Goal: Task Accomplishment & Management: Manage account settings

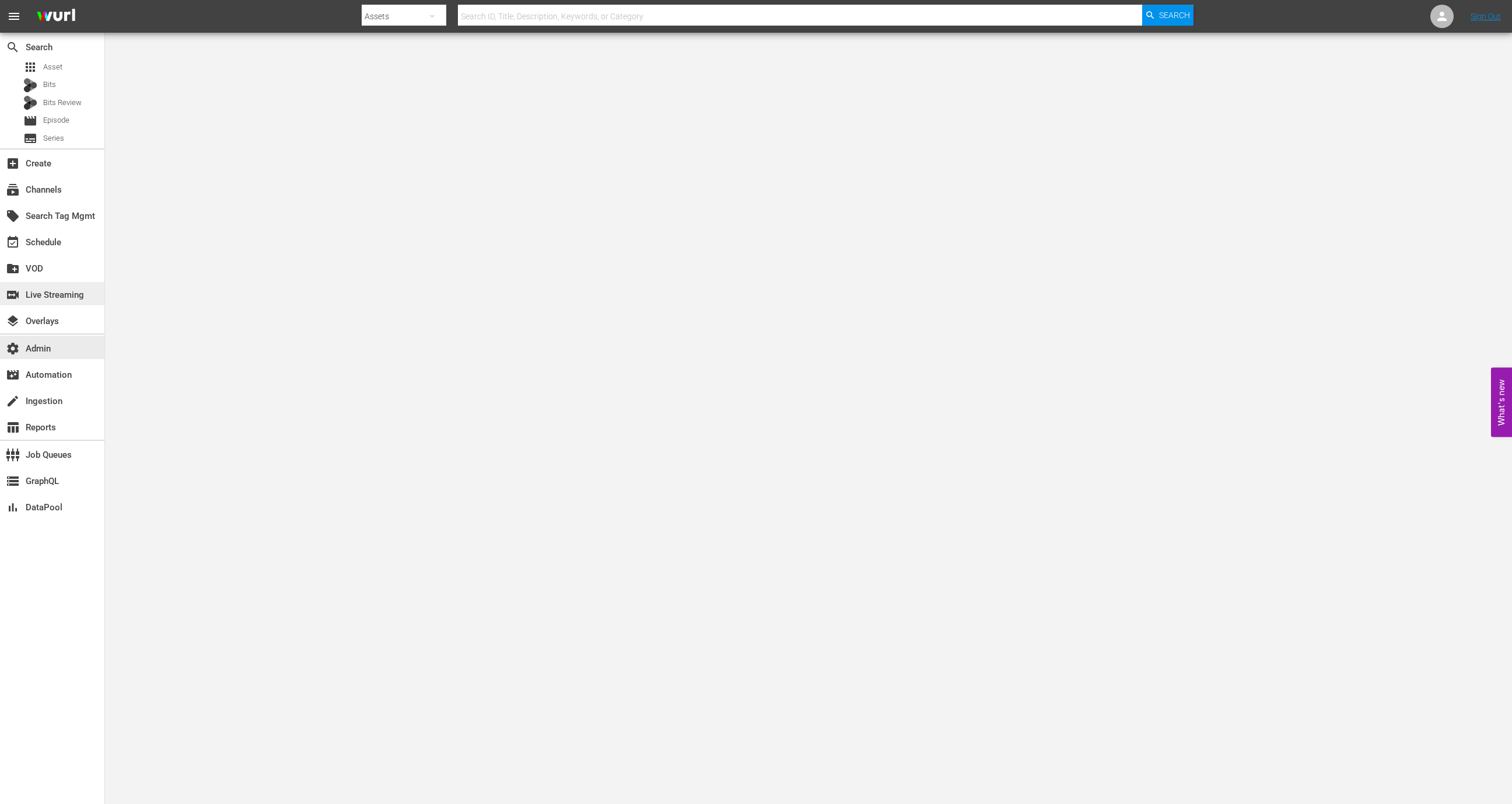
click at [53, 298] on div "switch_video Live Streaming" at bounding box center [33, 293] width 65 height 11
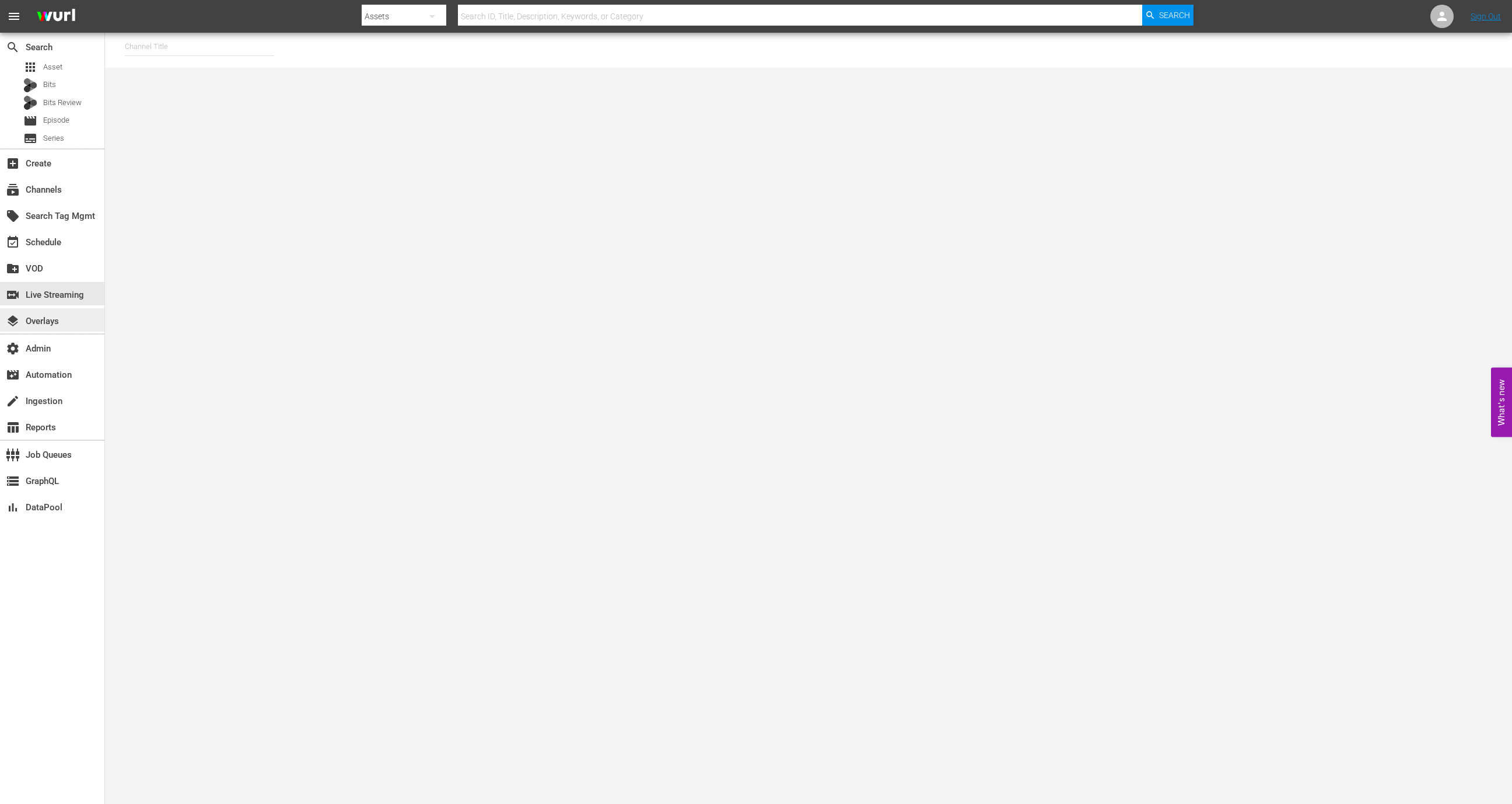
click at [55, 315] on div "layers Overlays" at bounding box center [33, 319] width 65 height 11
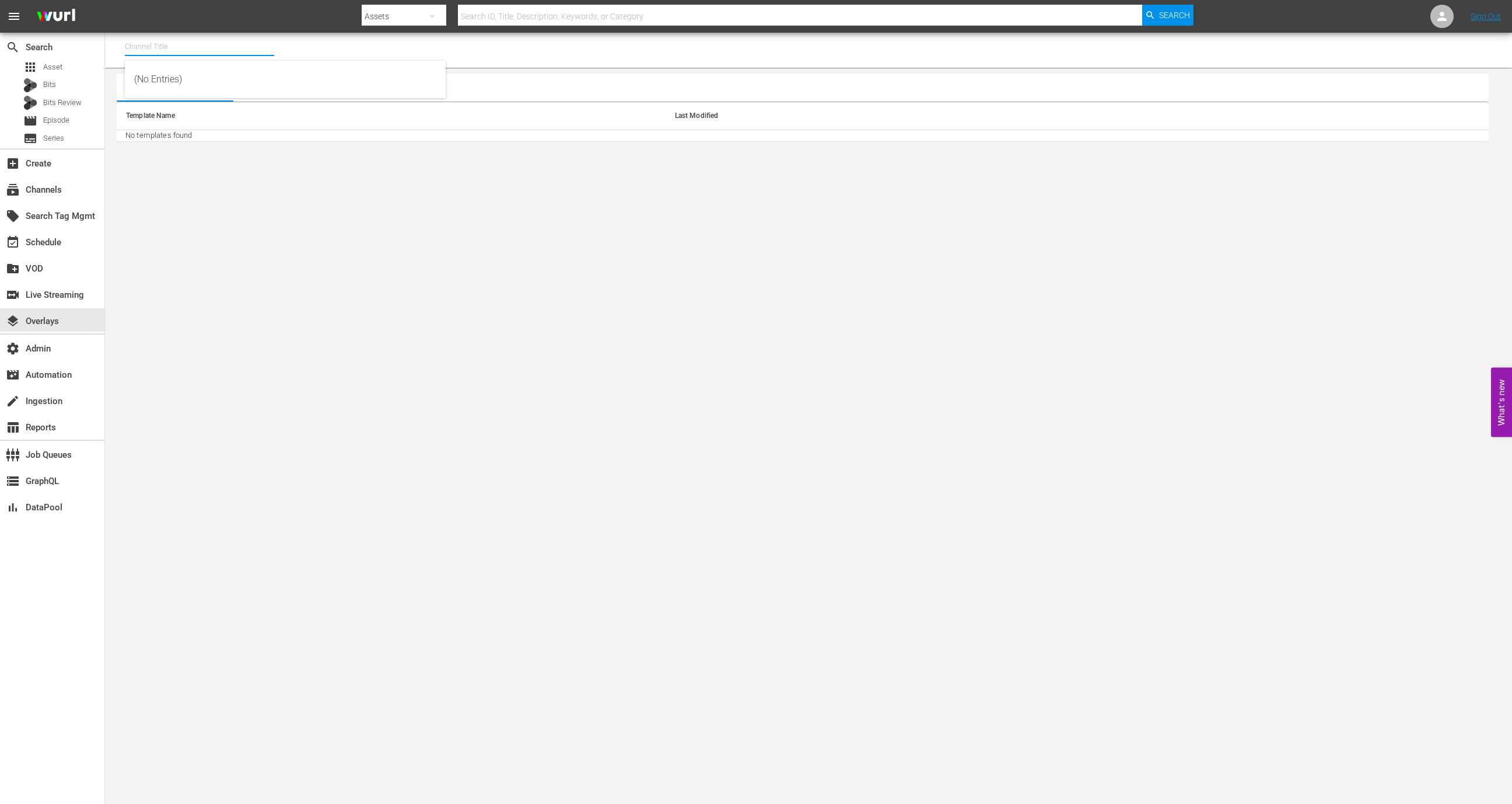
click at [168, 46] on input "text" at bounding box center [199, 47] width 150 height 28
click at [197, 110] on div "[PERSON_NAME] - External 3 (2045 - wurl_external_wurlexternal3_1)" at bounding box center [285, 107] width 303 height 28
type input "[PERSON_NAME] - External 3 (2045 - wurl_external_wurlexternal3_1)"
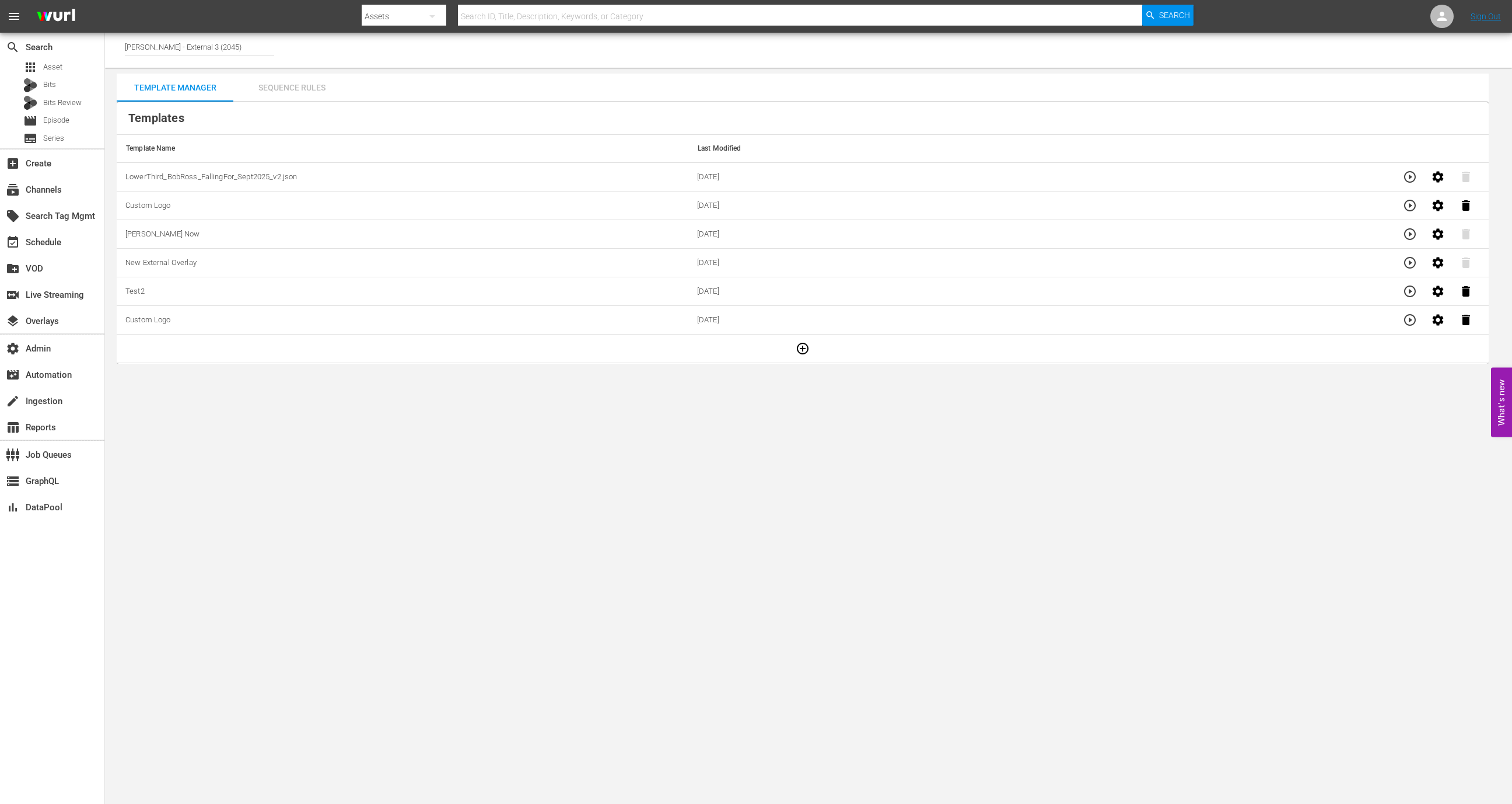
click at [309, 95] on div "Sequence Rules" at bounding box center [292, 87] width 117 height 28
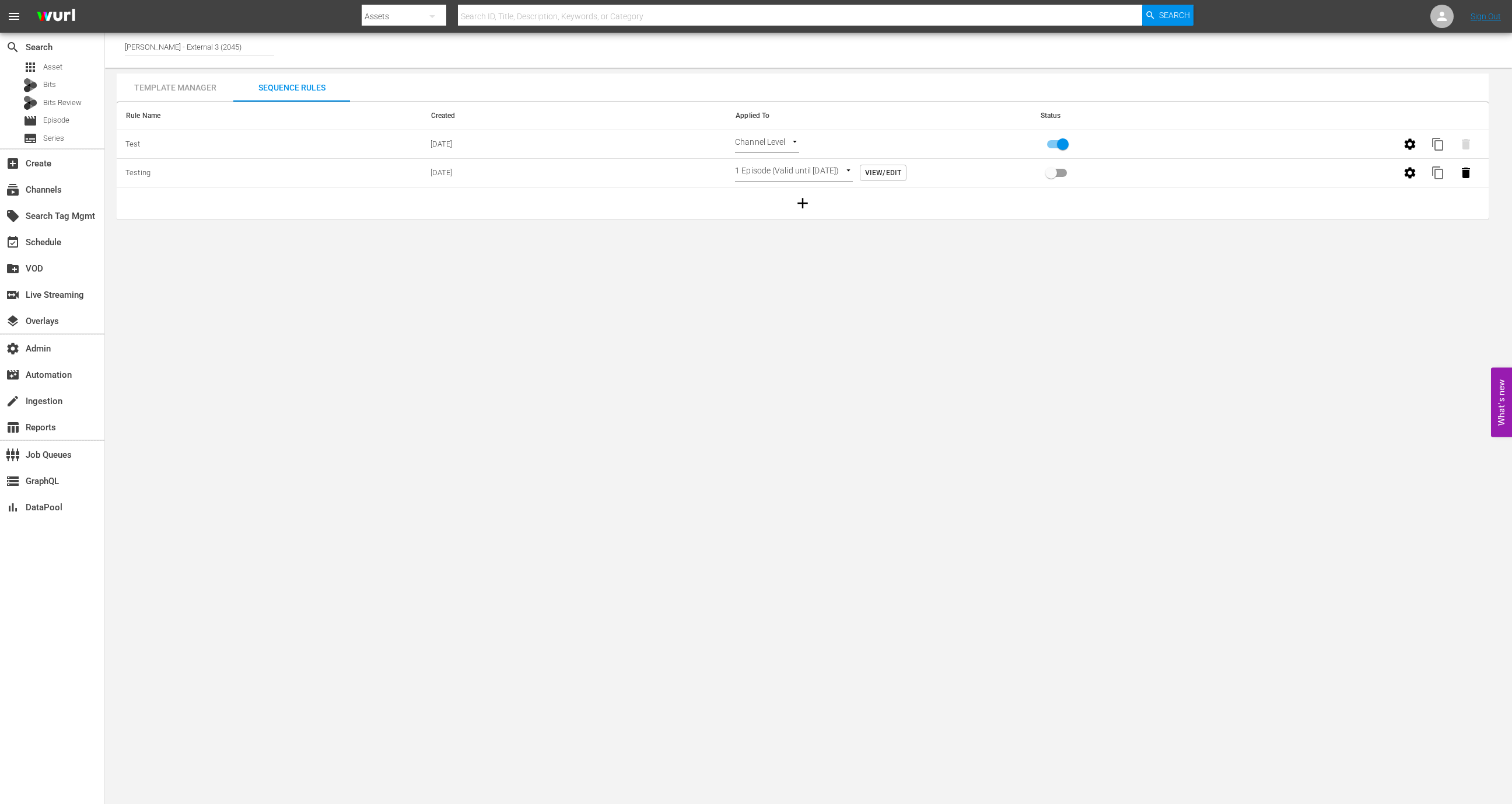
click at [1061, 144] on input "primary checkbox" at bounding box center [1063, 146] width 66 height 22
checkbox input "false"
click at [1415, 144] on icon "button" at bounding box center [1410, 144] width 14 height 14
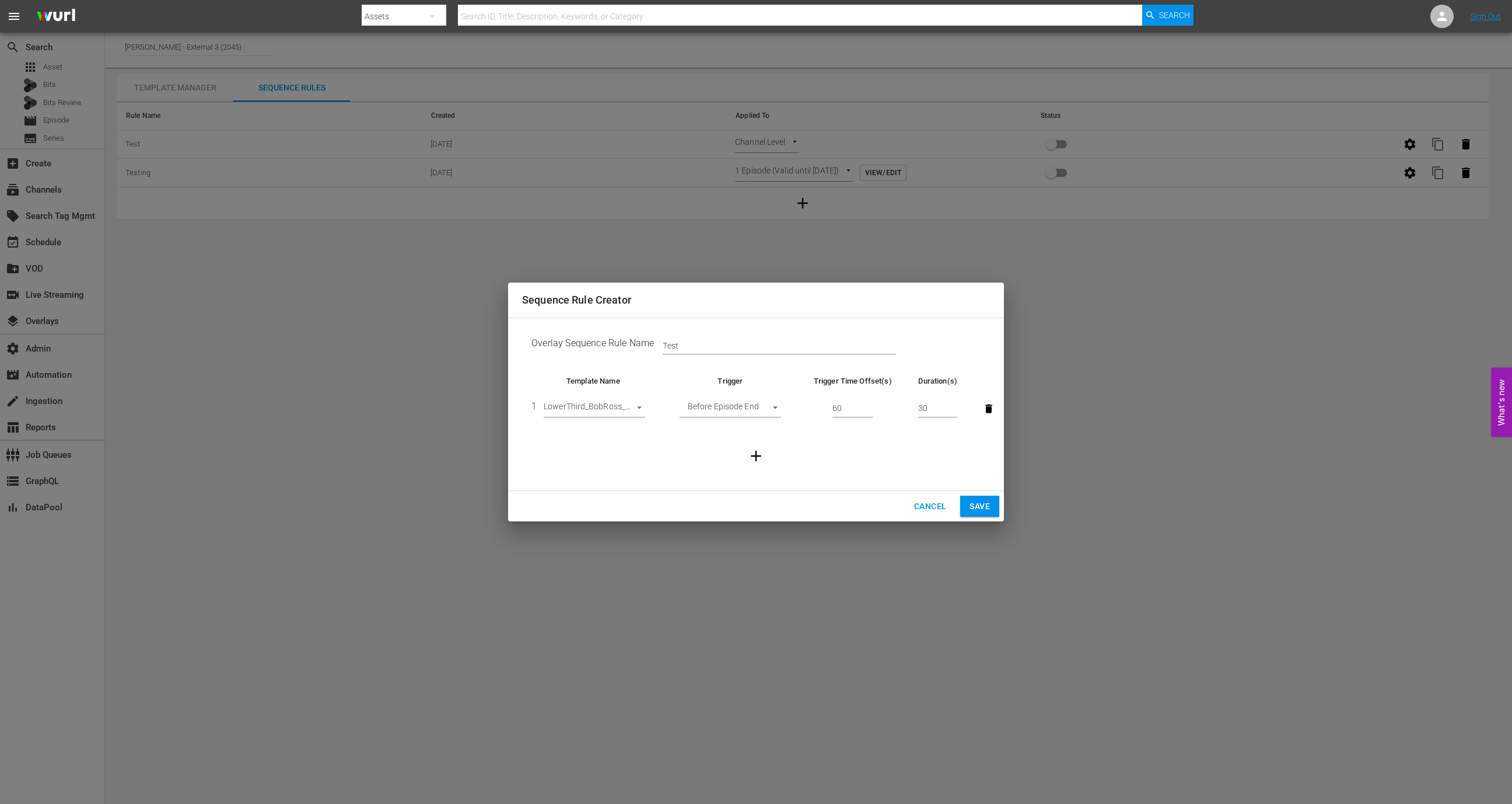
click at [933, 521] on div "Sequence Rule Creator Overlay Sequence Rule Name Test Template Name Trigger Tri…" at bounding box center [756, 402] width 1512 height 804
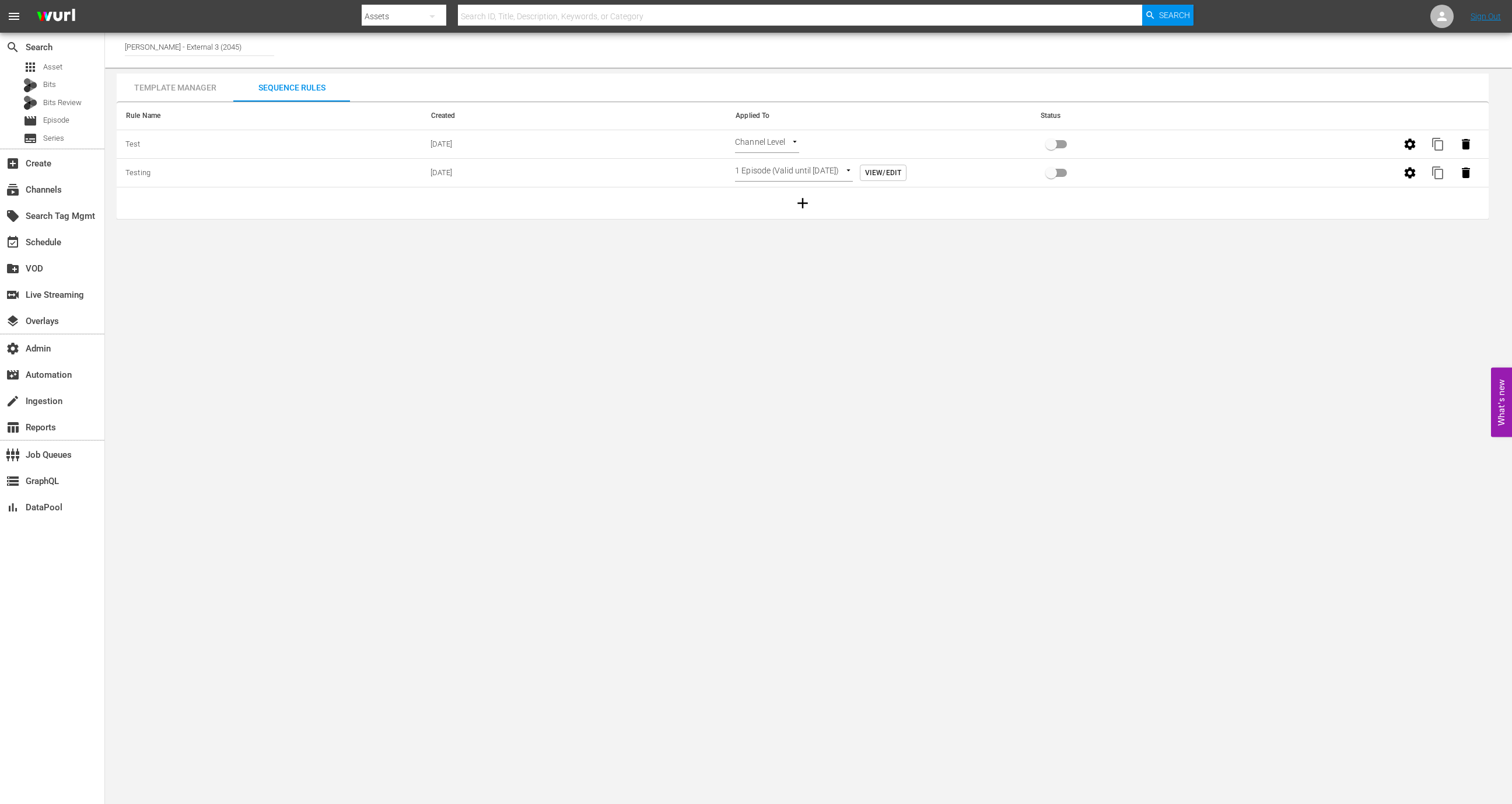
click at [933, 516] on body "menu Search By Assets Search ID, Title, Description, Keywords, or Category Sear…" at bounding box center [756, 402] width 1512 height 804
click at [185, 94] on div "Template Manager" at bounding box center [176, 87] width 117 height 28
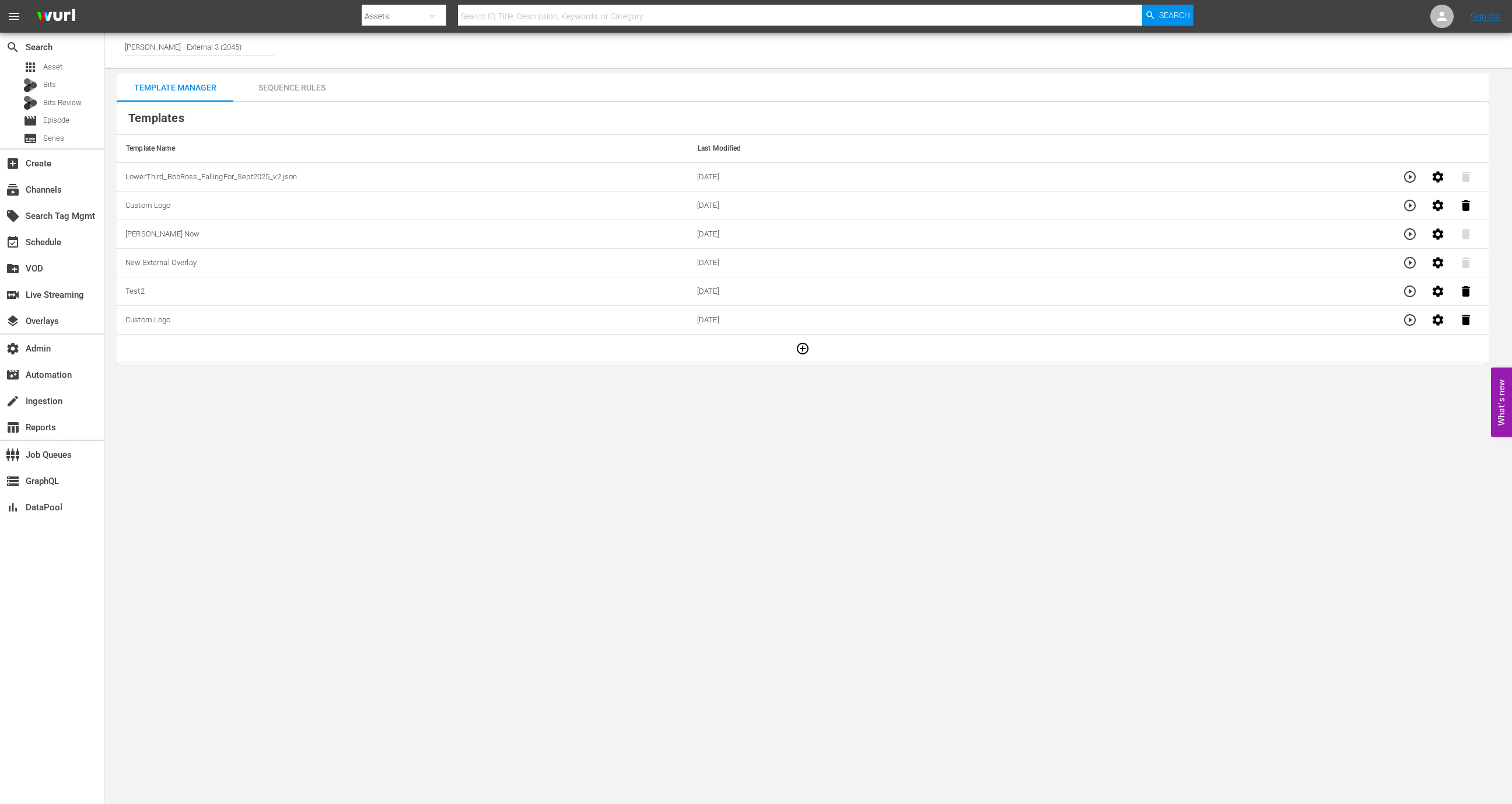
click at [805, 345] on button "button" at bounding box center [803, 348] width 28 height 28
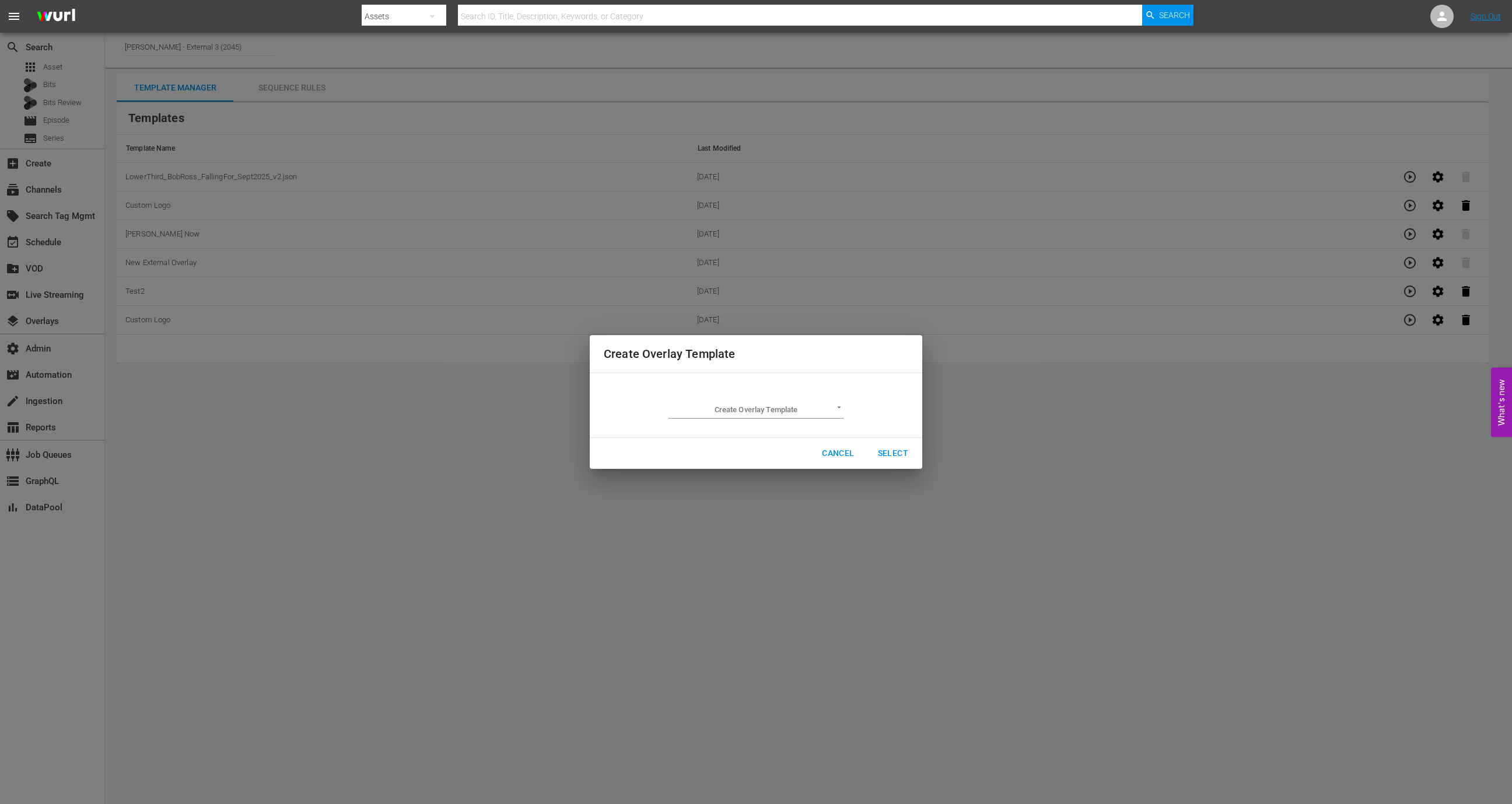
click at [792, 408] on body "menu Search By Assets Search ID, Title, Description, Keywords, or Category Sear…" at bounding box center [756, 402] width 1512 height 804
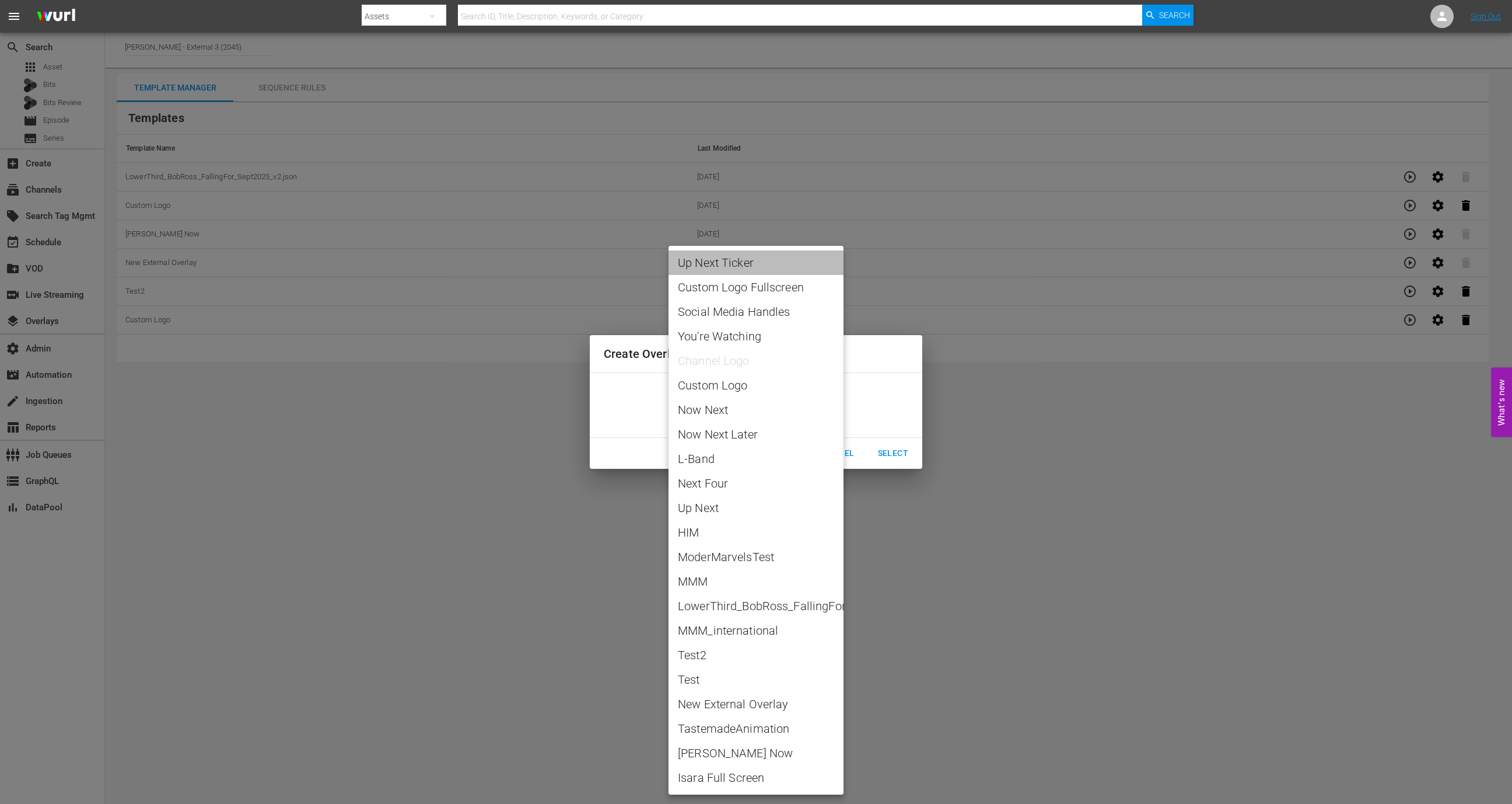
click at [778, 260] on span "Up Next Ticker" at bounding box center [756, 263] width 157 height 18
type input "Up Next Ticker"
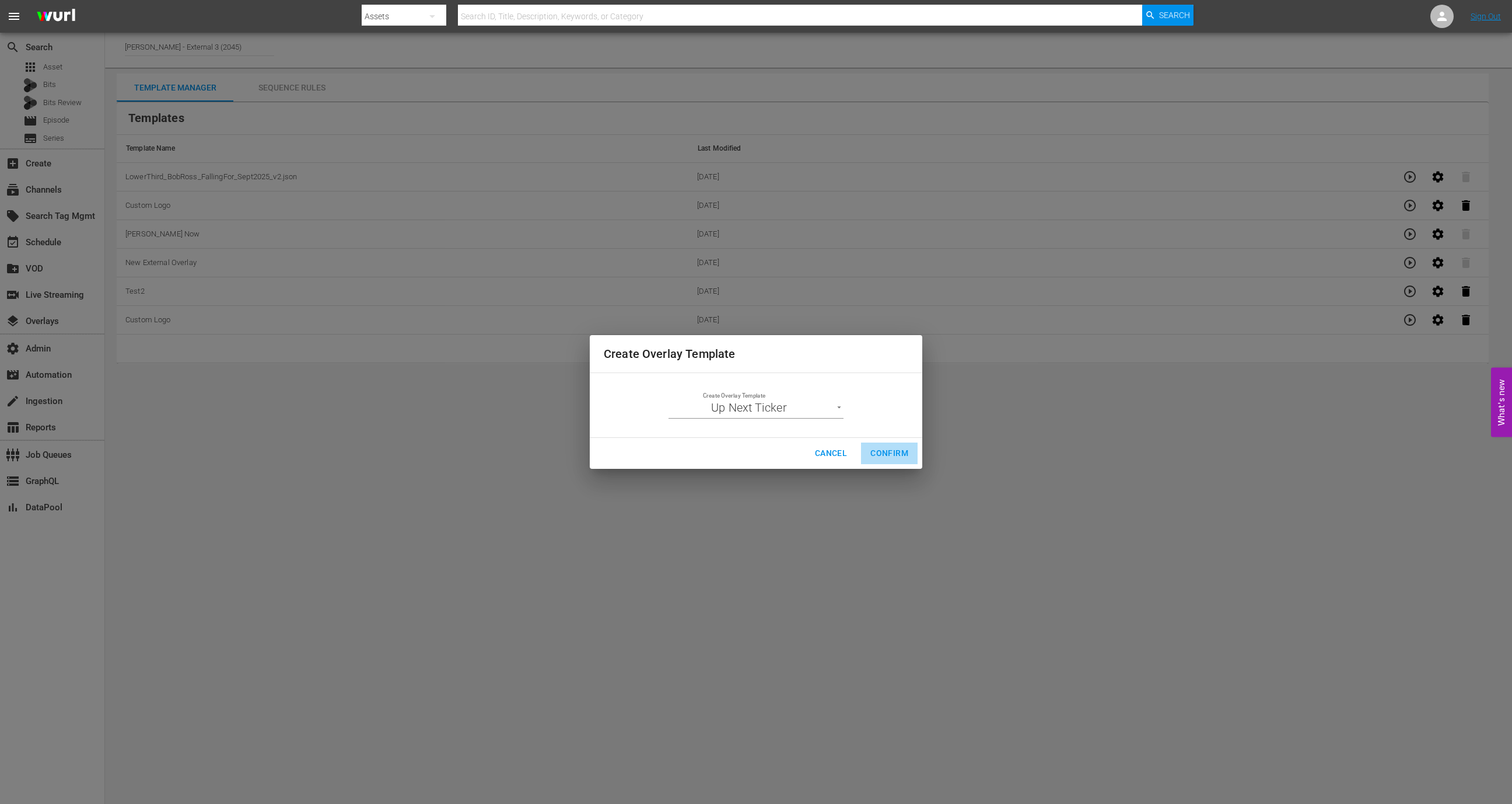
click at [881, 457] on span "Confirm" at bounding box center [889, 453] width 38 height 15
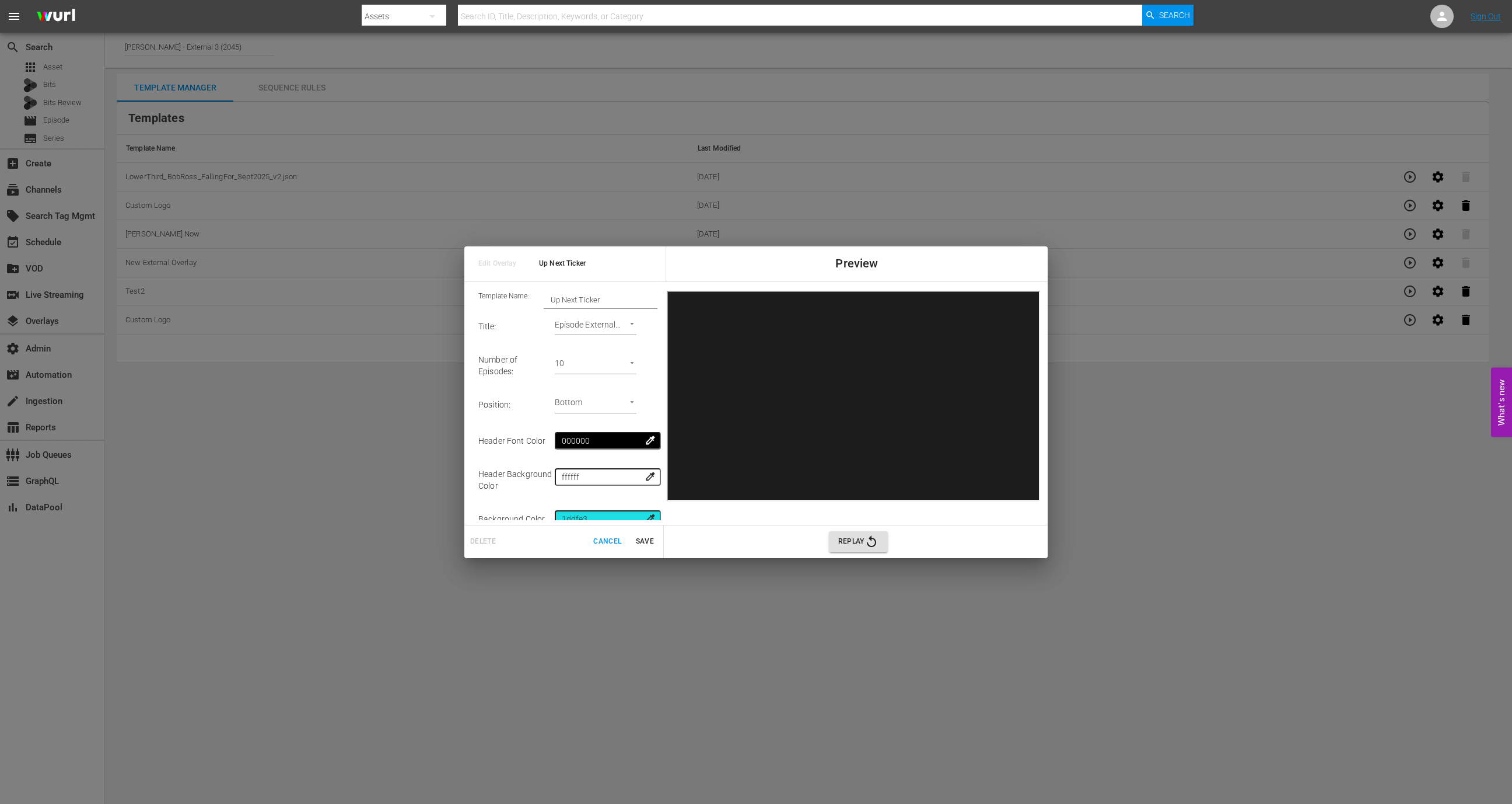
click at [652, 542] on span "Save" at bounding box center [645, 541] width 28 height 12
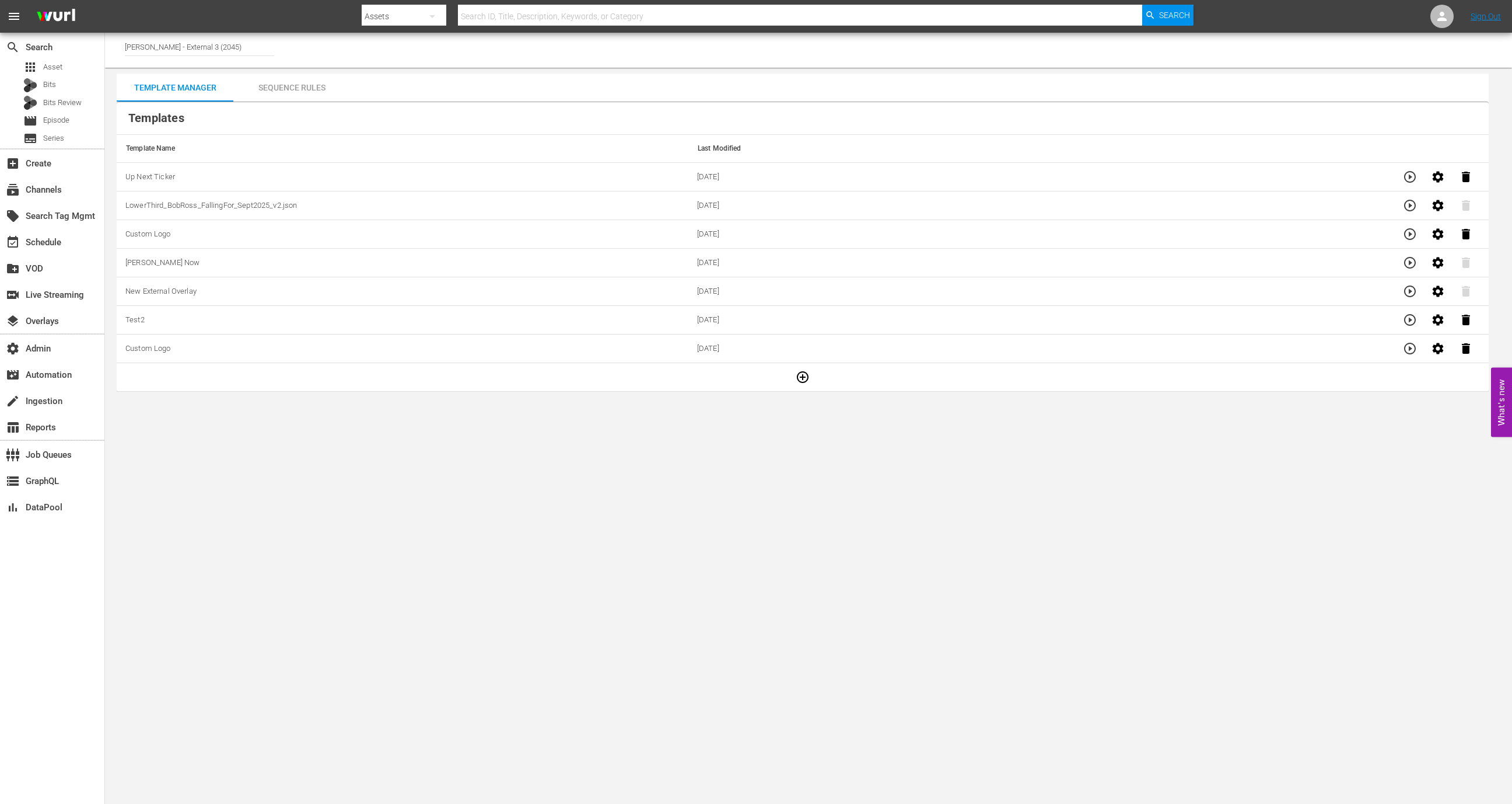
click at [801, 382] on button "button" at bounding box center [803, 377] width 28 height 28
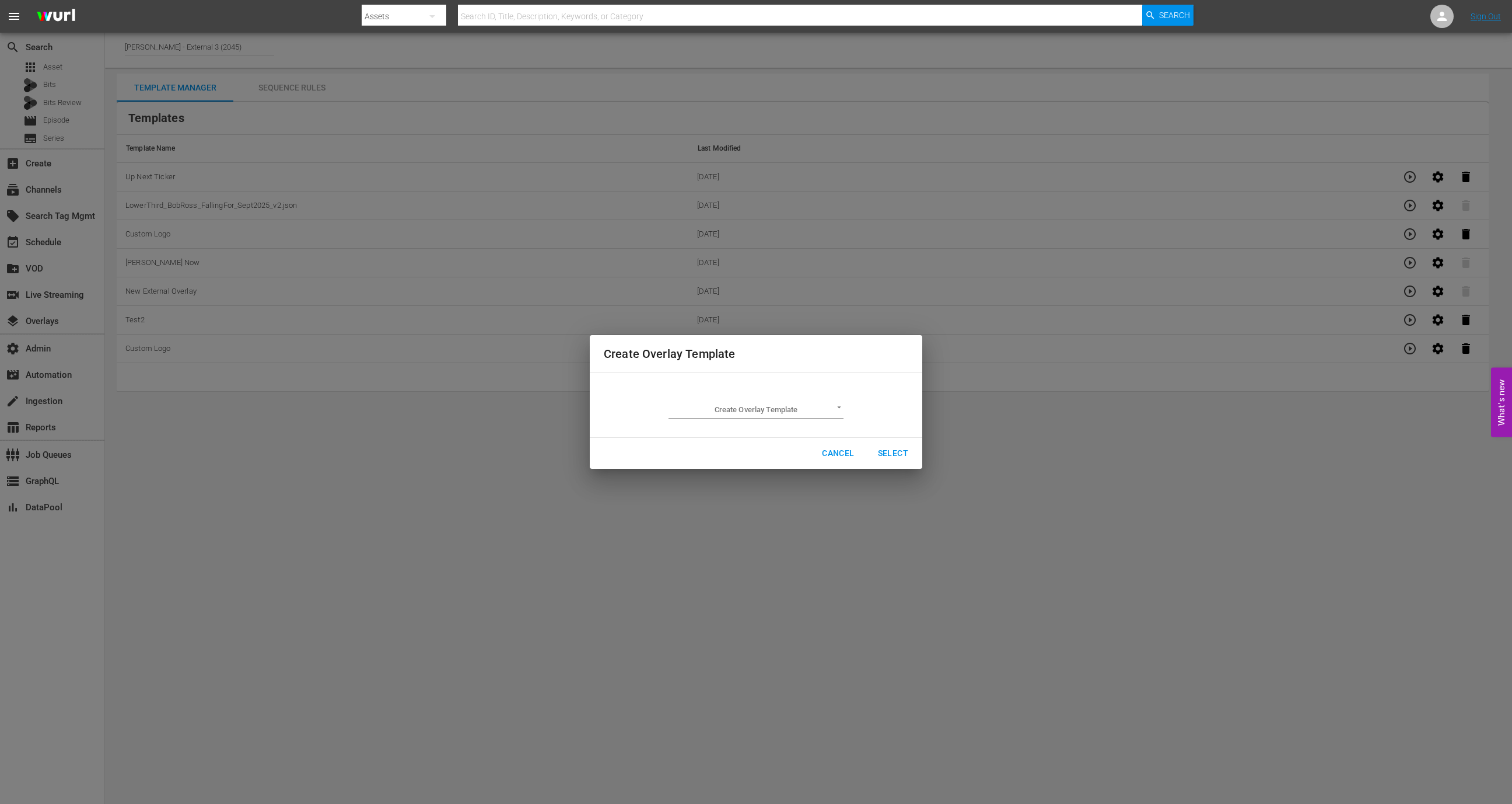
click at [756, 406] on body "menu Search By Assets Search ID, Title, Description, Keywords, or Category Sear…" at bounding box center [756, 402] width 1512 height 804
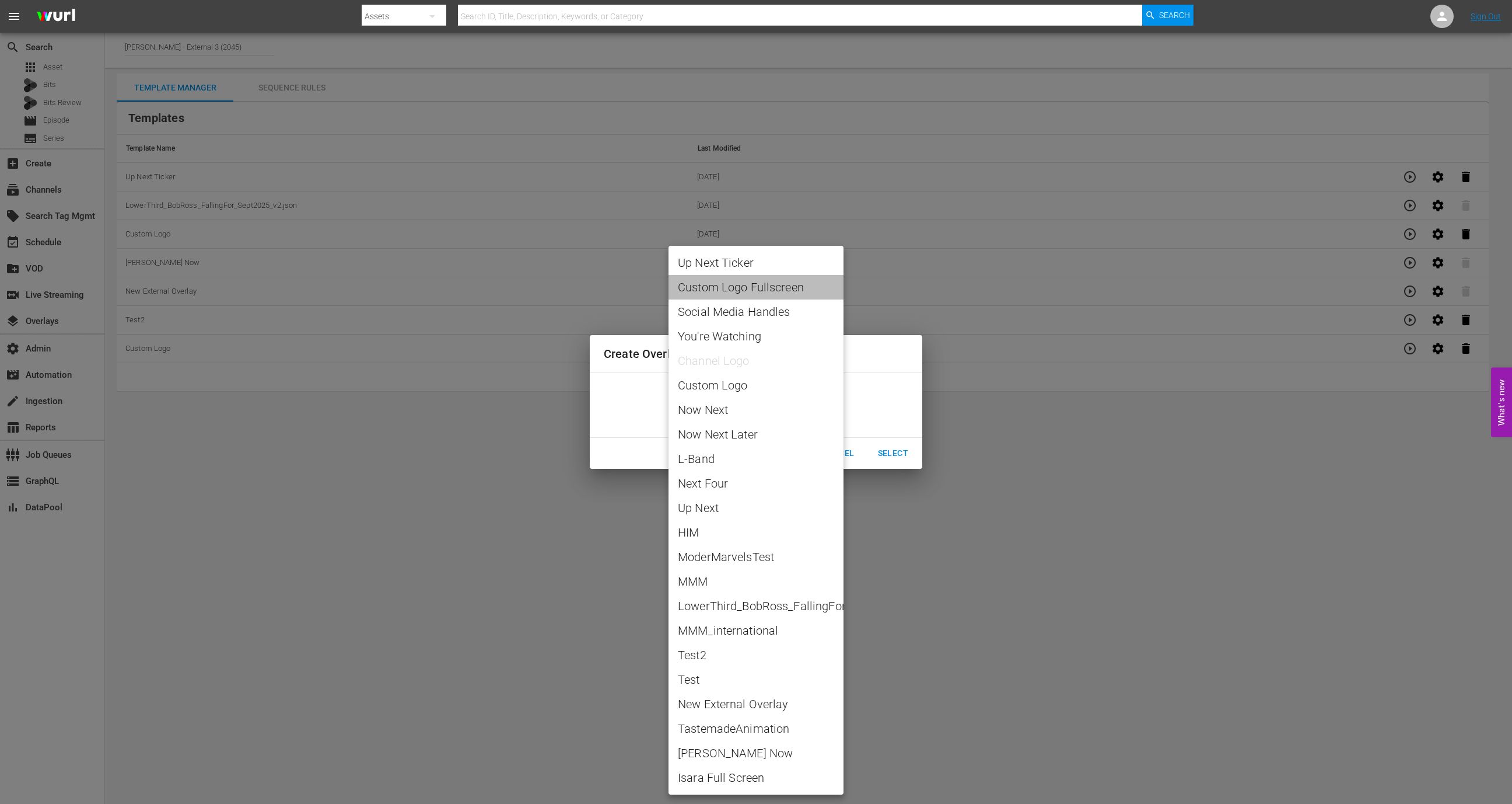
click at [756, 286] on span "Custom Logo Fullscreen" at bounding box center [756, 287] width 157 height 18
type input "Custom Logo Fullscreen"
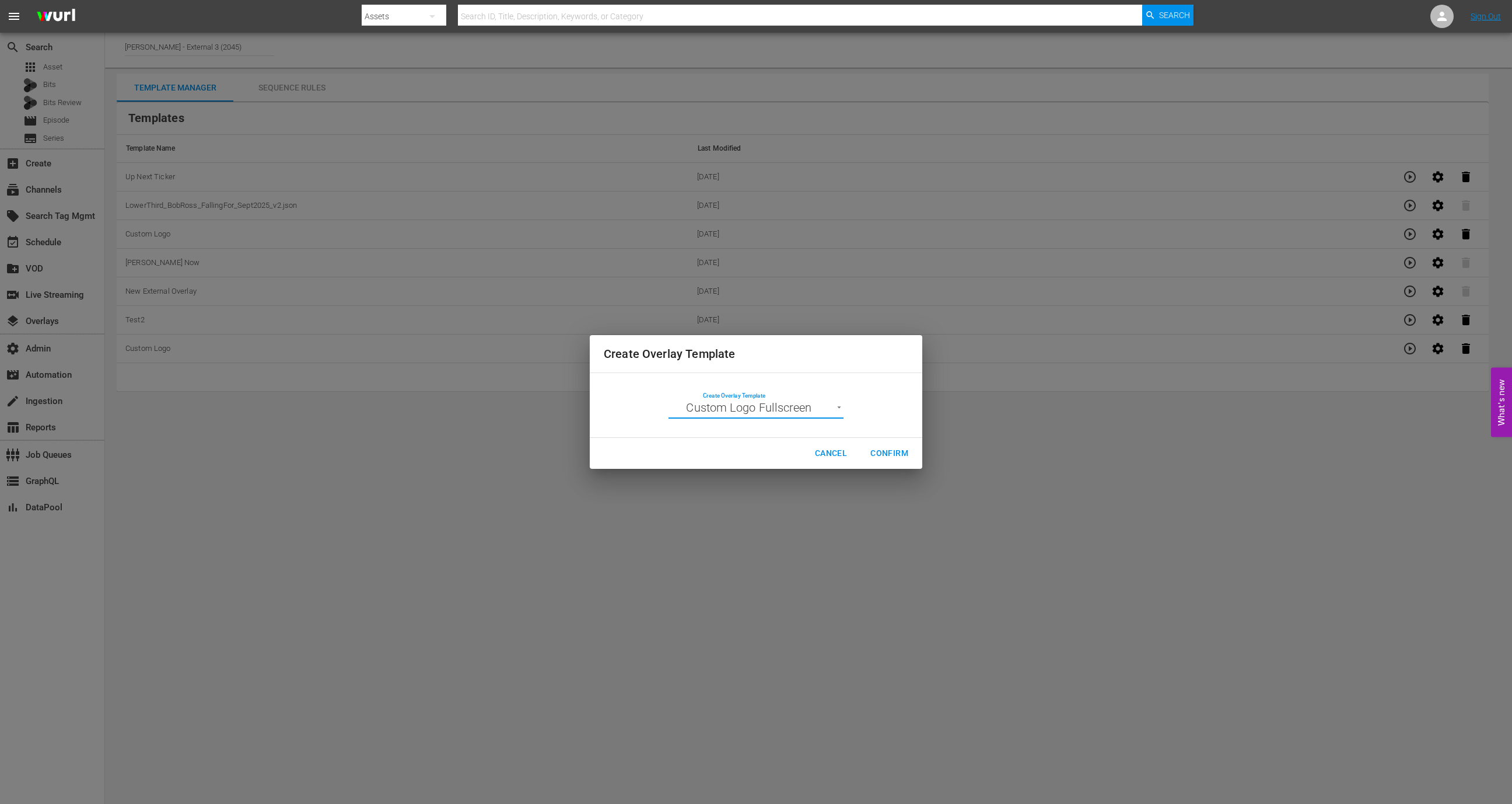
click at [820, 447] on span "Cancel" at bounding box center [830, 453] width 32 height 15
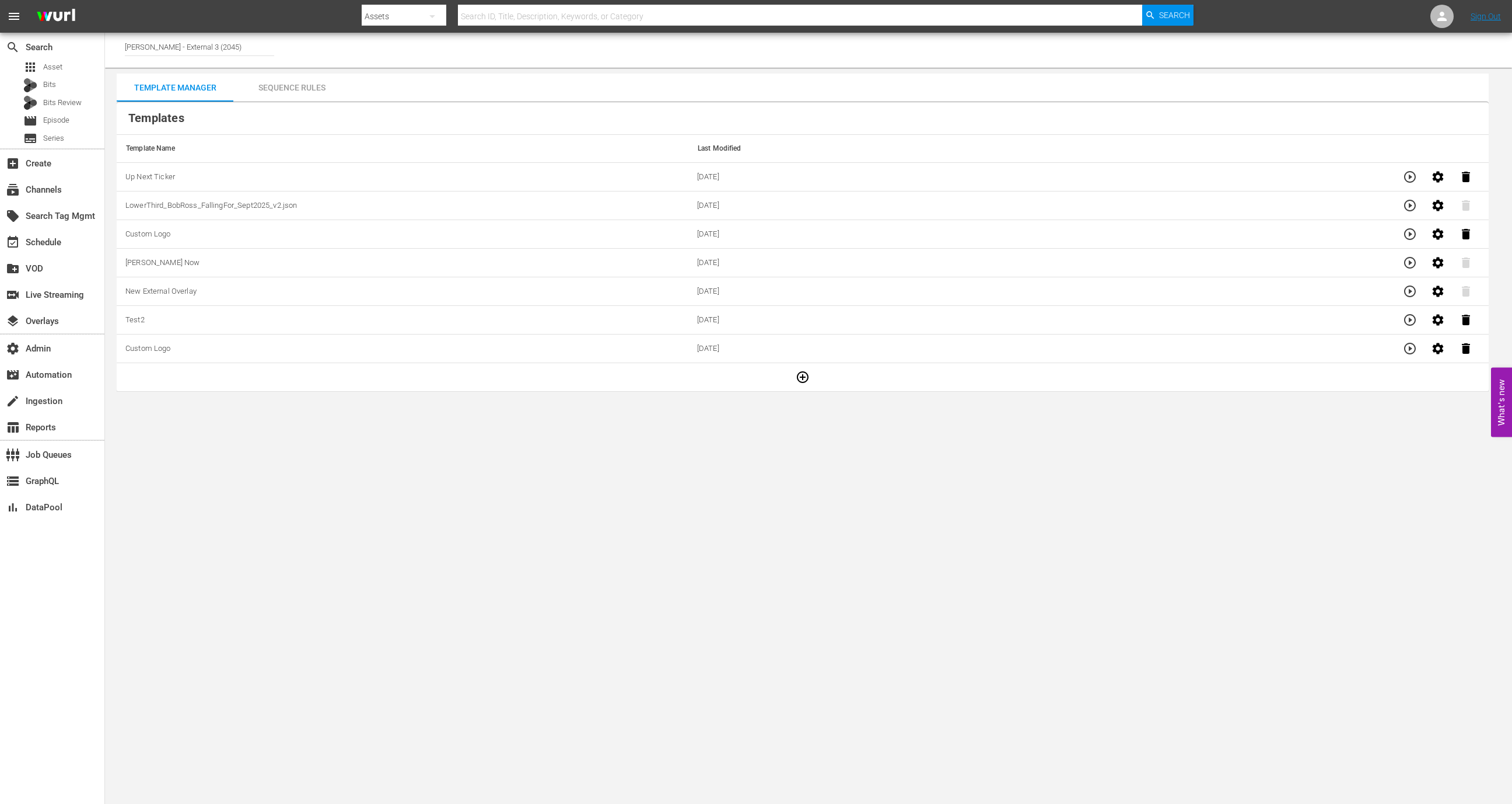
click at [805, 376] on icon "button" at bounding box center [803, 377] width 14 height 14
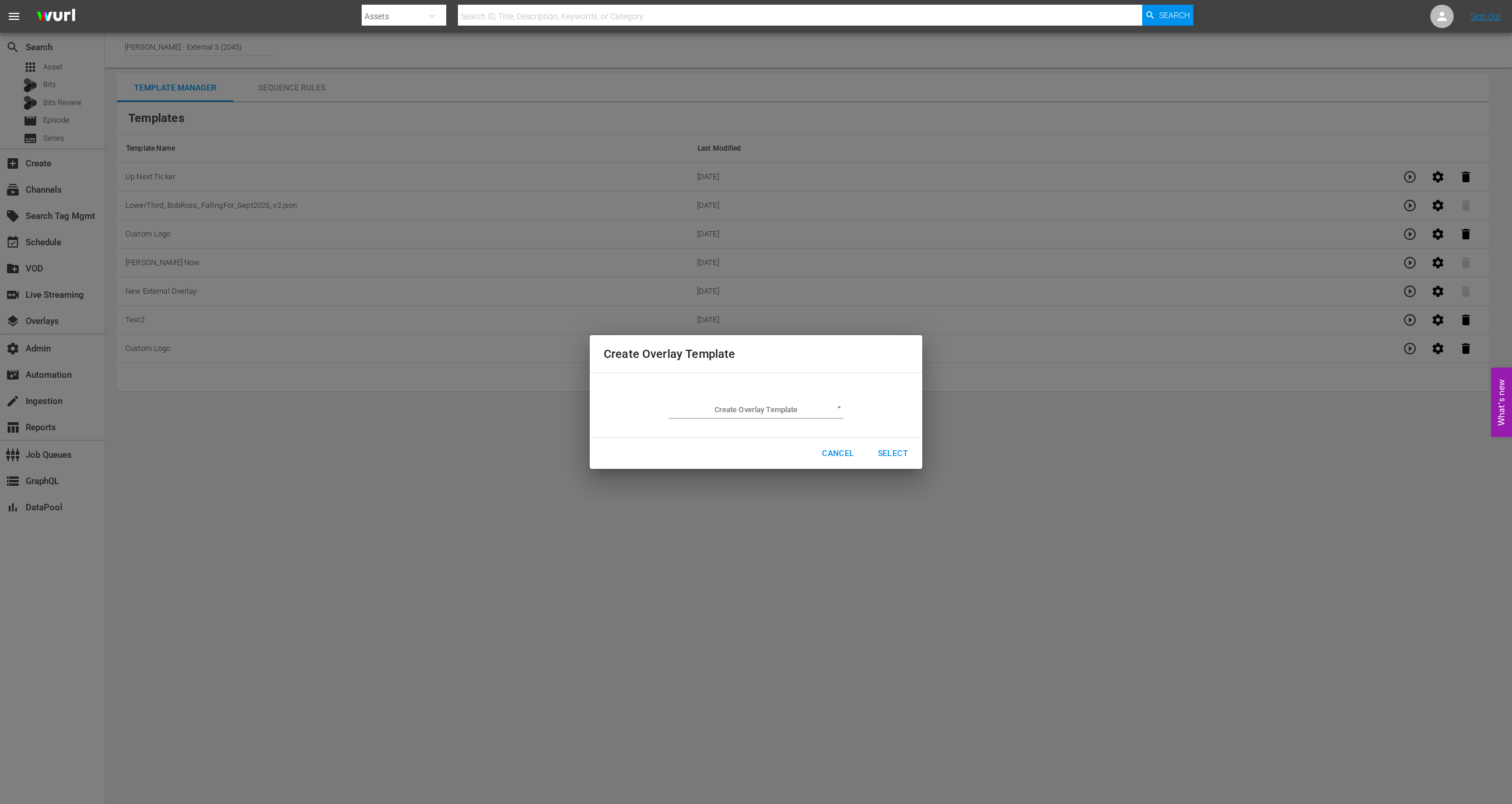
click at [781, 394] on div "Create Overlay Template ​" at bounding box center [756, 404] width 175 height 27
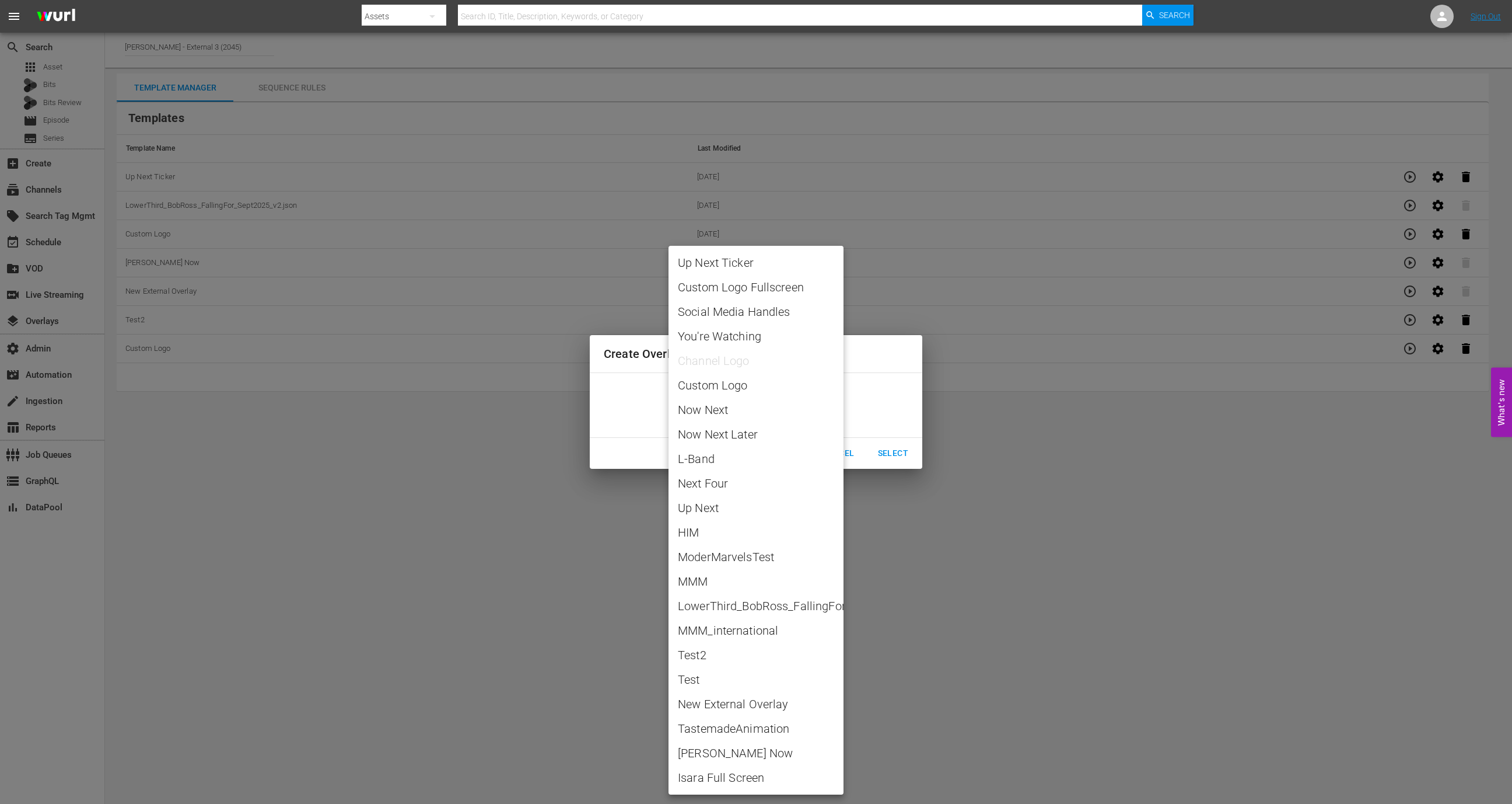
click at [781, 409] on body "menu Search By Assets Search ID, Title, Description, Keywords, or Category Sear…" at bounding box center [756, 402] width 1512 height 804
click at [759, 314] on span "Social Media Handles" at bounding box center [756, 312] width 157 height 18
type input "Social Media Handles"
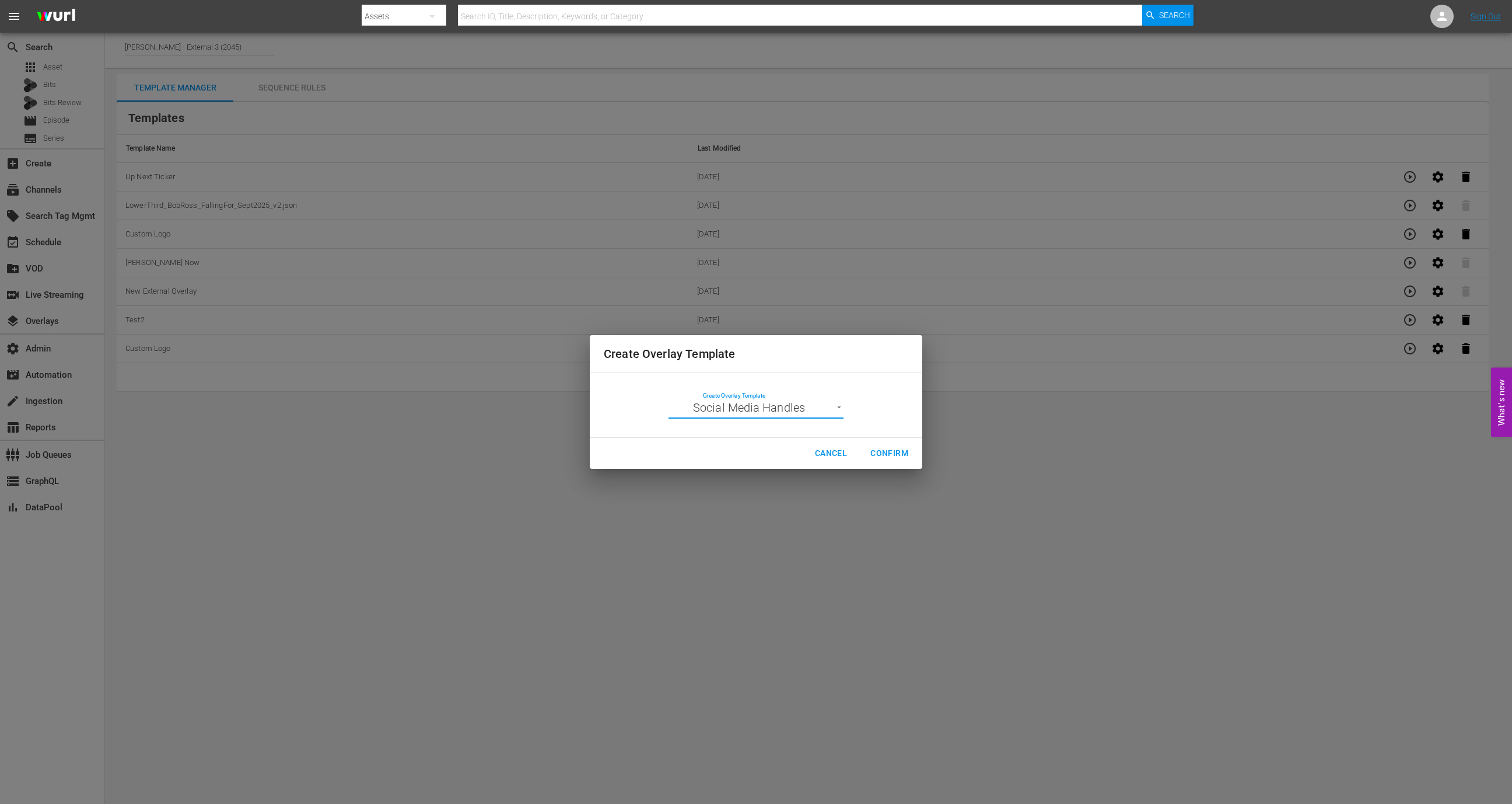
click at [898, 461] on button "Confirm" at bounding box center [889, 454] width 57 height 22
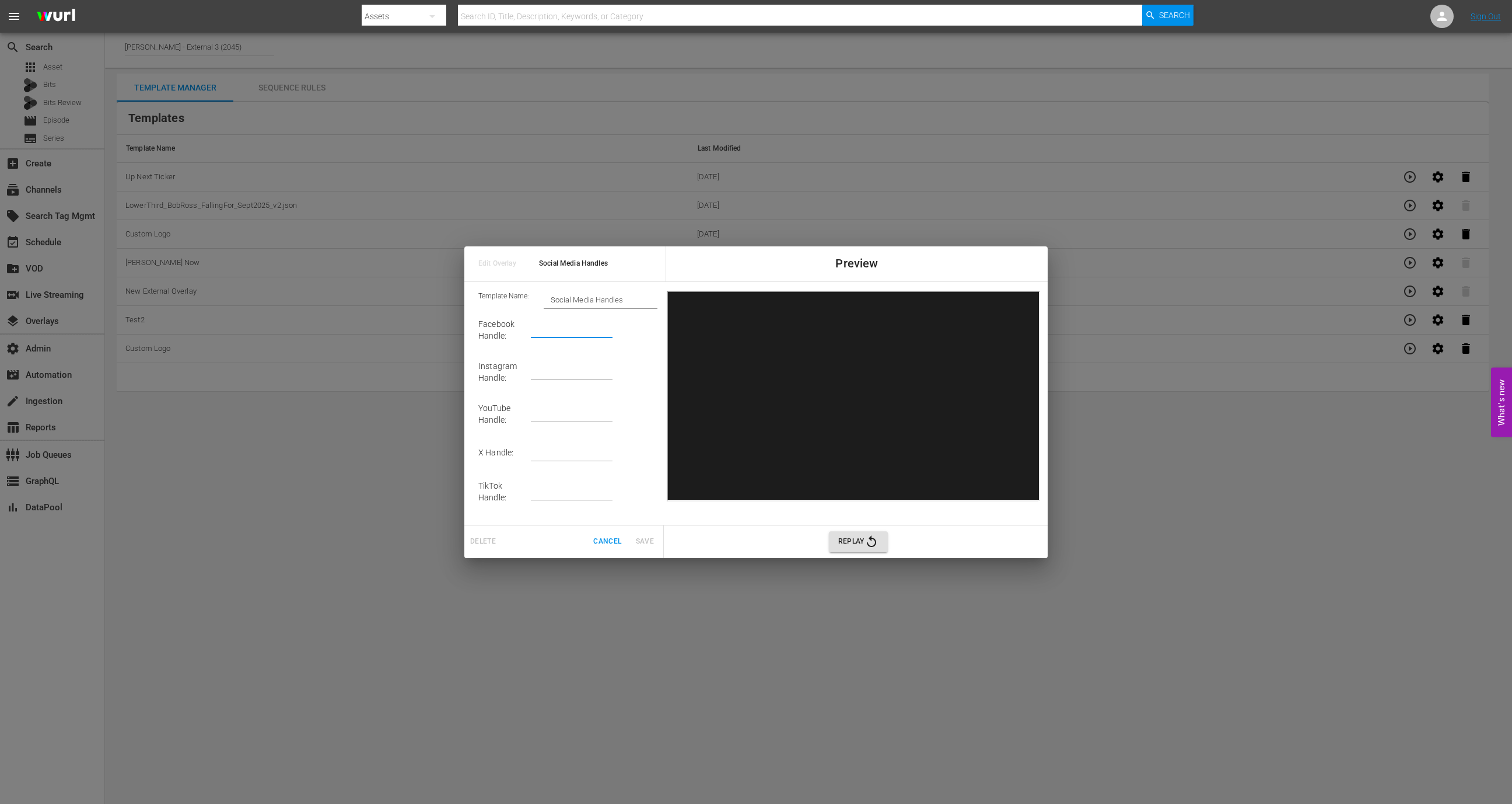
click at [554, 334] on input "text" at bounding box center [571, 330] width 81 height 18
type input "[PERSON_NAME]"
click at [546, 360] on td at bounding box center [594, 371] width 127 height 42
paste input "[PERSON_NAME]"
click at [549, 380] on input "text" at bounding box center [571, 372] width 81 height 18
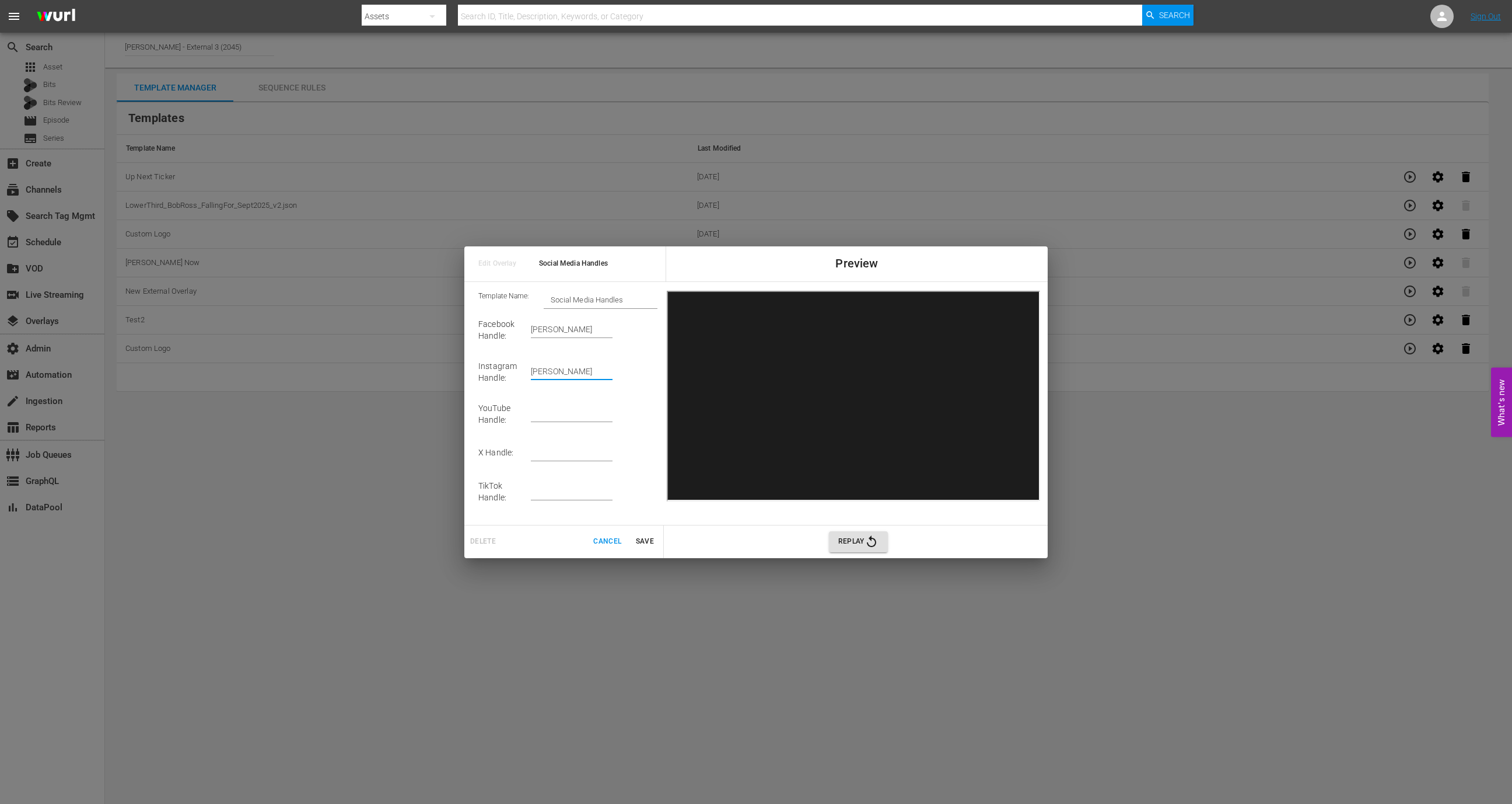
click at [560, 374] on input "[PERSON_NAME]" at bounding box center [571, 372] width 81 height 18
type input "[PERSON_NAME]"
click at [555, 417] on input "text" at bounding box center [571, 414] width 81 height 18
paste input "[PERSON_NAME]"
type input "[PERSON_NAME]"
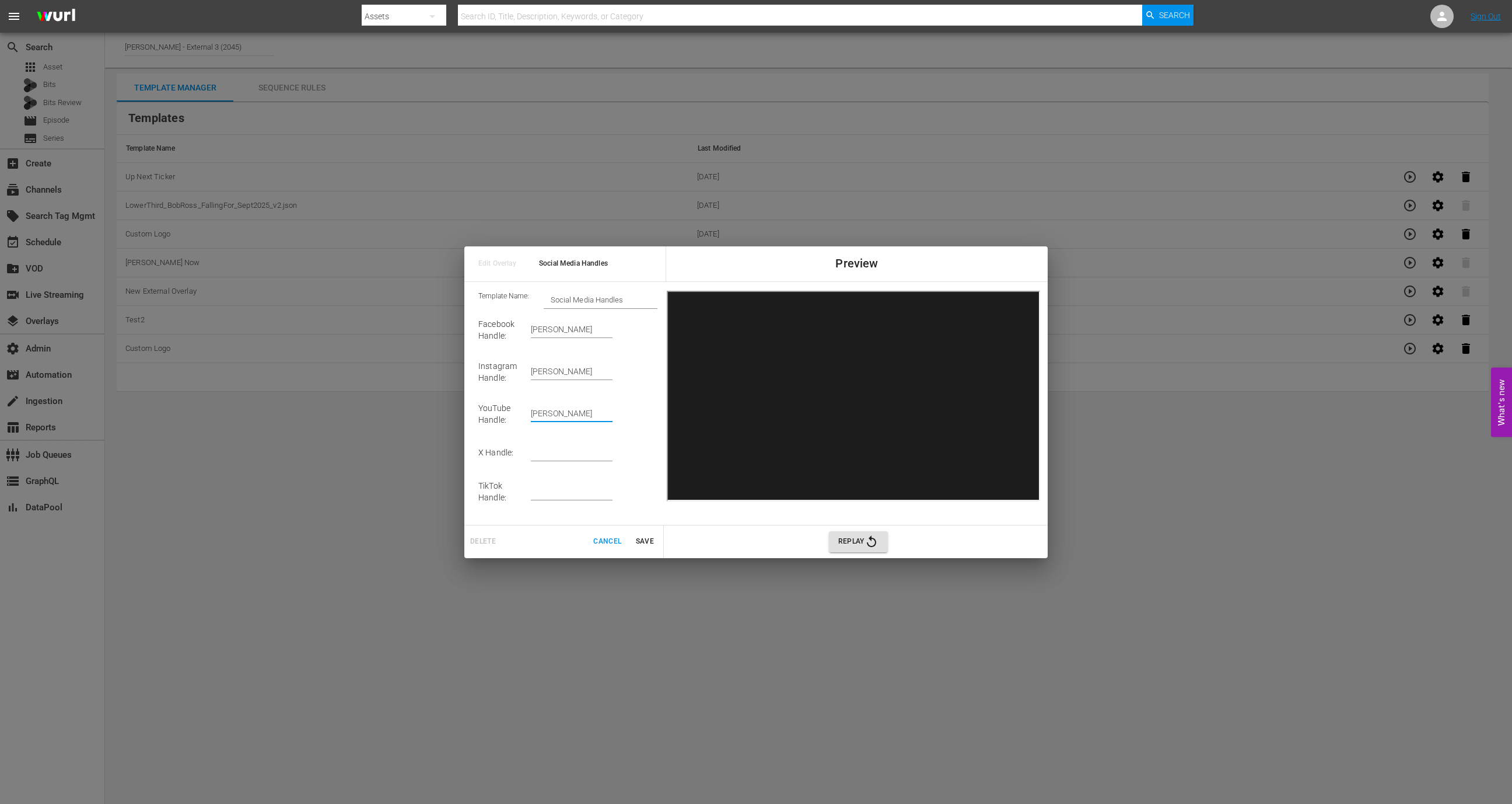
click at [555, 462] on input "text" at bounding box center [571, 453] width 81 height 18
paste input "[PERSON_NAME]"
type input "[PERSON_NAME]"
click at [556, 489] on input "text" at bounding box center [571, 491] width 81 height 18
paste input "[PERSON_NAME]"
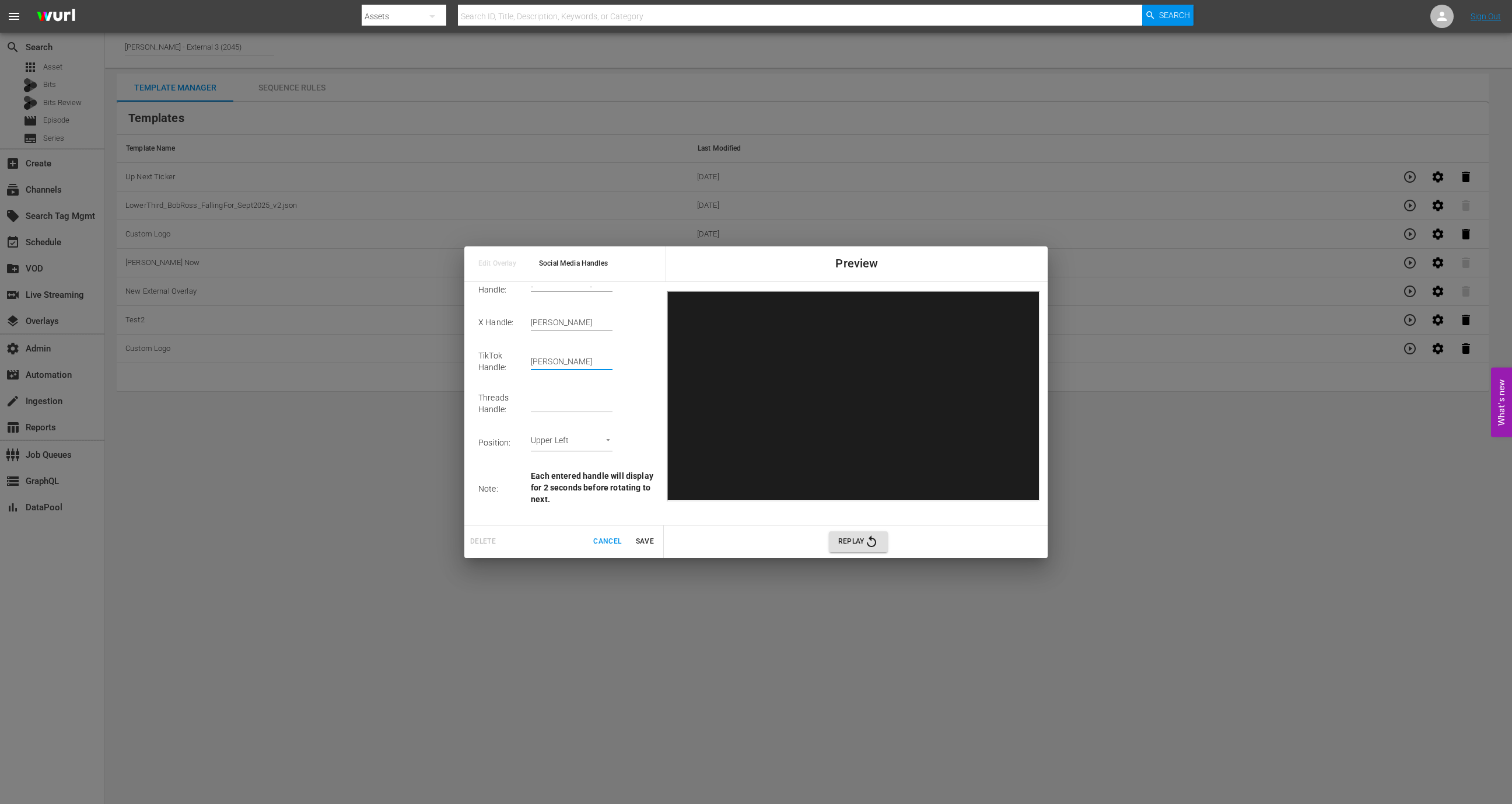
scroll to position [154, 0]
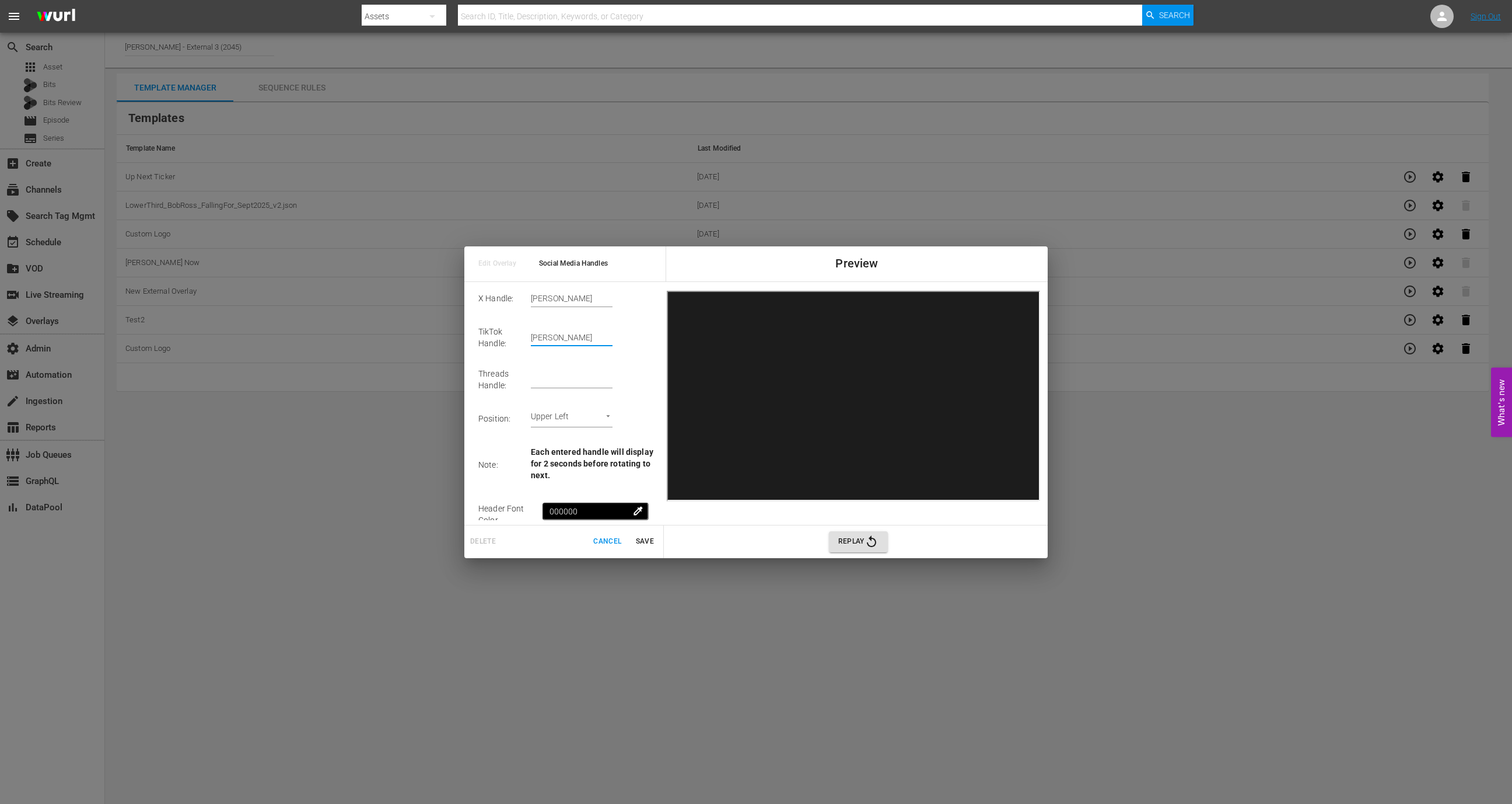
type input "[PERSON_NAME]"
click at [563, 386] on input "text" at bounding box center [571, 379] width 81 height 18
paste input "[PERSON_NAME]"
type input "[PERSON_NAME]"
click at [593, 421] on body "menu Search By Assets Search ID, Title, Description, Keywords, or Category Sear…" at bounding box center [756, 402] width 1512 height 804
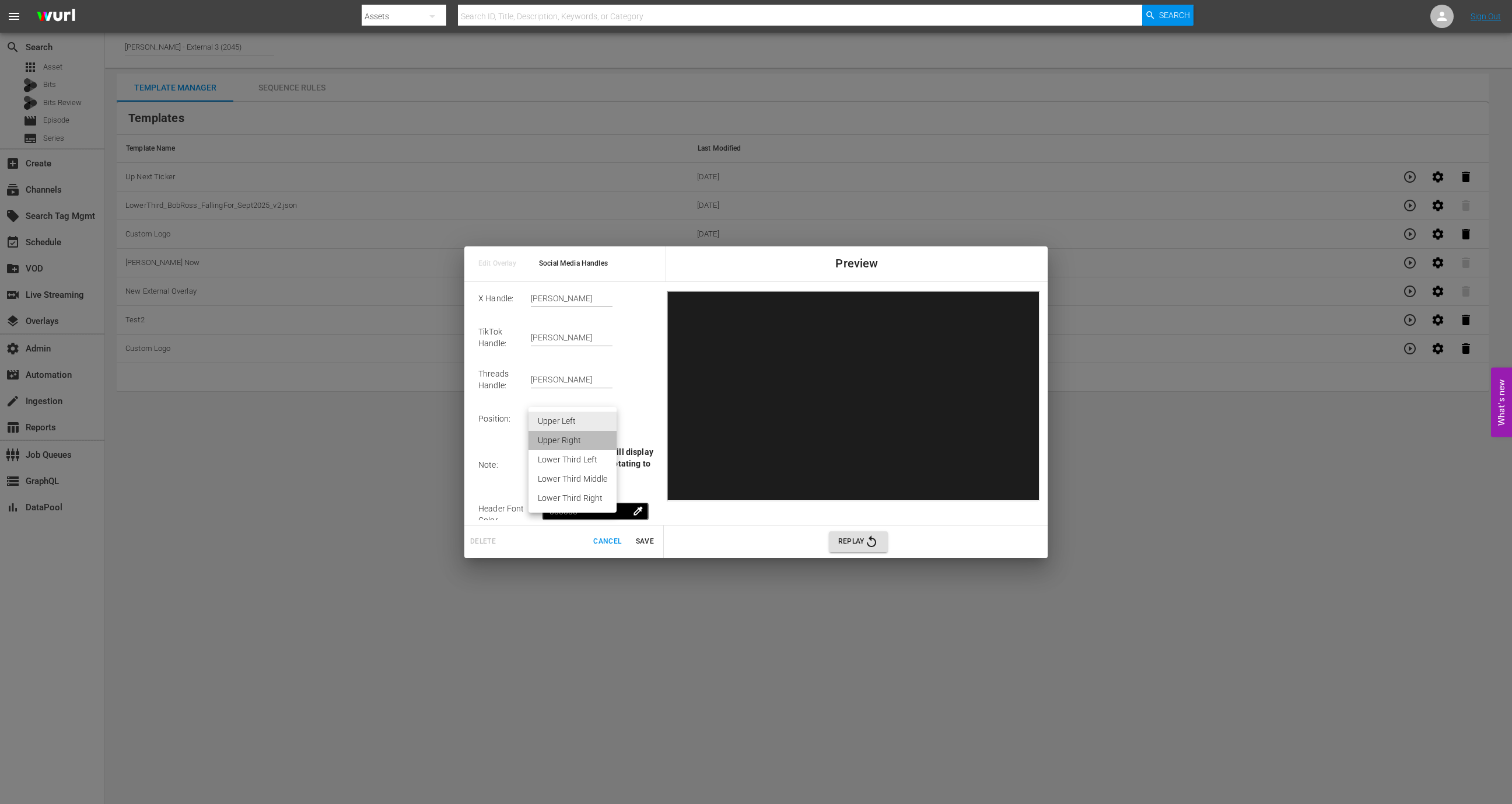
click at [589, 449] on li "Upper Right" at bounding box center [572, 440] width 88 height 19
type input "Upper Right"
click at [632, 536] on span "Save" at bounding box center [645, 541] width 28 height 12
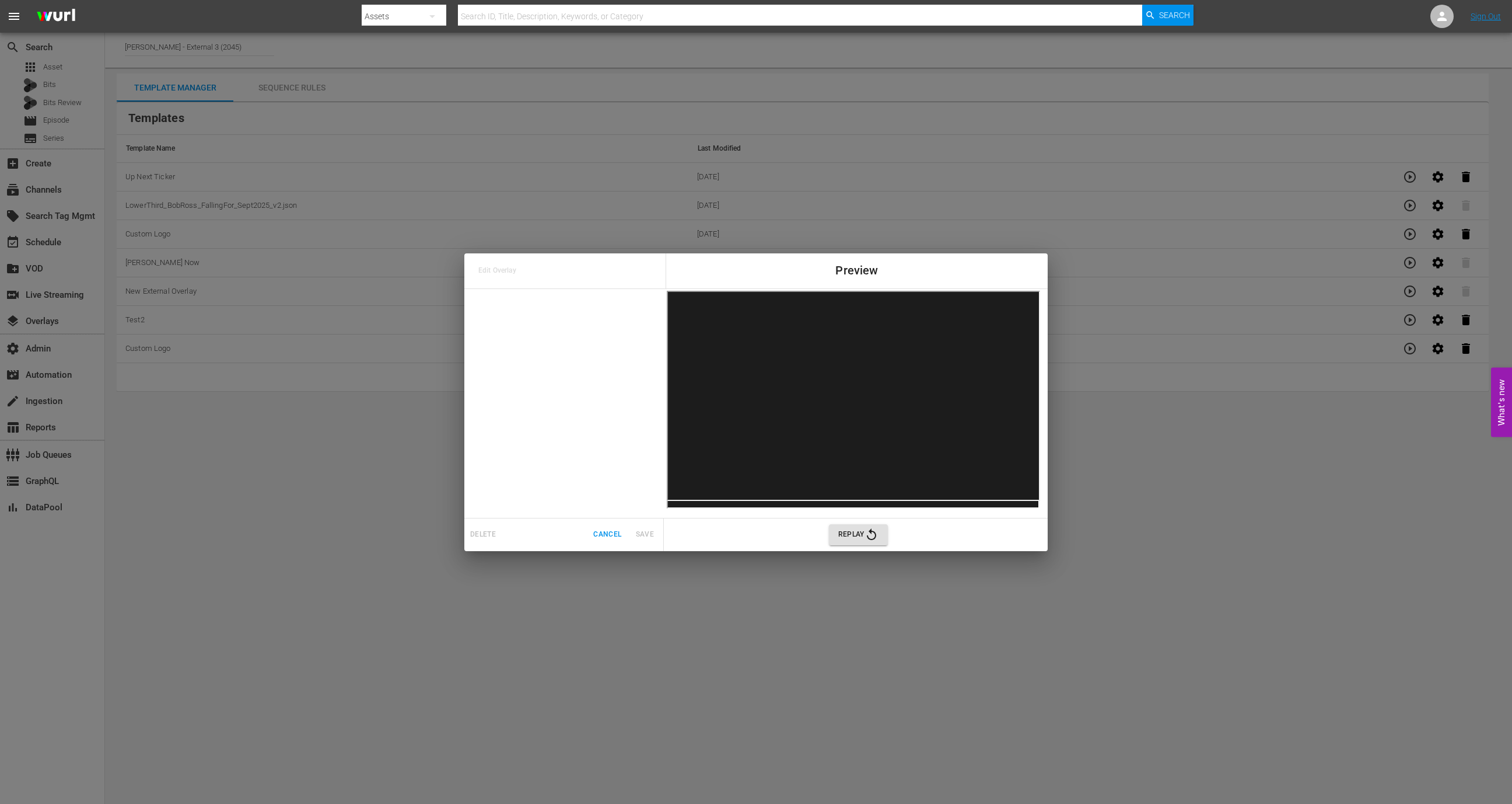
scroll to position [0, 0]
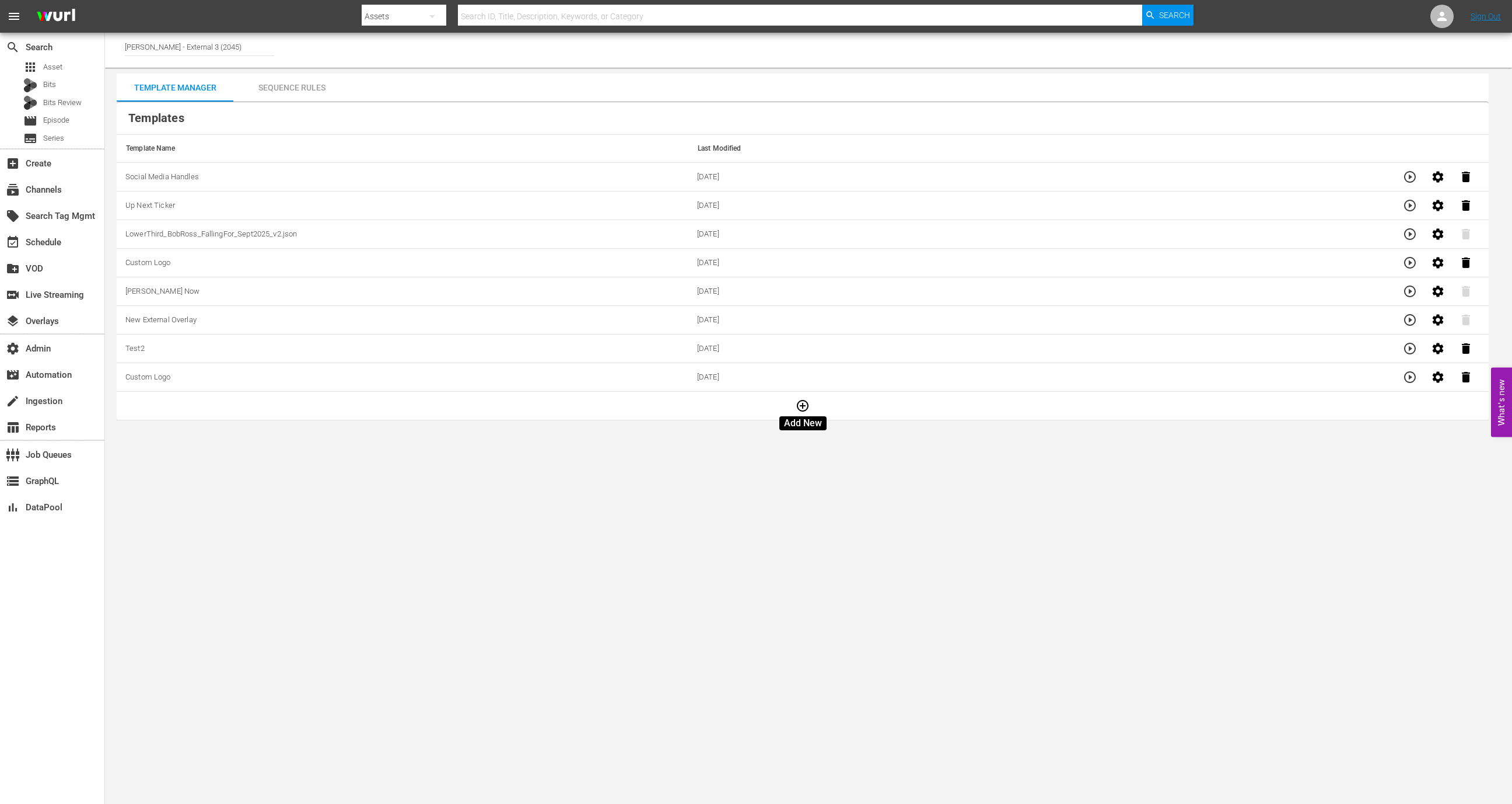
click at [801, 391] on button "button" at bounding box center [803, 405] width 28 height 28
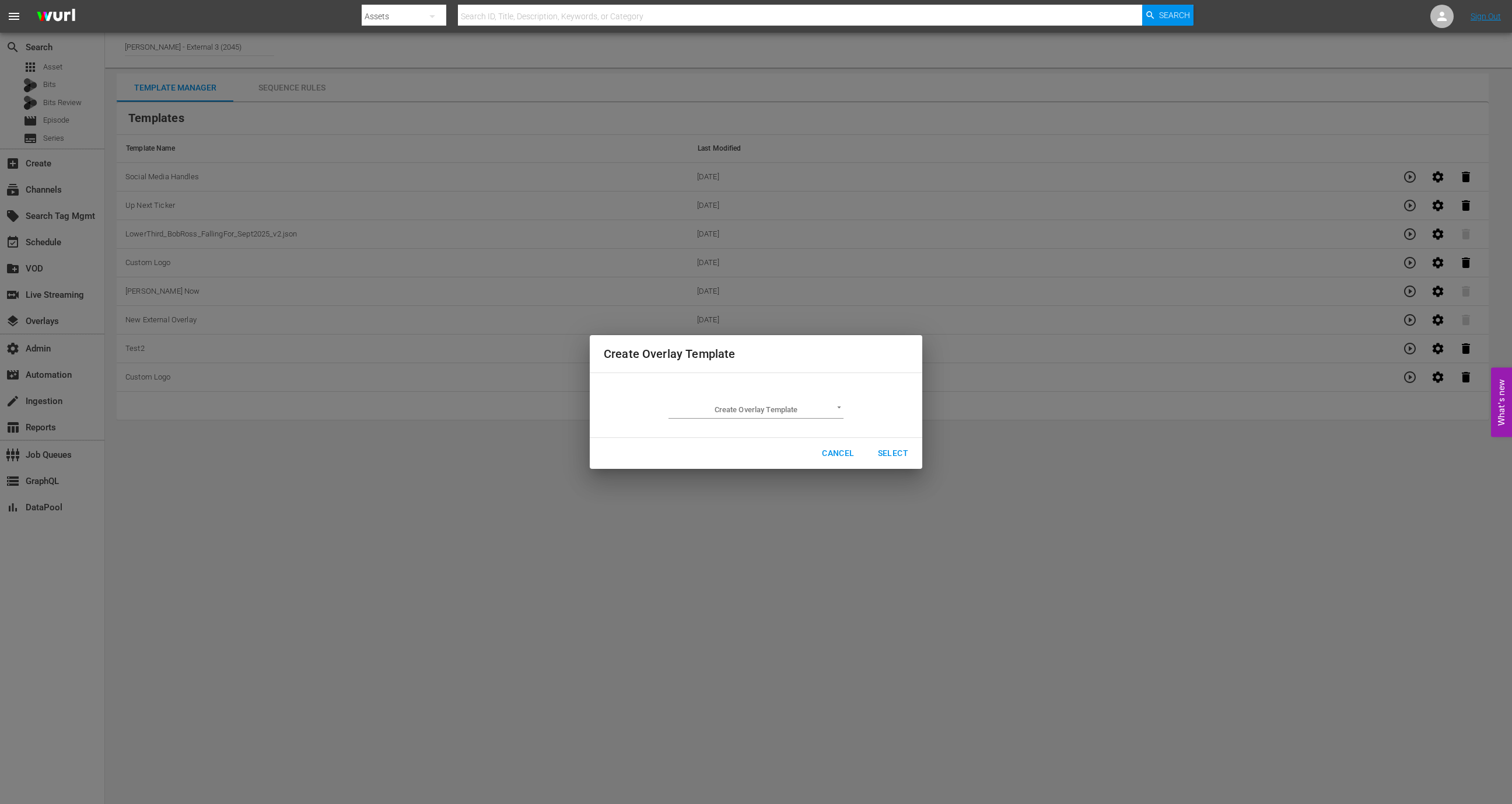
click at [771, 419] on td "Create Overlay Template ​" at bounding box center [755, 405] width 305 height 46
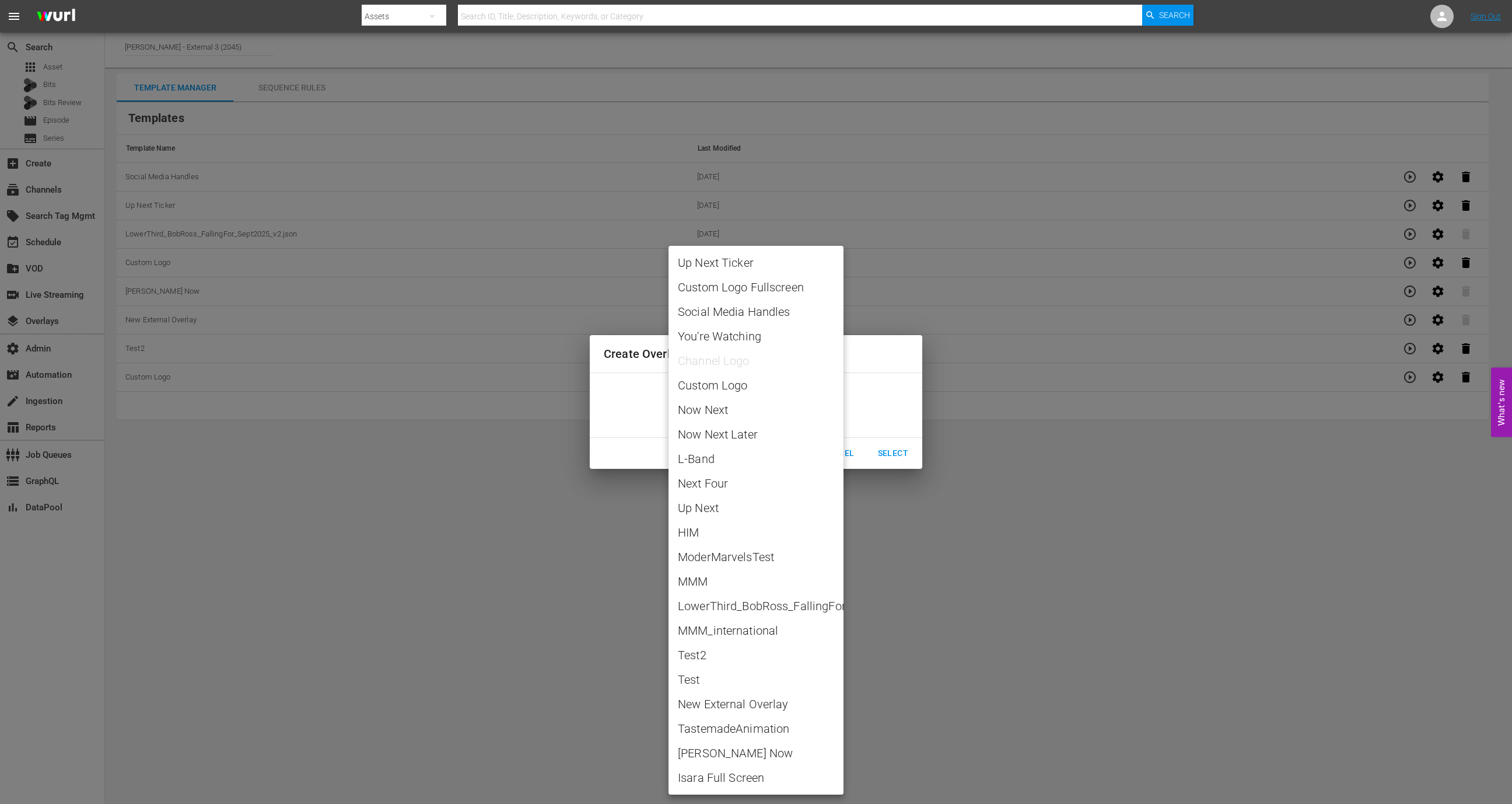
click at [771, 404] on body "menu Search By Assets Search ID, Title, Description, Keywords, or Category Sear…" at bounding box center [756, 402] width 1512 height 804
click at [756, 338] on span "You're Watching" at bounding box center [756, 336] width 157 height 18
type input "You're Watching"
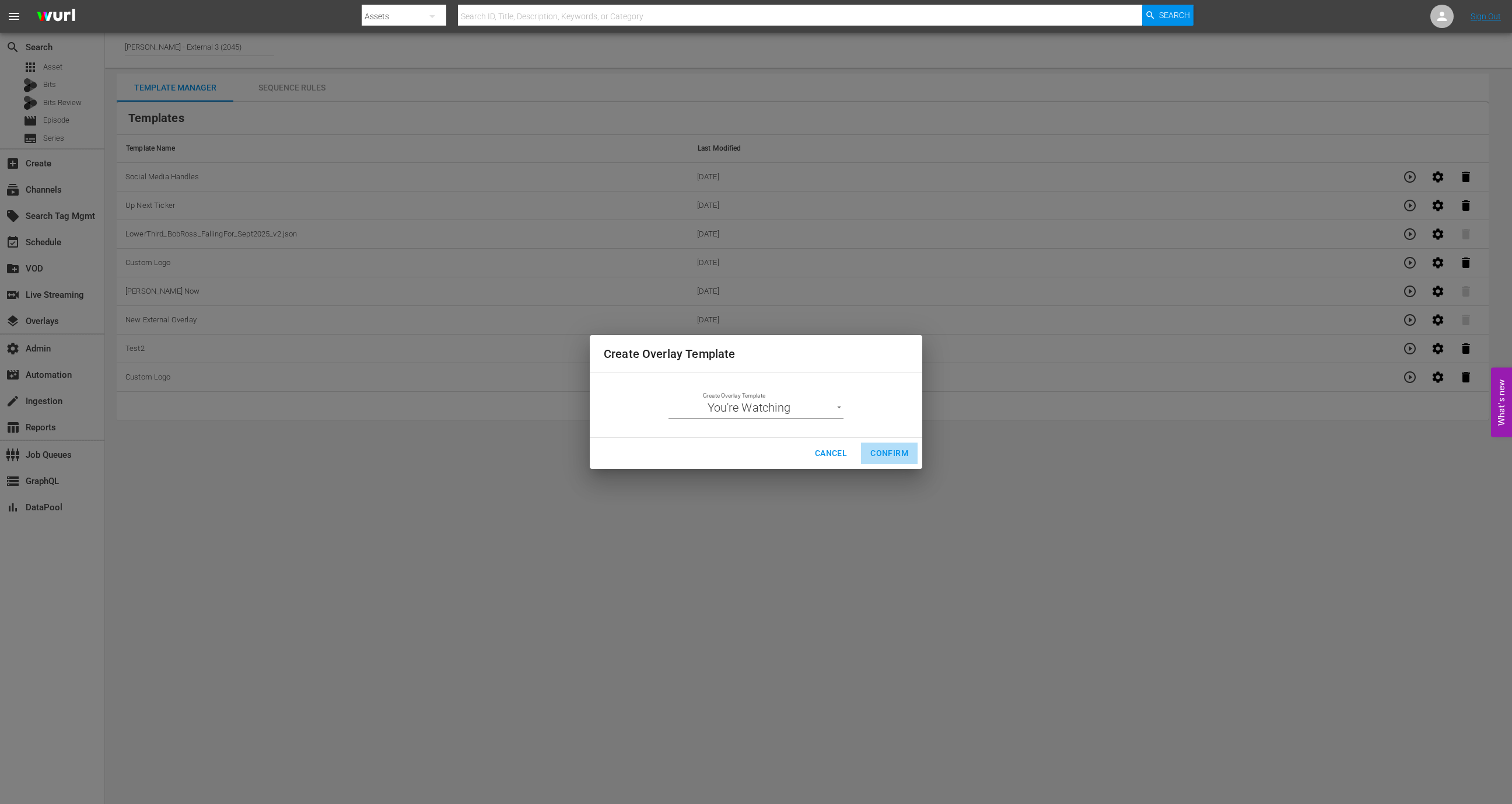
click at [891, 451] on span "Confirm" at bounding box center [889, 453] width 38 height 15
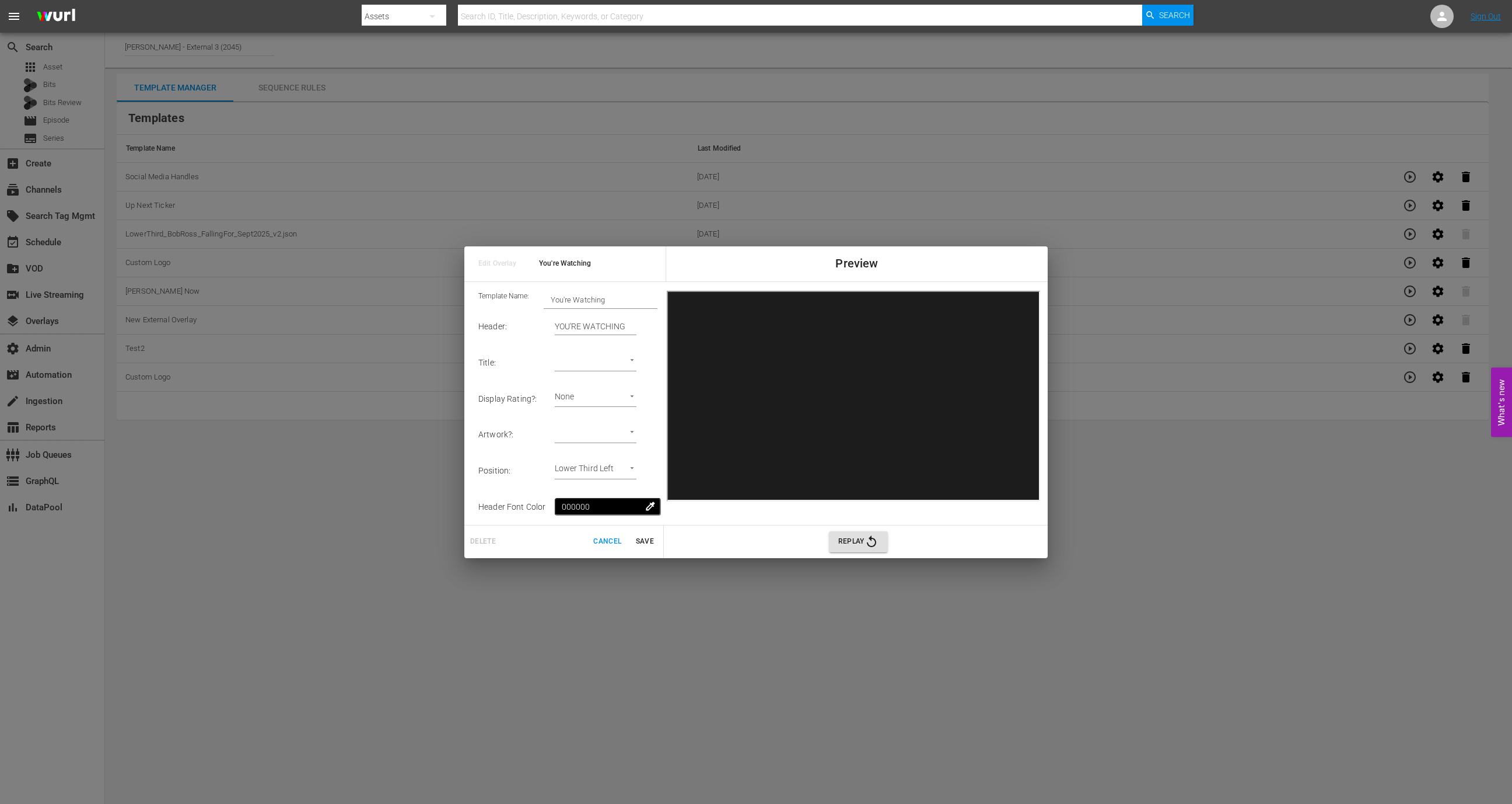
click at [601, 369] on body "menu Search By Assets Search ID, Title, Description, Keywords, or Category Sear…" at bounding box center [756, 402] width 1512 height 804
click at [597, 378] on li "Series Title" at bounding box center [600, 383] width 97 height 19
type input "Series Title 1"
click at [645, 533] on button "Save" at bounding box center [645, 541] width 38 height 19
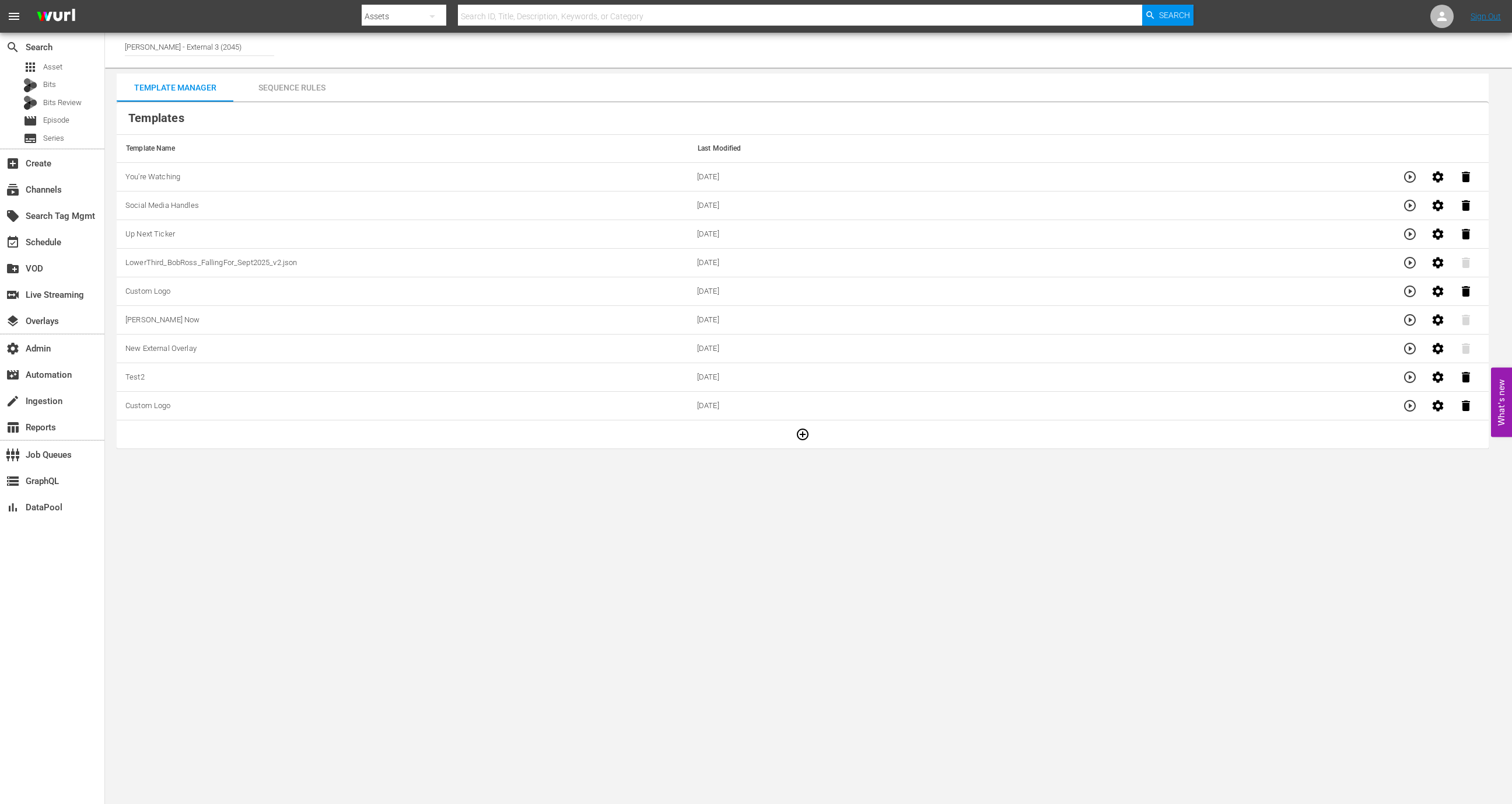
click at [794, 430] on button "button" at bounding box center [803, 434] width 28 height 28
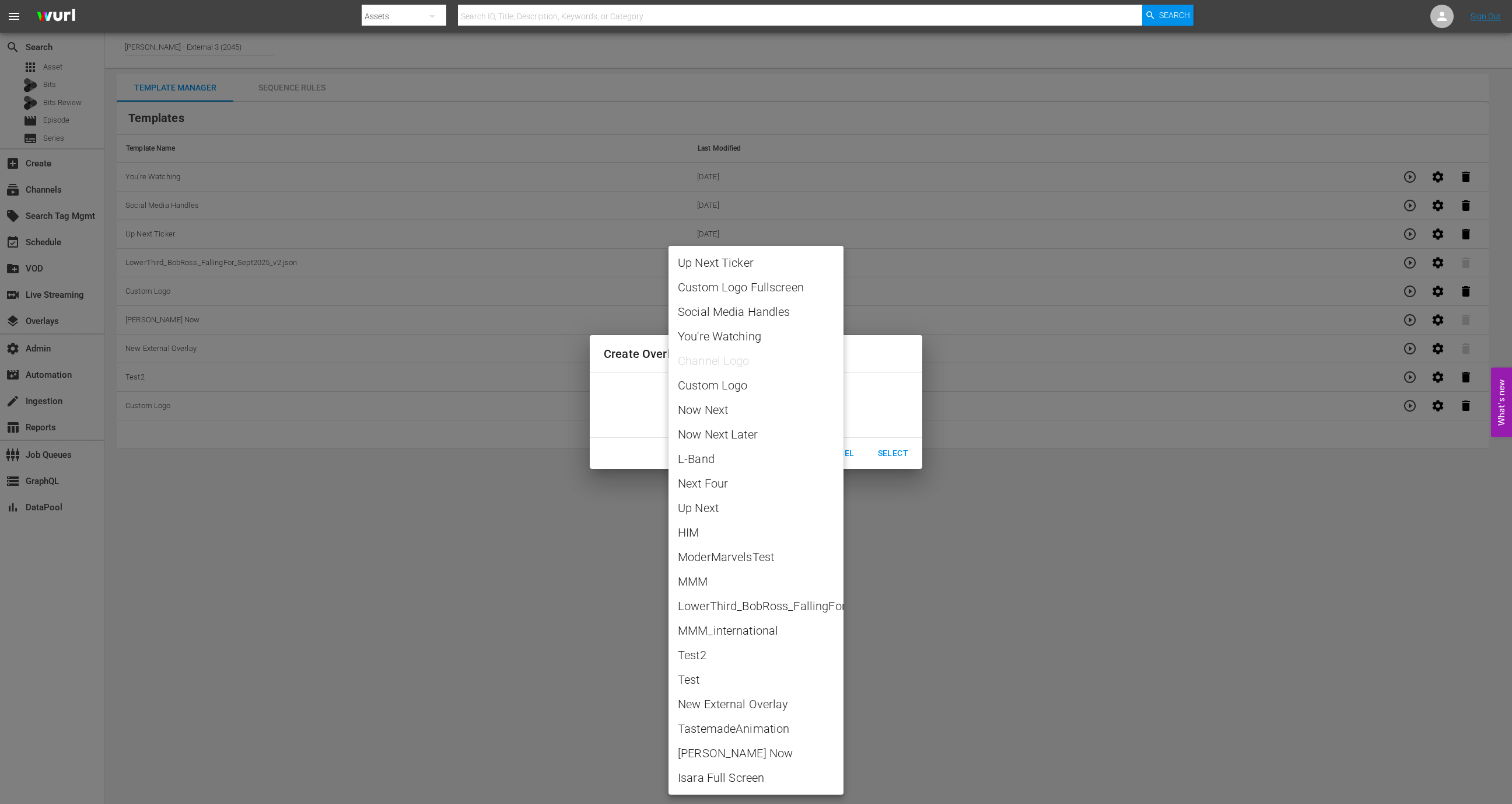
click at [779, 413] on body "menu Search By Assets Search ID, Title, Description, Keywords, or Category Sear…" at bounding box center [756, 402] width 1512 height 804
click at [754, 412] on span "Now Next" at bounding box center [756, 410] width 157 height 18
type input "Now Next"
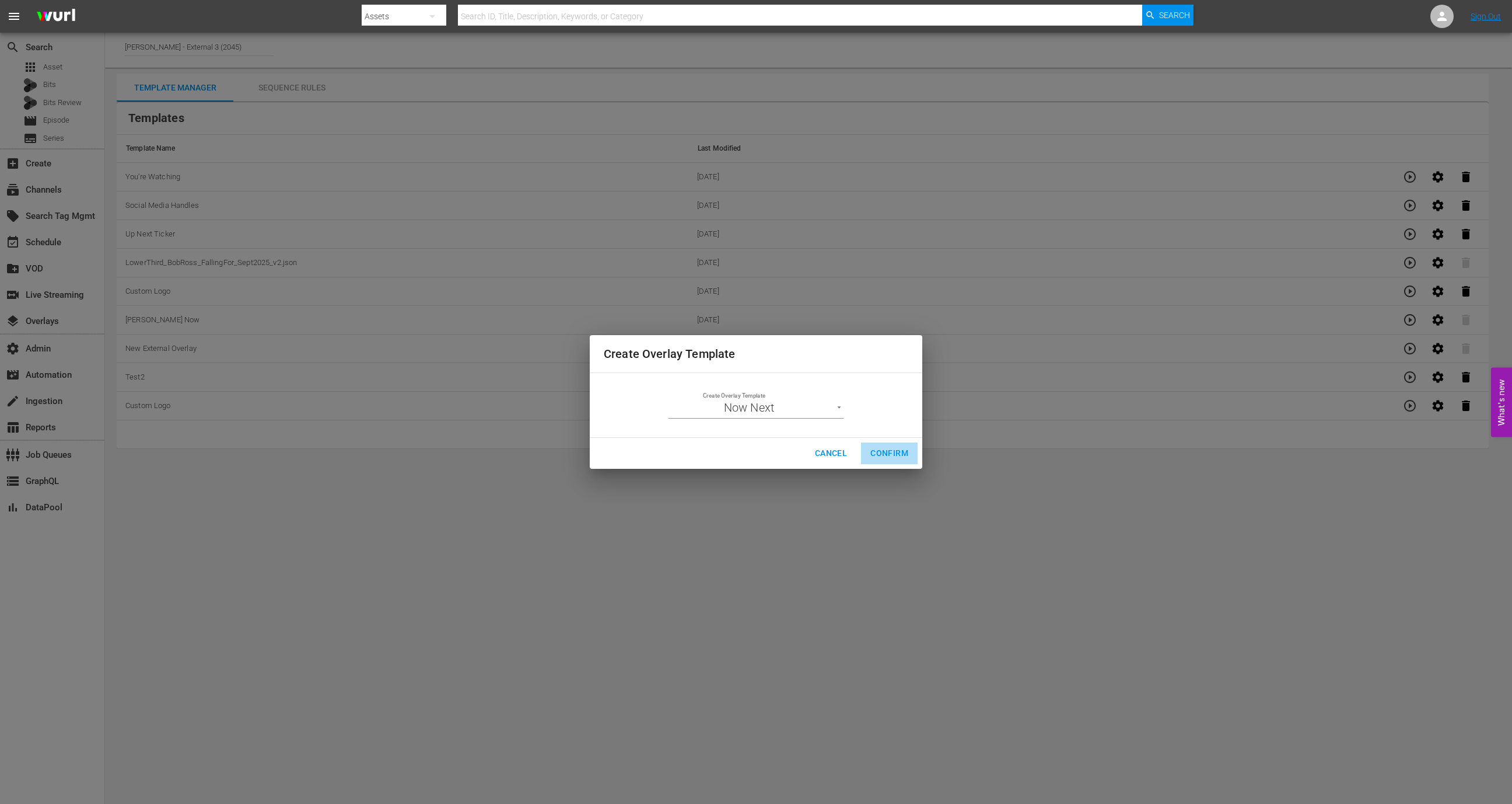
click at [890, 459] on span "Confirm" at bounding box center [889, 453] width 38 height 15
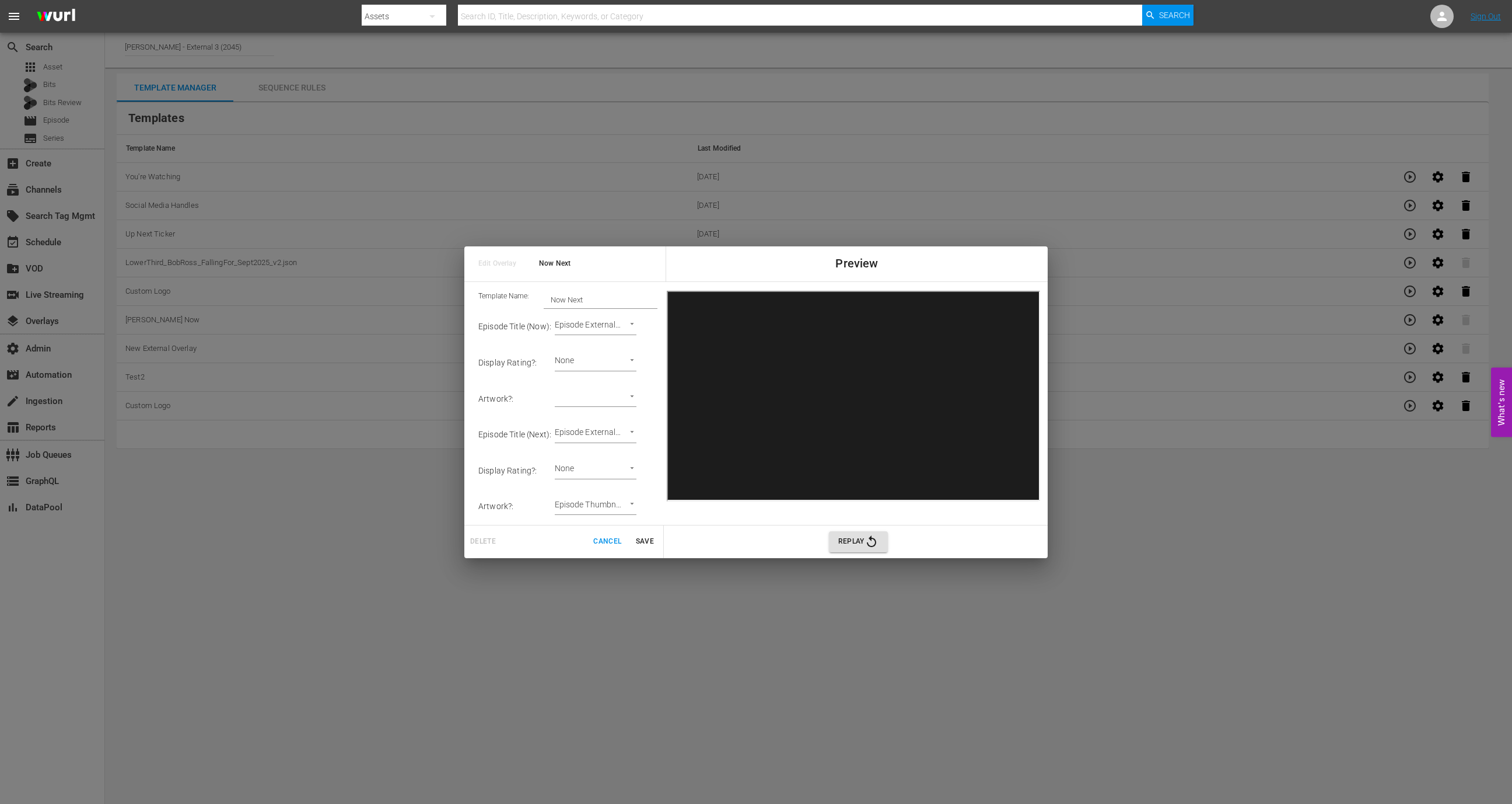
click at [611, 397] on body "menu Search By Assets Search ID, Title, Description, Keywords, or Category Sear…" at bounding box center [756, 402] width 1512 height 804
click at [611, 407] on li "Episode Thumbnail" at bounding box center [595, 406] width 88 height 19
type input "Episode Thumbnail 1"
click at [648, 533] on button "Save" at bounding box center [645, 541] width 38 height 19
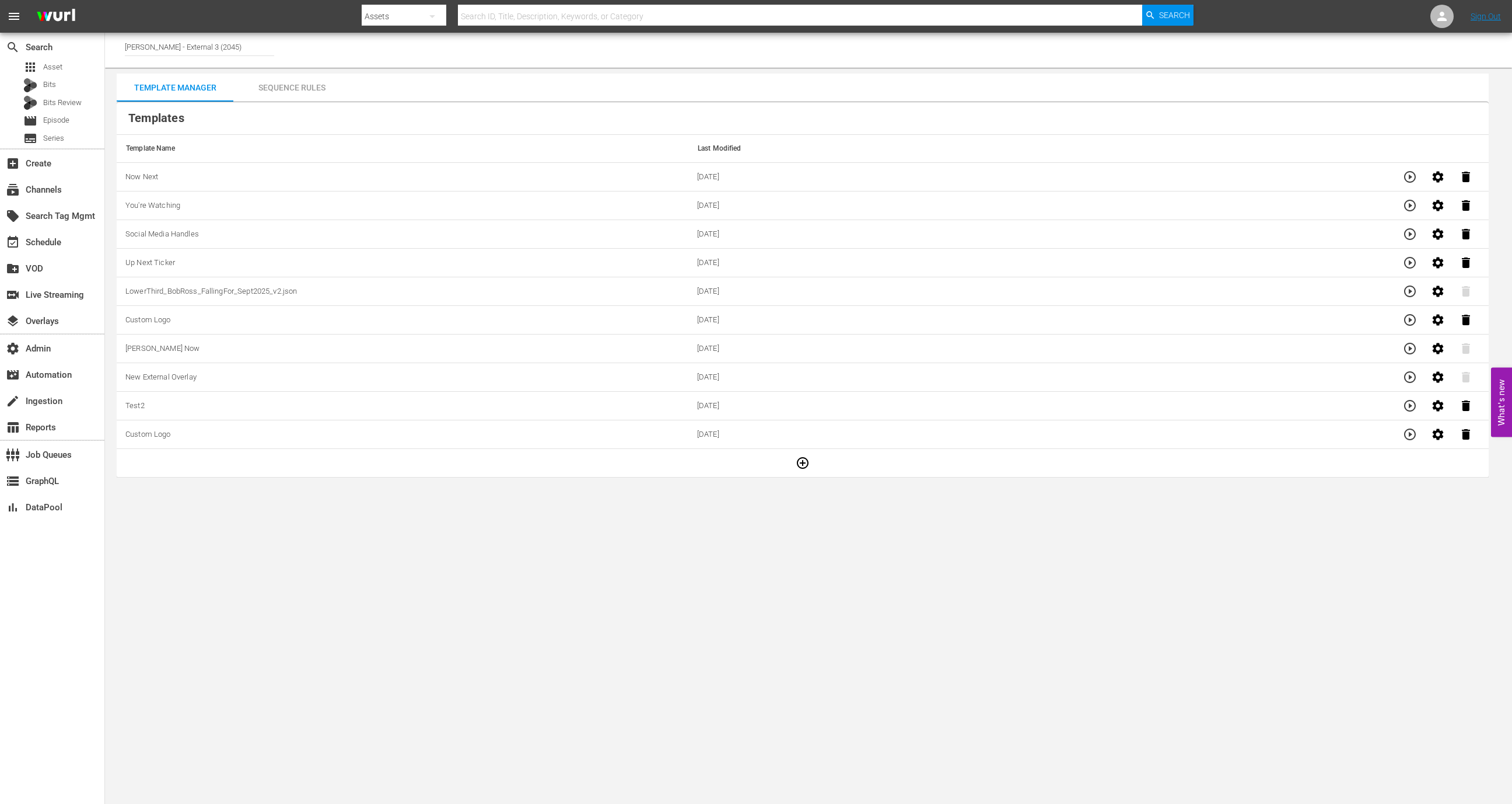
click at [799, 457] on icon "button" at bounding box center [803, 463] width 12 height 12
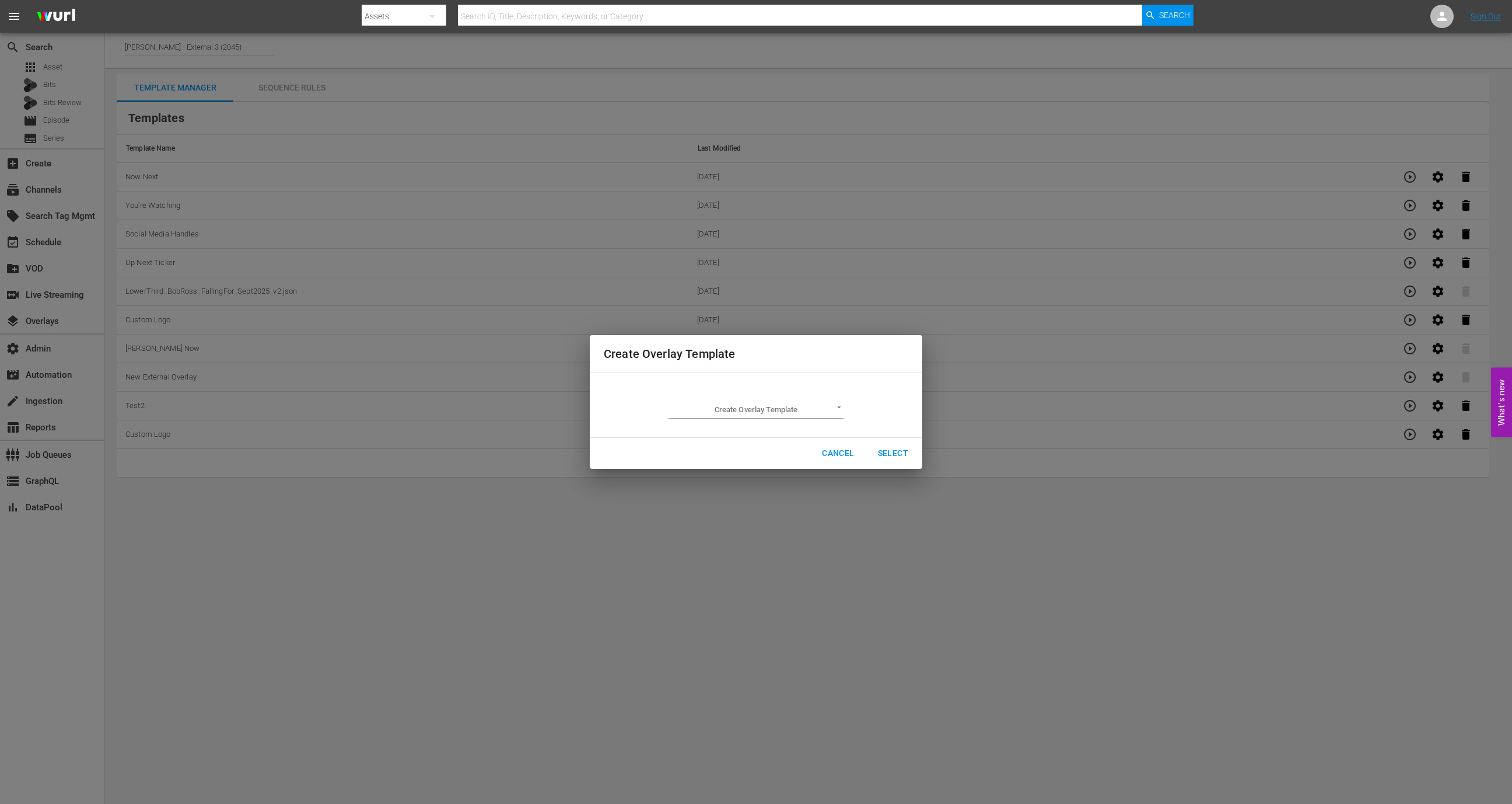
click at [760, 412] on body "menu Search By Assets Search ID, Title, Description, Keywords, or Category Sear…" at bounding box center [756, 402] width 1512 height 804
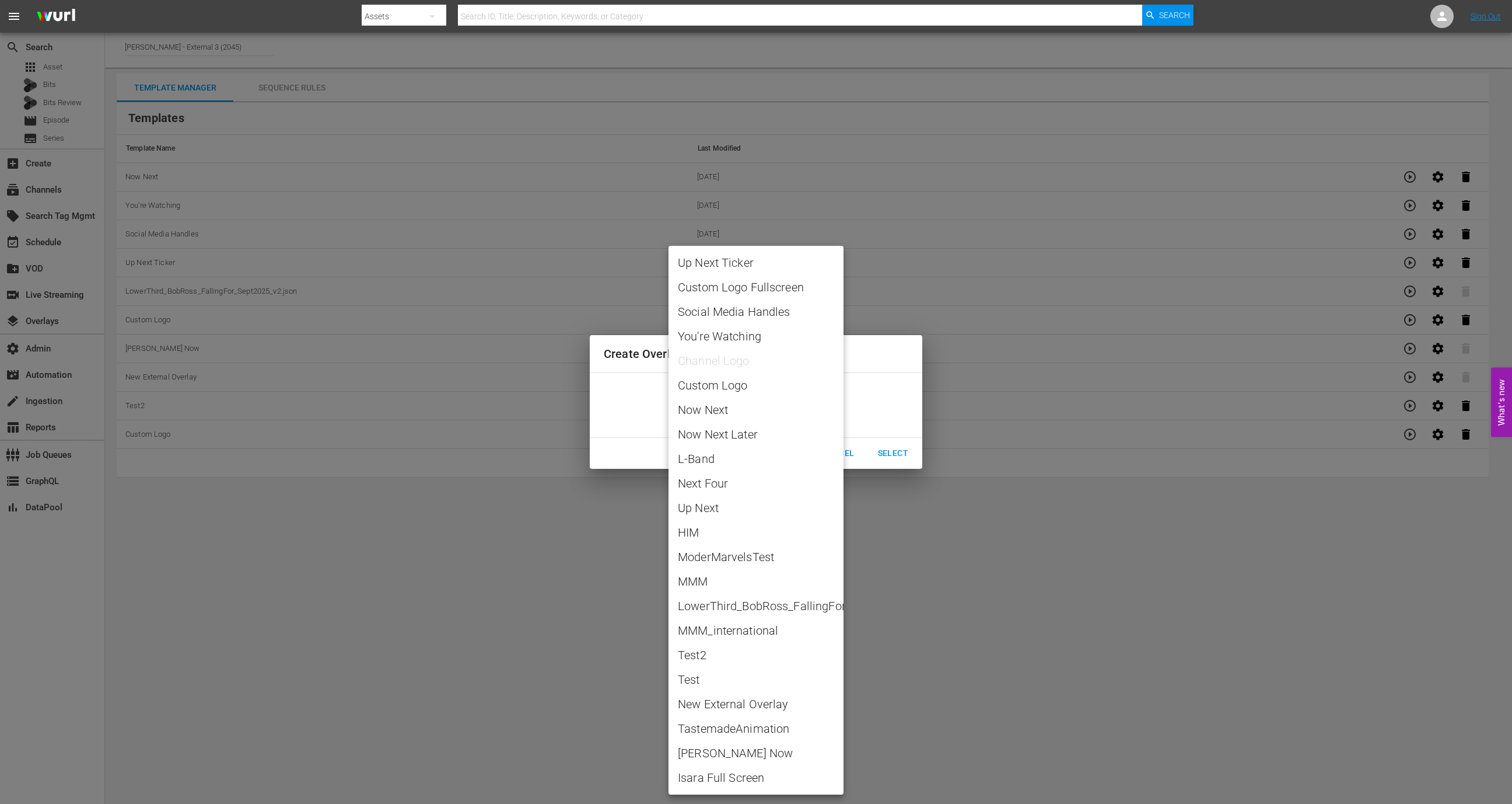
click at [756, 441] on span "Now Next Later" at bounding box center [756, 435] width 157 height 18
type input "Now Next Later"
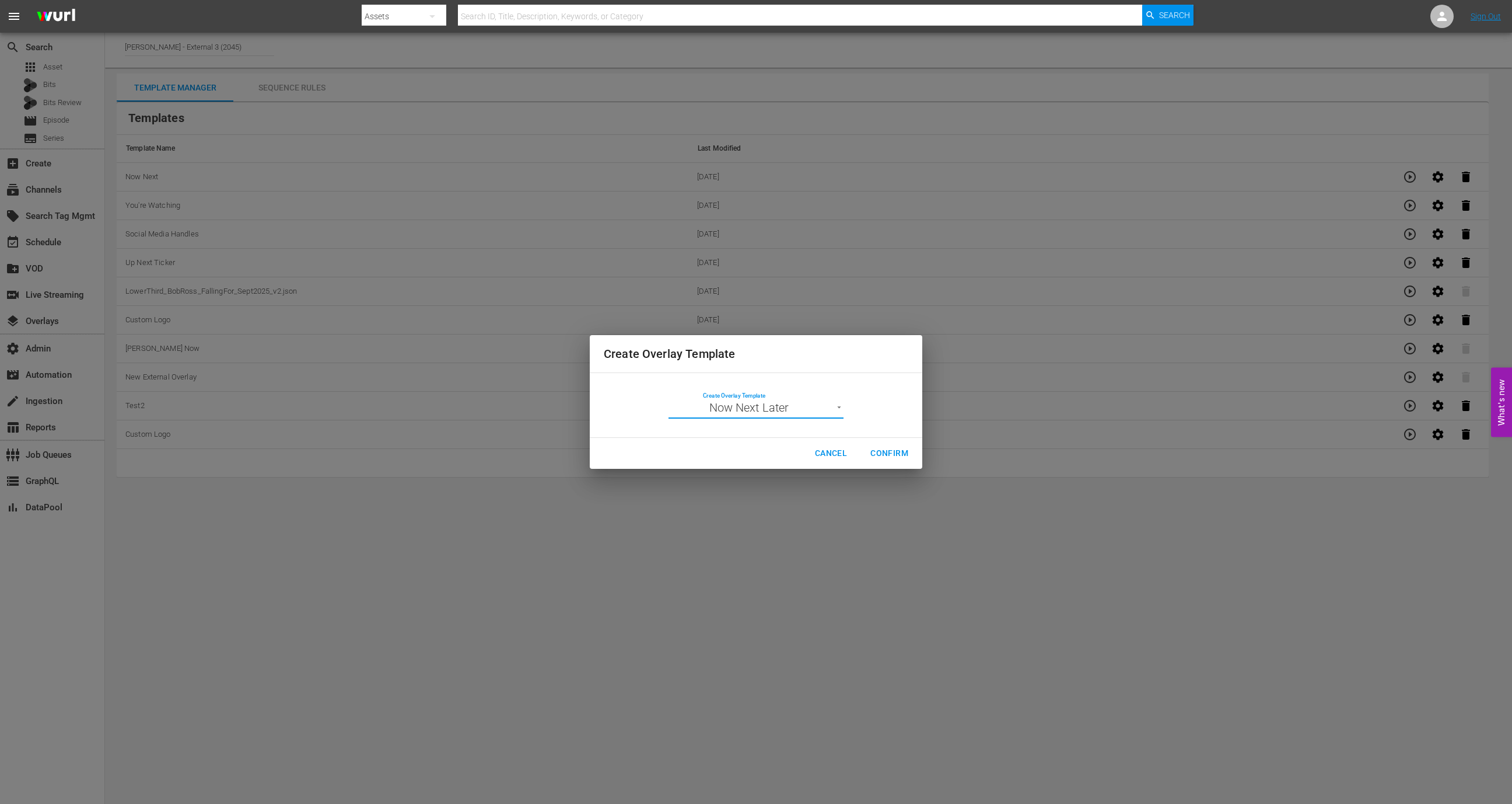
click at [904, 456] on span "Confirm" at bounding box center [889, 453] width 38 height 15
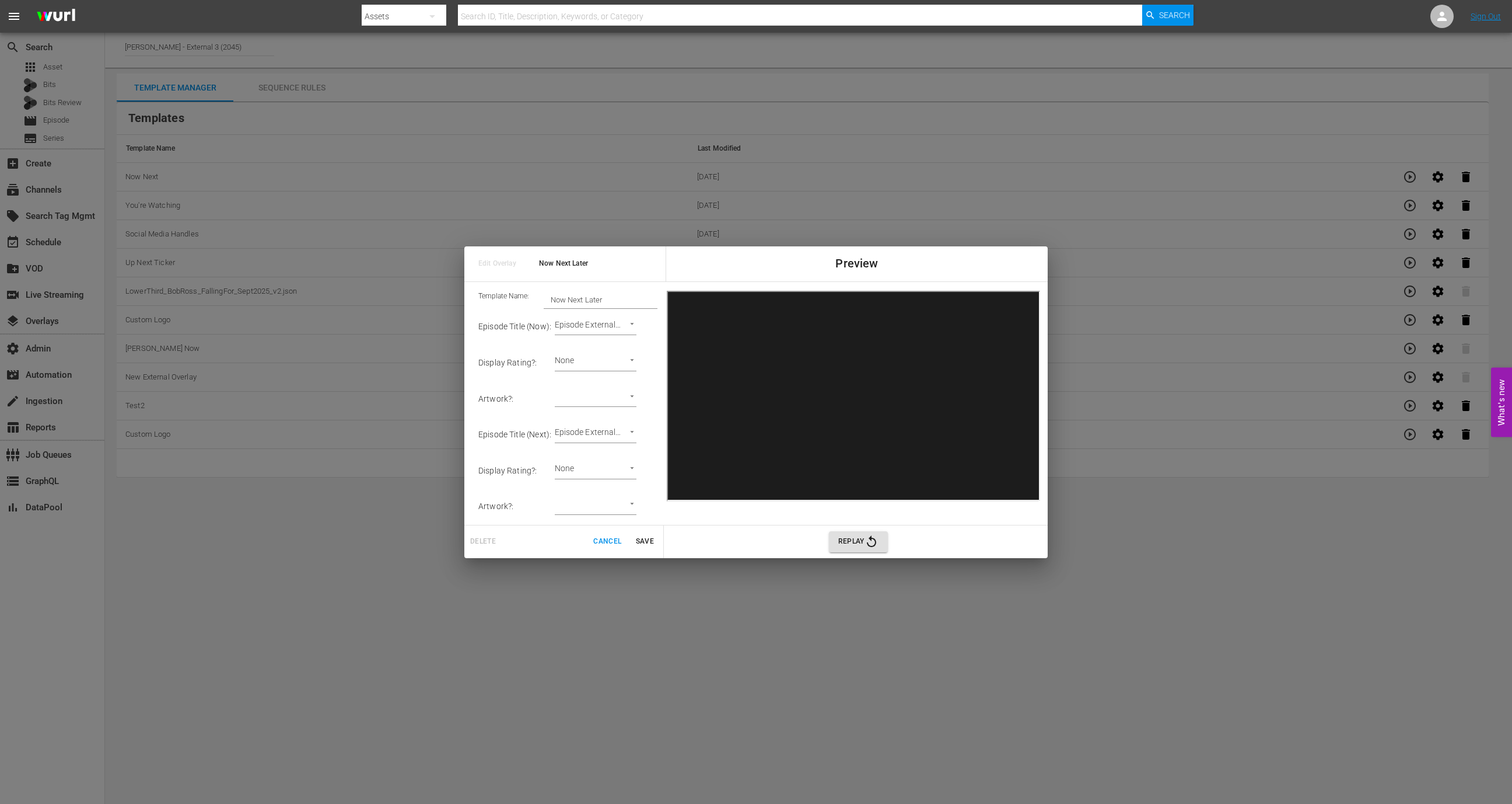
click at [621, 399] on body "menu Search By Assets Search ID, Title, Description, Keywords, or Category Sear…" at bounding box center [756, 402] width 1512 height 804
click at [613, 425] on li "Series Thumbnail" at bounding box center [595, 426] width 88 height 19
click at [619, 401] on body "menu Search By Assets Search ID, Title, Description, Keywords, or Category Sear…" at bounding box center [756, 402] width 1512 height 804
click at [610, 430] on li "Channel Logo" at bounding box center [595, 426] width 88 height 19
type input "Channel Logo"
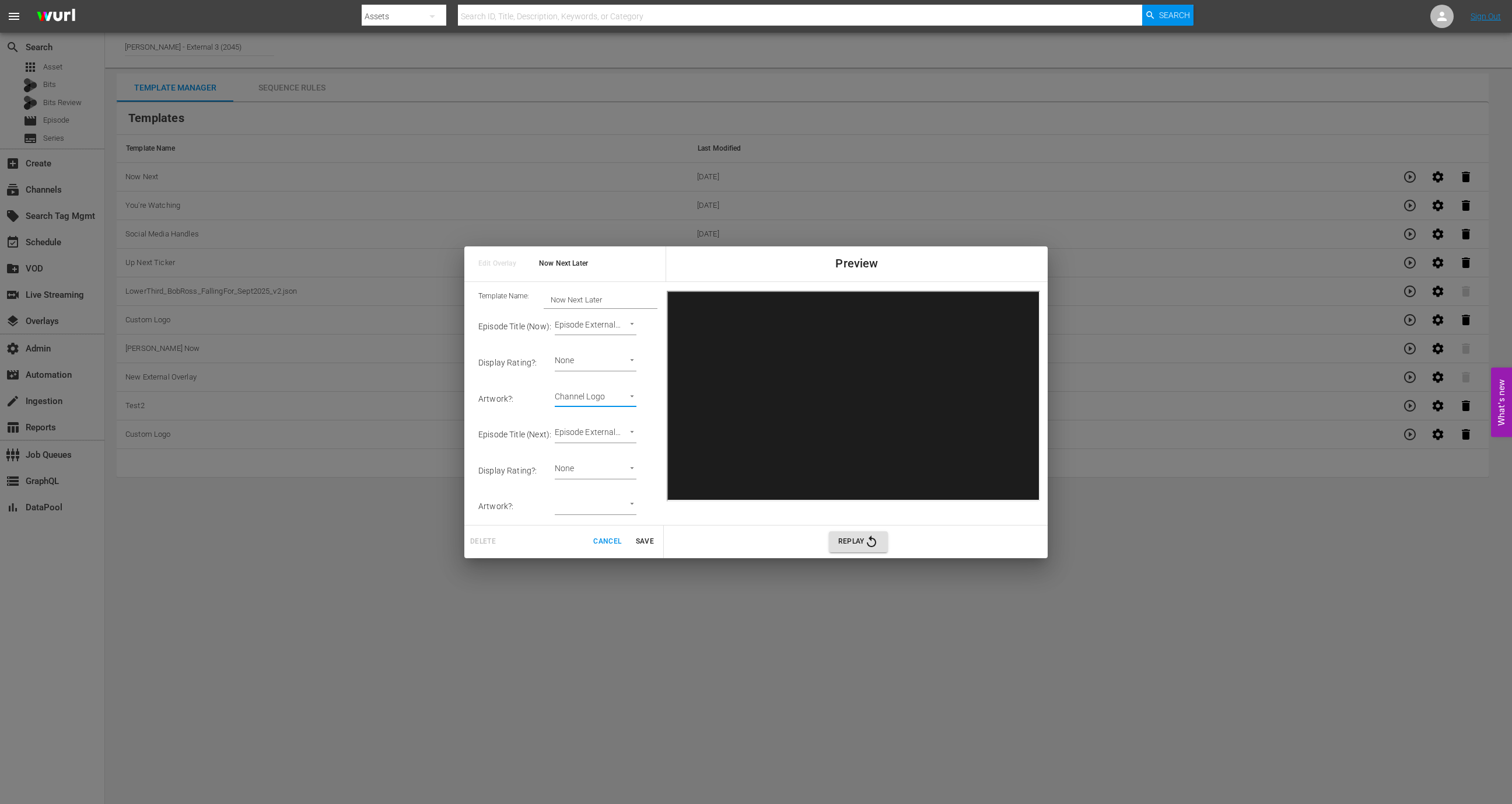
click at [652, 538] on span "Save" at bounding box center [645, 541] width 28 height 12
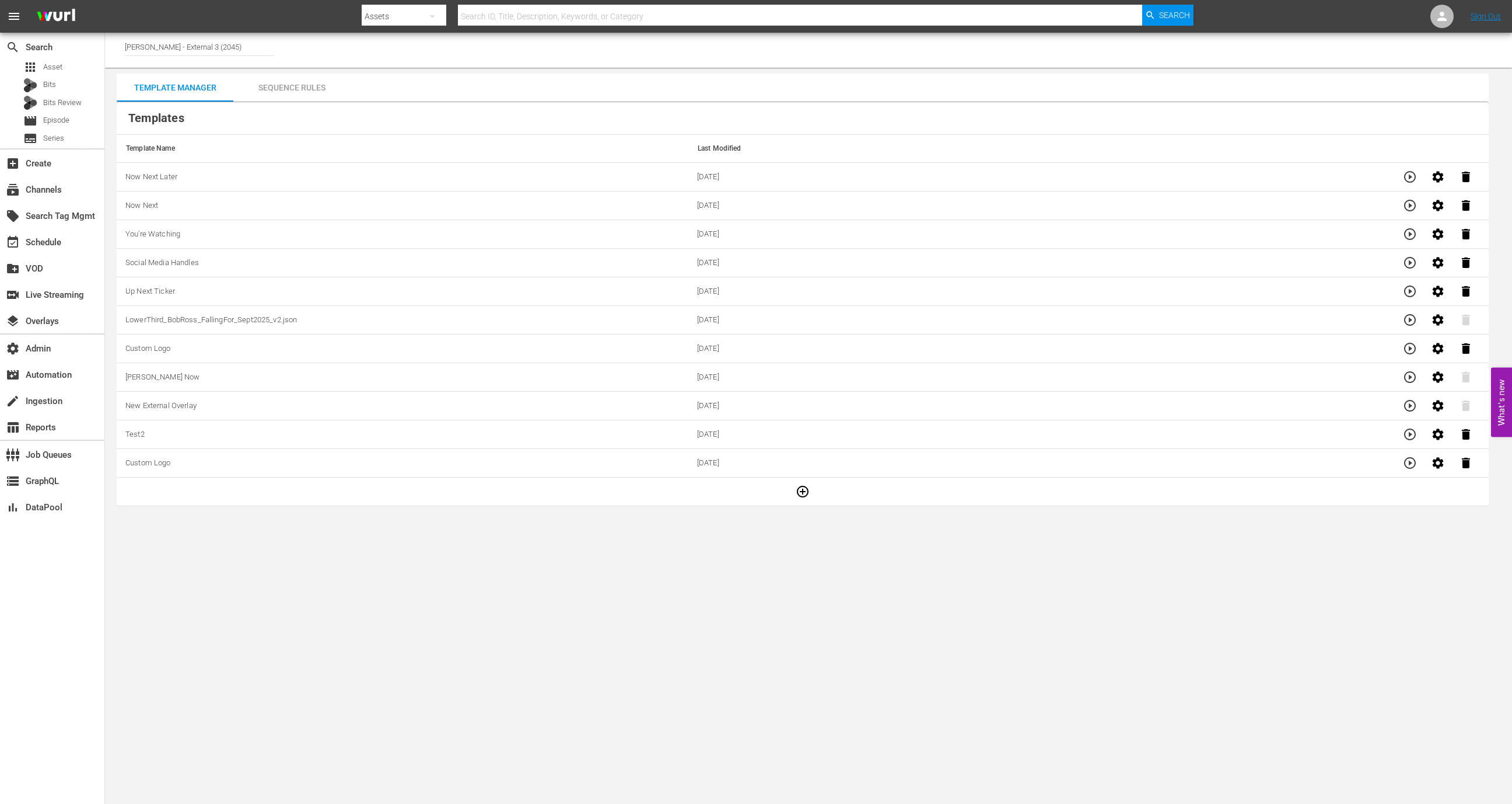
click at [790, 500] on td at bounding box center [803, 491] width 1372 height 29
click at [805, 499] on button "button" at bounding box center [803, 491] width 28 height 28
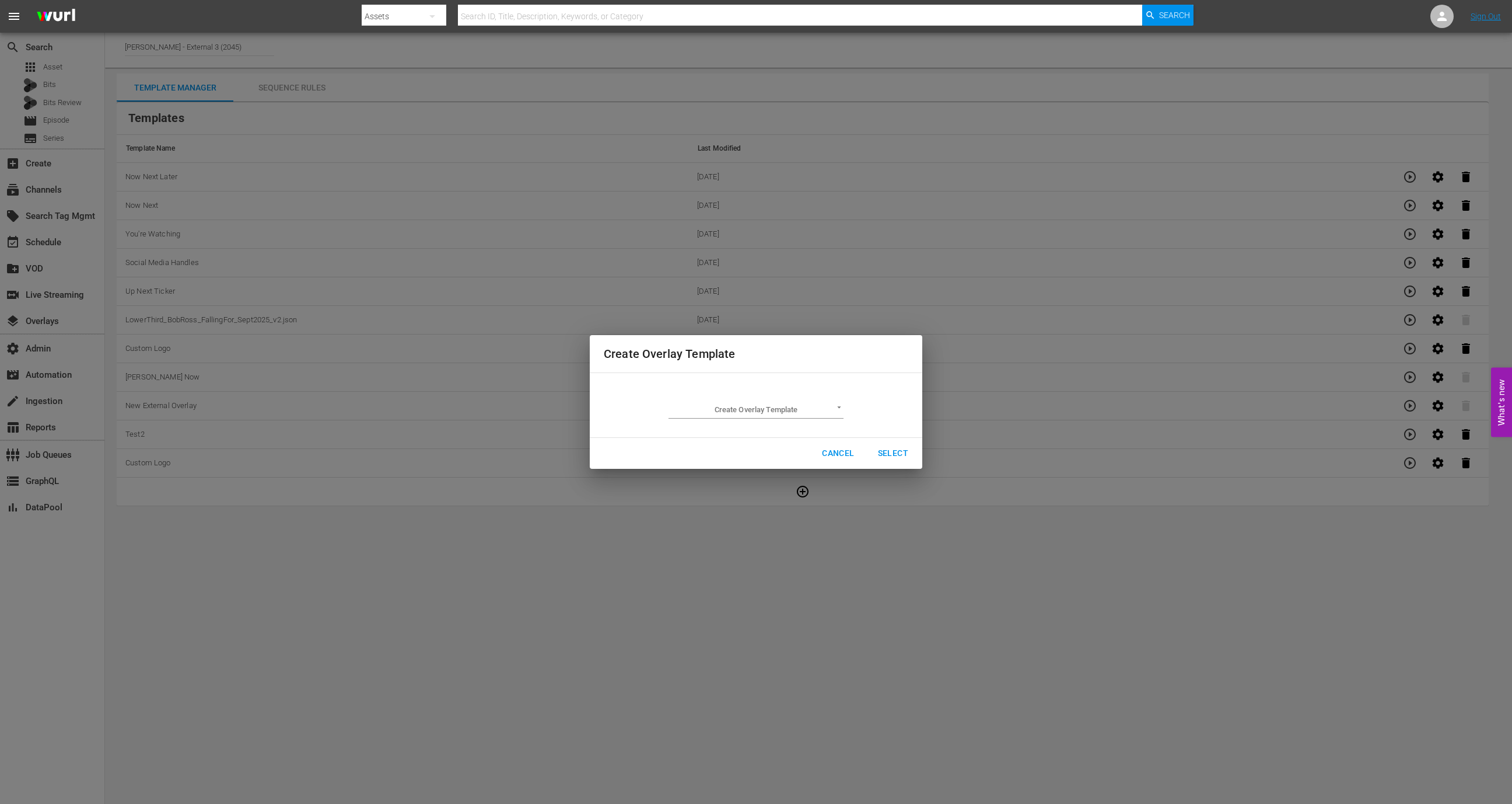
click at [781, 400] on div "Create Overlay Template ​" at bounding box center [756, 404] width 175 height 27
click at [781, 403] on body "menu Search By Assets Search ID, Title, Description, Keywords, or Category Sear…" at bounding box center [756, 402] width 1512 height 804
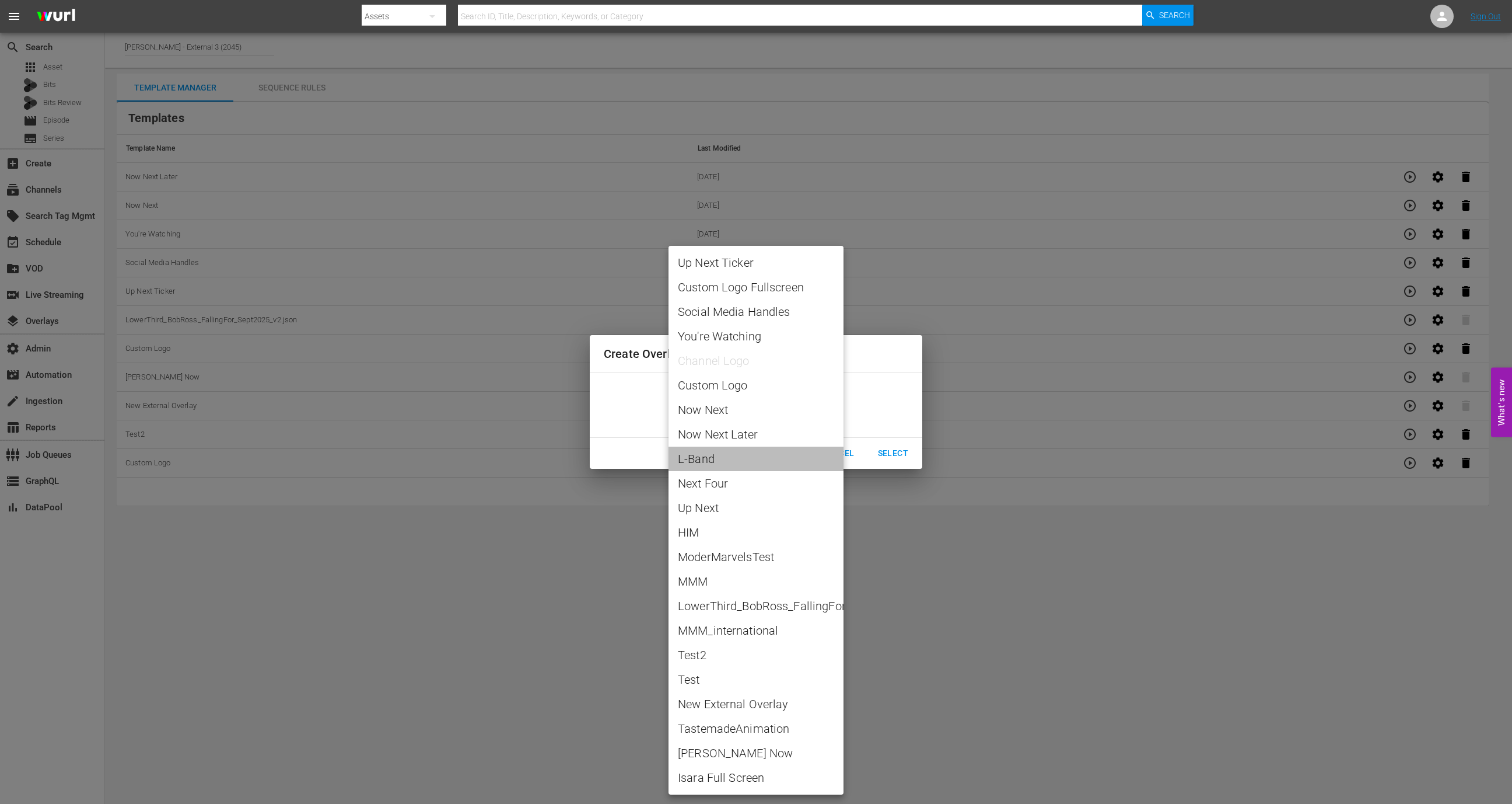
click at [751, 454] on span "L-Band" at bounding box center [756, 459] width 157 height 18
type input "L-Band"
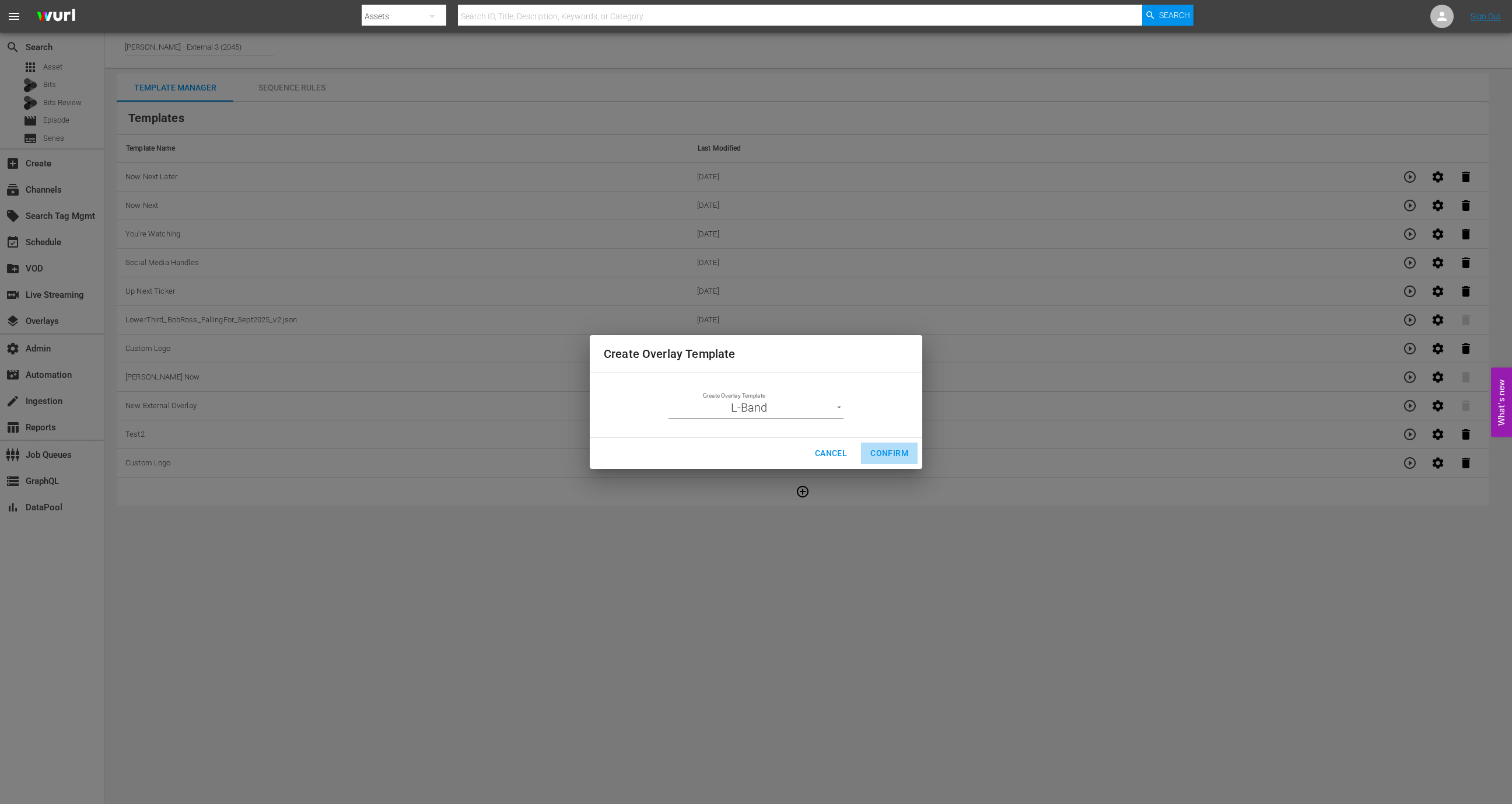
click at [898, 450] on span "Confirm" at bounding box center [889, 453] width 38 height 15
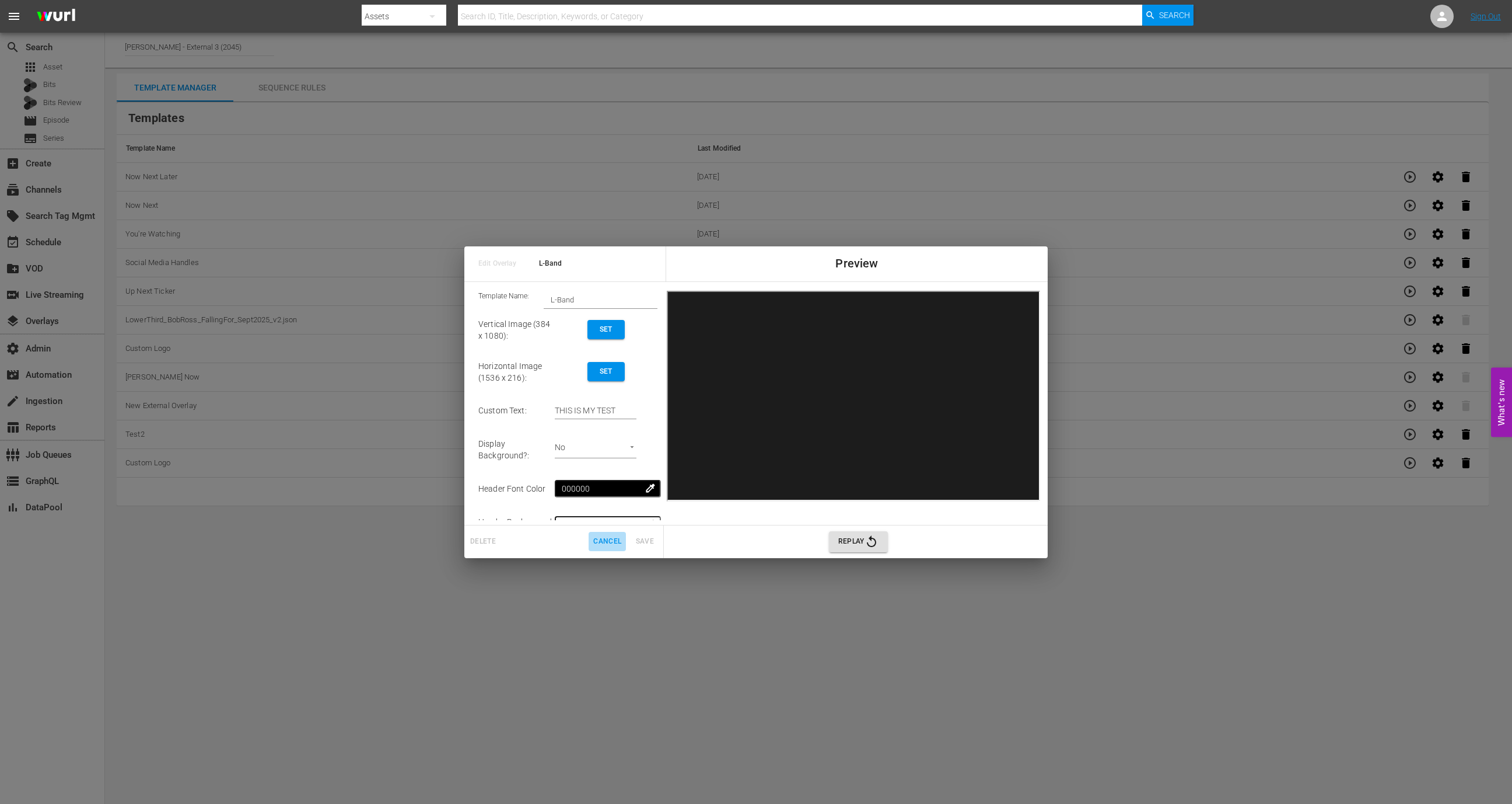
click at [613, 543] on span "Cancel" at bounding box center [607, 541] width 28 height 12
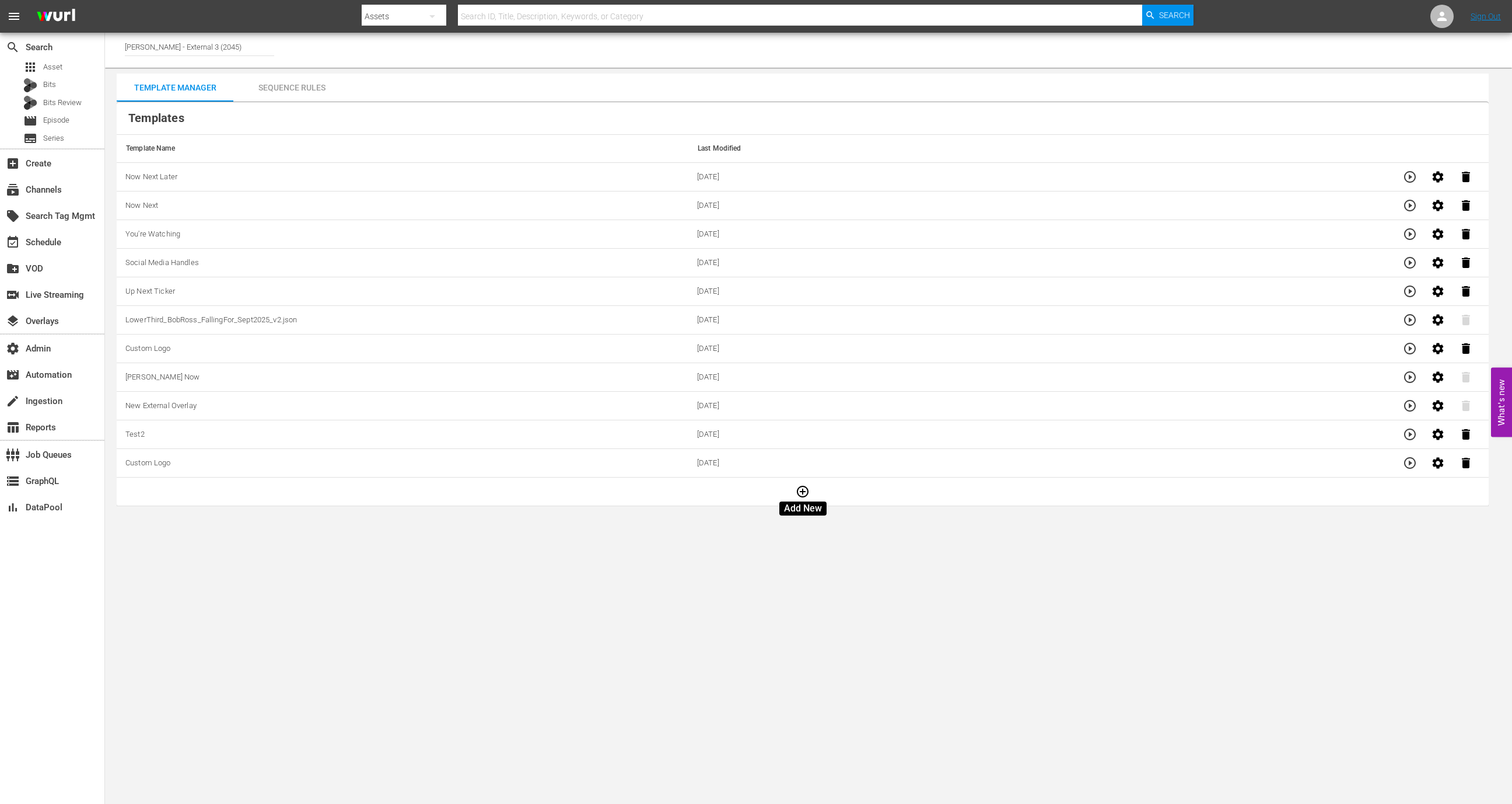
click at [815, 490] on button "button" at bounding box center [803, 491] width 28 height 28
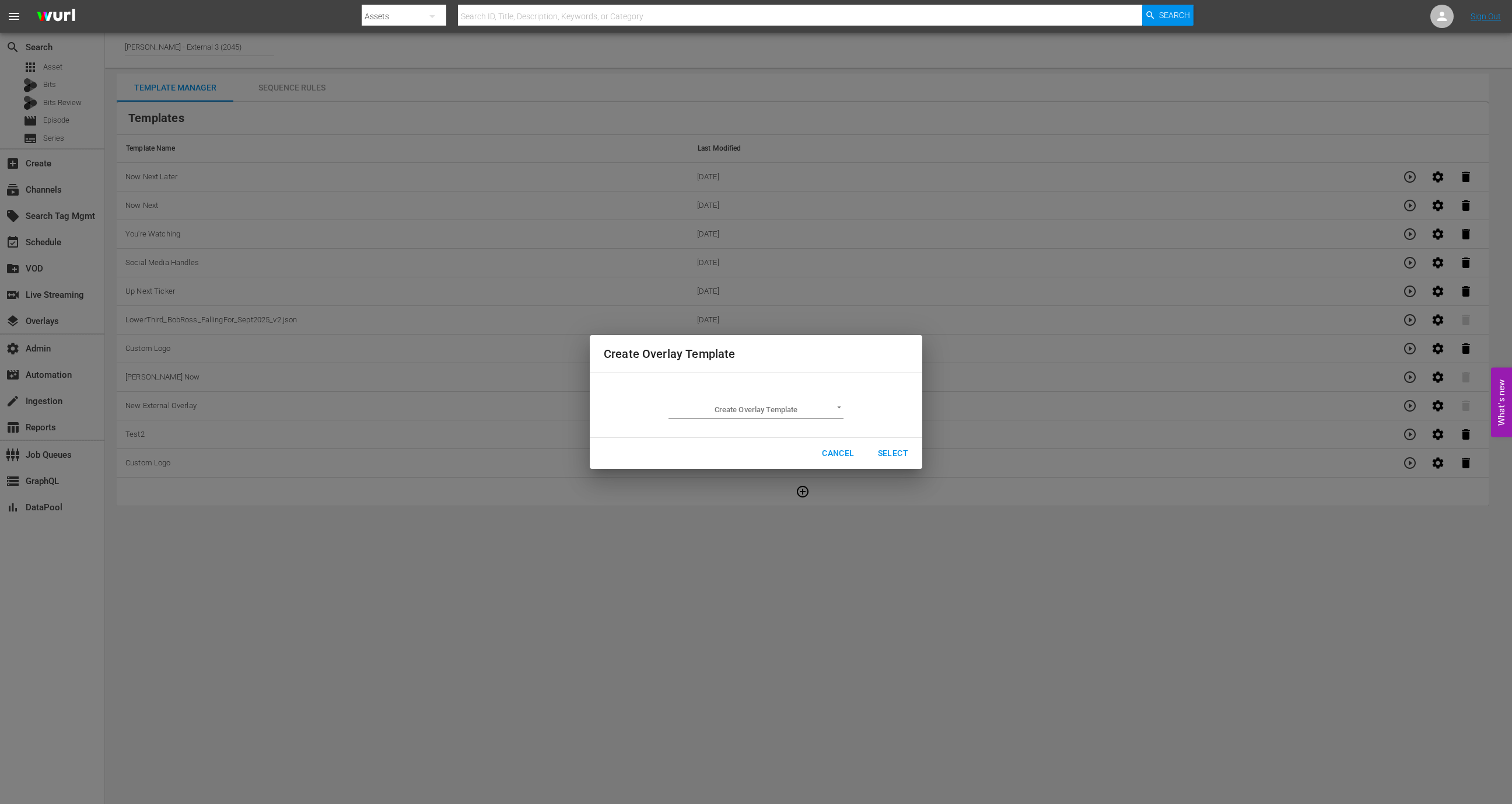
click at [758, 411] on body "menu Search By Assets Search ID, Title, Description, Keywords, or Category Sear…" at bounding box center [756, 402] width 1512 height 804
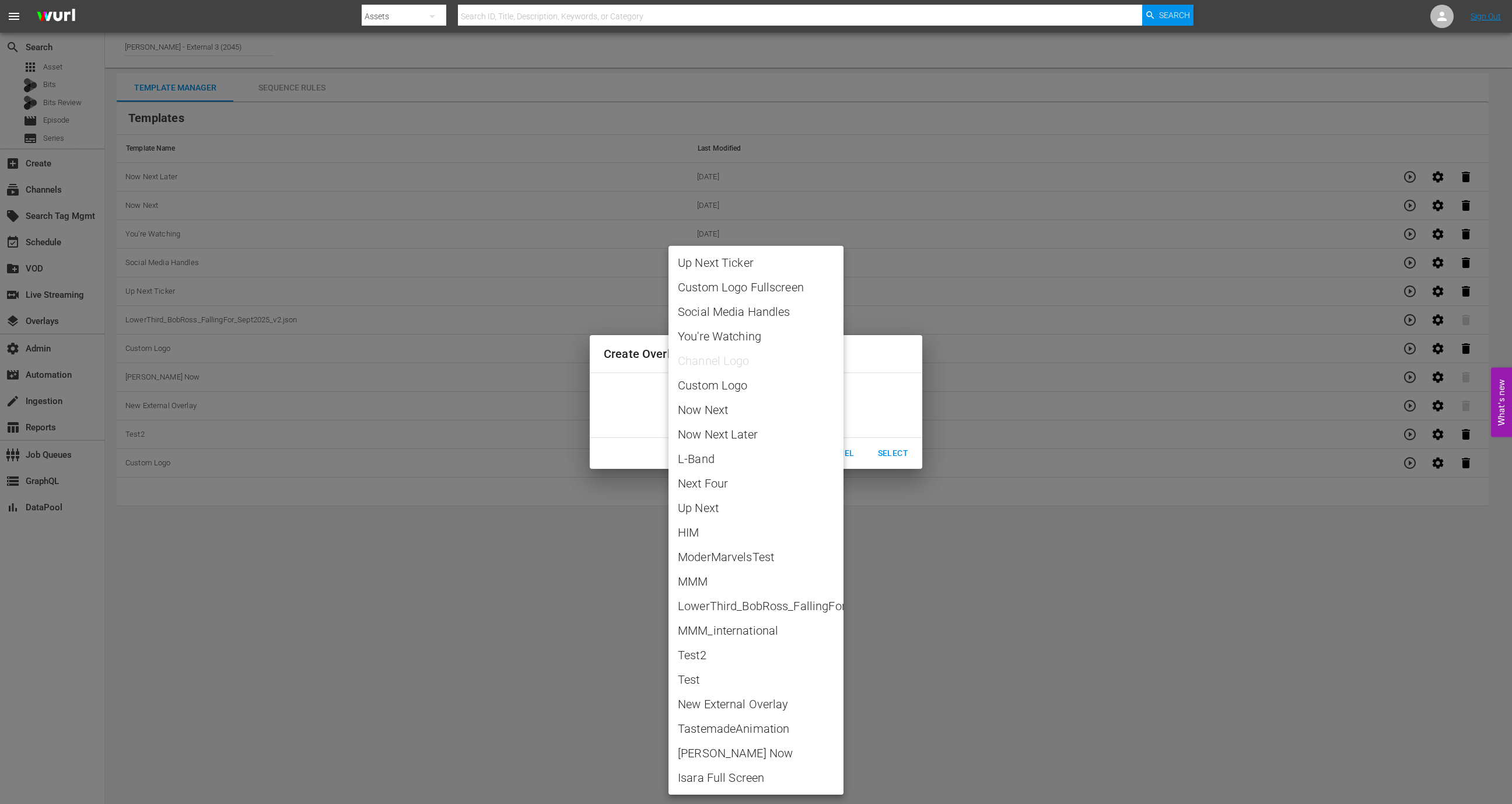
click at [744, 483] on span "Next Four" at bounding box center [756, 483] width 157 height 18
type input "Next Four"
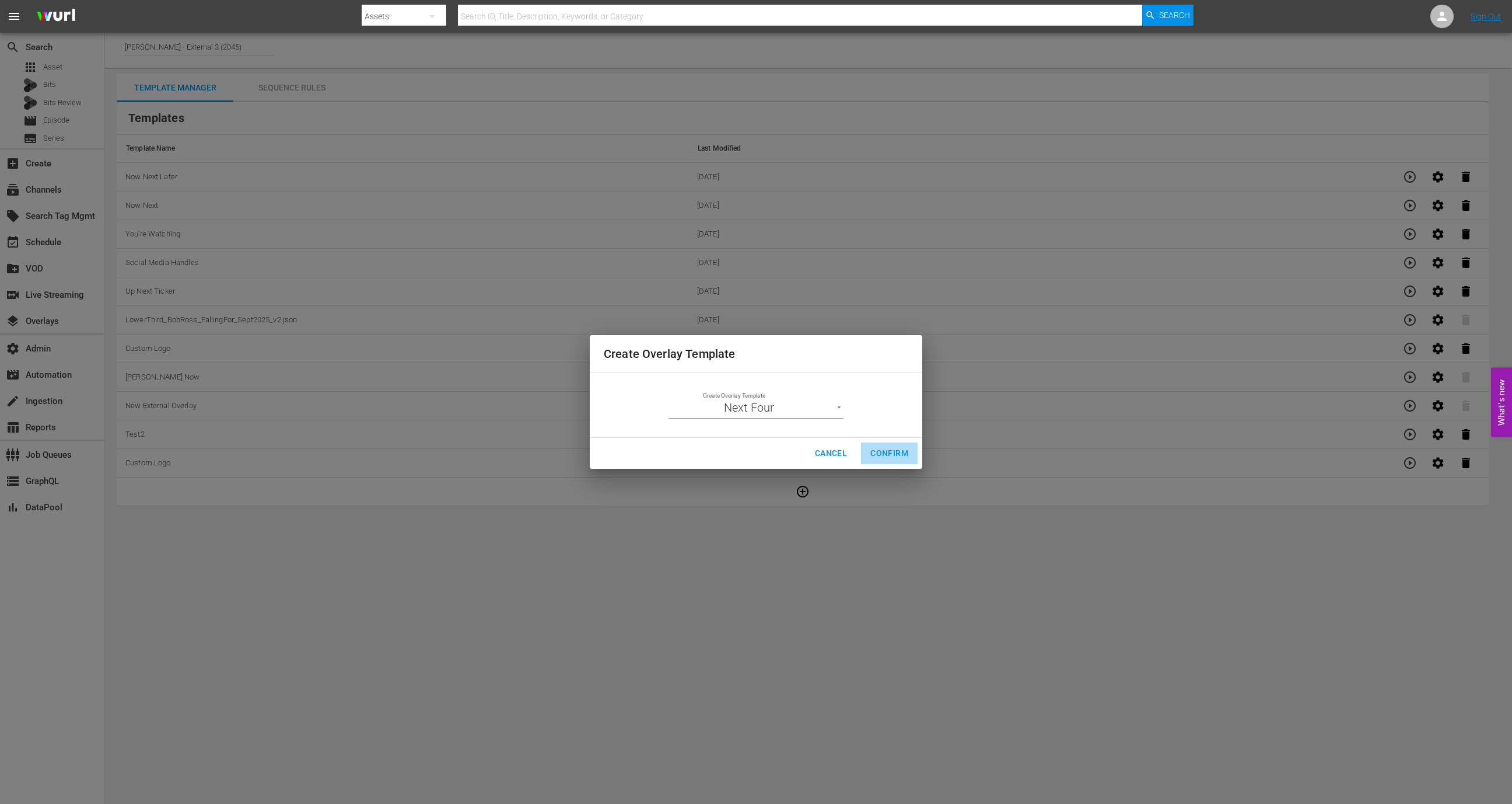
click at [890, 453] on span "Confirm" at bounding box center [889, 453] width 38 height 15
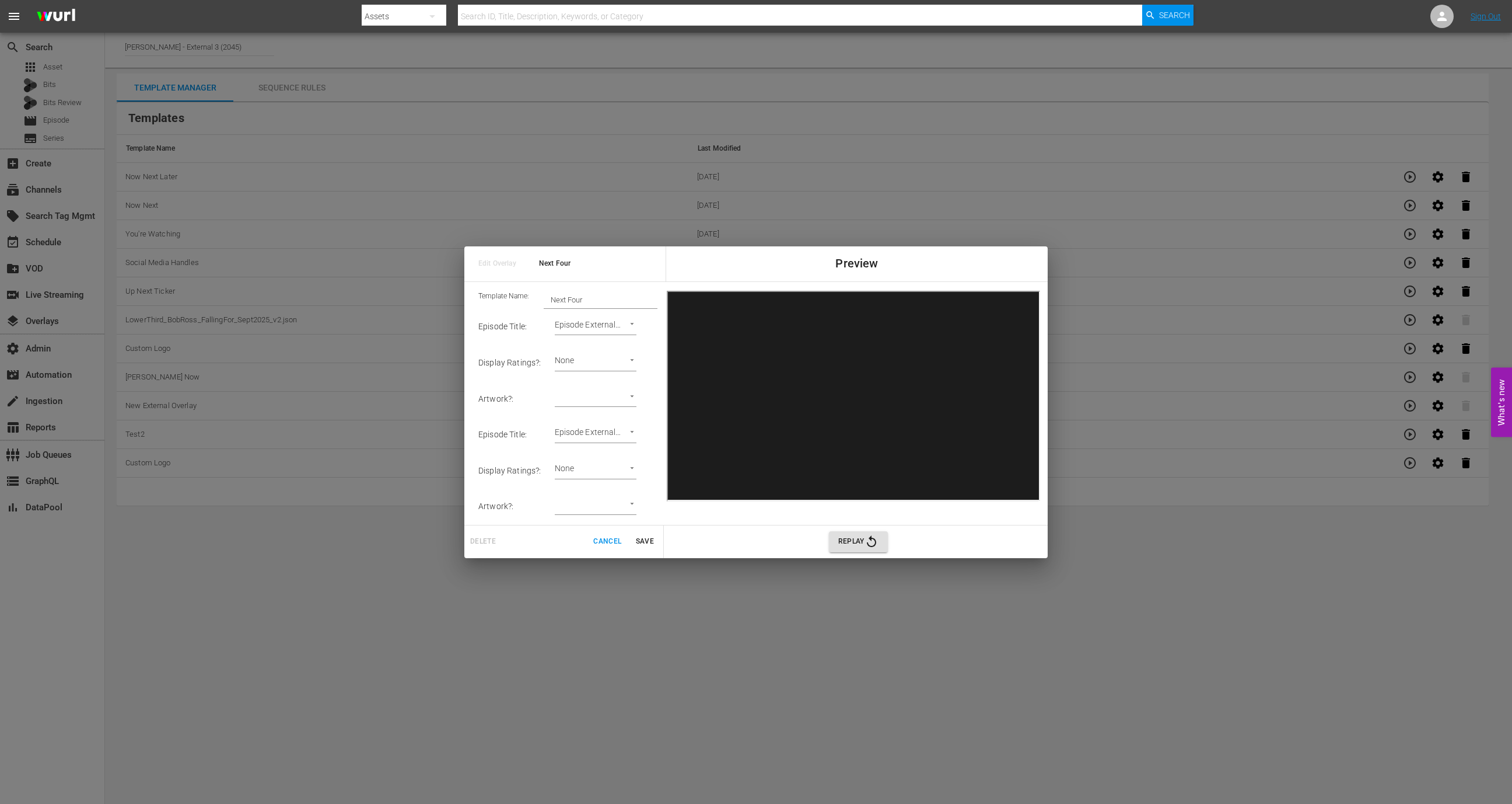
click at [604, 410] on td "​ Episode Thumbnail" at bounding box center [605, 398] width 102 height 36
click at [604, 403] on body "menu Search By Assets Search ID, Title, Description, Keywords, or Category Sear…" at bounding box center [756, 402] width 1512 height 804
click at [599, 416] on li "Series Thumbnail" at bounding box center [595, 419] width 88 height 19
type input "Series Thumbnail 1"
click at [601, 503] on body "menu Search By Assets Search ID, Title, Description, Keywords, or Category Sear…" at bounding box center [756, 402] width 1512 height 804
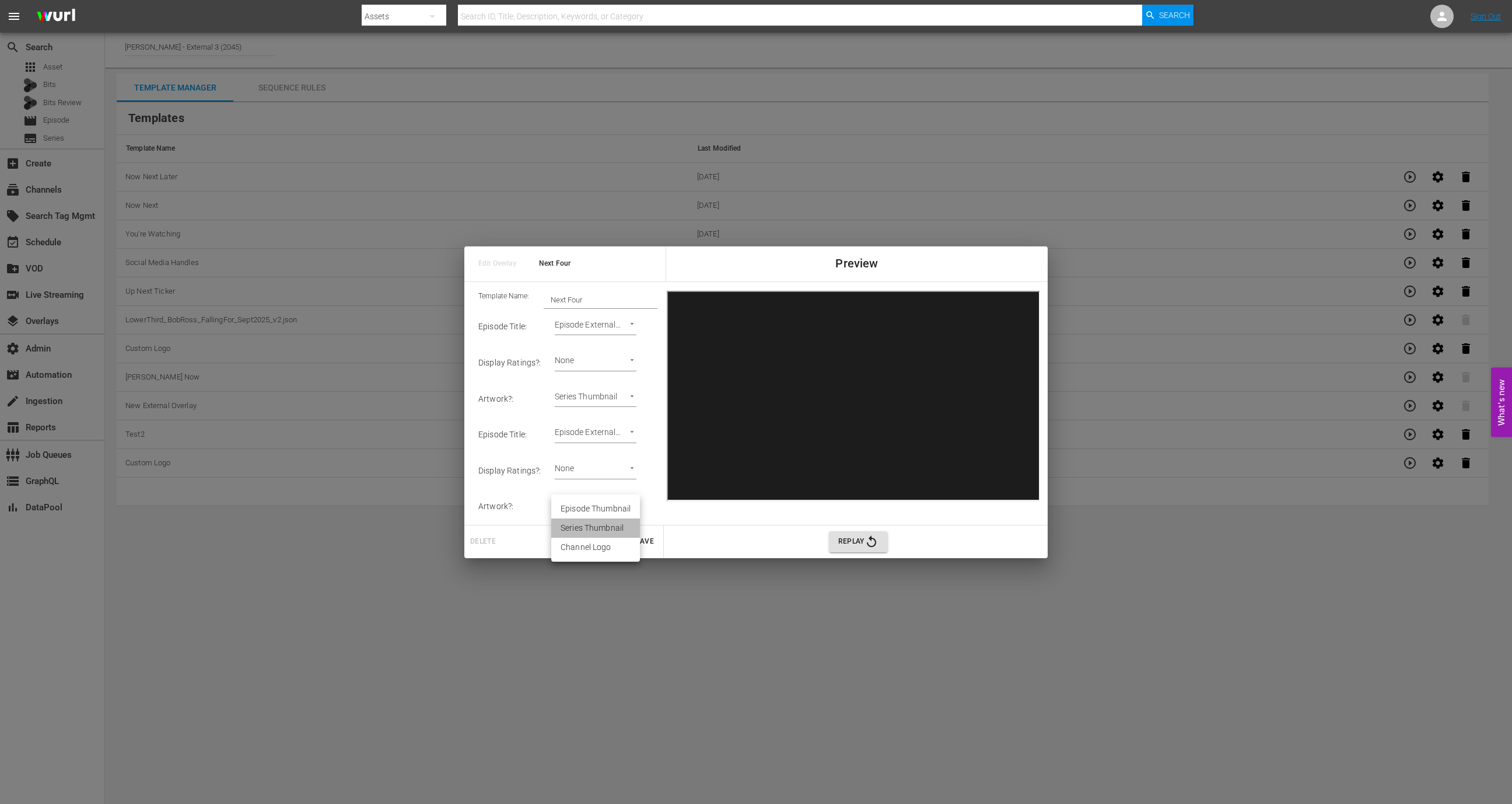
click at [601, 527] on li "Series Thumbnail" at bounding box center [595, 527] width 88 height 19
type input "Series Thumbnail 2"
click at [608, 367] on td "​ Episode Thumbnail" at bounding box center [605, 375] width 102 height 36
click at [608, 374] on body "menu Search By Assets Search ID, Title, Description, Keywords, or Category Sear…" at bounding box center [756, 402] width 1512 height 804
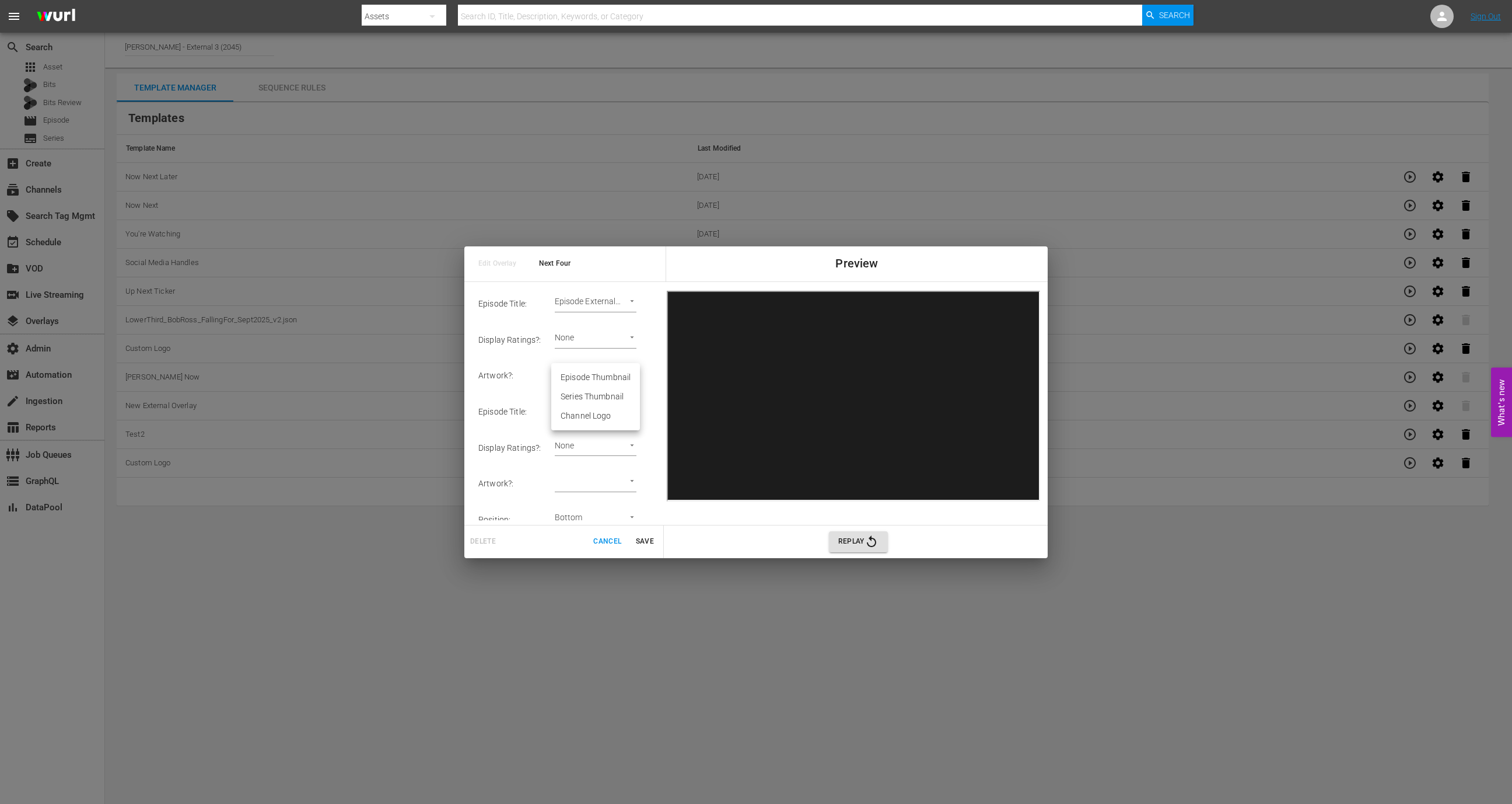
click at [598, 397] on li "Series Thumbnail" at bounding box center [595, 396] width 88 height 19
type input "Series Thumbnail 3"
click at [598, 485] on body "menu Search By Assets Search ID, Title, Description, Keywords, or Category Sear…" at bounding box center [756, 402] width 1512 height 804
click at [599, 511] on li "Series Thumbnail" at bounding box center [595, 504] width 88 height 19
type input "Series Thumbnail 4"
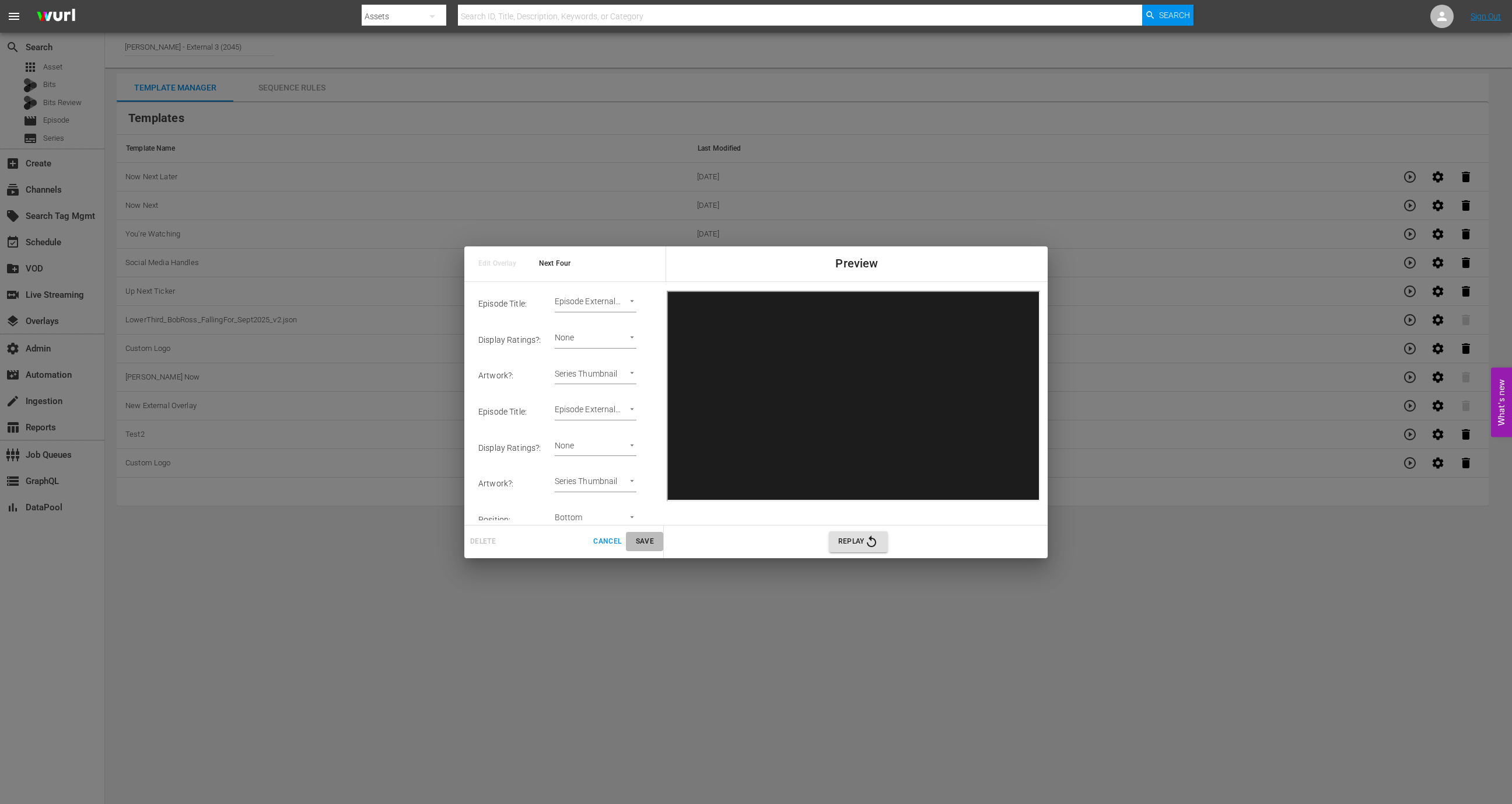
click at [648, 543] on span "Save" at bounding box center [645, 541] width 28 height 12
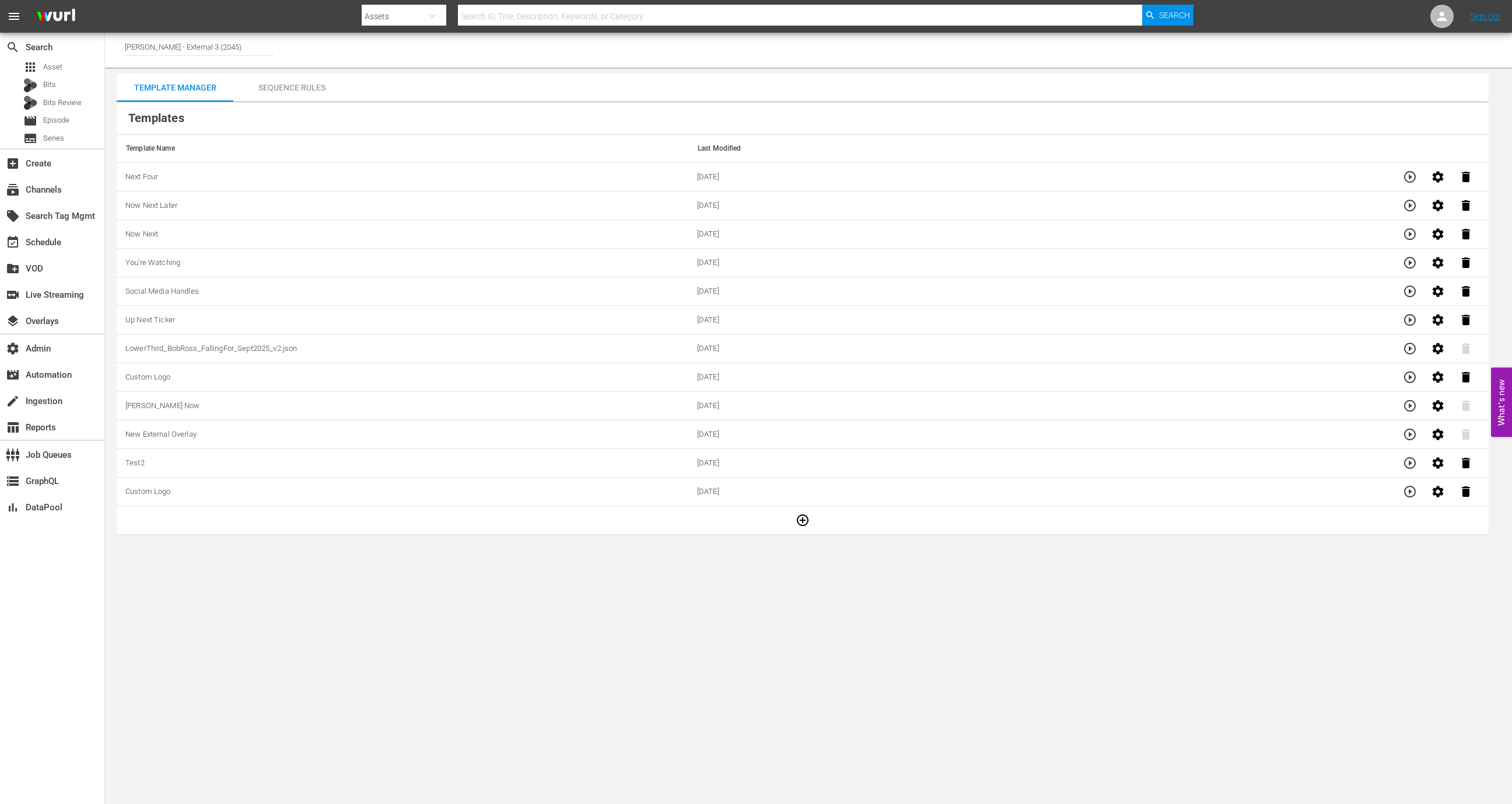
click at [820, 515] on td at bounding box center [803, 520] width 1372 height 29
click at [804, 515] on icon "button" at bounding box center [803, 520] width 14 height 14
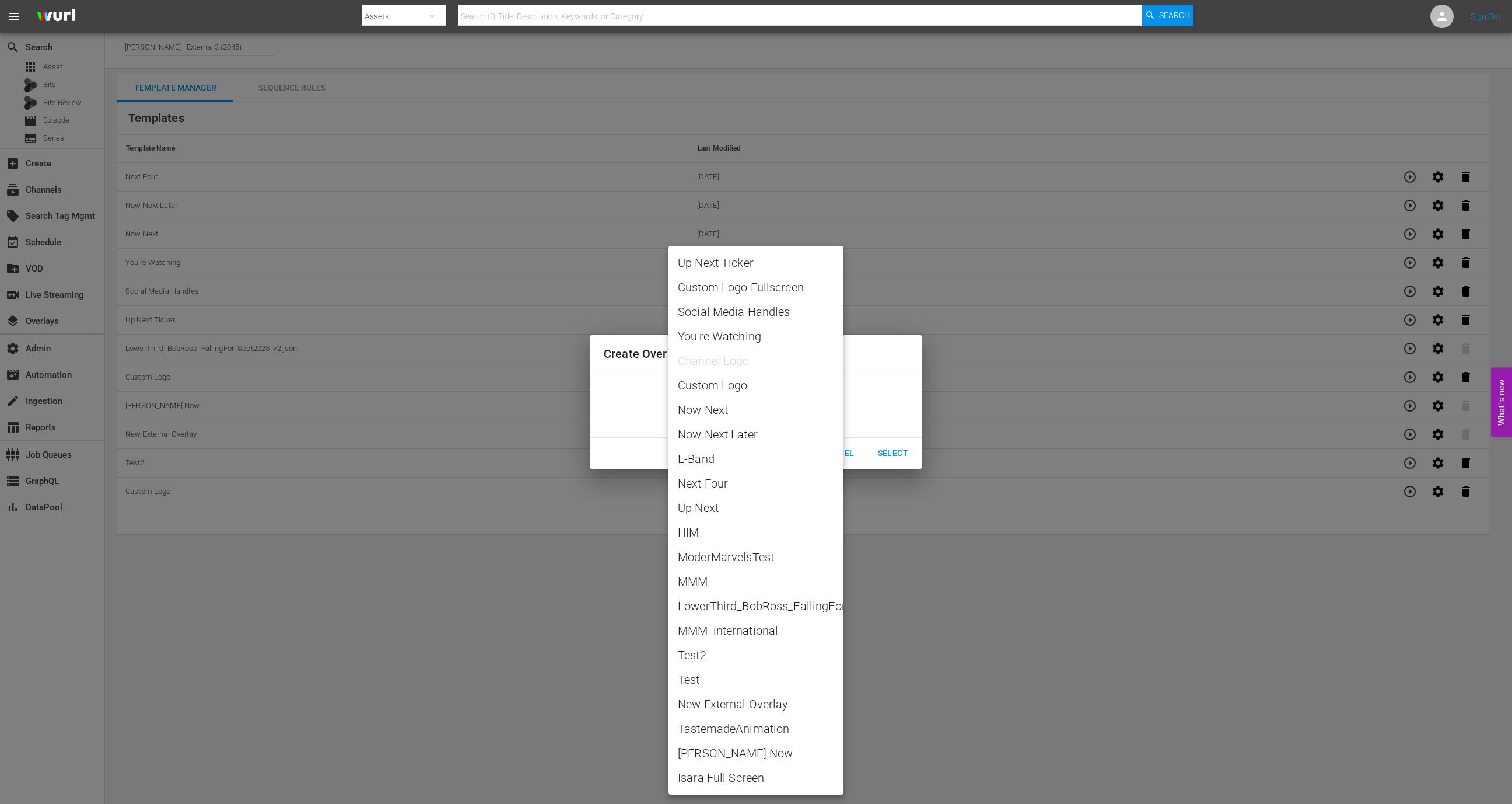
click at [771, 413] on body "menu Search By Assets Search ID, Title, Description, Keywords, or Category Sear…" at bounding box center [756, 402] width 1512 height 804
click at [743, 509] on span "Up Next" at bounding box center [756, 508] width 157 height 18
type input "Up Next"
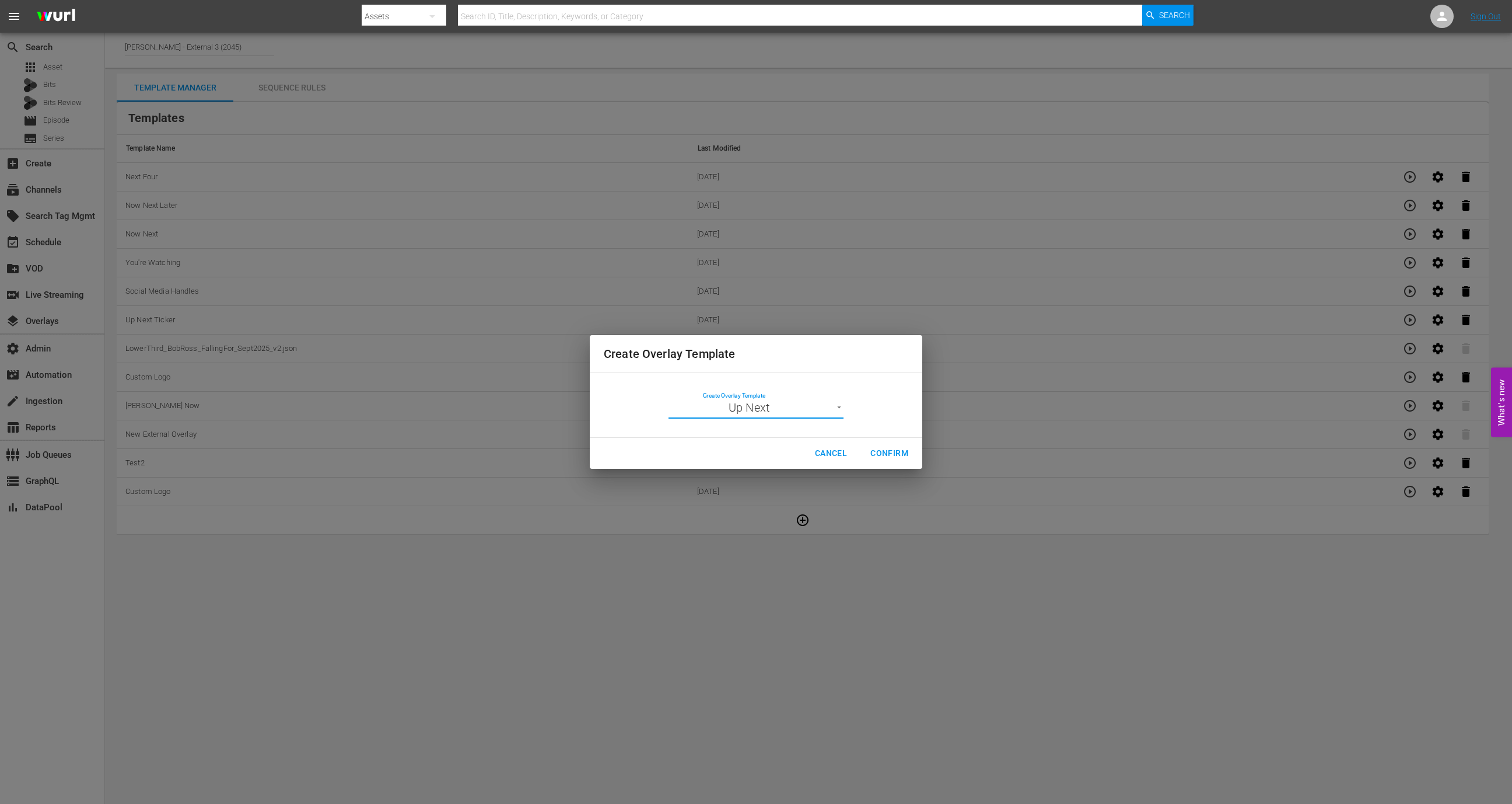
click at [882, 449] on span "Confirm" at bounding box center [889, 453] width 38 height 15
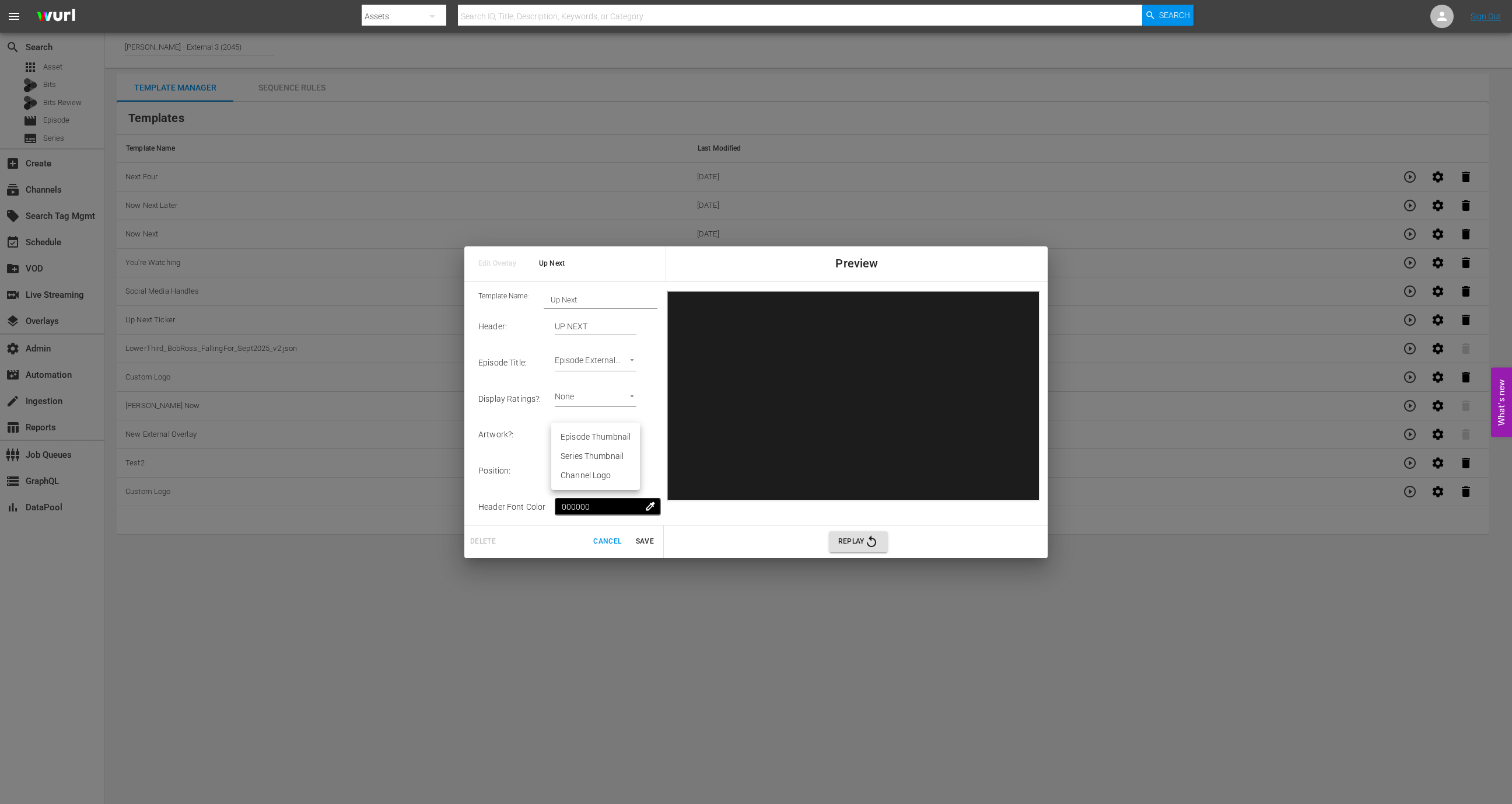
click at [609, 434] on body "menu Search By Assets Search ID, Title, Description, Keywords, or Category Sear…" at bounding box center [756, 402] width 1512 height 804
click at [603, 476] on li "Channel Logo" at bounding box center [595, 474] width 88 height 19
type input "Channel Logo"
click at [649, 536] on span "Save" at bounding box center [645, 541] width 28 height 12
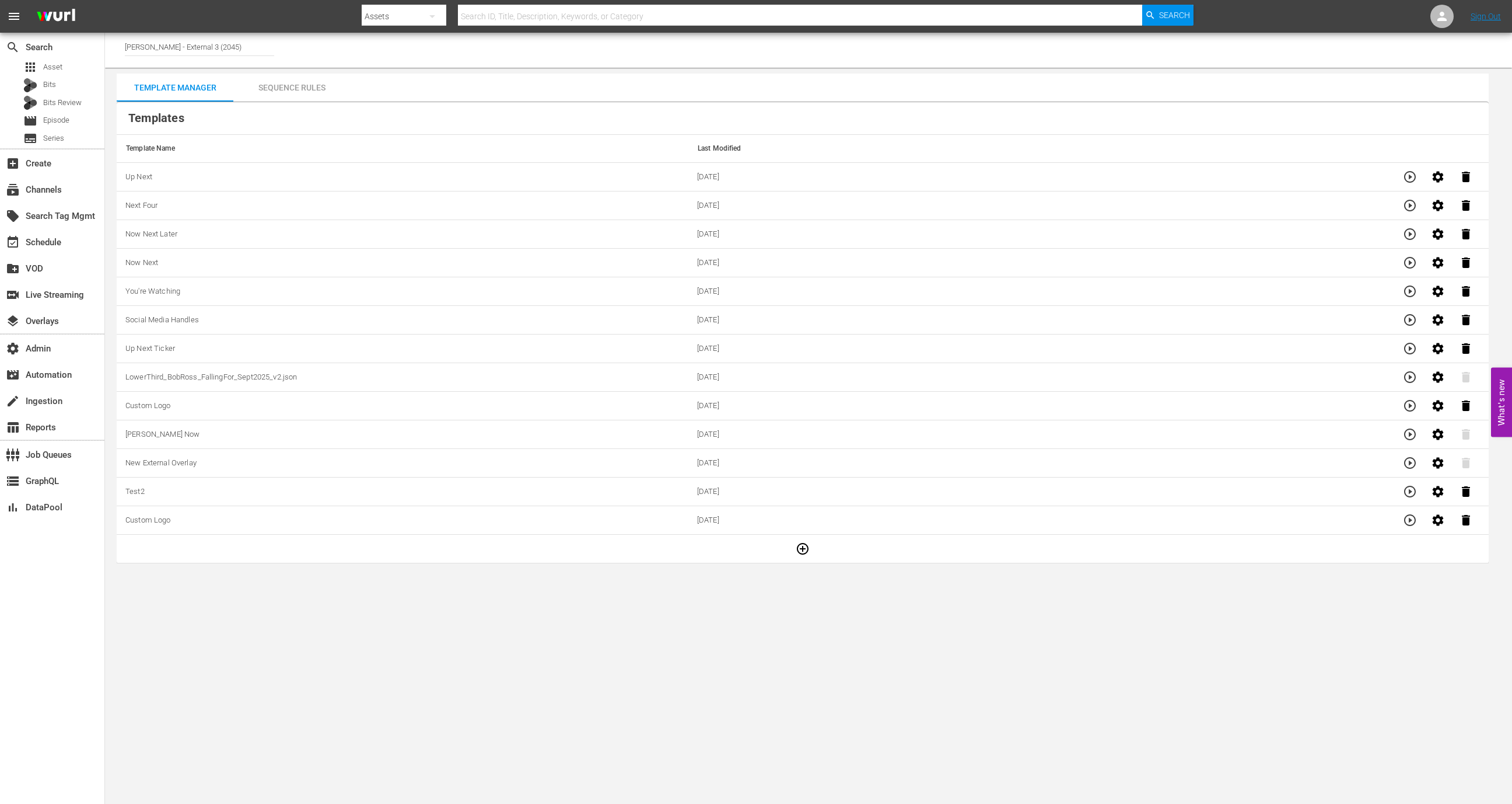
click at [300, 80] on div "Sequence Rules" at bounding box center [292, 87] width 117 height 28
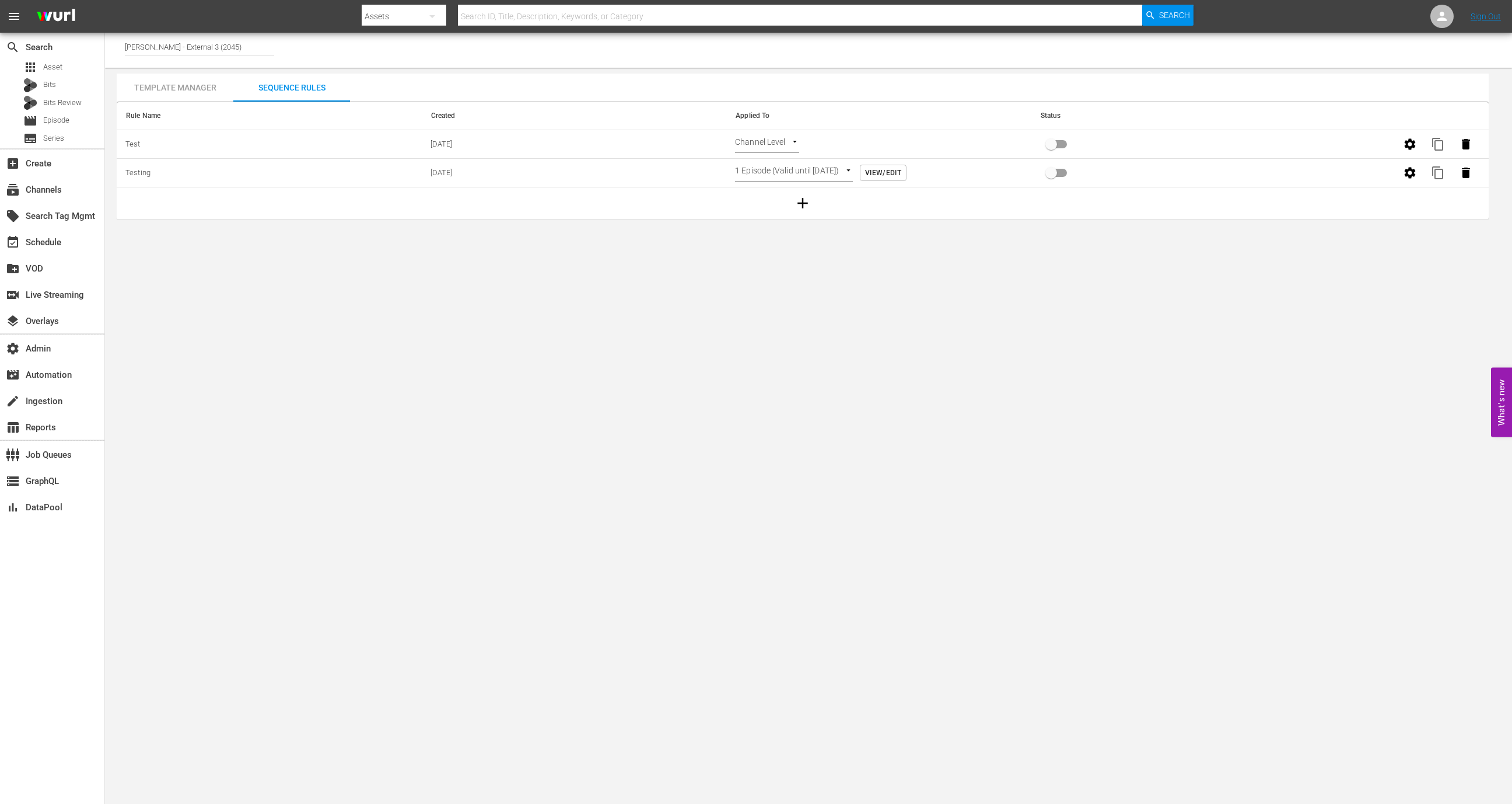
click at [800, 203] on icon "button" at bounding box center [803, 203] width 18 height 18
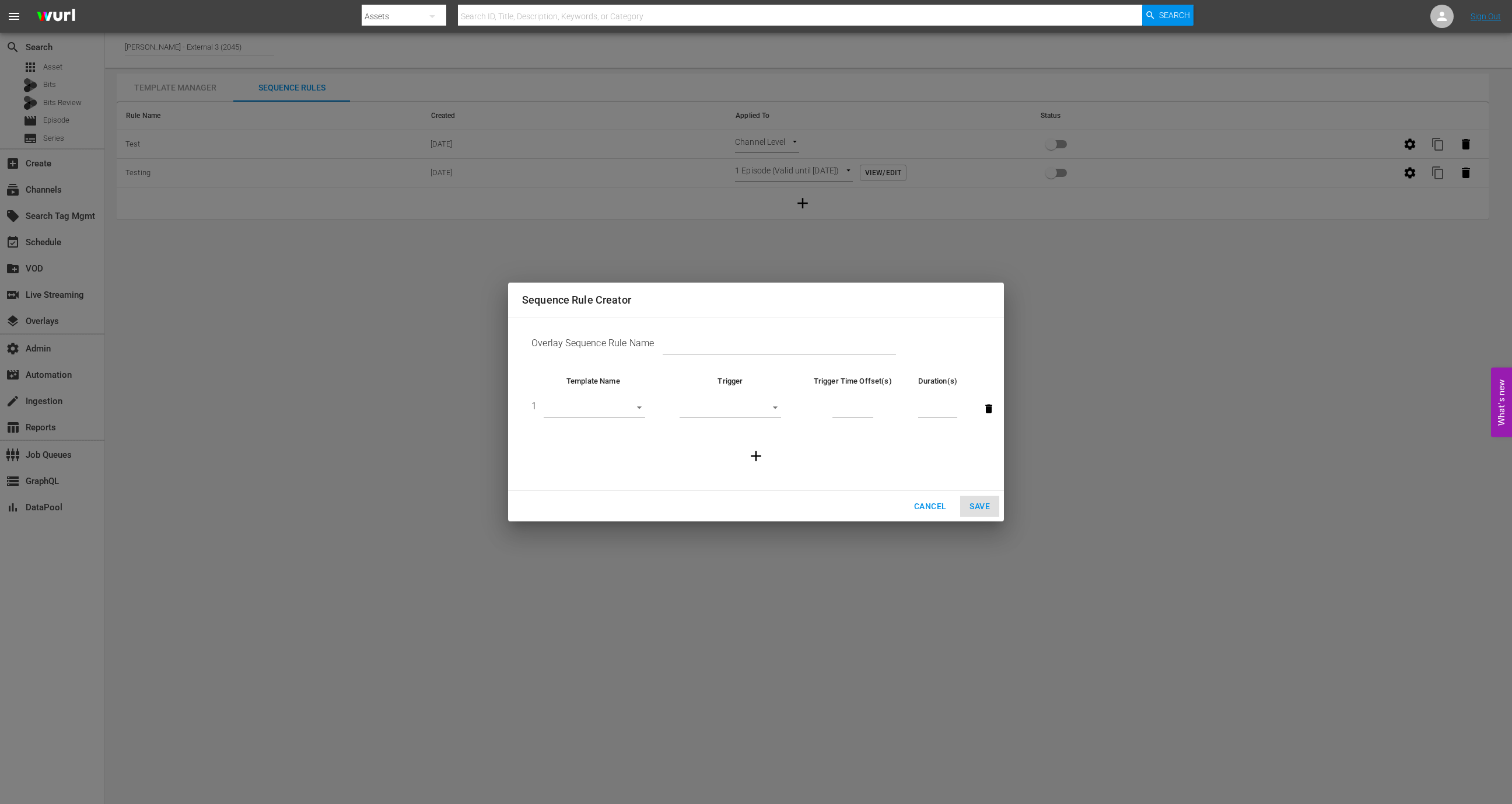
click at [715, 347] on input "text" at bounding box center [779, 345] width 233 height 18
type input "Rama Te"
type input "Wurl Test"
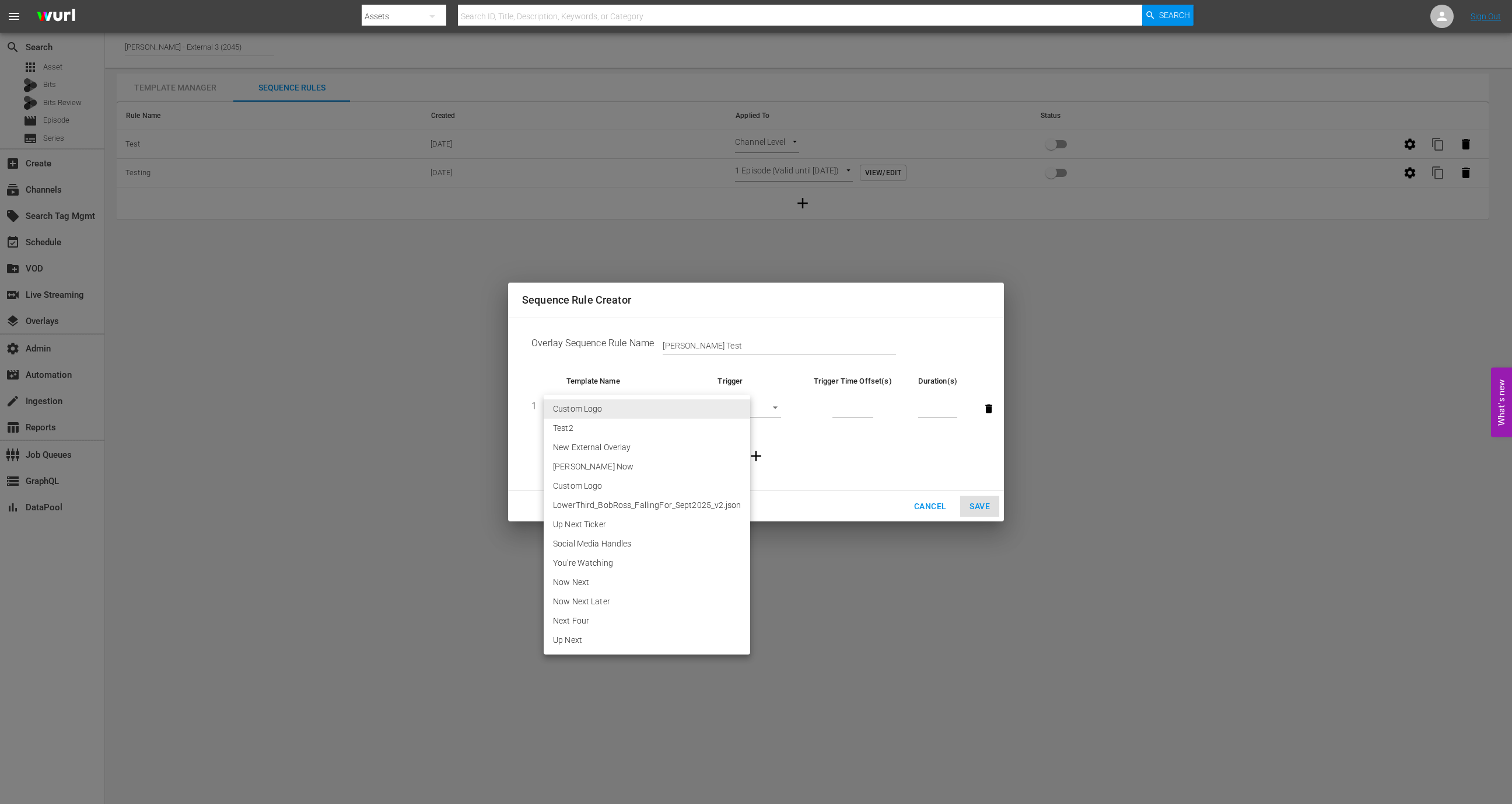
click at [611, 409] on body "menu Search By Assets Search ID, Title, Description, Keywords, or Category Sear…" at bounding box center [756, 402] width 1512 height 804
click at [612, 416] on li "Custom Logo" at bounding box center [647, 408] width 206 height 19
click at [631, 407] on body "menu Search By Assets Search ID, Title, Description, Keywords, or Category Sear…" at bounding box center [756, 402] width 1512 height 804
click at [623, 433] on li "Test2" at bounding box center [647, 428] width 206 height 19
type input "29949"
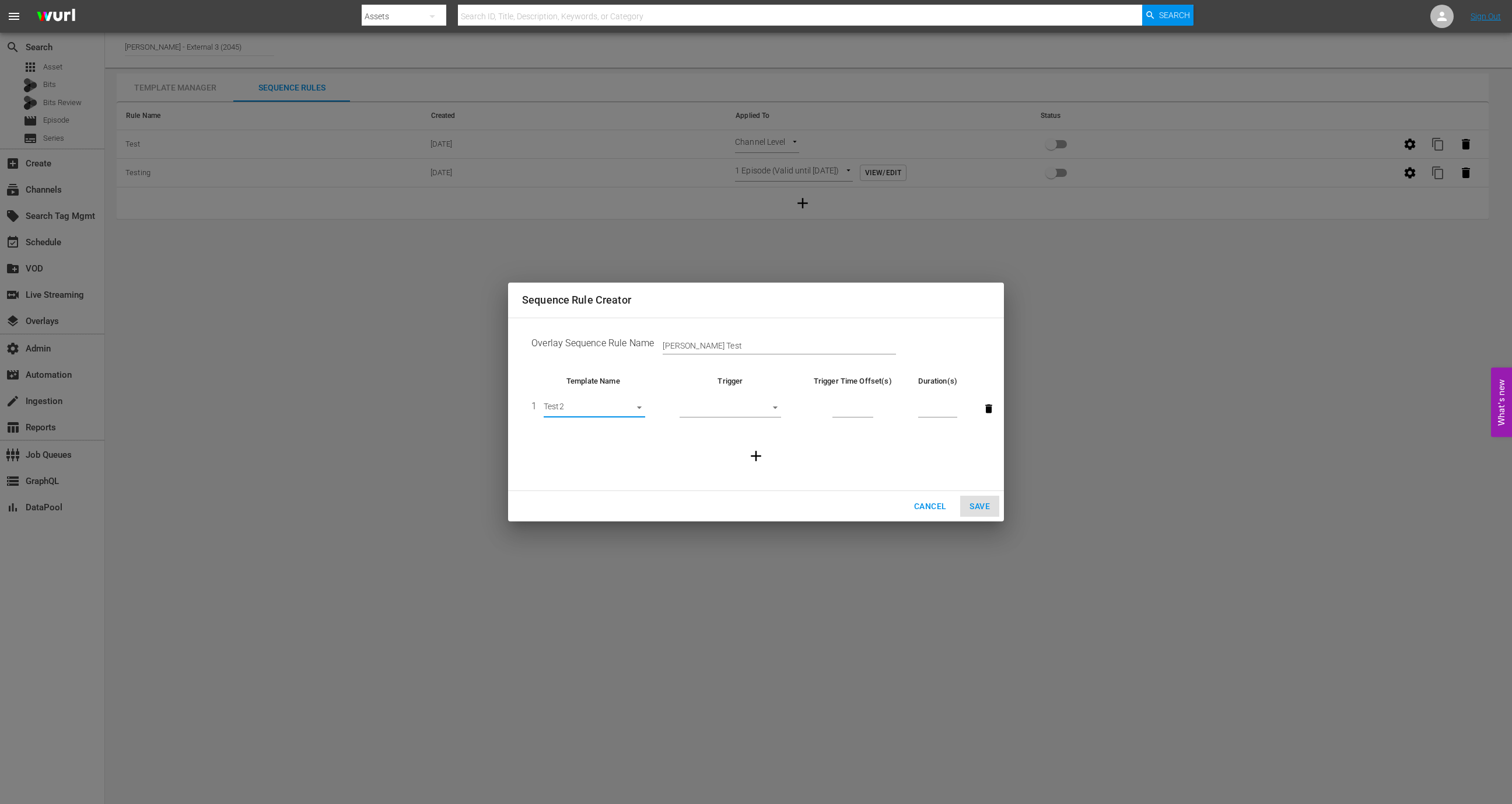
click at [624, 407] on body "menu Search By Assets Search ID, Title, Description, Keywords, or Category Sear…" at bounding box center [756, 402] width 1512 height 804
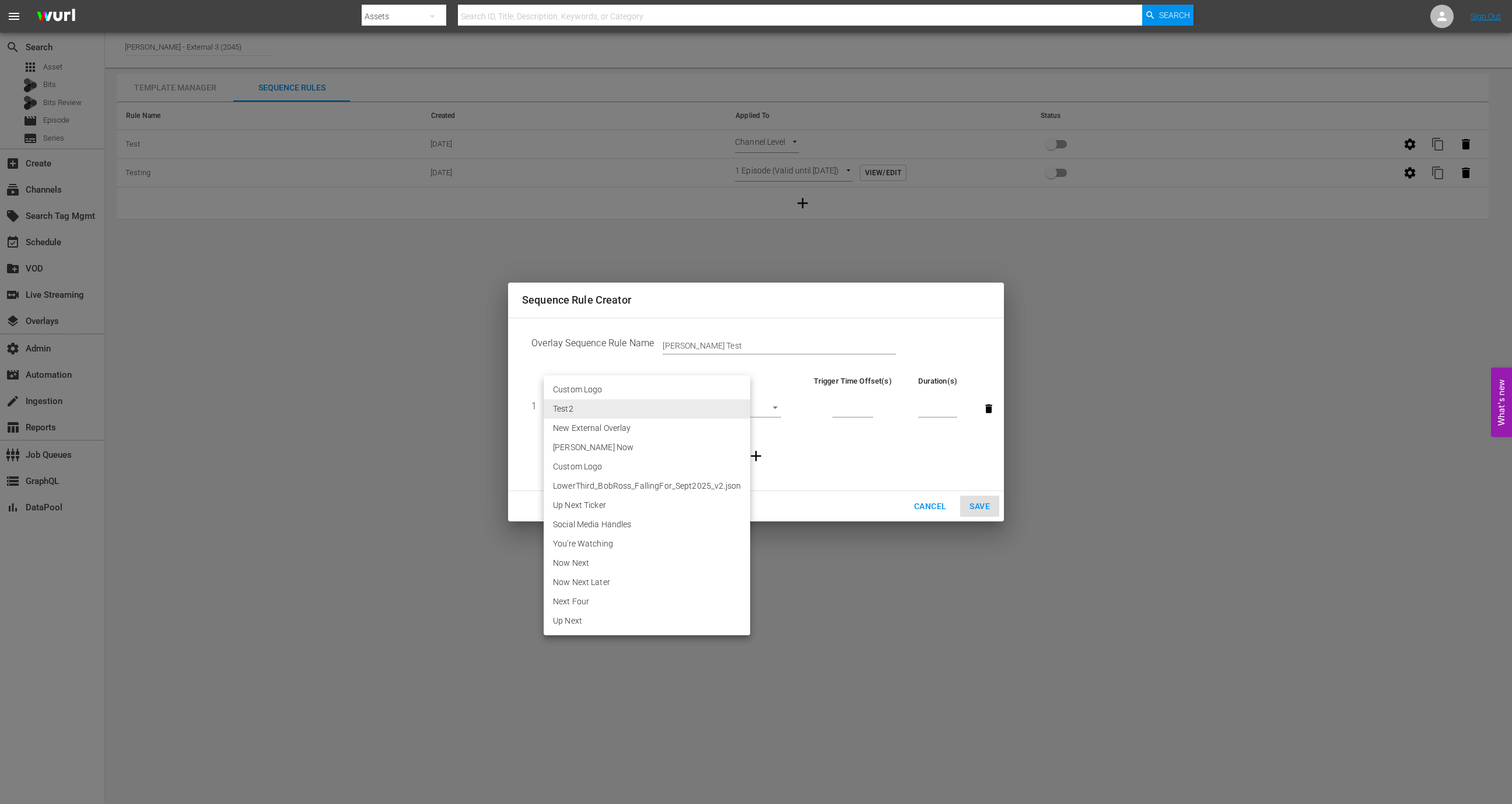
click at [930, 502] on div at bounding box center [756, 402] width 1512 height 804
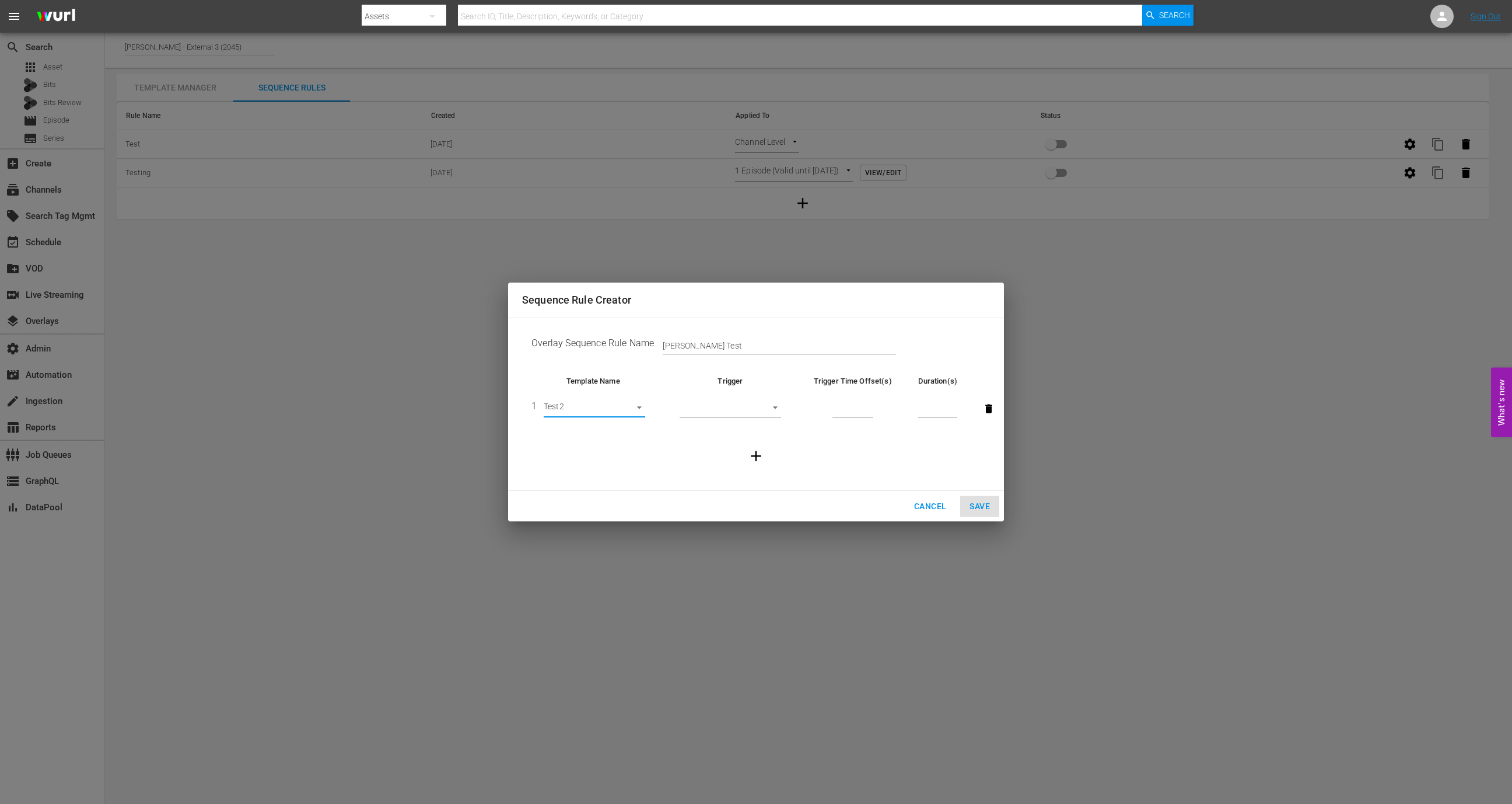
click at [916, 501] on span "Cancel" at bounding box center [930, 506] width 32 height 15
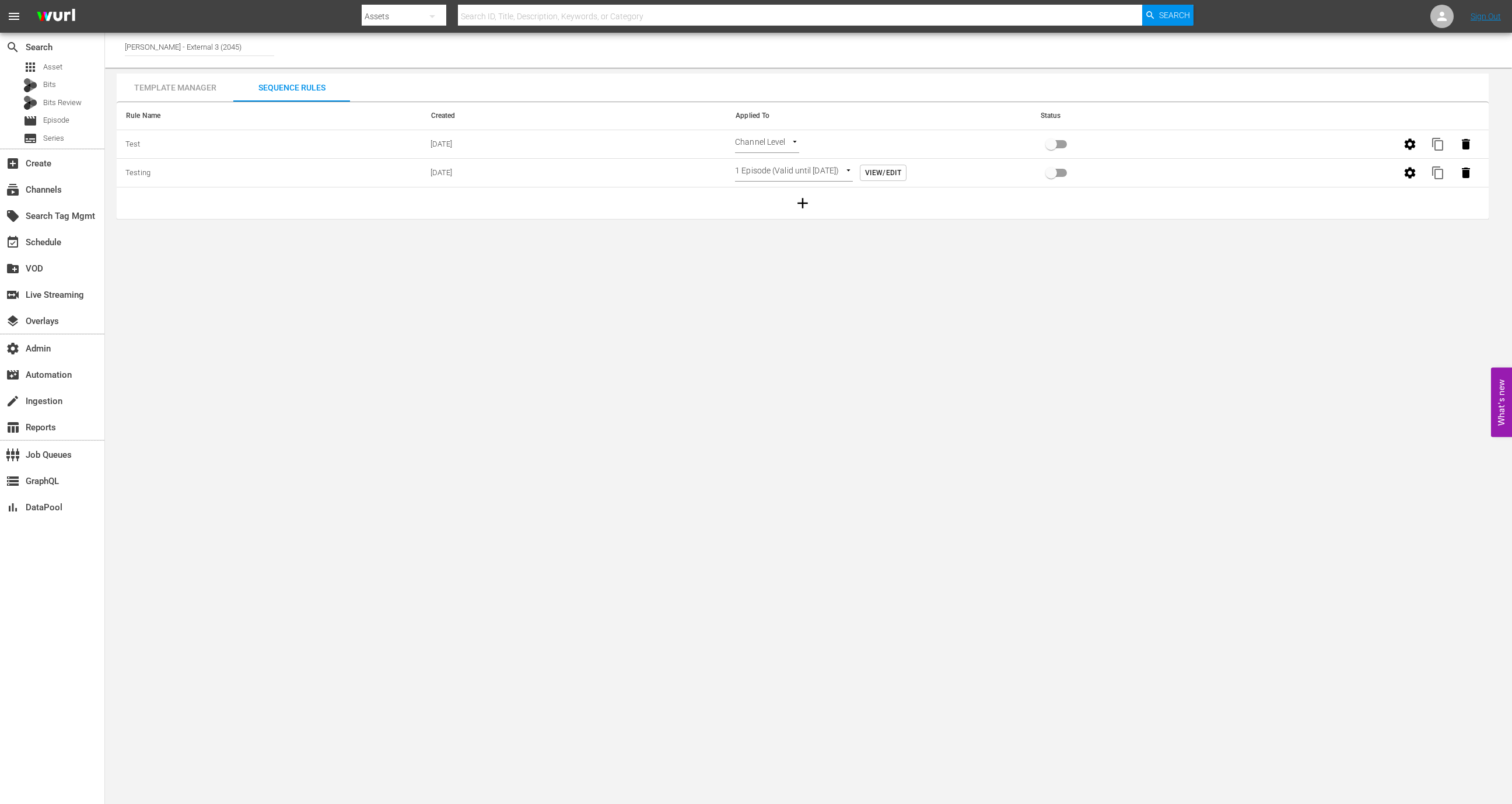
click at [177, 90] on div "Template Manager" at bounding box center [176, 87] width 117 height 28
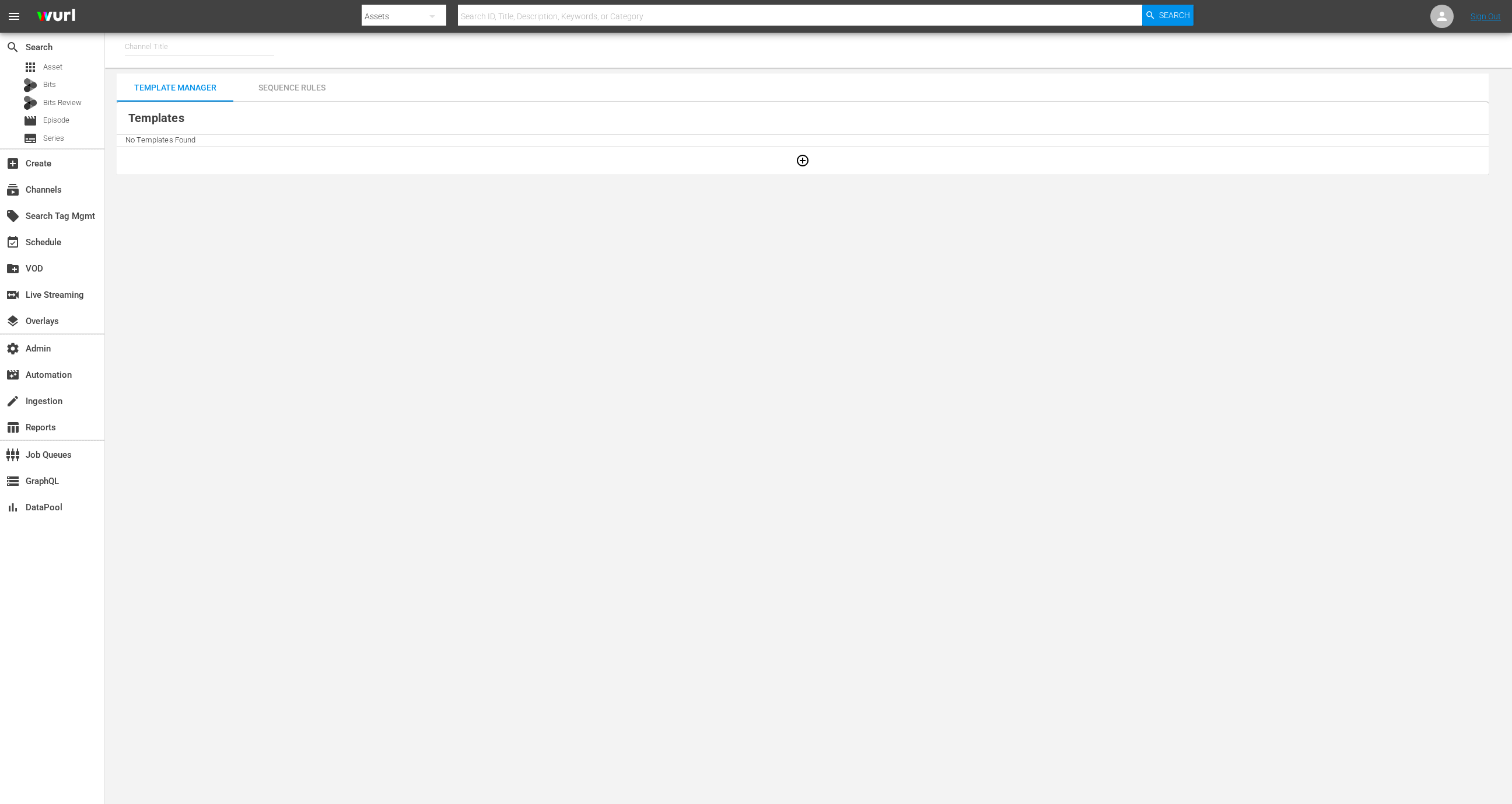
type input "[PERSON_NAME] - External 3 (2045)"
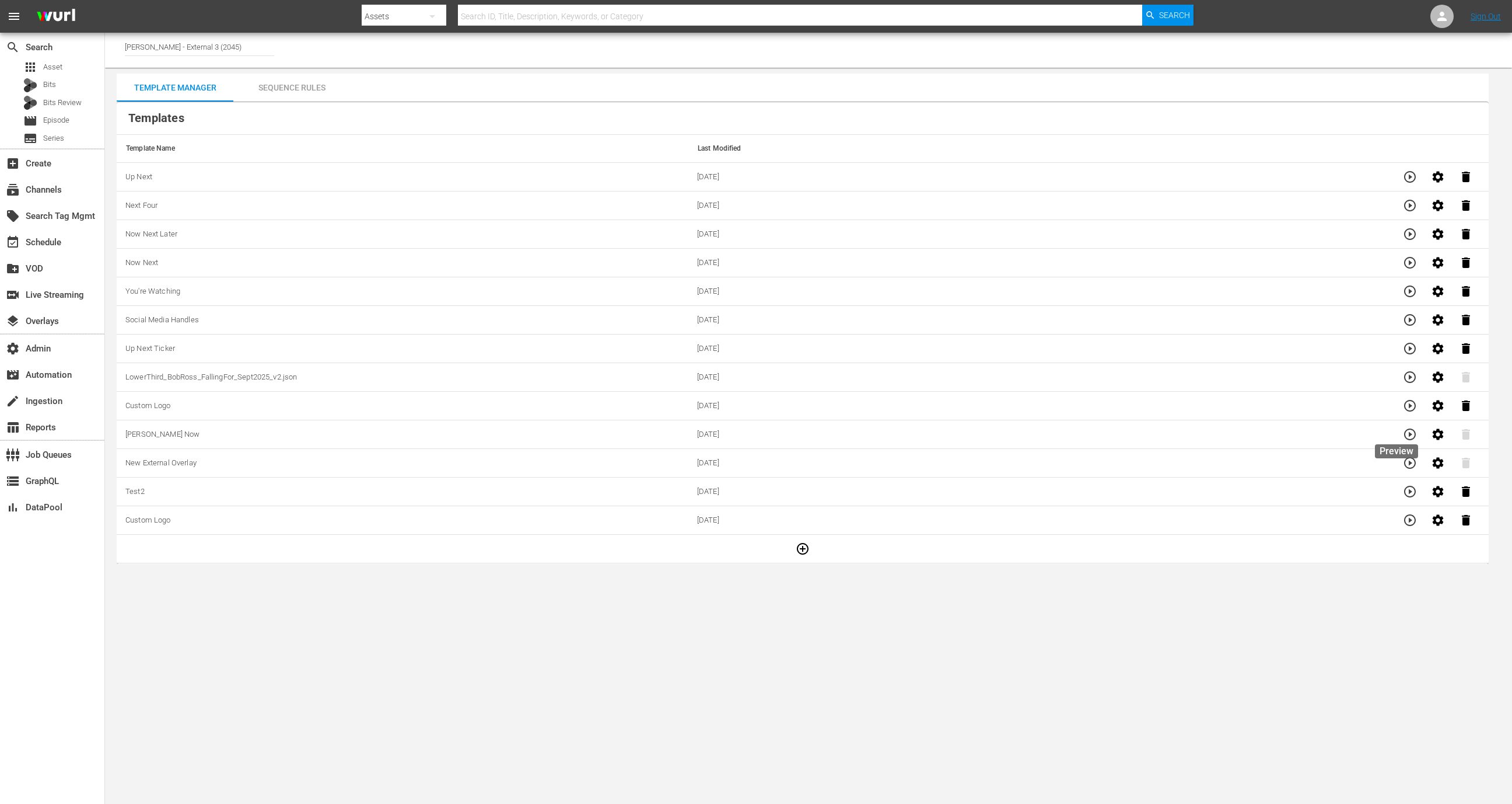
click at [1403, 431] on icon "button" at bounding box center [1410, 434] width 14 height 14
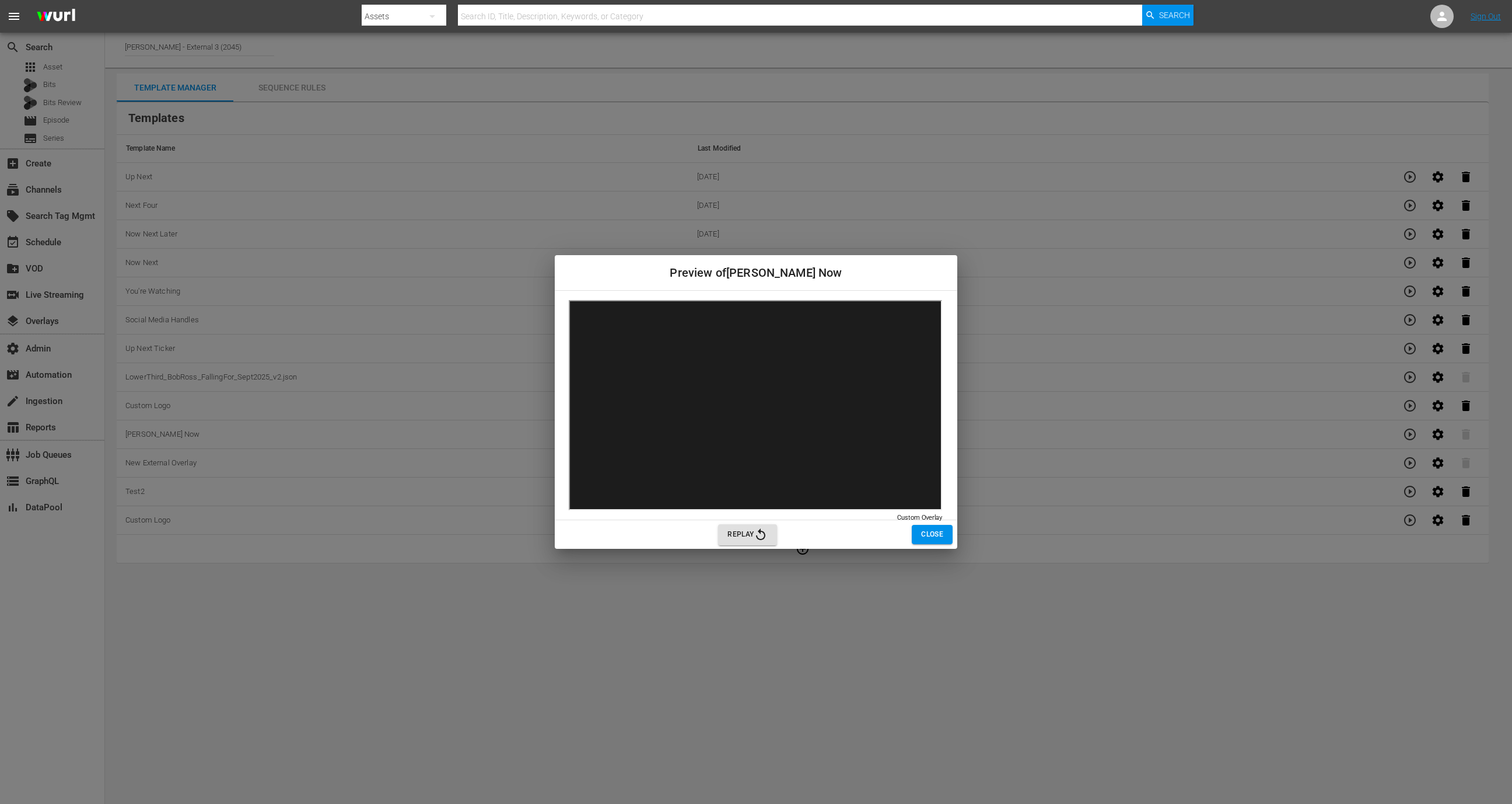
click at [923, 532] on span "Close" at bounding box center [932, 534] width 22 height 12
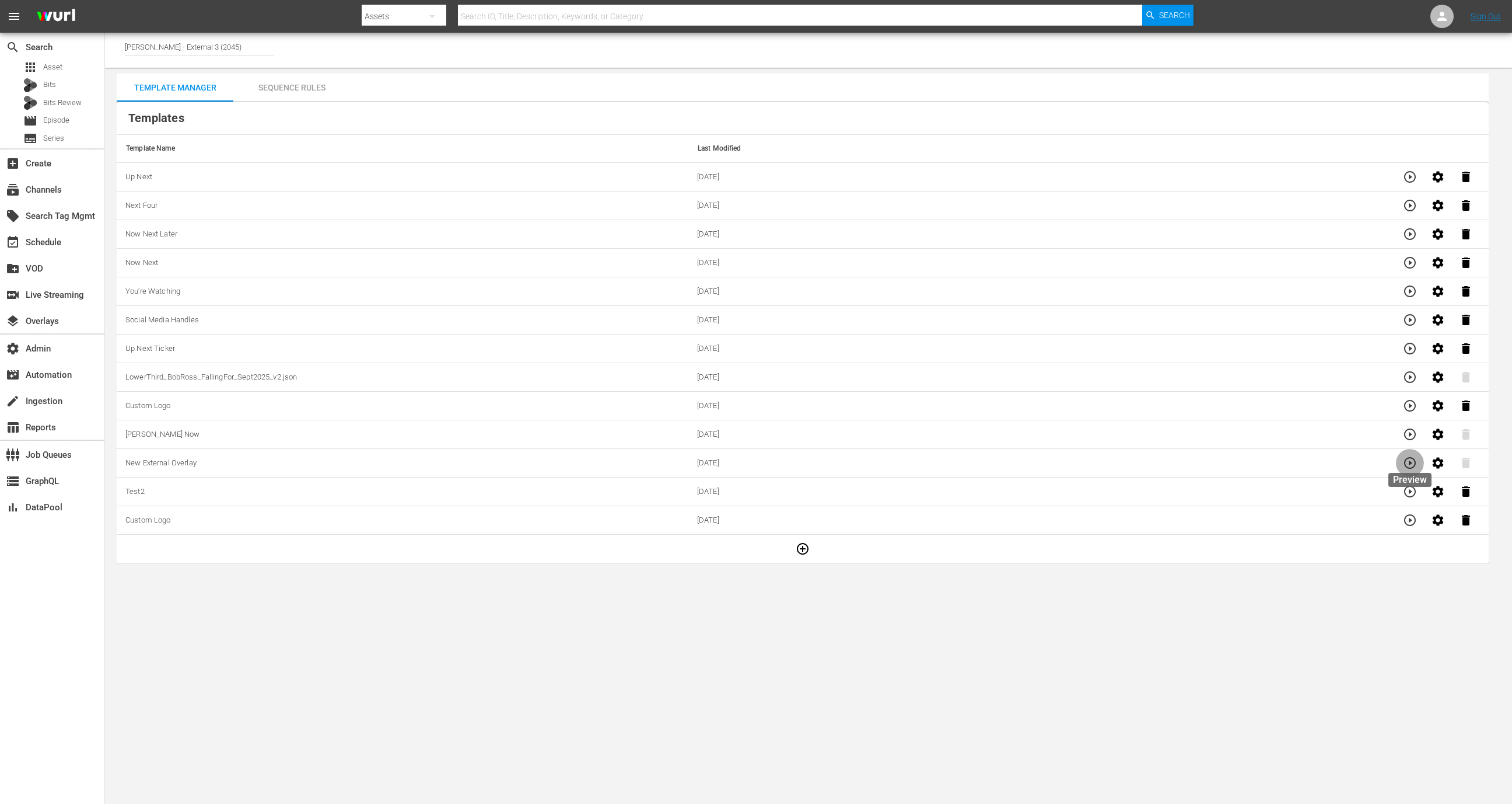
click at [1406, 457] on icon "button" at bounding box center [1410, 463] width 12 height 12
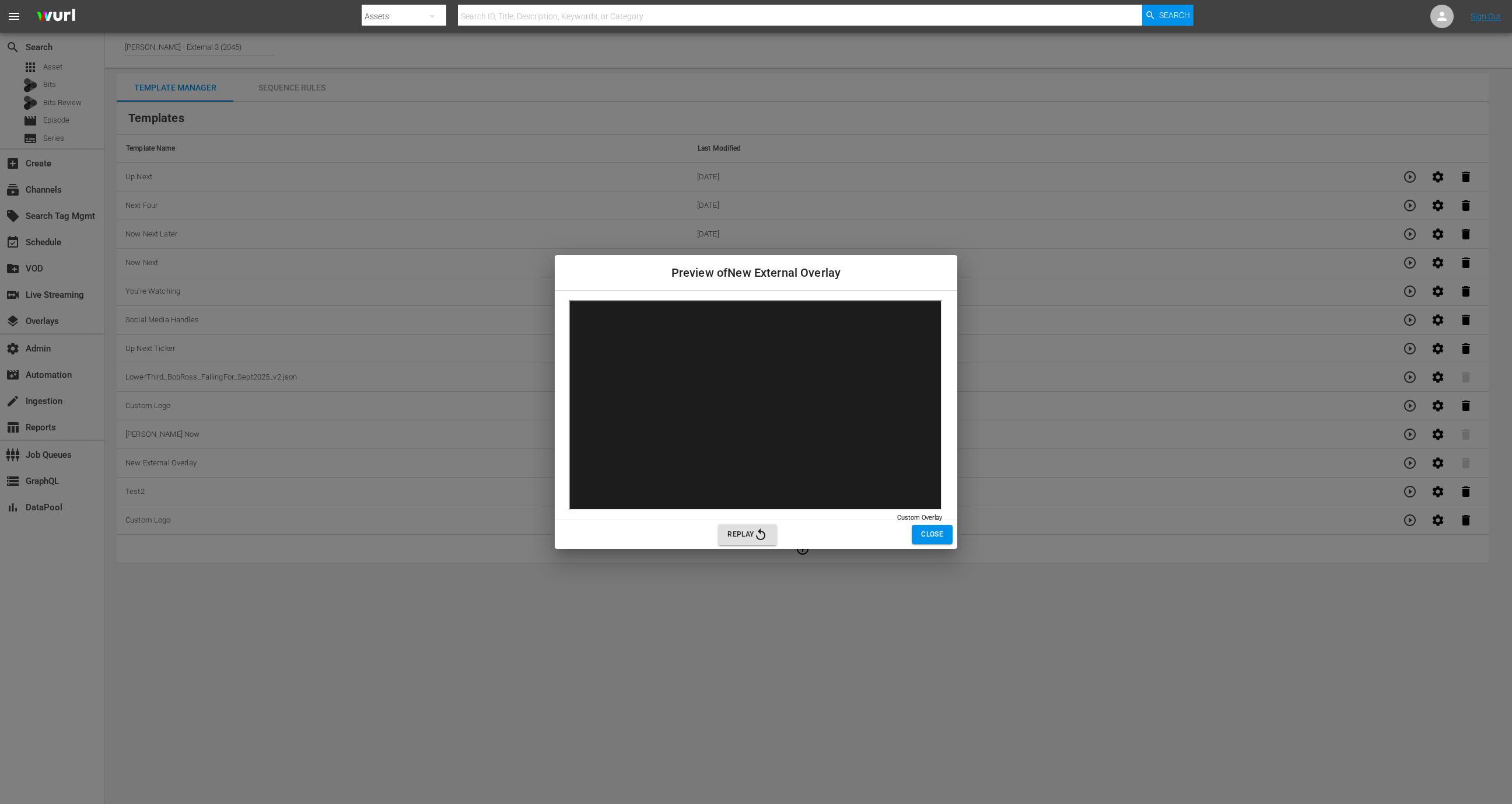
click at [920, 528] on button "Close" at bounding box center [932, 534] width 41 height 19
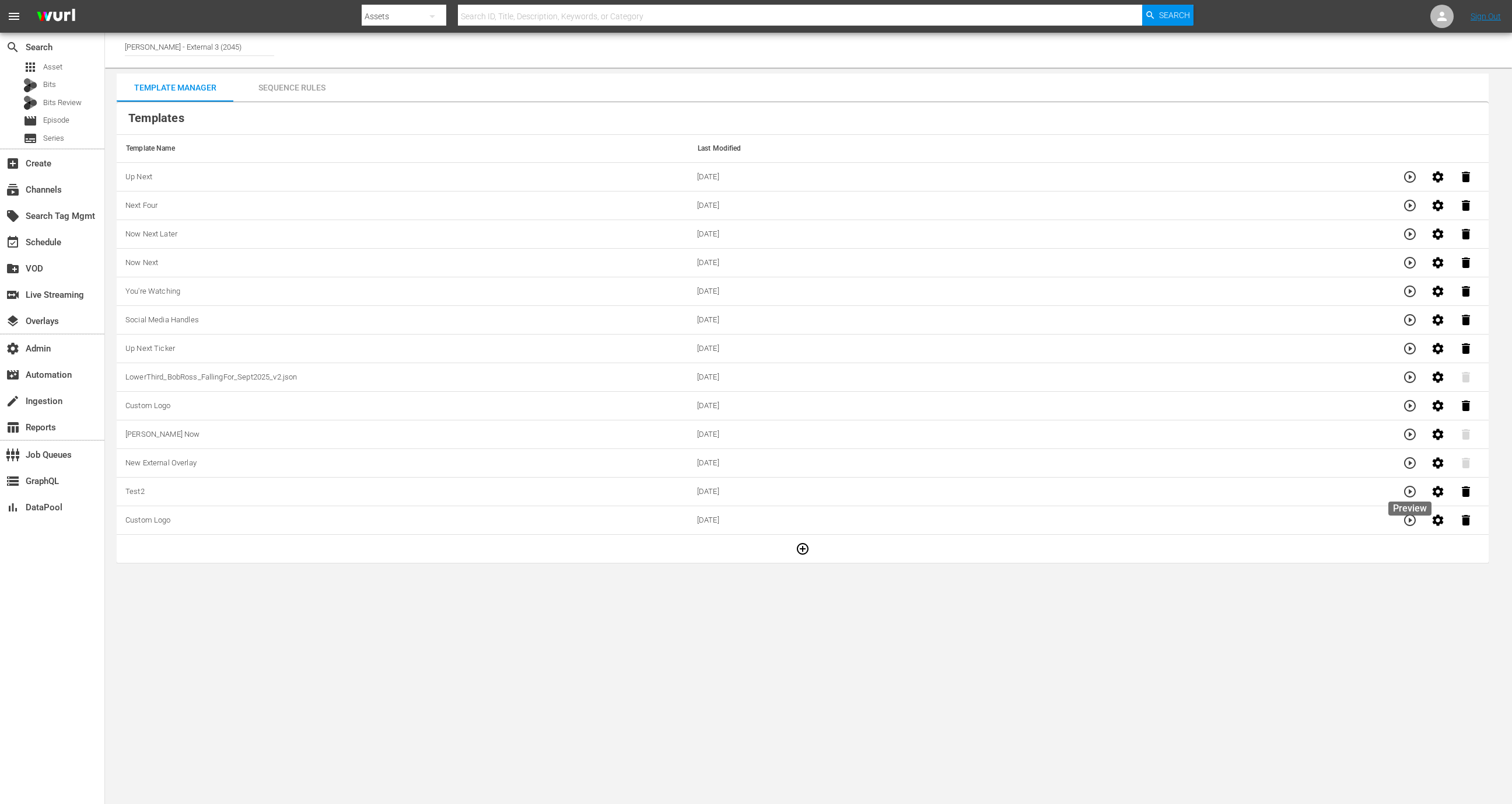
click at [1412, 489] on icon "button" at bounding box center [1410, 491] width 12 height 12
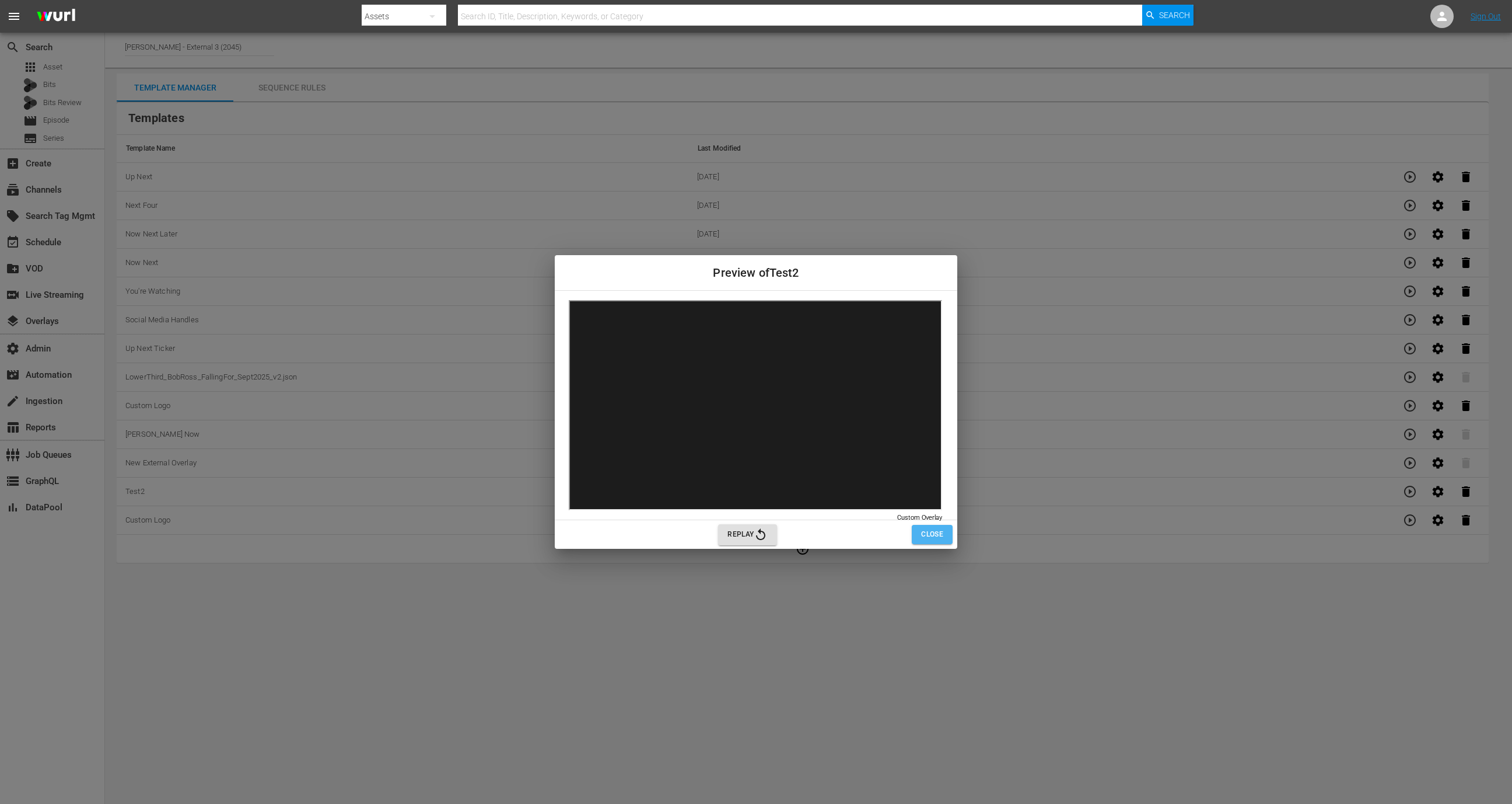
click at [930, 535] on span "Close" at bounding box center [932, 534] width 22 height 12
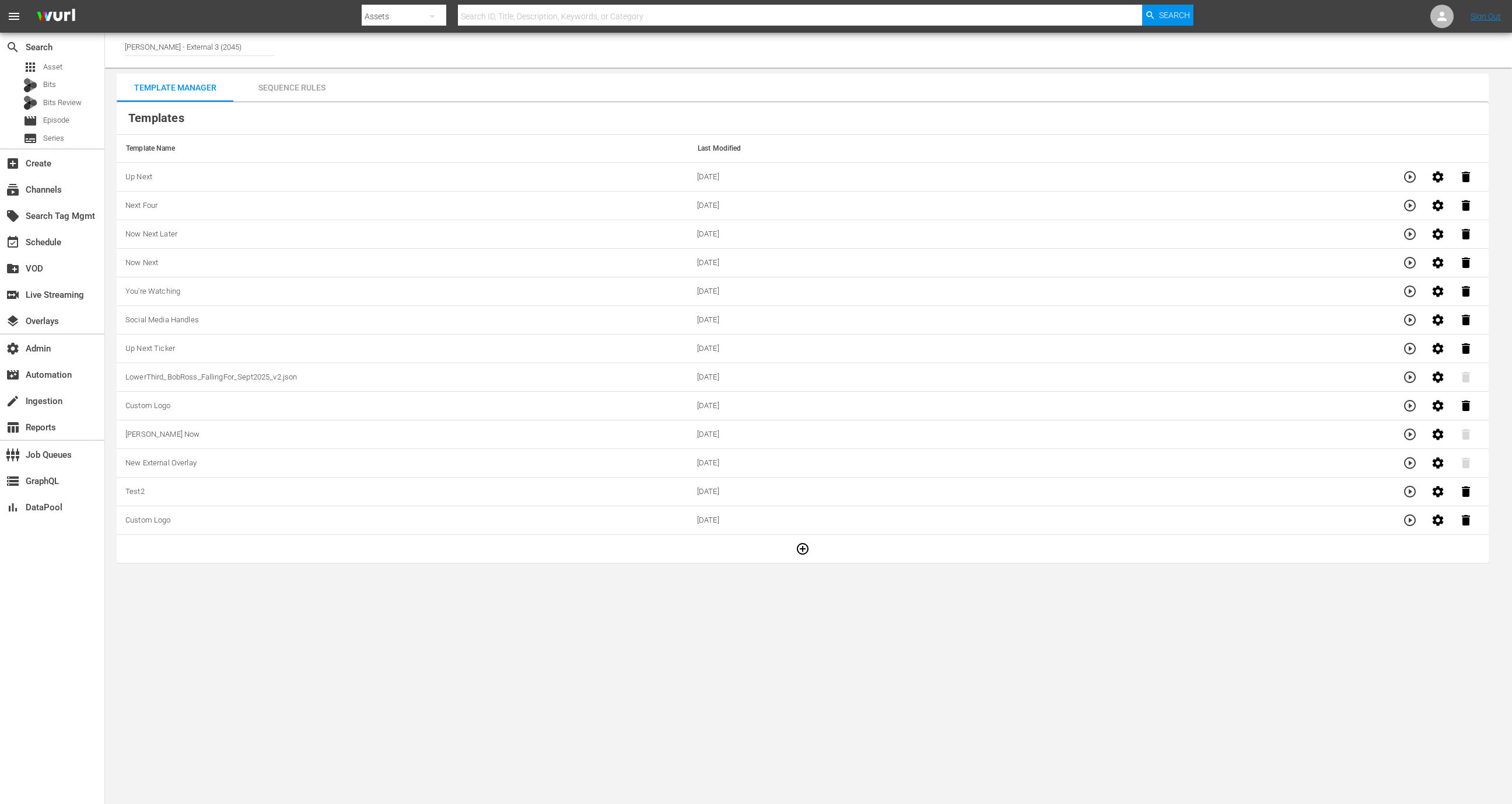
click at [1407, 518] on icon "button" at bounding box center [1410, 520] width 14 height 14
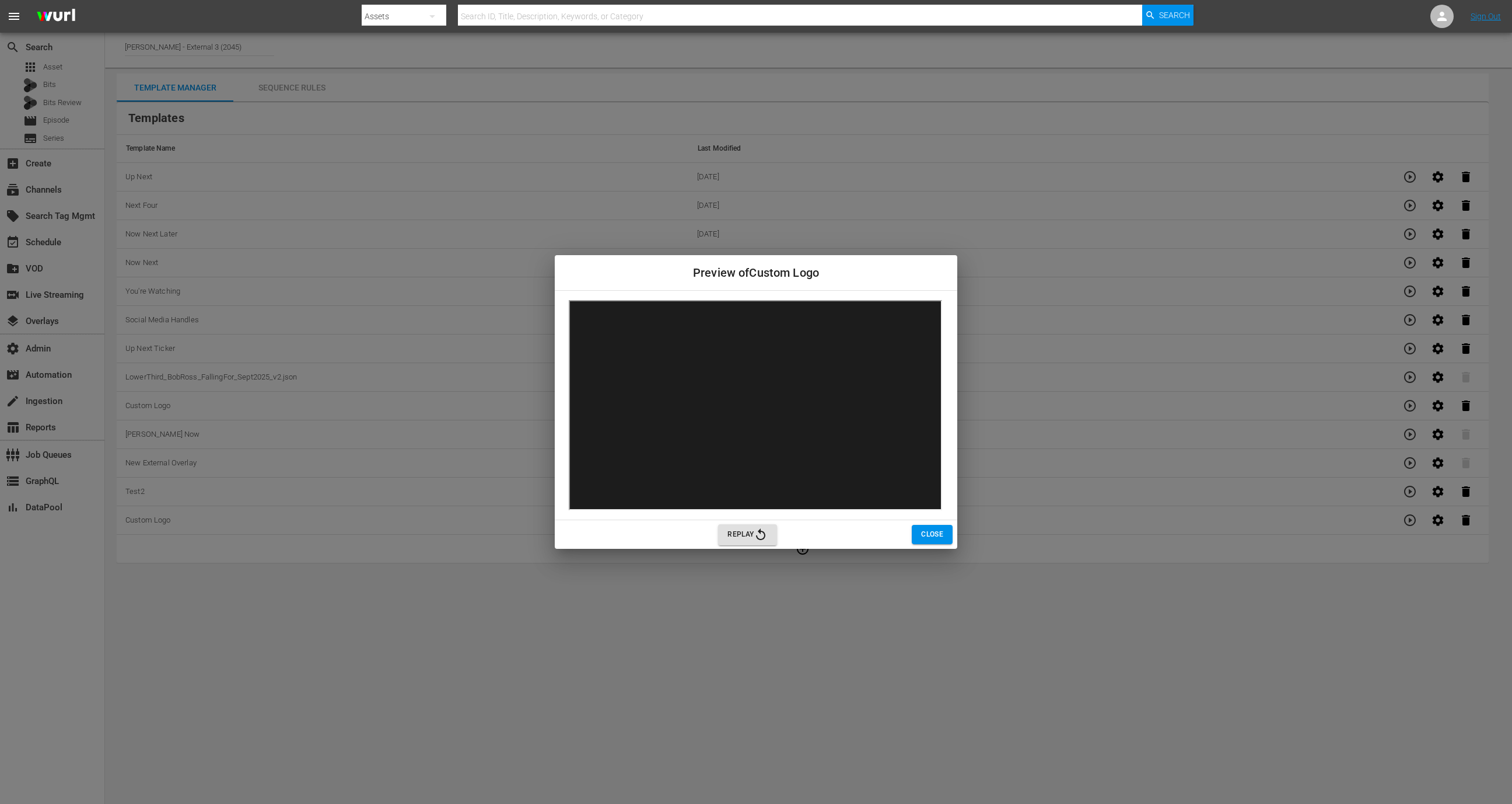
click at [909, 542] on div "Replay" at bounding box center [1213, 534] width 990 height 21
click at [935, 537] on span "Close" at bounding box center [932, 534] width 22 height 12
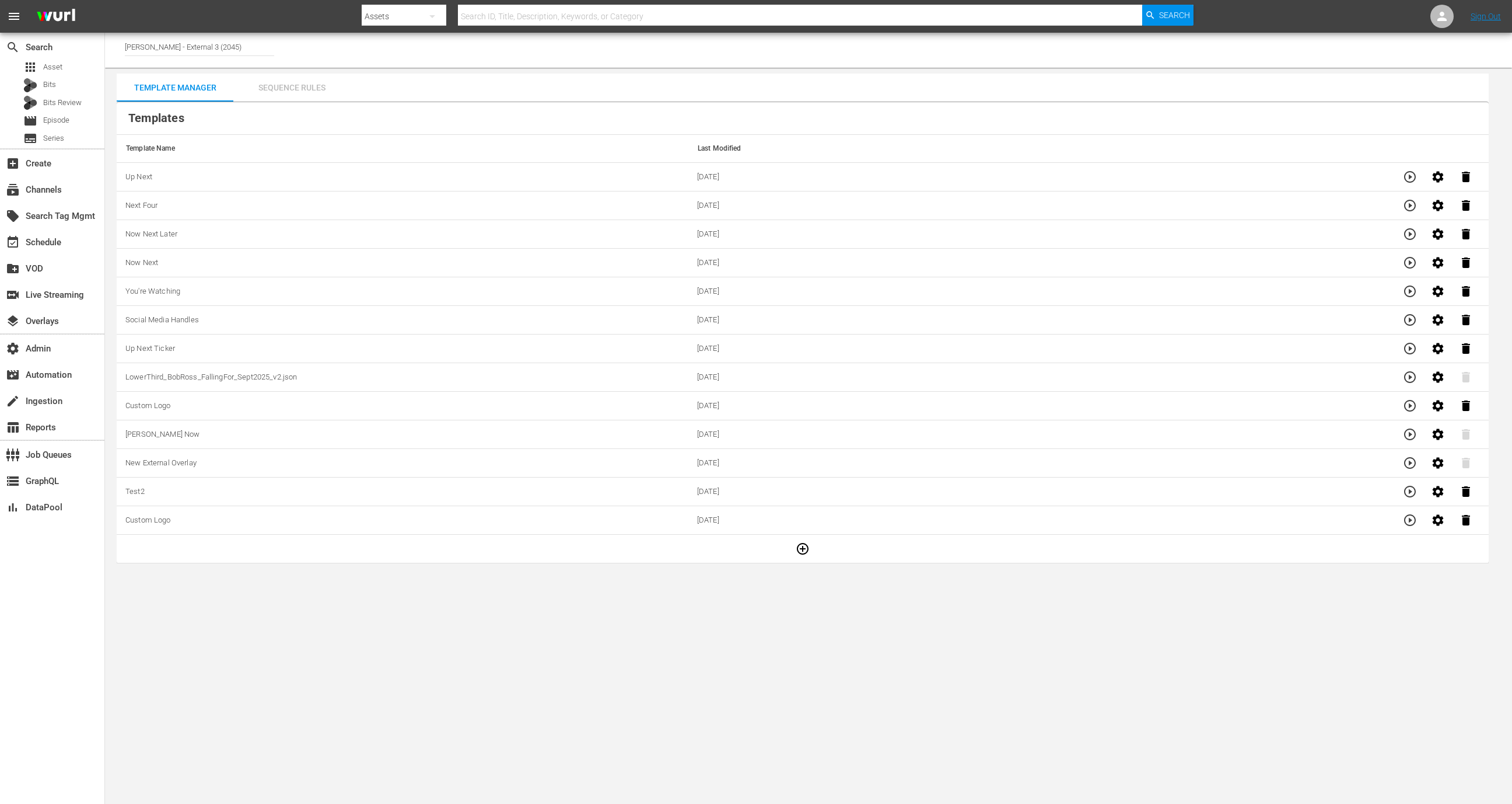
click at [317, 88] on div "Sequence Rules" at bounding box center [292, 87] width 117 height 28
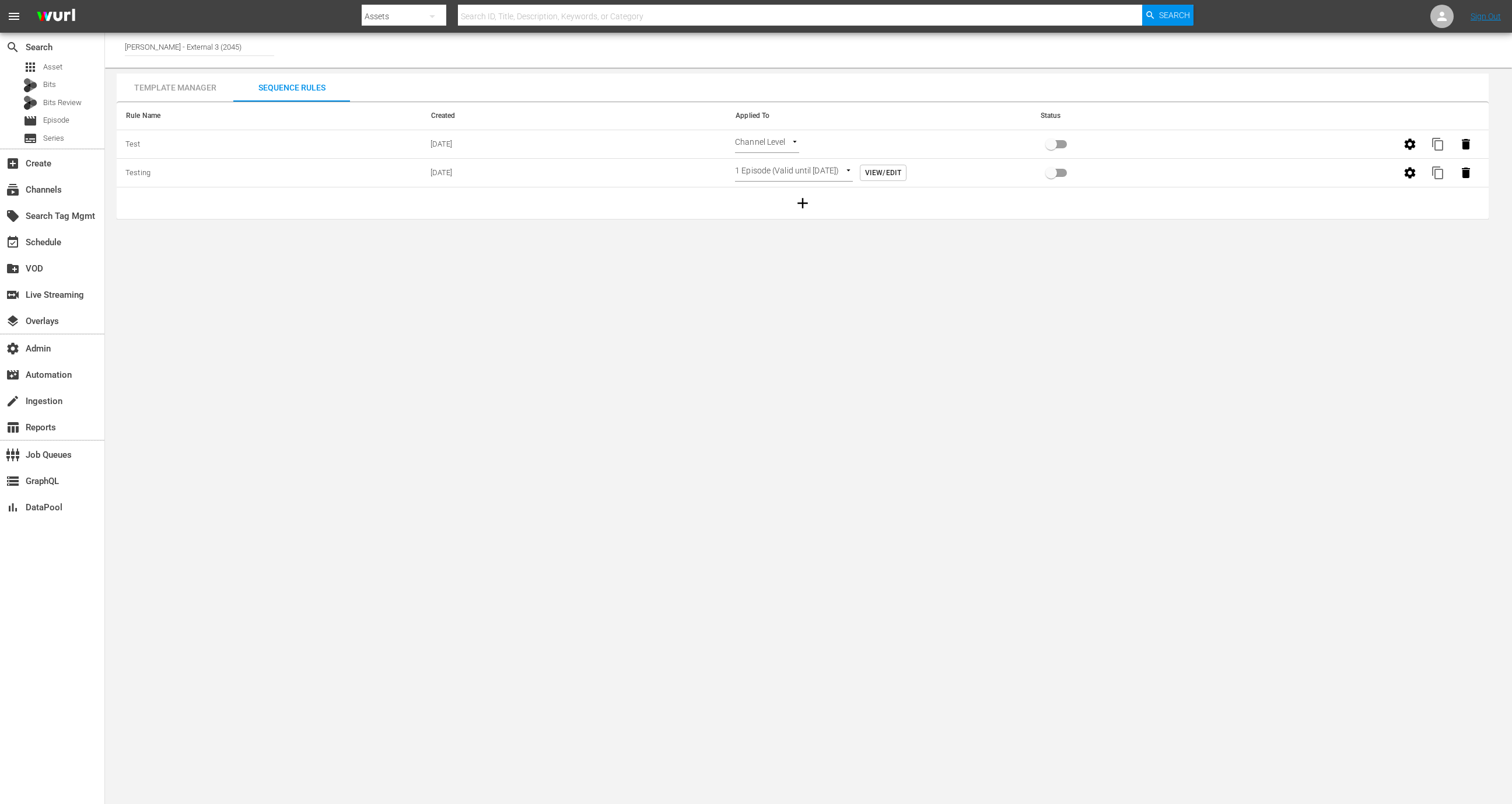
click at [184, 92] on div "Template Manager" at bounding box center [176, 87] width 117 height 28
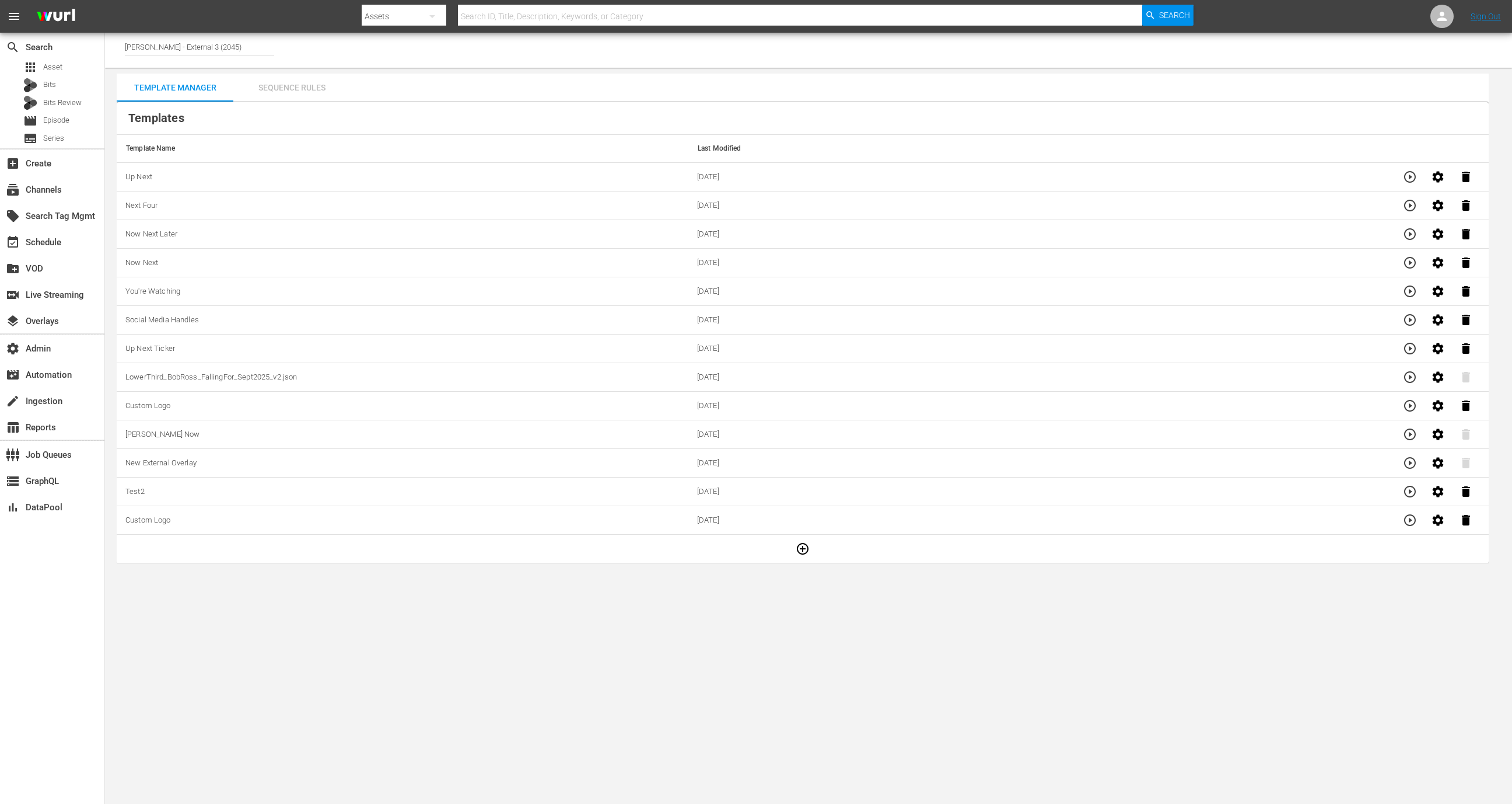
click at [335, 97] on div "Sequence Rules" at bounding box center [292, 87] width 117 height 28
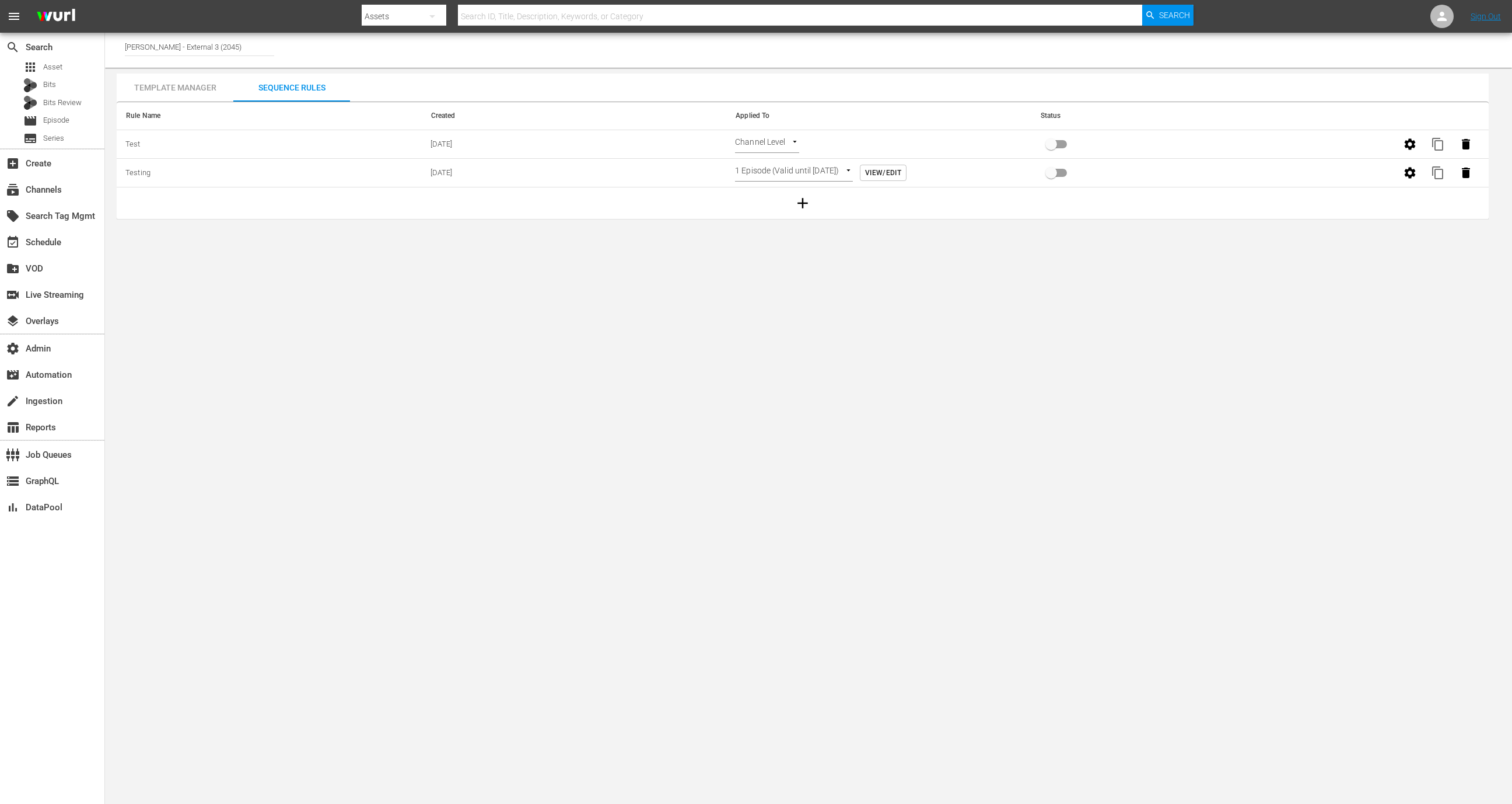
click at [819, 190] on td at bounding box center [803, 203] width 1372 height 32
click at [806, 201] on icon "button" at bounding box center [803, 203] width 18 height 18
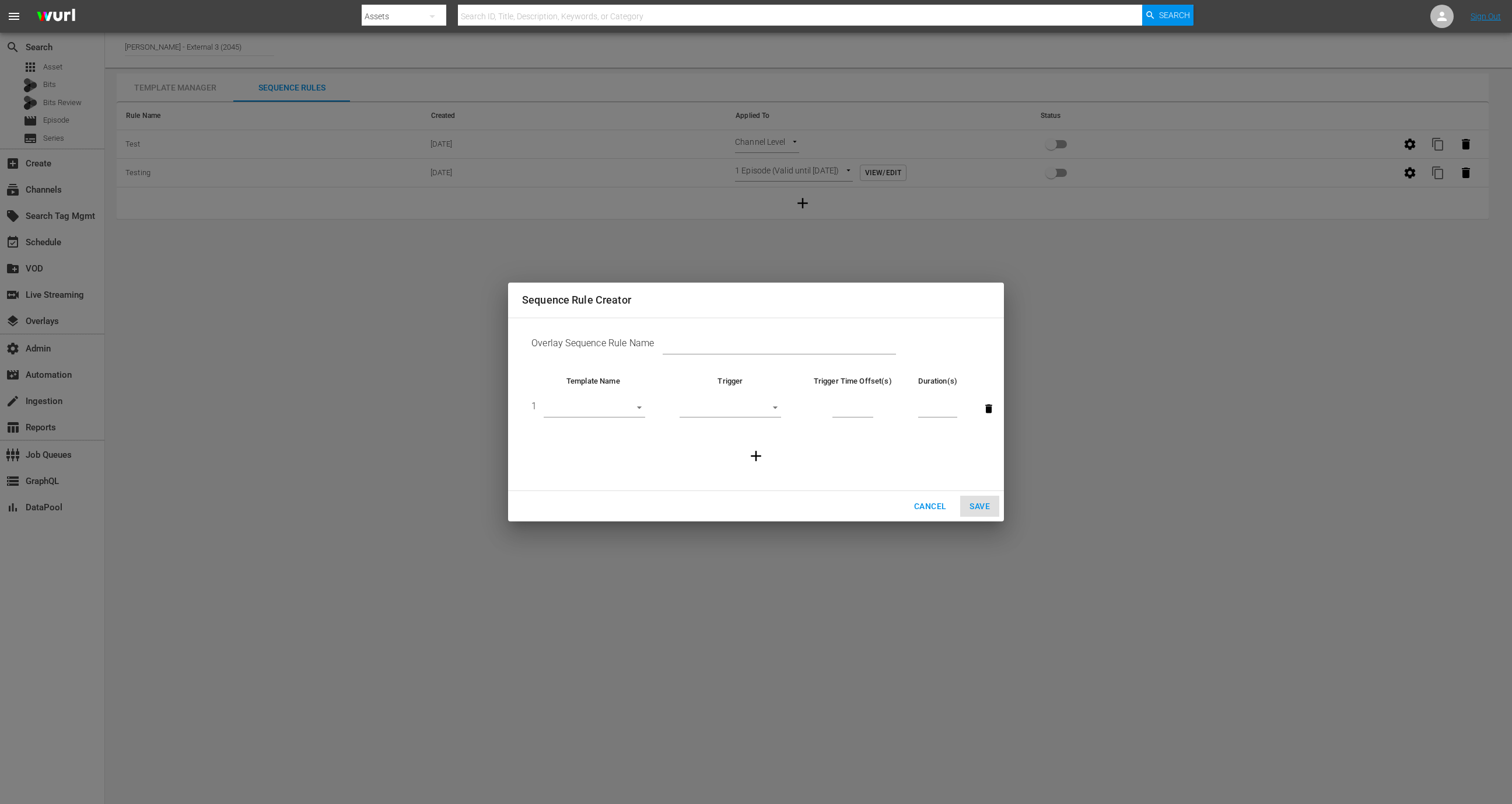
click at [631, 406] on body "menu Search By Assets Search ID, Title, Description, Keywords, or Category Sear…" at bounding box center [756, 402] width 1512 height 804
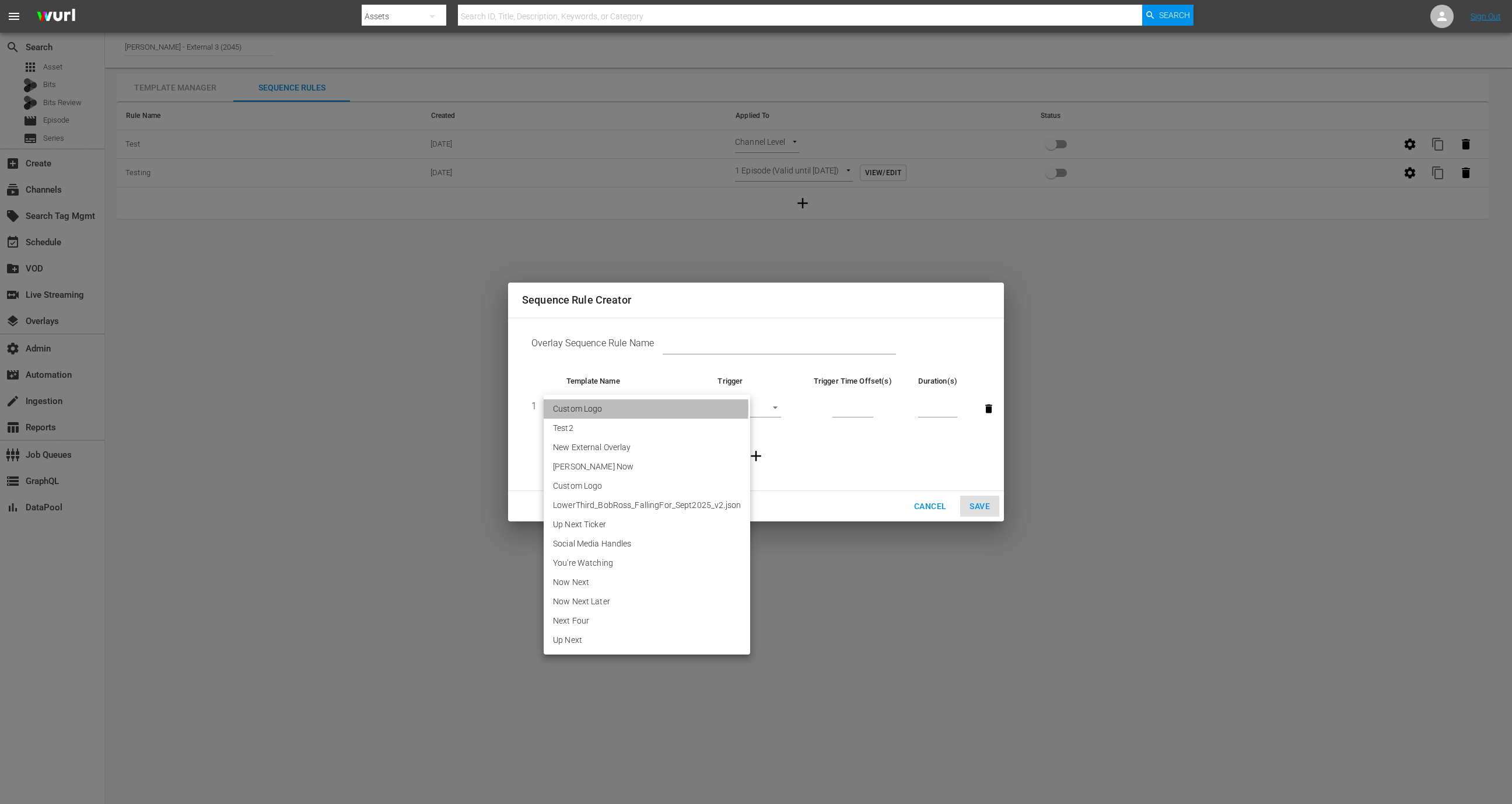
click at [627, 409] on li "Custom Logo" at bounding box center [647, 408] width 206 height 19
type input "29888"
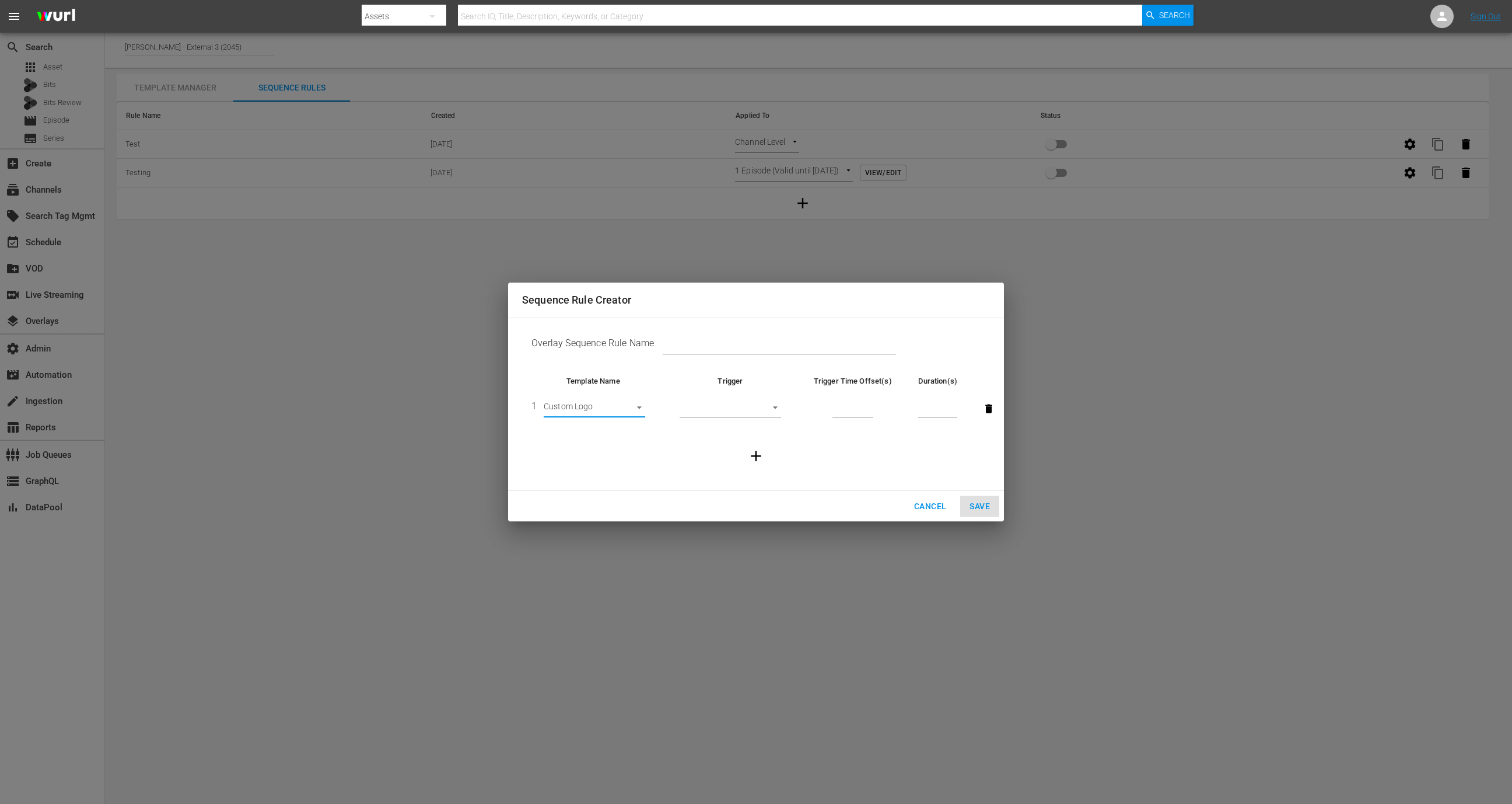
click at [759, 421] on td "​" at bounding box center [730, 408] width 132 height 45
click at [757, 409] on body "menu Search By Assets Search ID, Title, Description, Keywords, or Category Sear…" at bounding box center [756, 402] width 1512 height 804
click at [749, 408] on li "Start of Episode" at bounding box center [730, 408] width 101 height 19
type input "START_OF_EPISODE"
click at [845, 406] on input "number" at bounding box center [852, 409] width 41 height 18
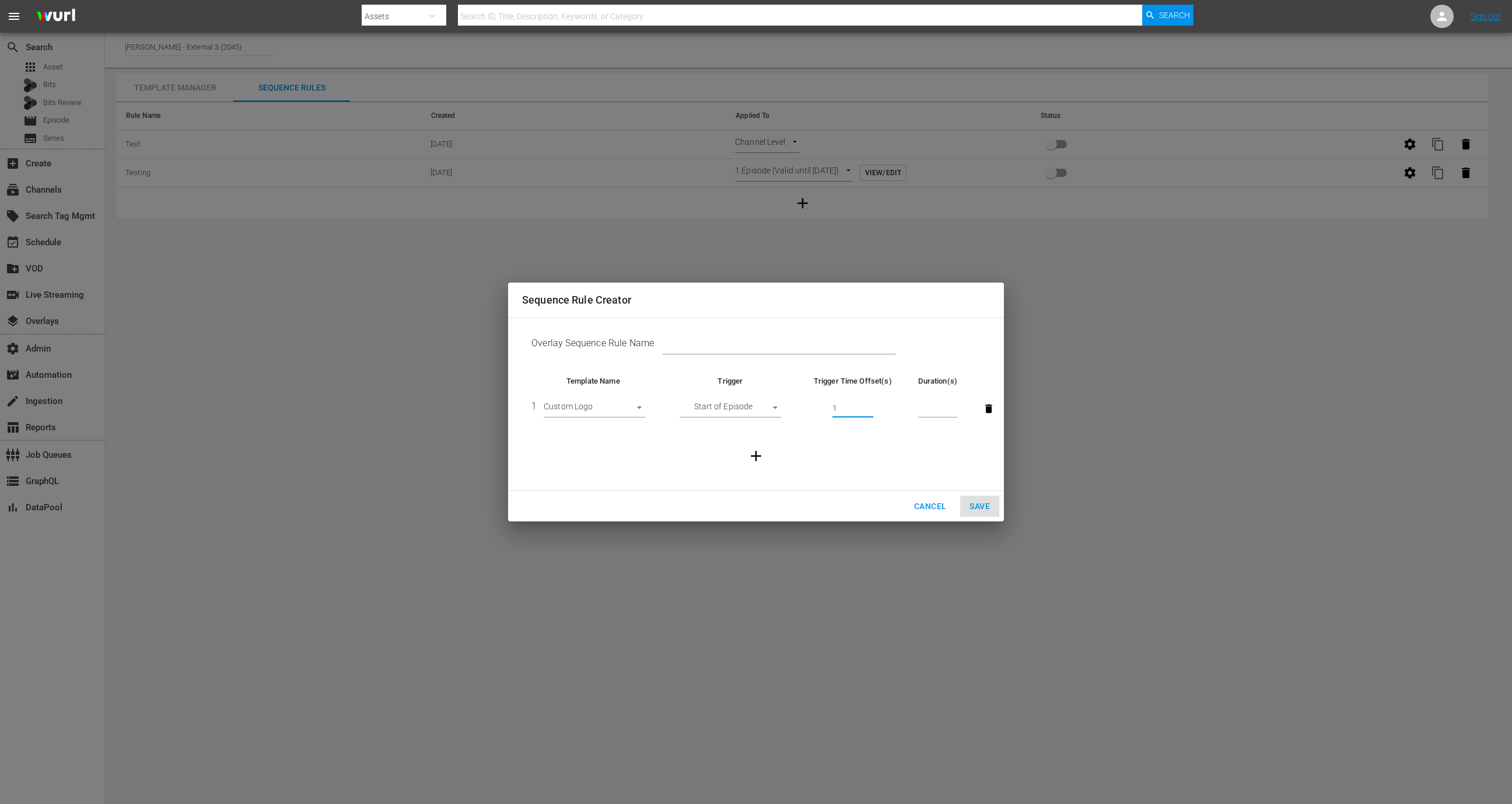
type input "1"
type input "30"
click at [759, 446] on button "button" at bounding box center [756, 456] width 32 height 32
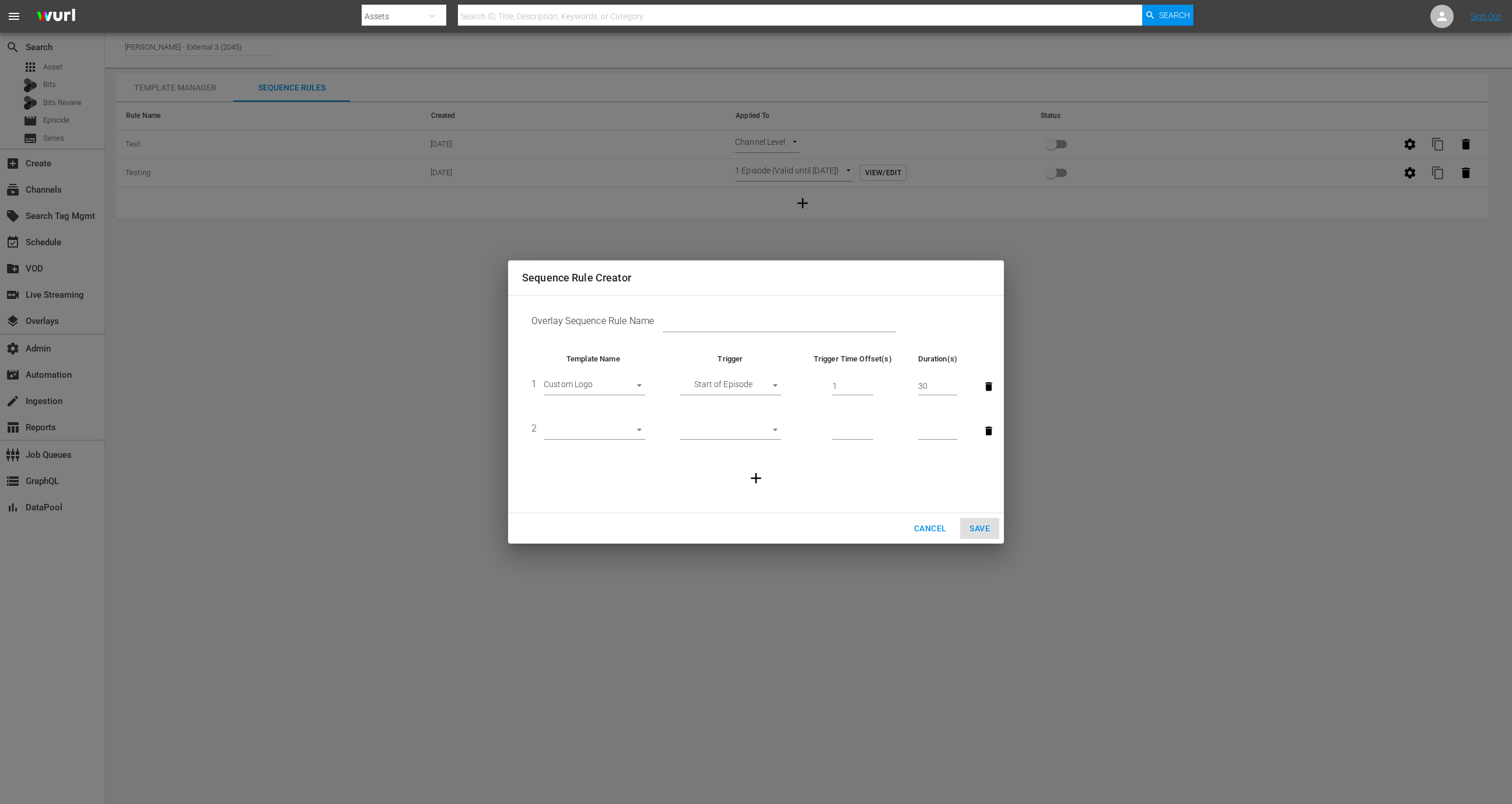
click at [607, 433] on body "menu Search By Assets Search ID, Title, Description, Keywords, or Category Sear…" at bounding box center [756, 402] width 1512 height 804
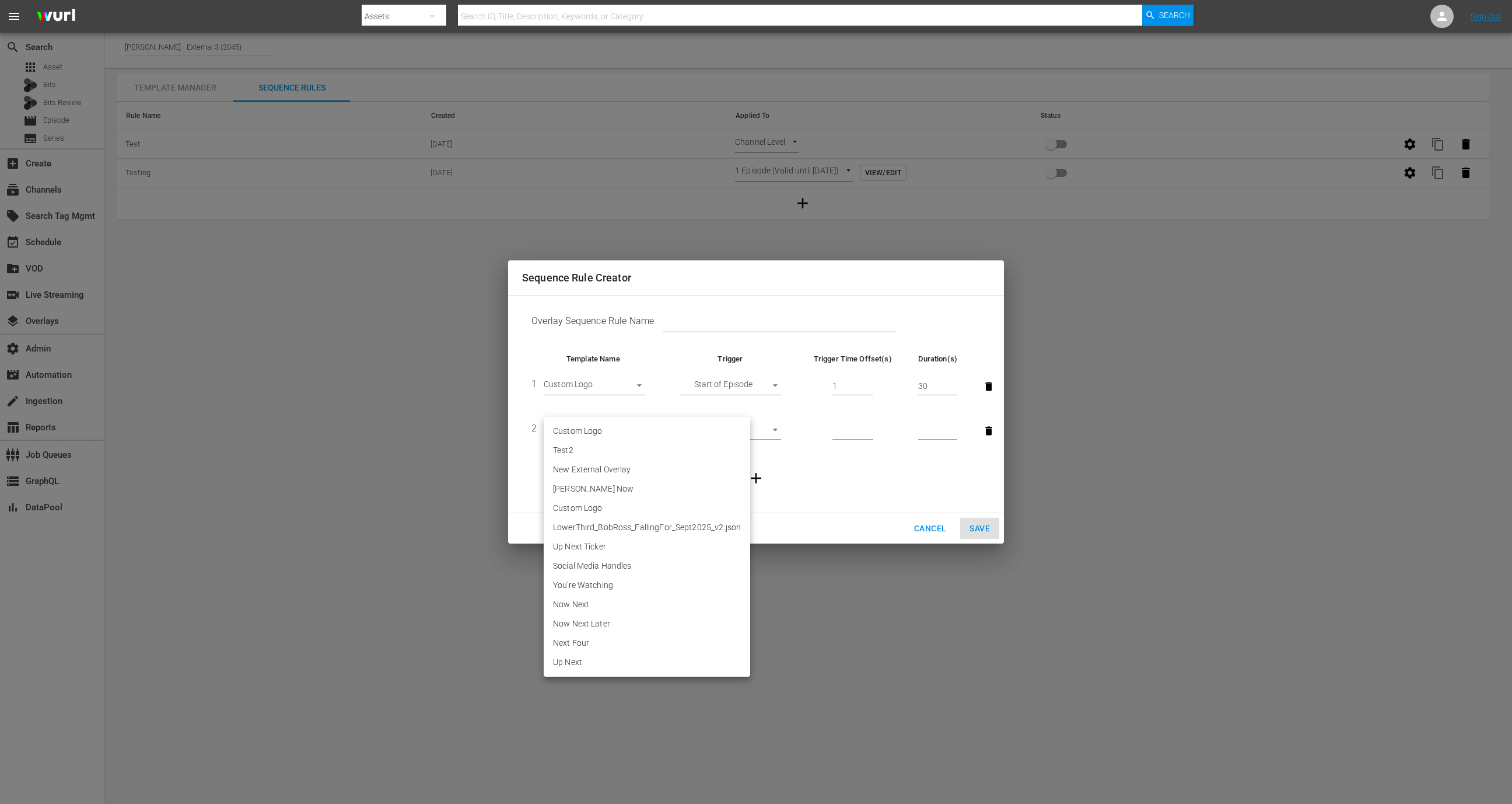
click at [612, 449] on li "Test2" at bounding box center [647, 450] width 206 height 19
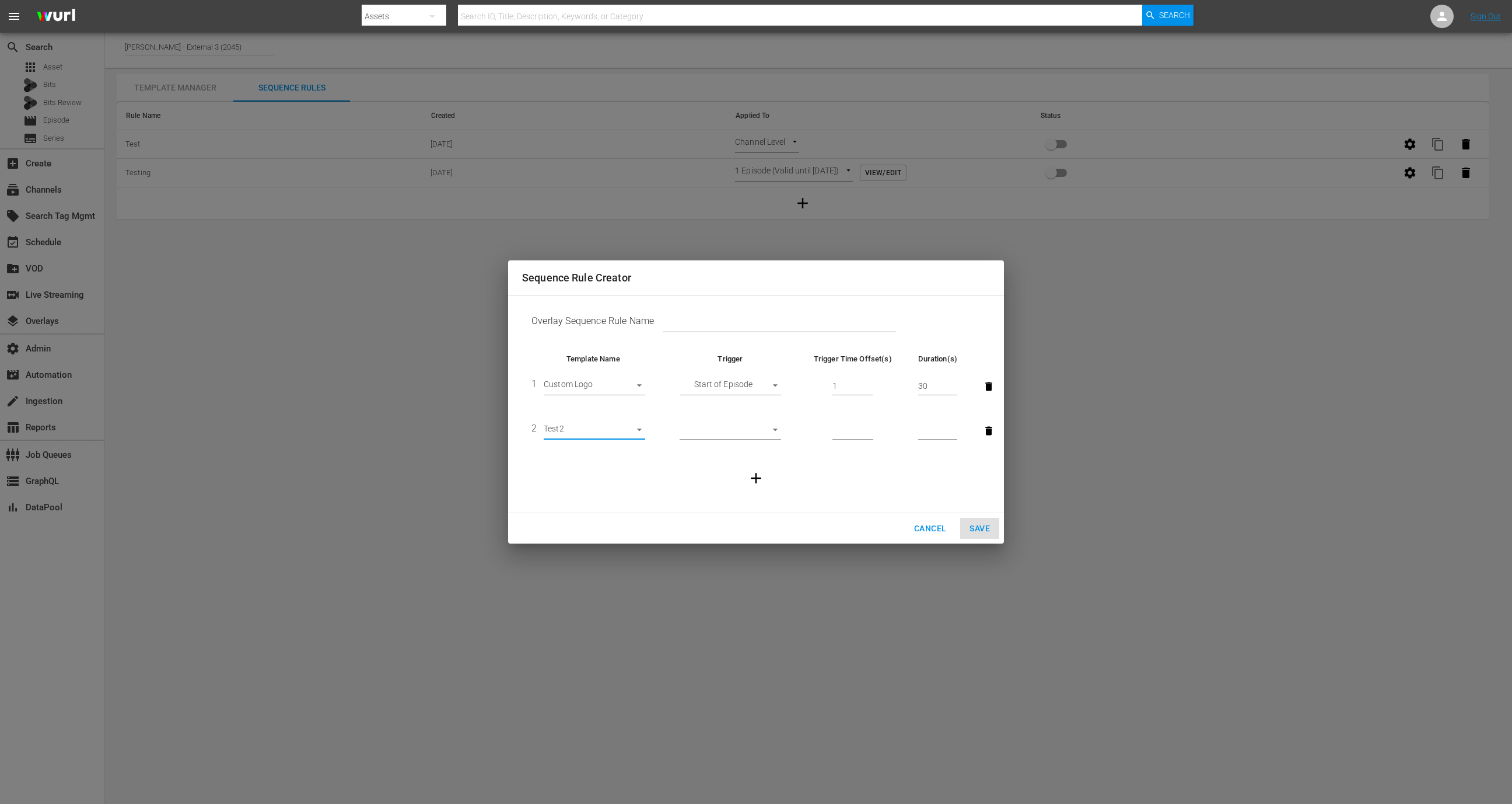
click at [624, 431] on body "menu Search By Assets Search ID, Title, Description, Keywords, or Category Sear…" at bounding box center [756, 402] width 1512 height 804
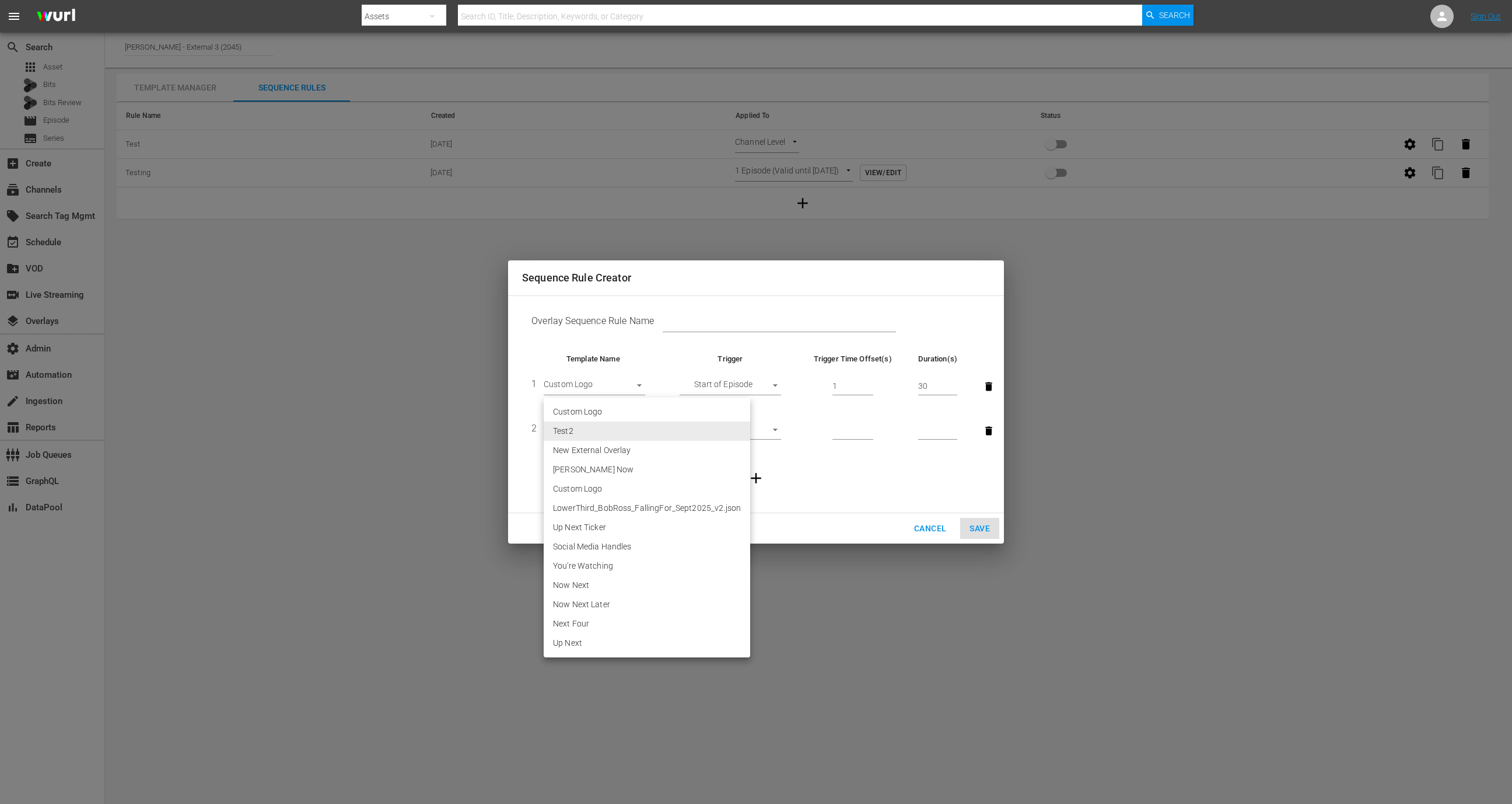
click at [613, 522] on li "Up Next Ticker" at bounding box center [647, 526] width 206 height 19
type input "30685"
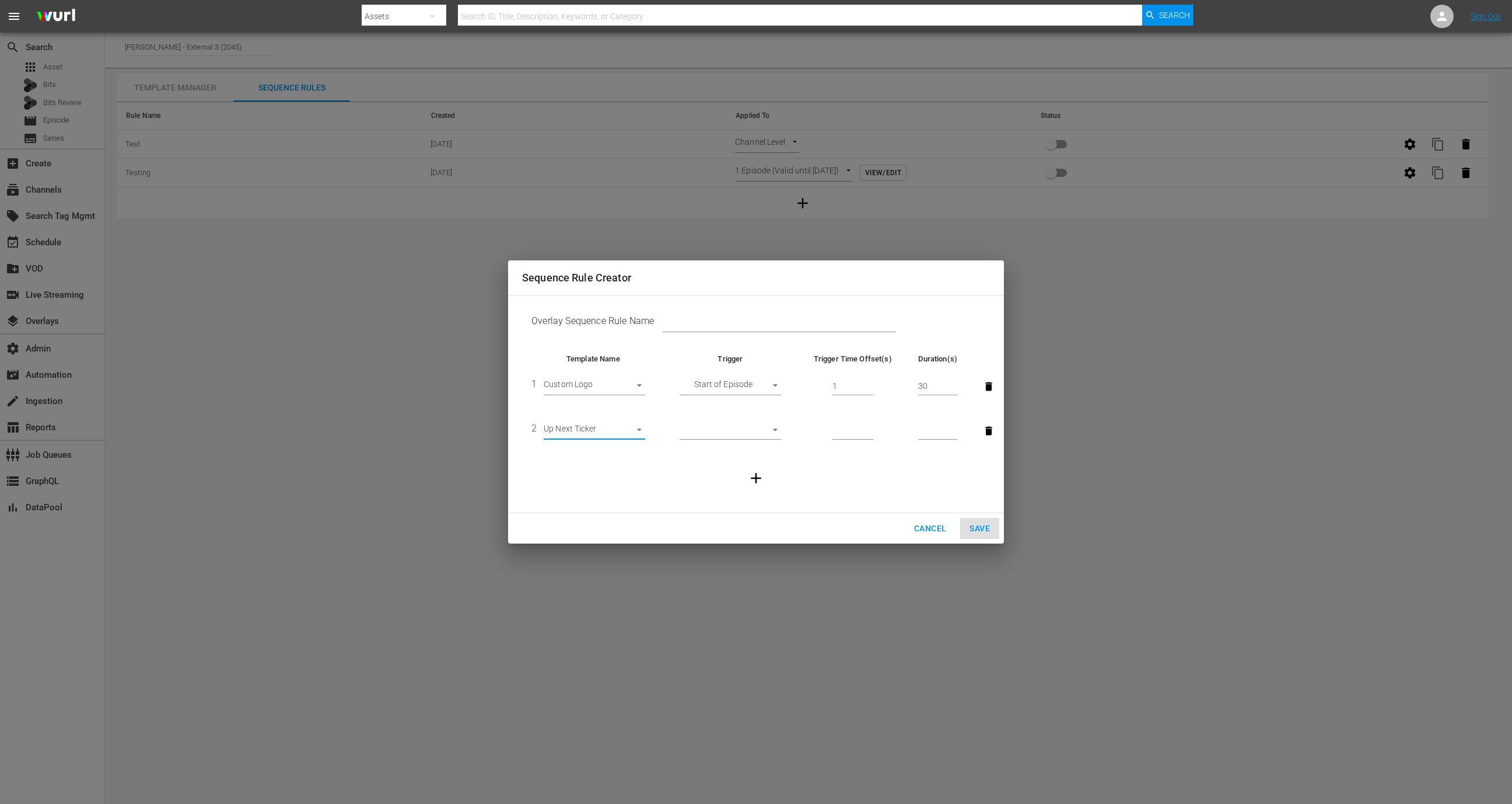
click at [736, 437] on body "menu Search By Assets Search ID, Title, Description, Keywords, or Category Sear…" at bounding box center [756, 402] width 1512 height 804
click at [717, 510] on li "After Template #1" at bounding box center [730, 507] width 101 height 19
type input "AFTER_PREVIOUS_RULE"
click at [840, 426] on input "number" at bounding box center [852, 431] width 41 height 18
type input "1"
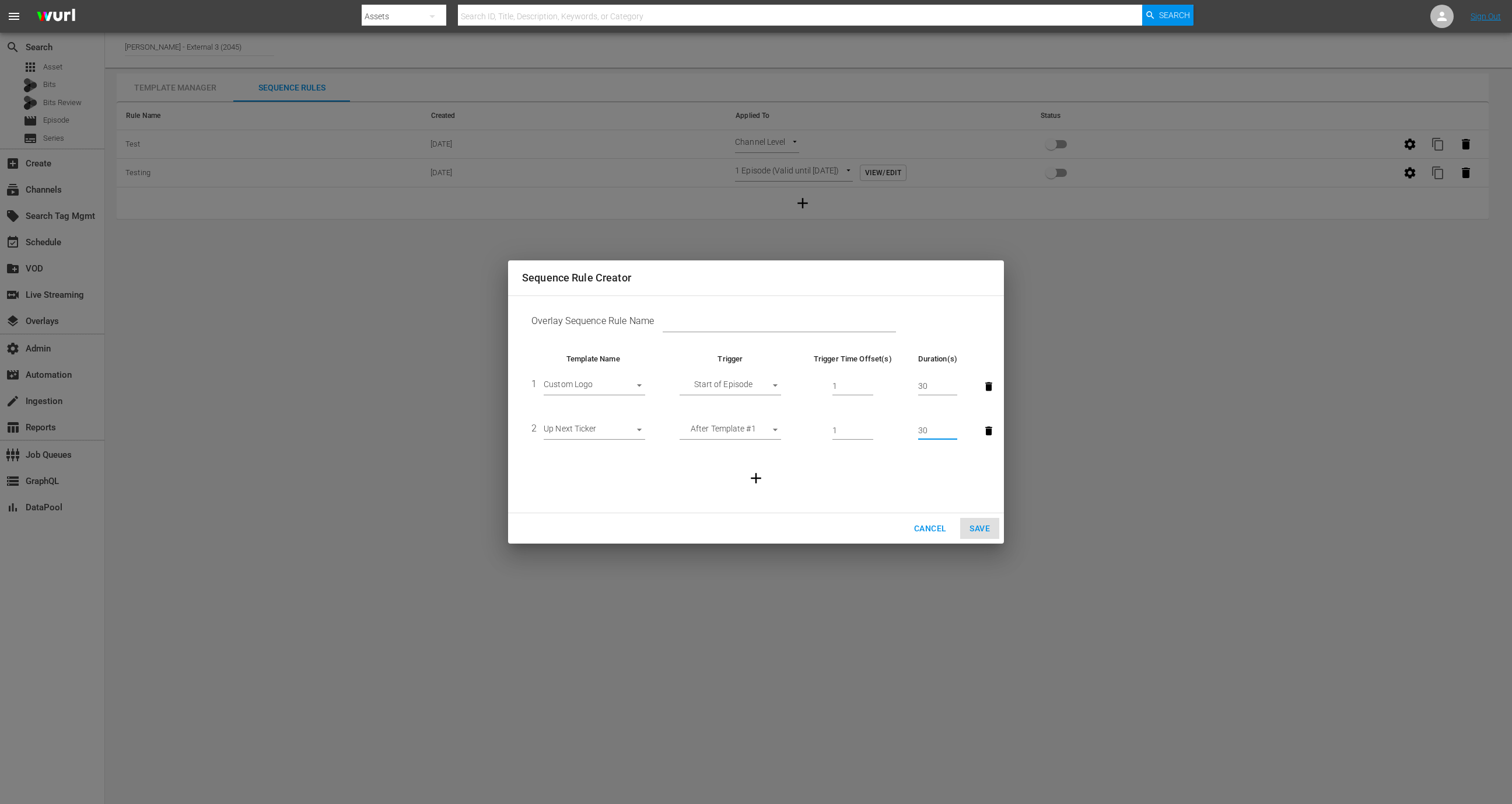
type input "30"
click at [764, 475] on icon "button" at bounding box center [756, 478] width 18 height 18
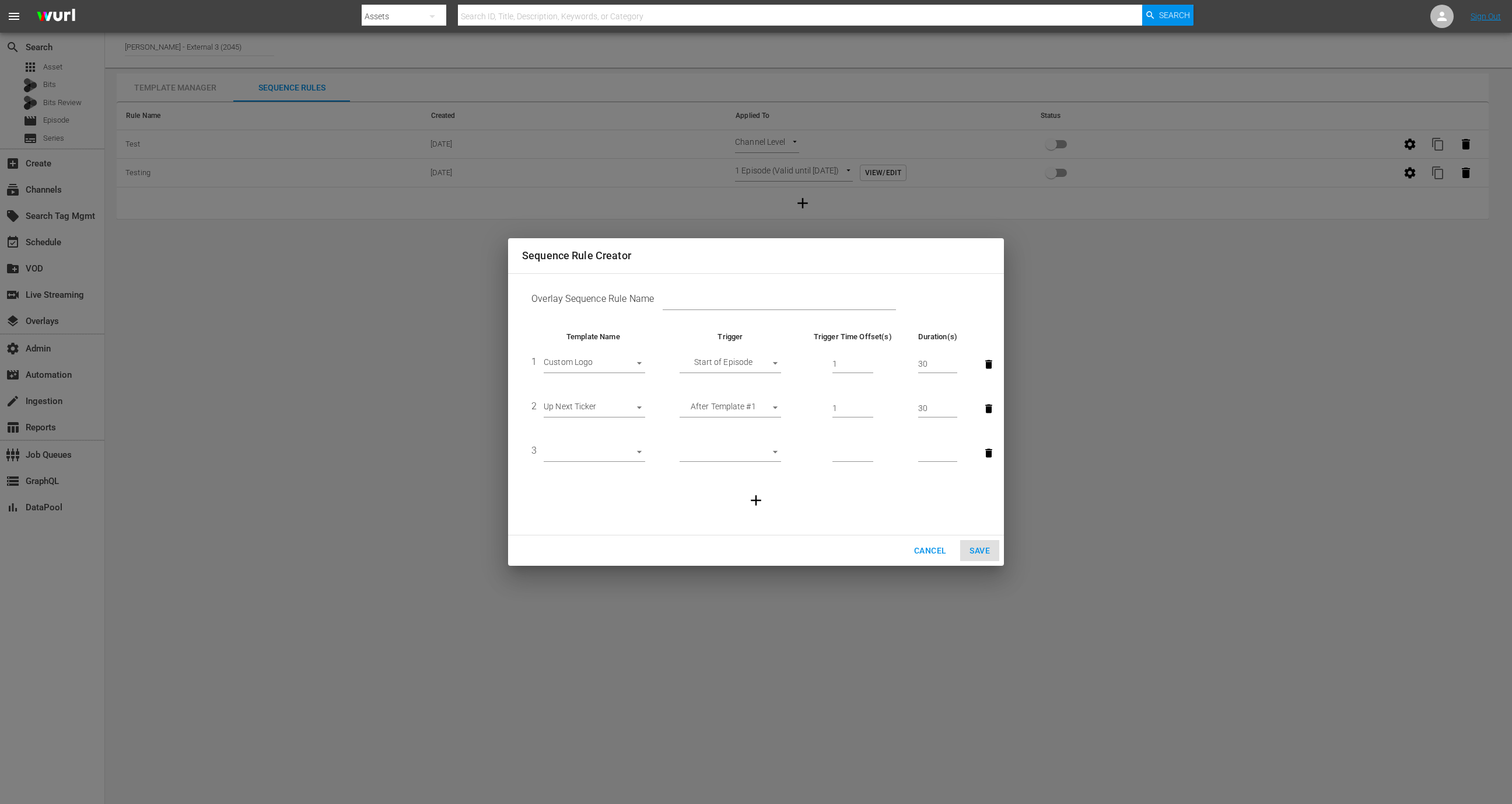
click at [603, 460] on body "menu Search By Assets Search ID, Title, Description, Keywords, or Category Sear…" at bounding box center [756, 402] width 1512 height 804
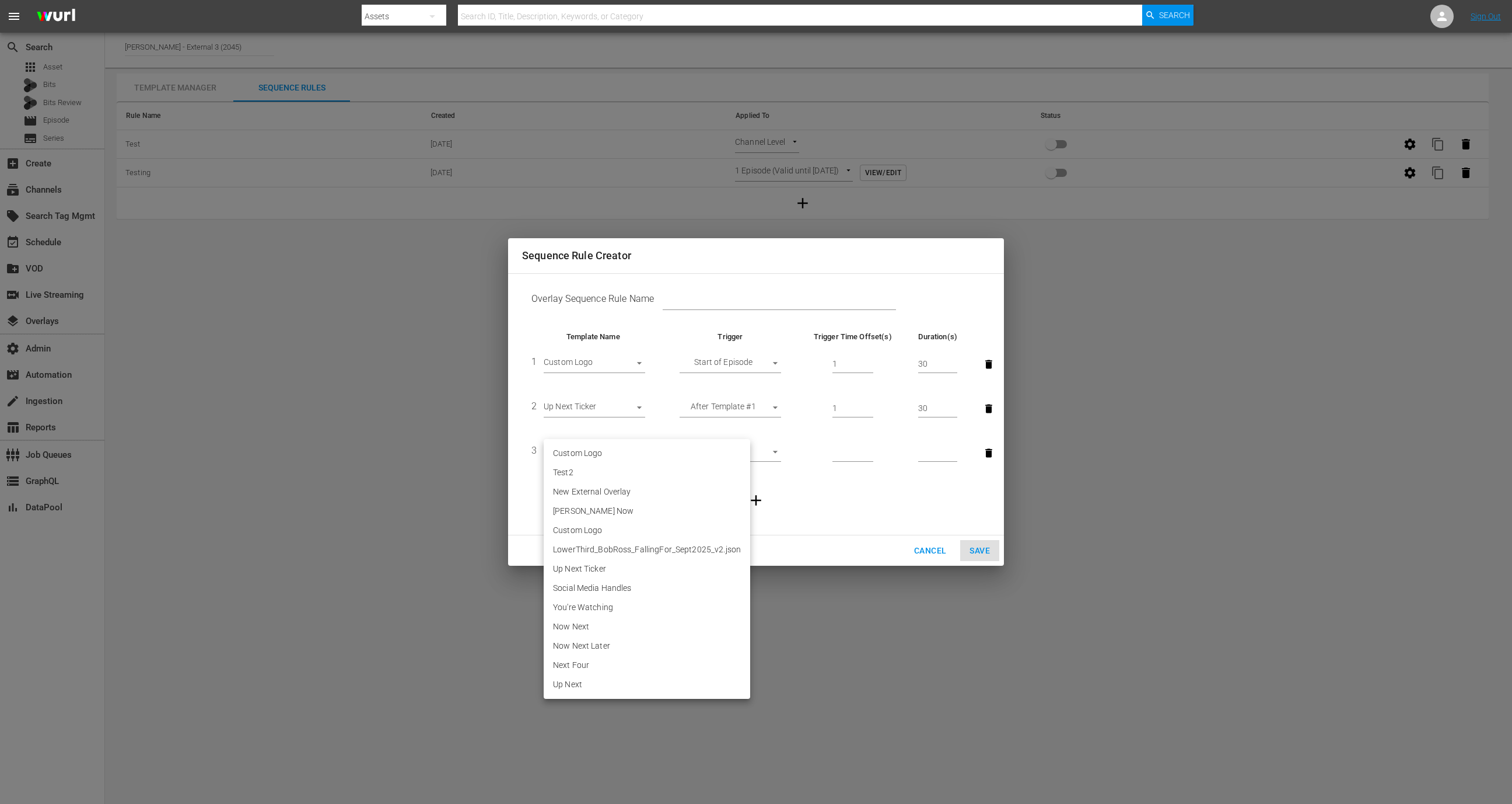
click at [608, 594] on li "Social Media Handles" at bounding box center [647, 588] width 206 height 19
type input "30686"
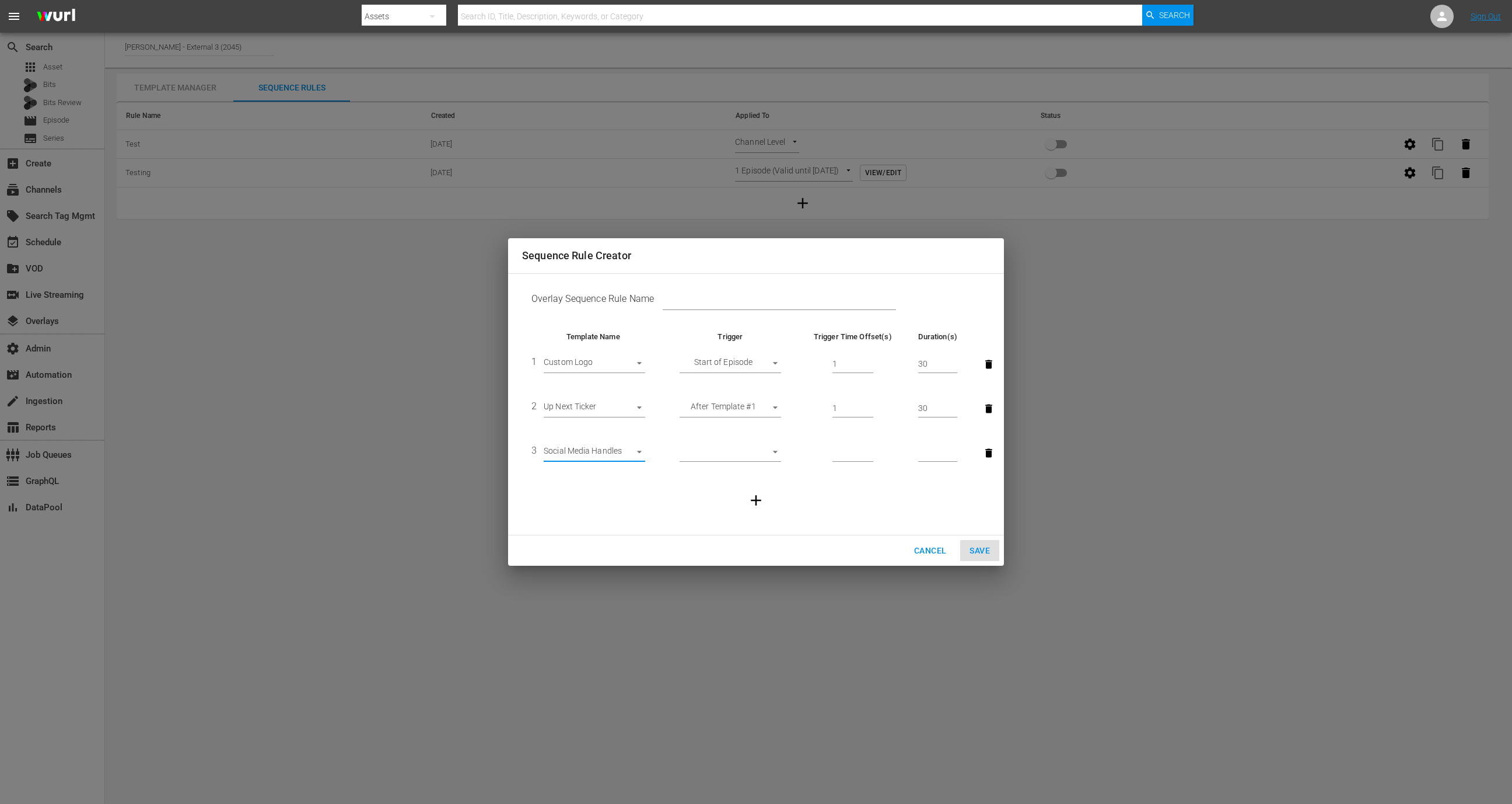
click at [743, 457] on body "menu Search By Assets Search ID, Title, Description, Keywords, or Category Sear…" at bounding box center [756, 402] width 1512 height 804
click at [727, 523] on li "After Template #2" at bounding box center [730, 529] width 101 height 19
type input "AFTER_PREVIOUS_RULE"
click at [850, 449] on input "number" at bounding box center [852, 453] width 41 height 18
type input "1"
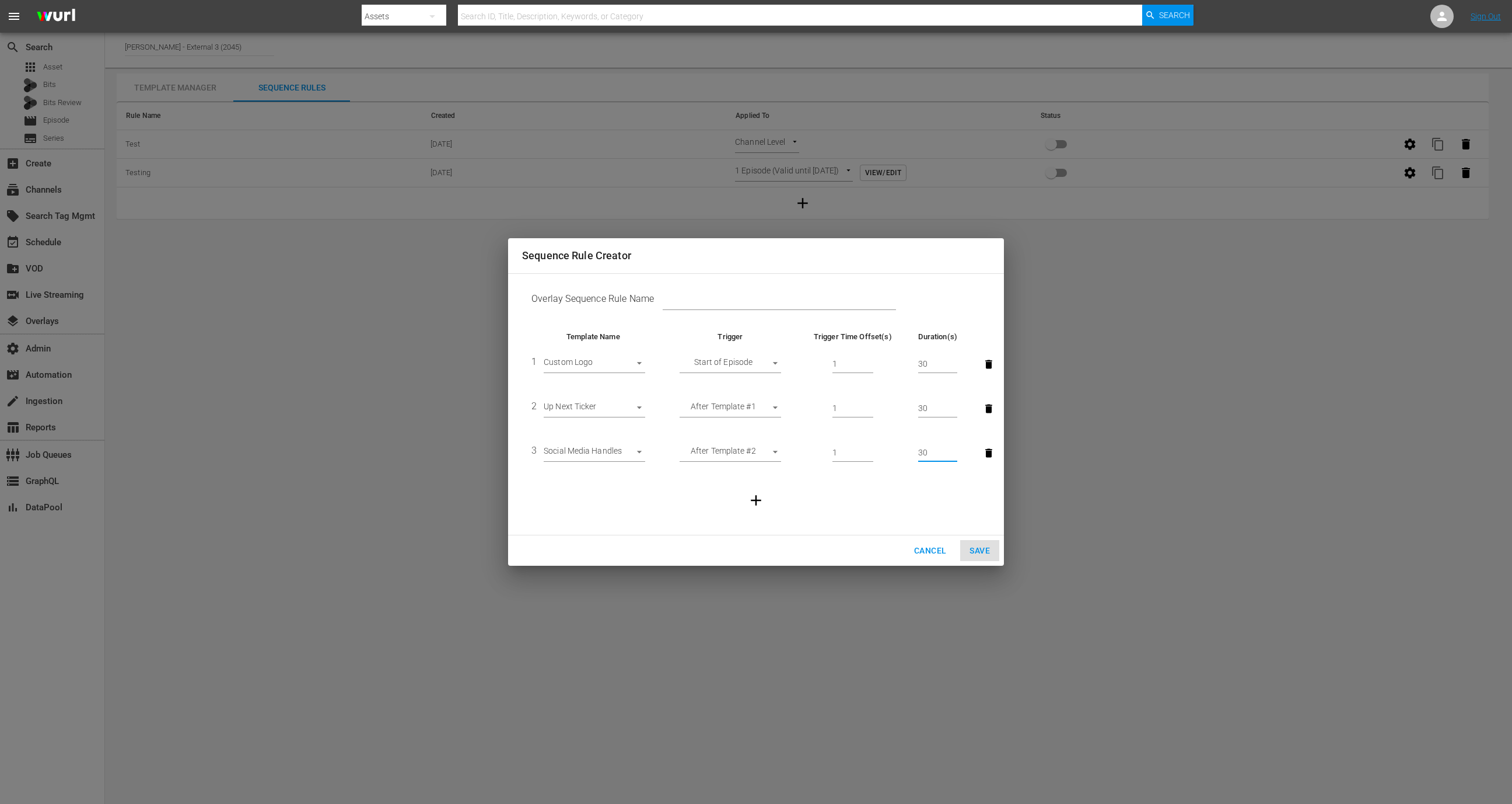
type input "30"
click at [838, 411] on input "1" at bounding box center [852, 409] width 41 height 18
type input "5"
click at [854, 449] on input "1" at bounding box center [852, 453] width 41 height 18
type input "5"
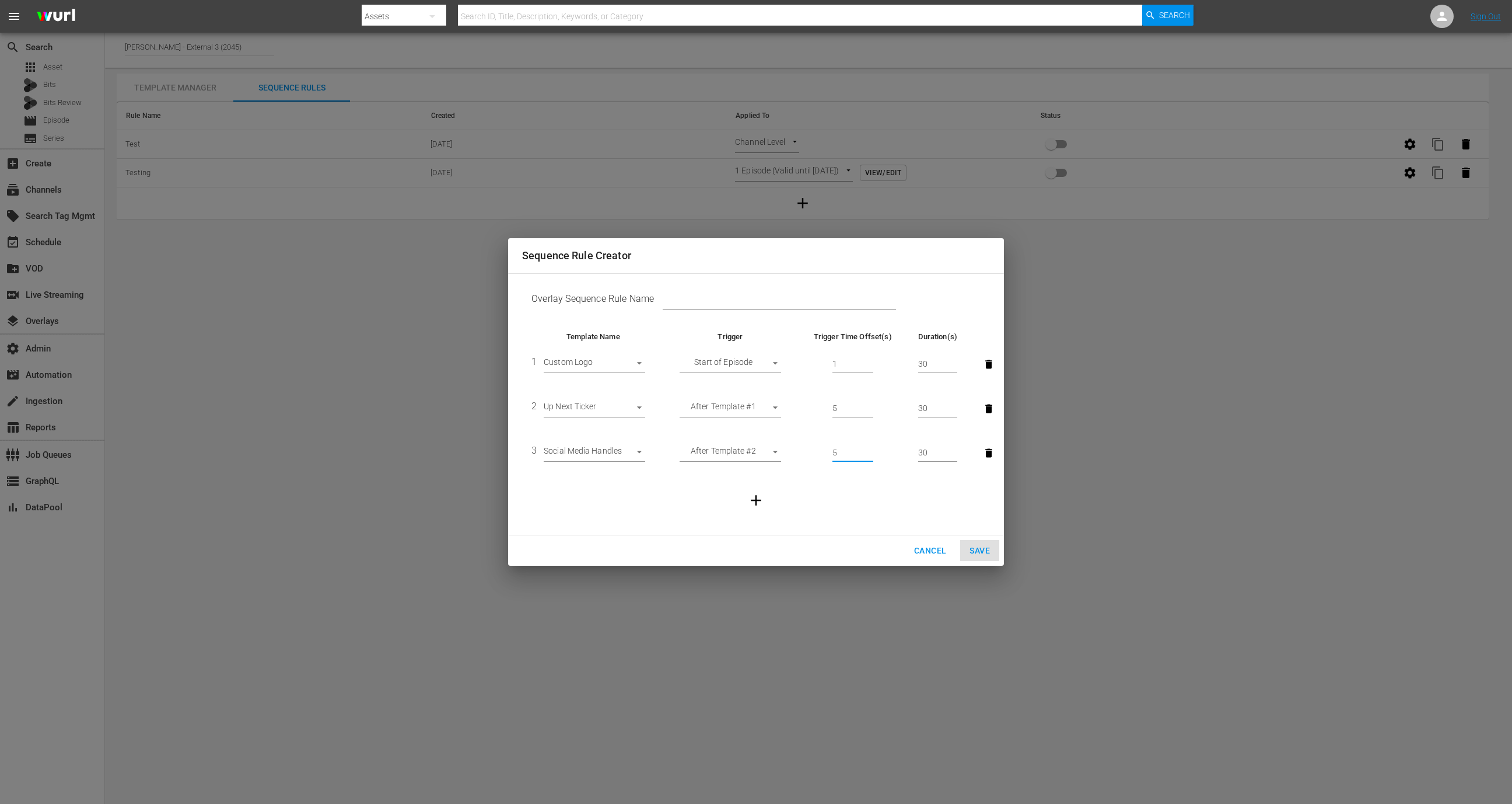
click at [839, 407] on input "5" at bounding box center [852, 409] width 41 height 18
type input "10"
click at [759, 495] on icon "button" at bounding box center [756, 500] width 18 height 18
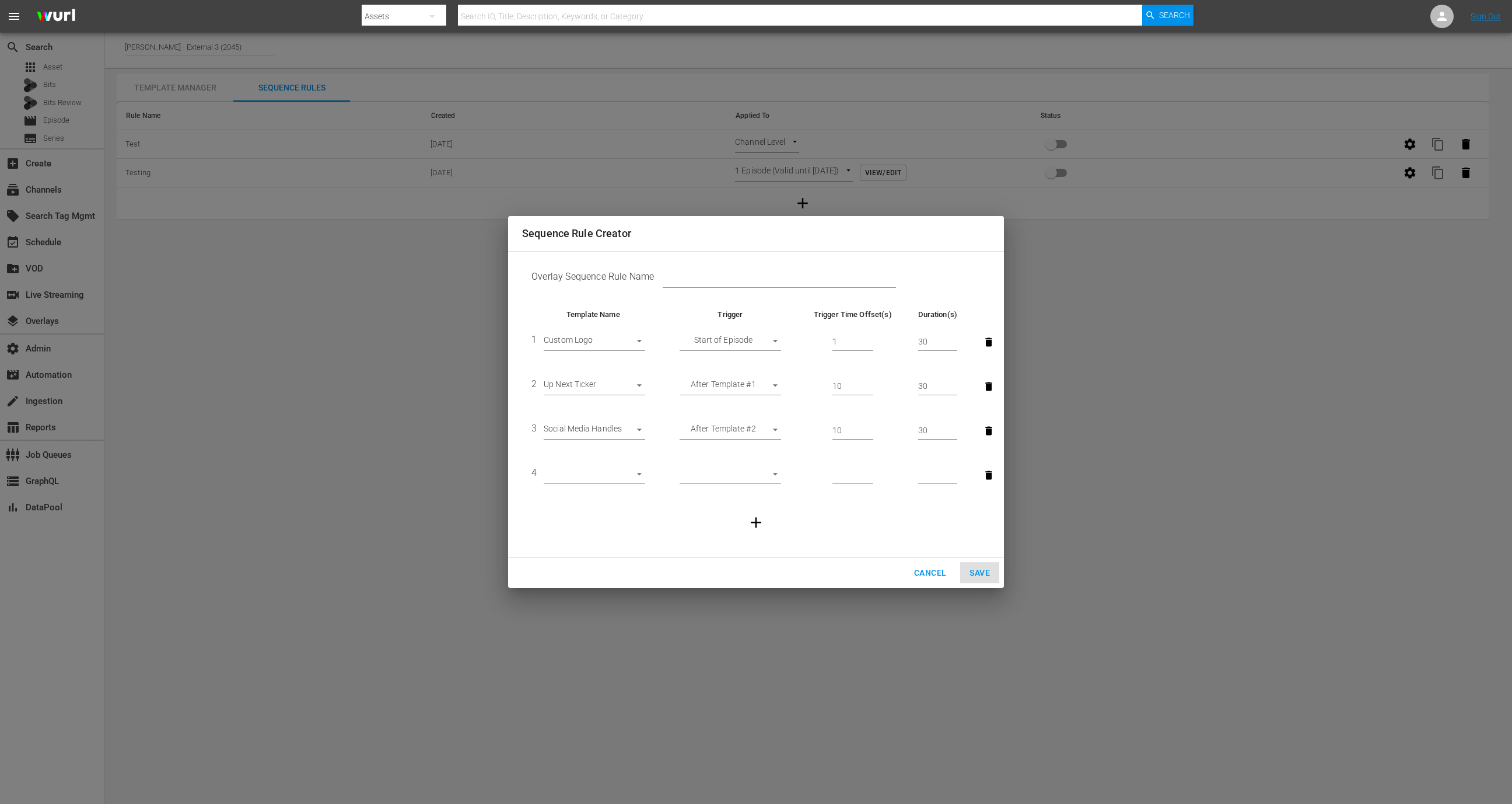
click at [605, 469] on body "menu Search By Assets Search ID, Title, Description, Keywords, or Category Sear…" at bounding box center [756, 402] width 1512 height 804
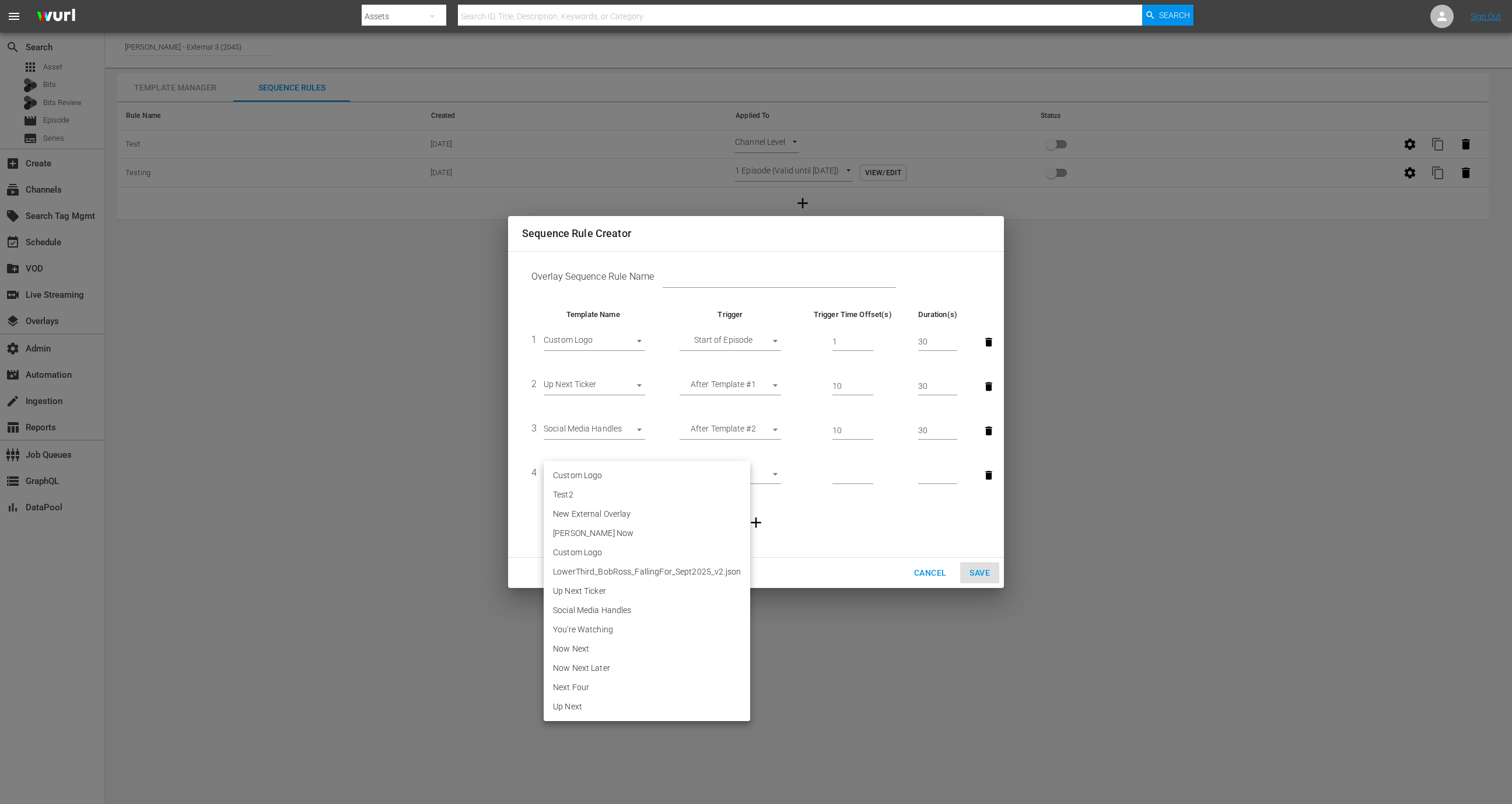
click at [600, 628] on li "You're Watching" at bounding box center [647, 628] width 206 height 19
type input "30687"
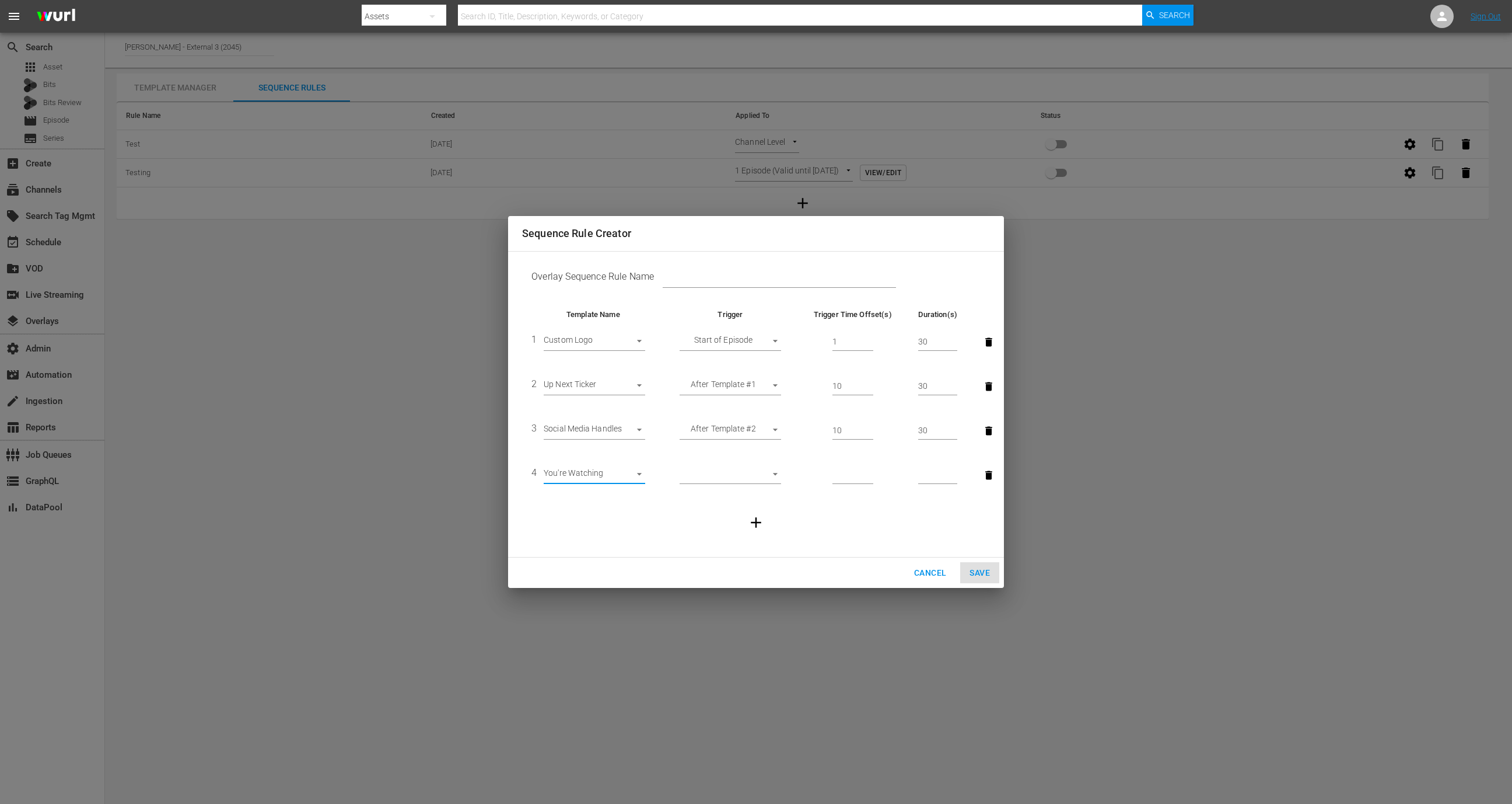
click at [737, 483] on body "menu Search By Assets Search ID, Title, Description, Keywords, or Category Sear…" at bounding box center [756, 402] width 1512 height 804
click at [722, 555] on li "After Template #3" at bounding box center [730, 552] width 101 height 19
type input "AFTER_PREVIOUS_RULE"
click at [837, 475] on input "number" at bounding box center [852, 475] width 41 height 18
type input "10"
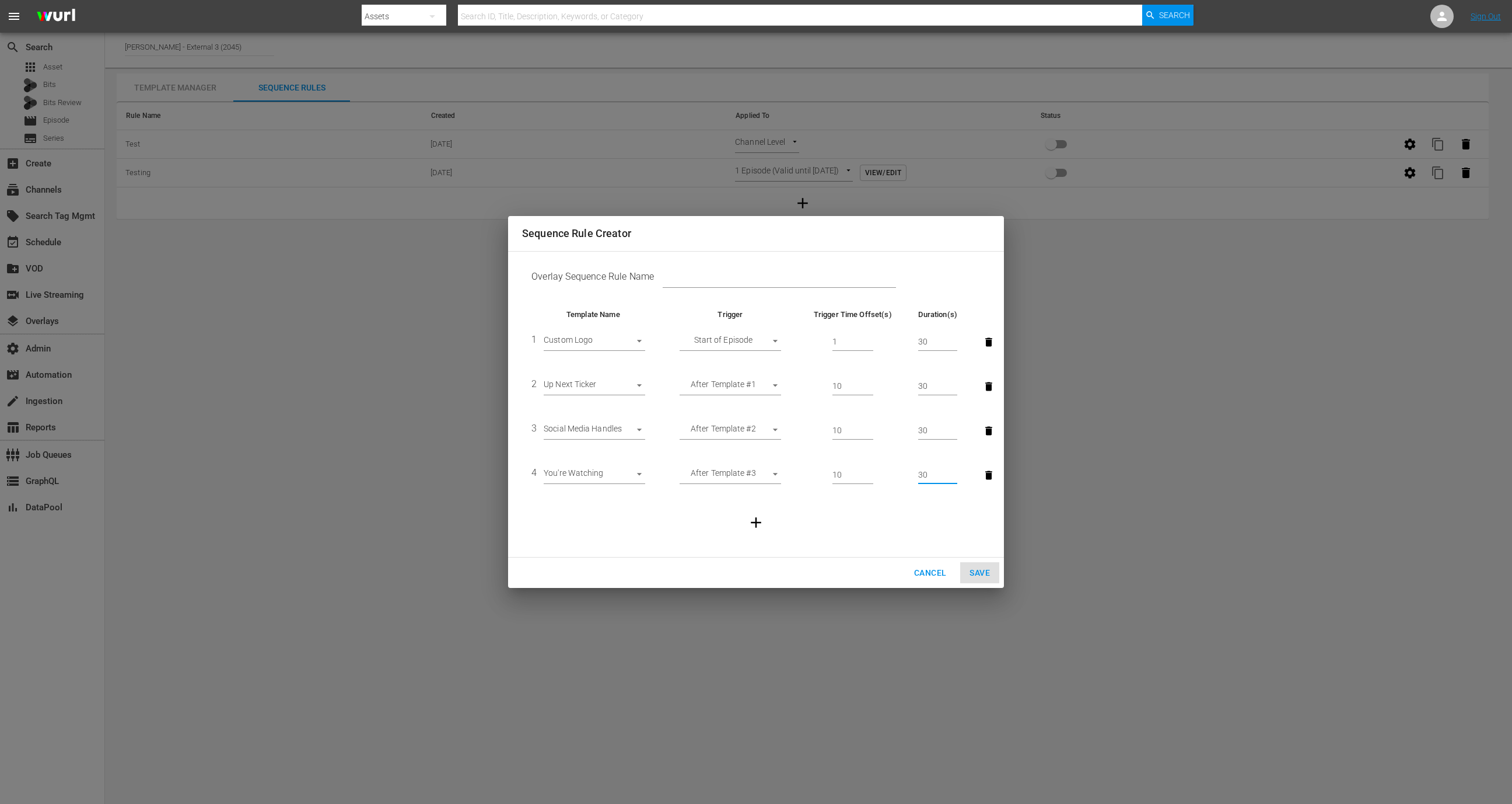
type input "30"
click at [765, 512] on button "button" at bounding box center [756, 522] width 32 height 32
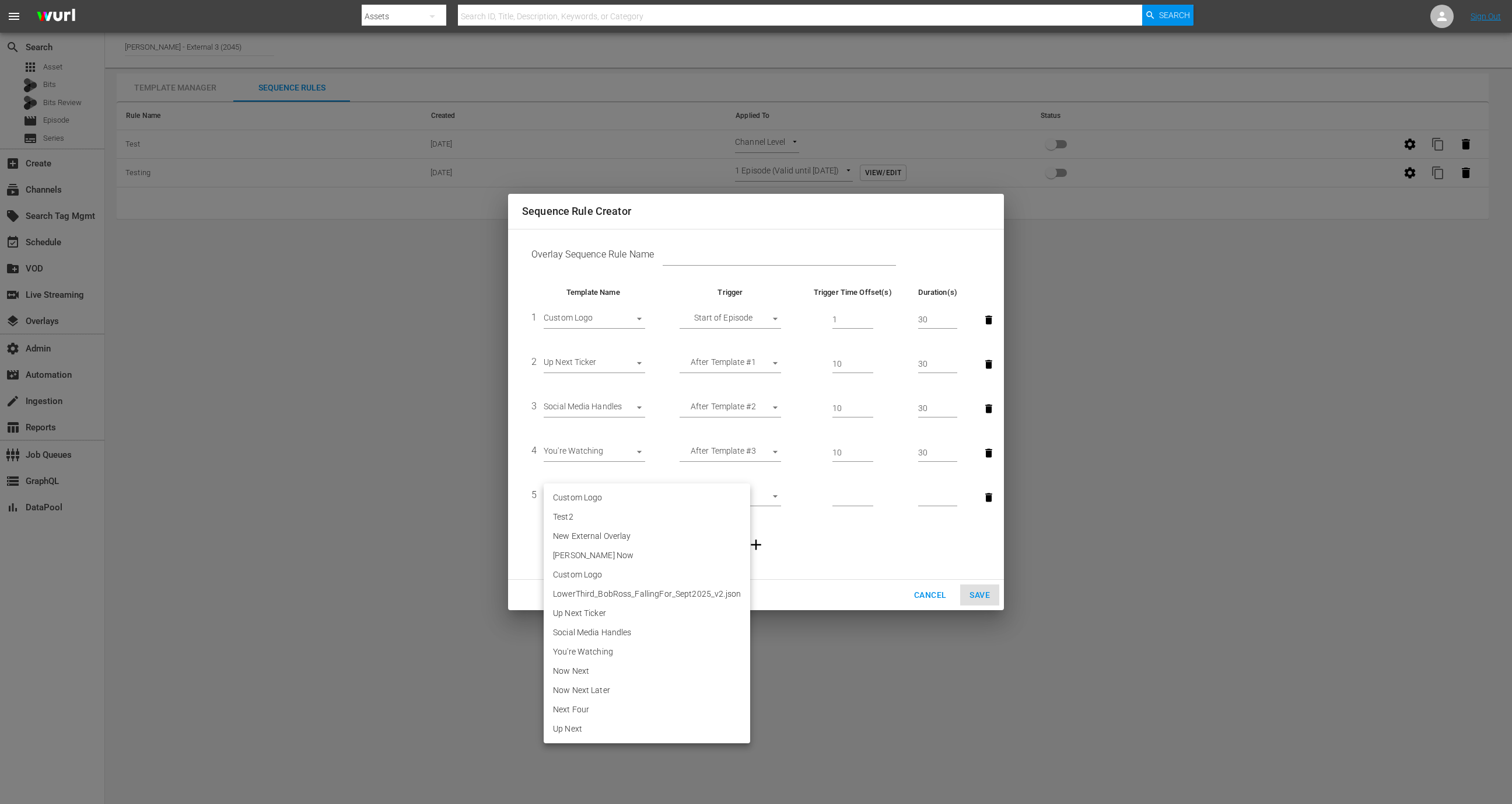
click at [602, 490] on body "menu Search By Assets Search ID, Title, Description, Keywords, or Category Sear…" at bounding box center [756, 402] width 1512 height 804
click at [598, 673] on li "Now Next" at bounding box center [647, 670] width 206 height 19
type input "30688"
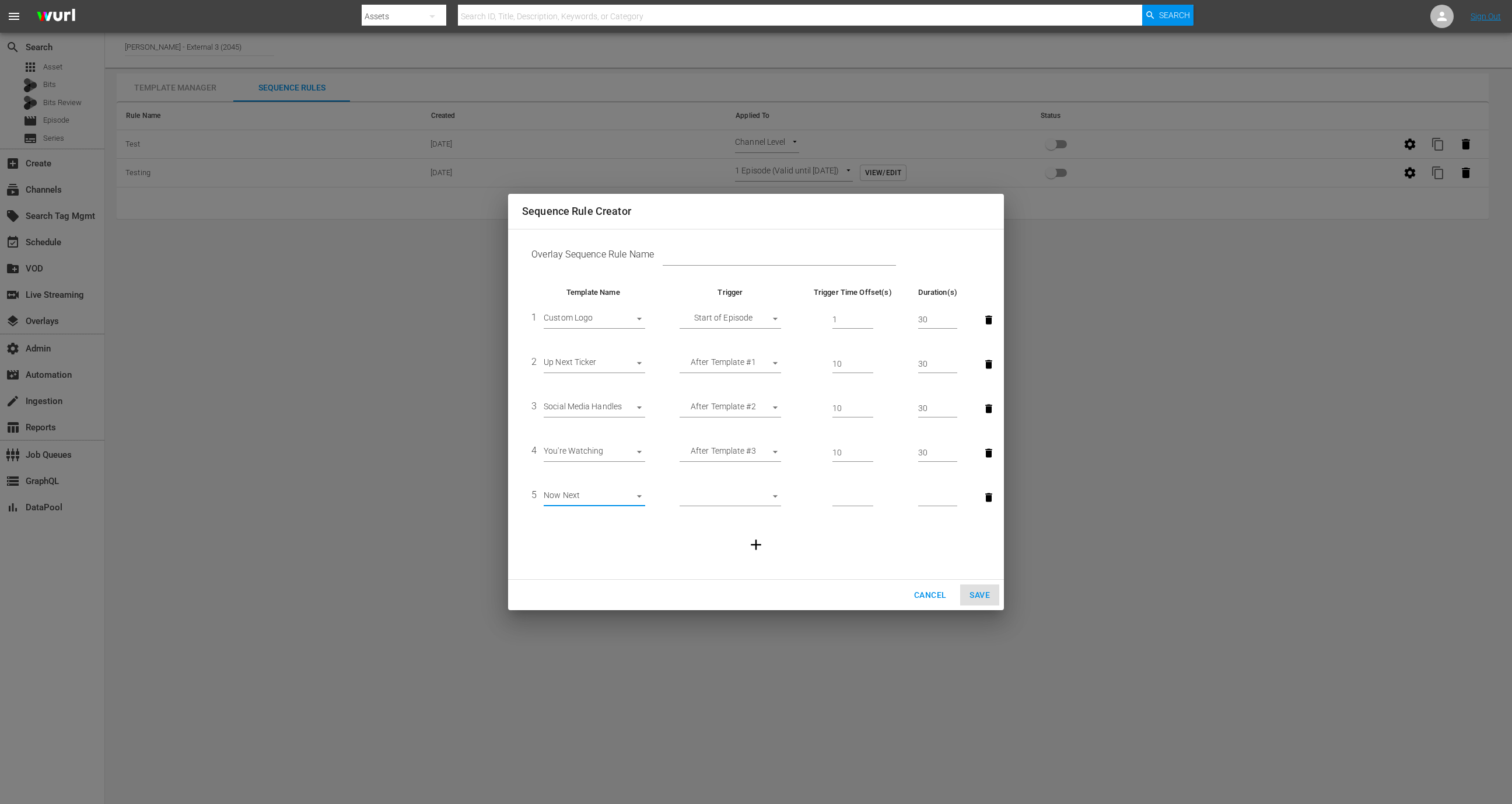
click at [753, 503] on body "menu Search By Assets Search ID, Title, Description, Keywords, or Category Sear…" at bounding box center [756, 402] width 1512 height 804
click at [742, 575] on li "After Template #4" at bounding box center [730, 574] width 101 height 19
type input "AFTER_PREVIOUS_RULE"
click at [833, 494] on input "number" at bounding box center [852, 497] width 41 height 18
click at [850, 497] on input "140" at bounding box center [852, 497] width 41 height 18
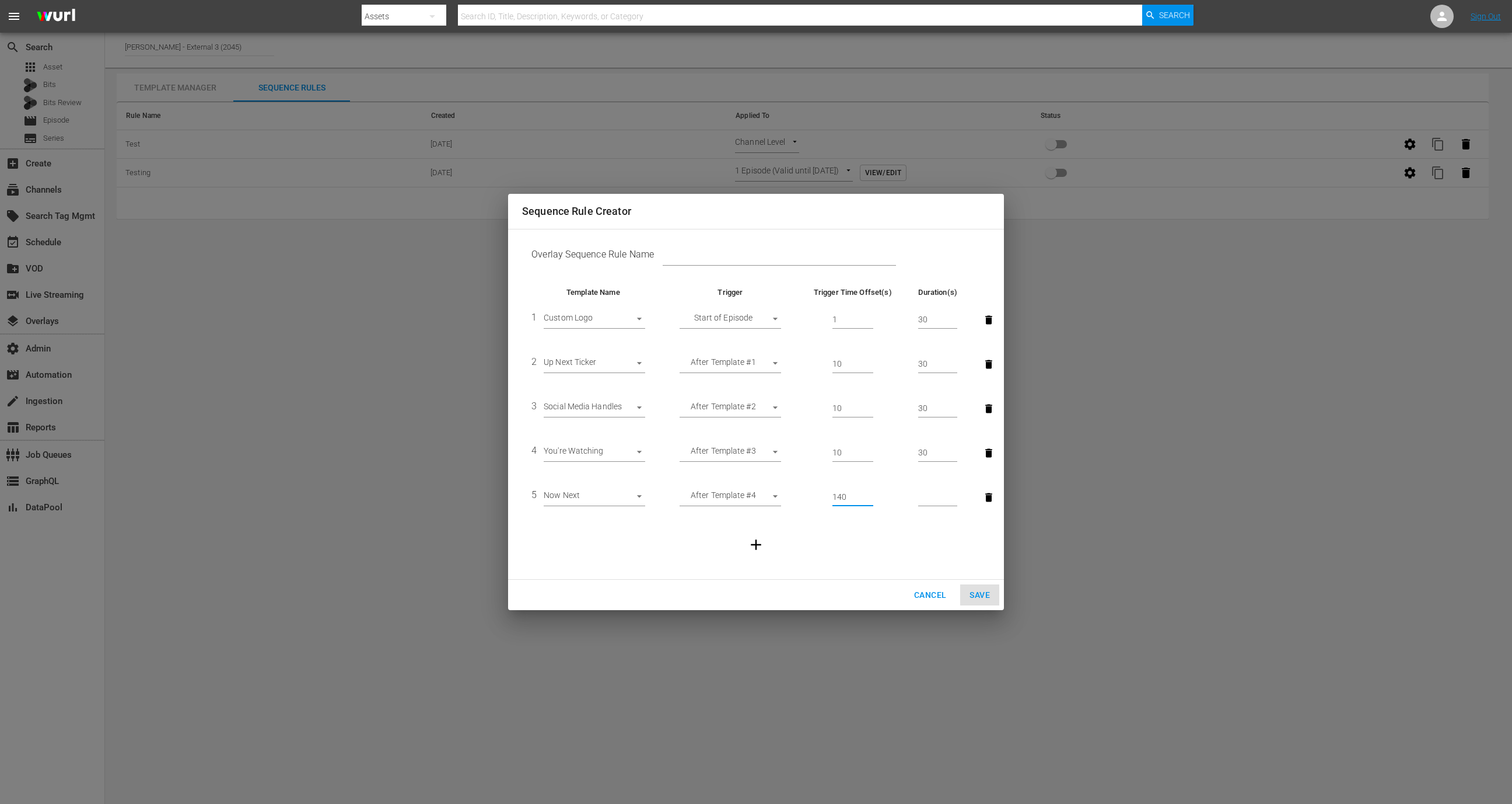
click at [850, 497] on input "140" at bounding box center [852, 497] width 41 height 18
type input "6"
type input "10"
type input "30"
click at [754, 536] on icon "button" at bounding box center [756, 545] width 18 height 18
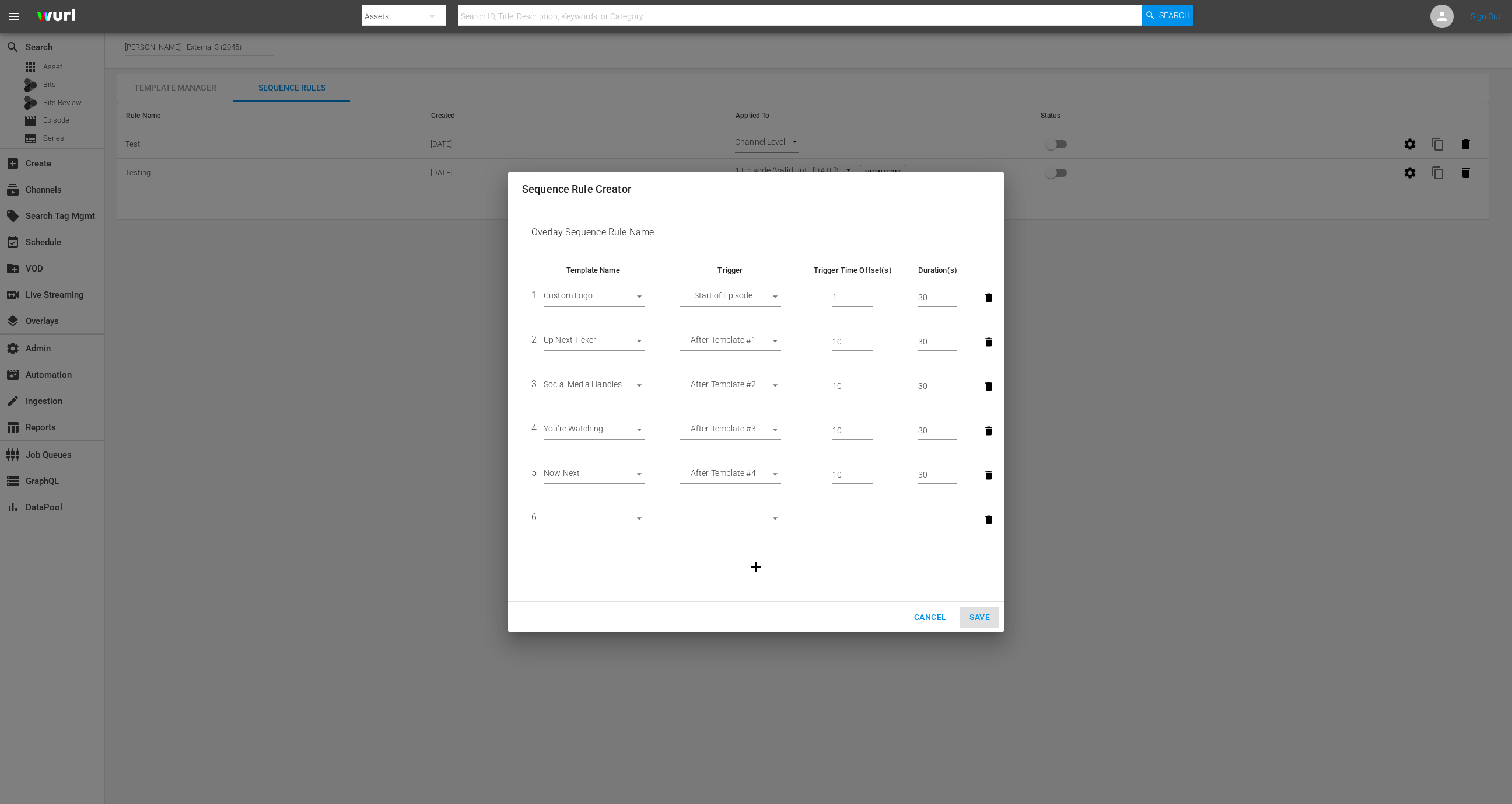
click at [625, 533] on td "6 ​" at bounding box center [592, 519] width 142 height 45
click at [621, 523] on body "menu Search By Assets Search ID, Title, Description, Keywords, or Category Sear…" at bounding box center [756, 402] width 1512 height 804
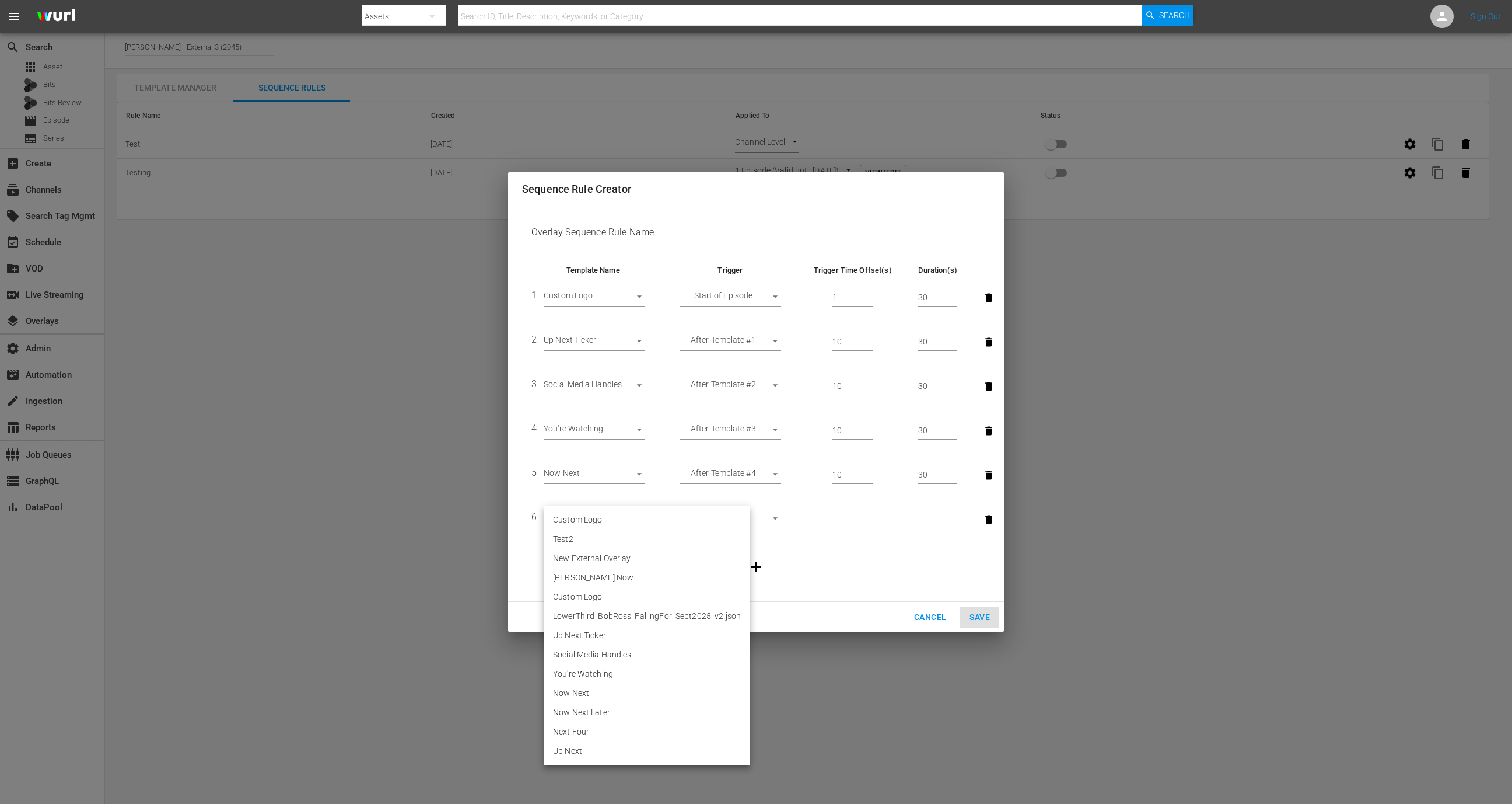
click at [598, 711] on li "Now Next Later" at bounding box center [647, 712] width 206 height 19
type input "30689"
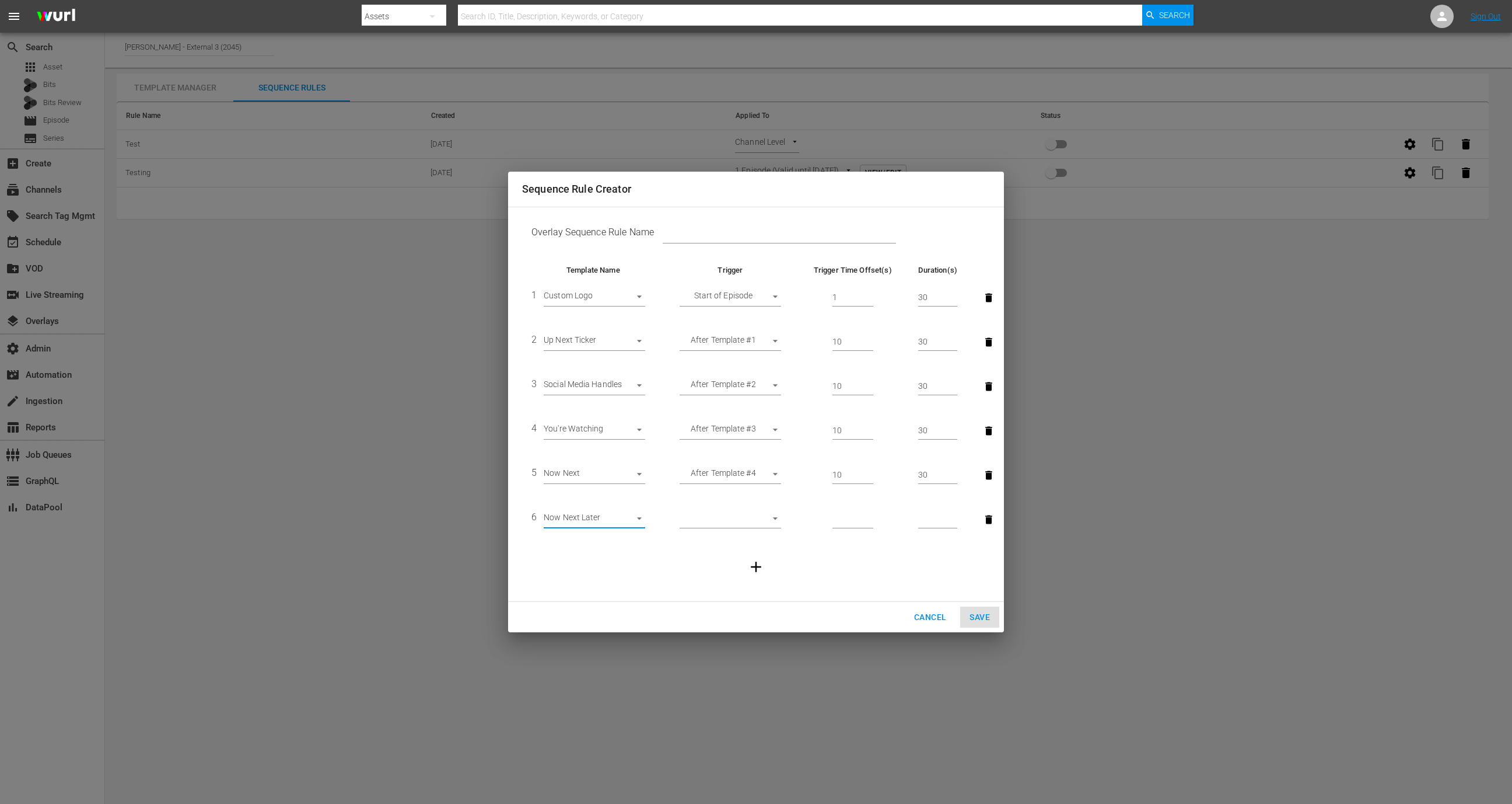
click at [729, 519] on body "menu Search By Assets Search ID, Title, Description, Keywords, or Category Sear…" at bounding box center [756, 402] width 1512 height 804
click at [717, 600] on li "After Template #5" at bounding box center [730, 596] width 101 height 19
type input "AFTER_PREVIOUS_RULE"
click at [843, 519] on input "number" at bounding box center [852, 519] width 41 height 18
type input "1"
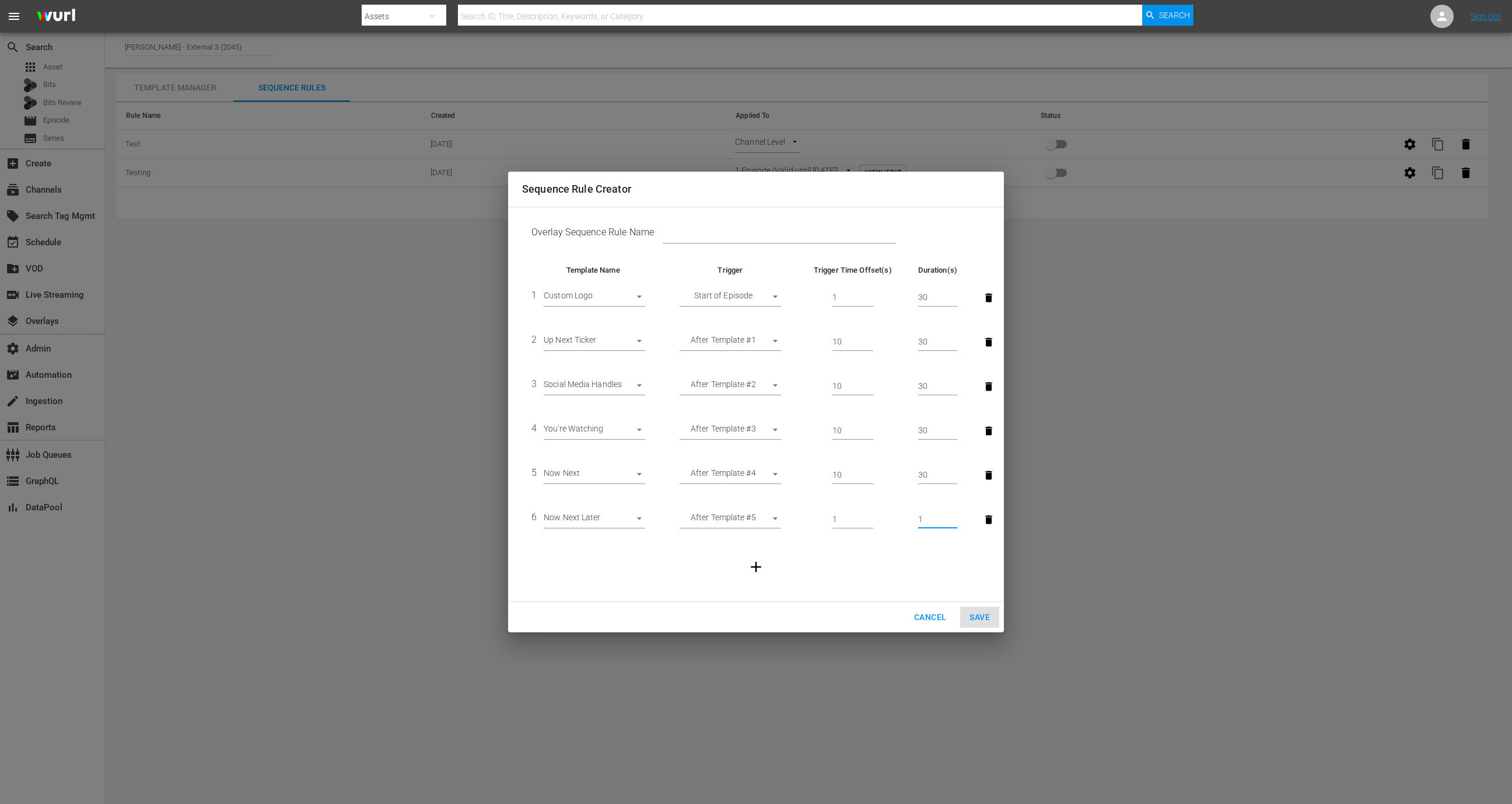
type input "1"
click at [843, 519] on input "1" at bounding box center [852, 519] width 41 height 18
type input "10"
type input "30"
click at [758, 565] on icon "button" at bounding box center [756, 567] width 18 height 18
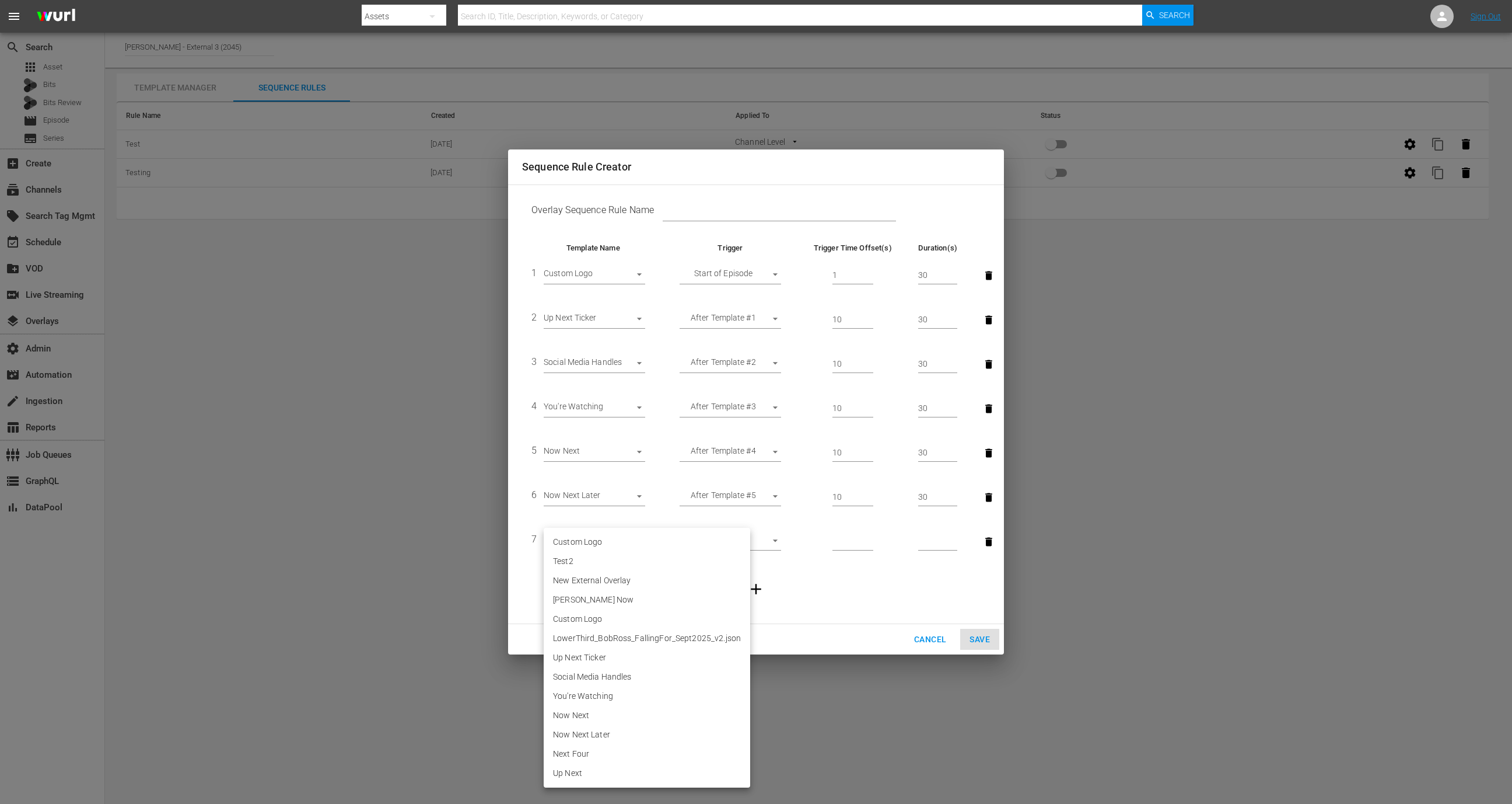
click at [621, 537] on body "menu Search By Assets Search ID, Title, Description, Keywords, or Category Sear…" at bounding box center [756, 402] width 1512 height 804
click at [591, 758] on li "Next Four" at bounding box center [647, 753] width 206 height 19
type input "30690"
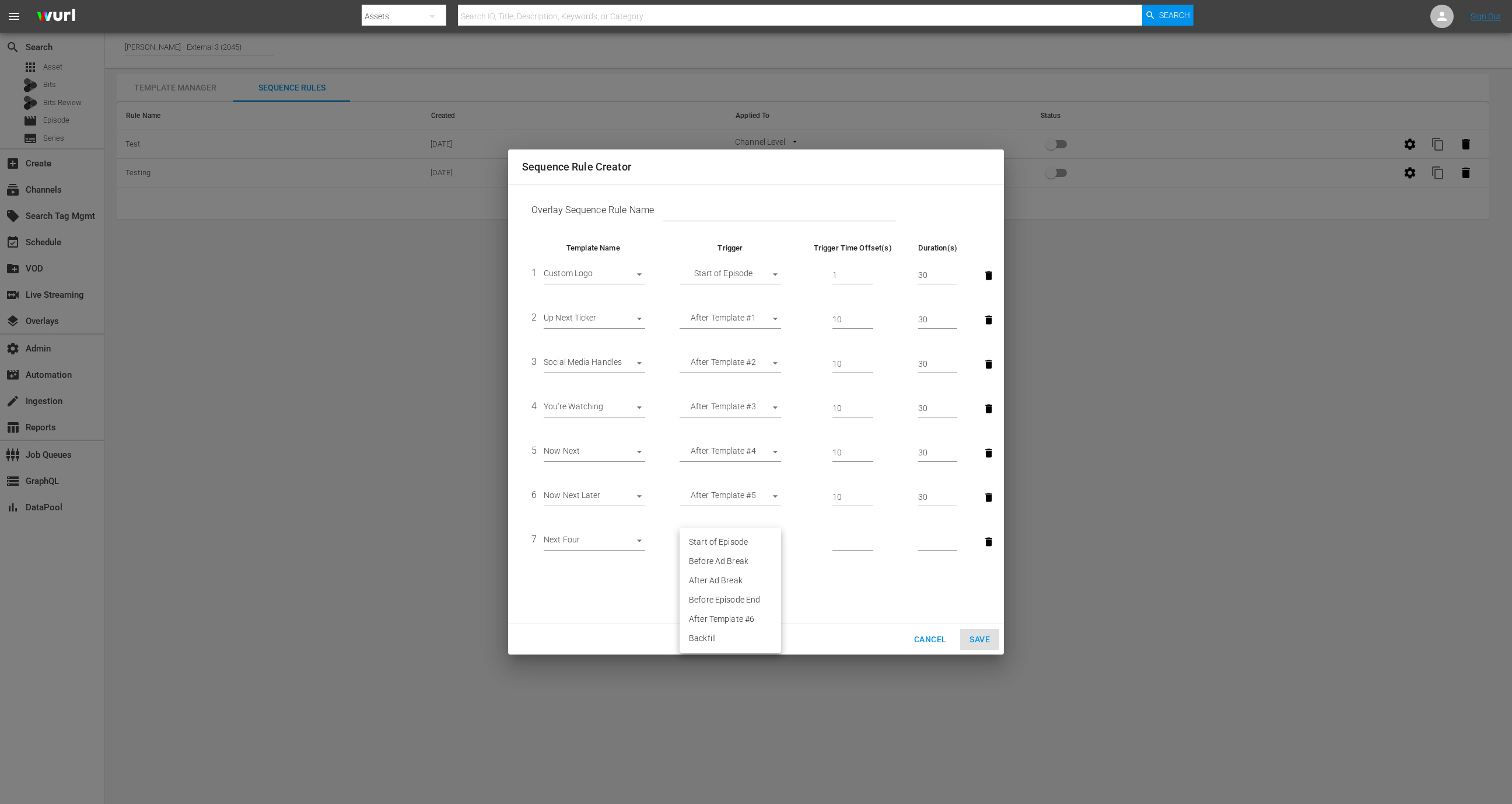
click at [753, 545] on body "menu Search By Assets Search ID, Title, Description, Keywords, or Category Sear…" at bounding box center [756, 402] width 1512 height 804
click at [737, 616] on li "After Template #6" at bounding box center [730, 618] width 101 height 19
type input "AFTER_PREVIOUS_RULE"
click at [845, 537] on input "number" at bounding box center [852, 542] width 41 height 18
type input "10"
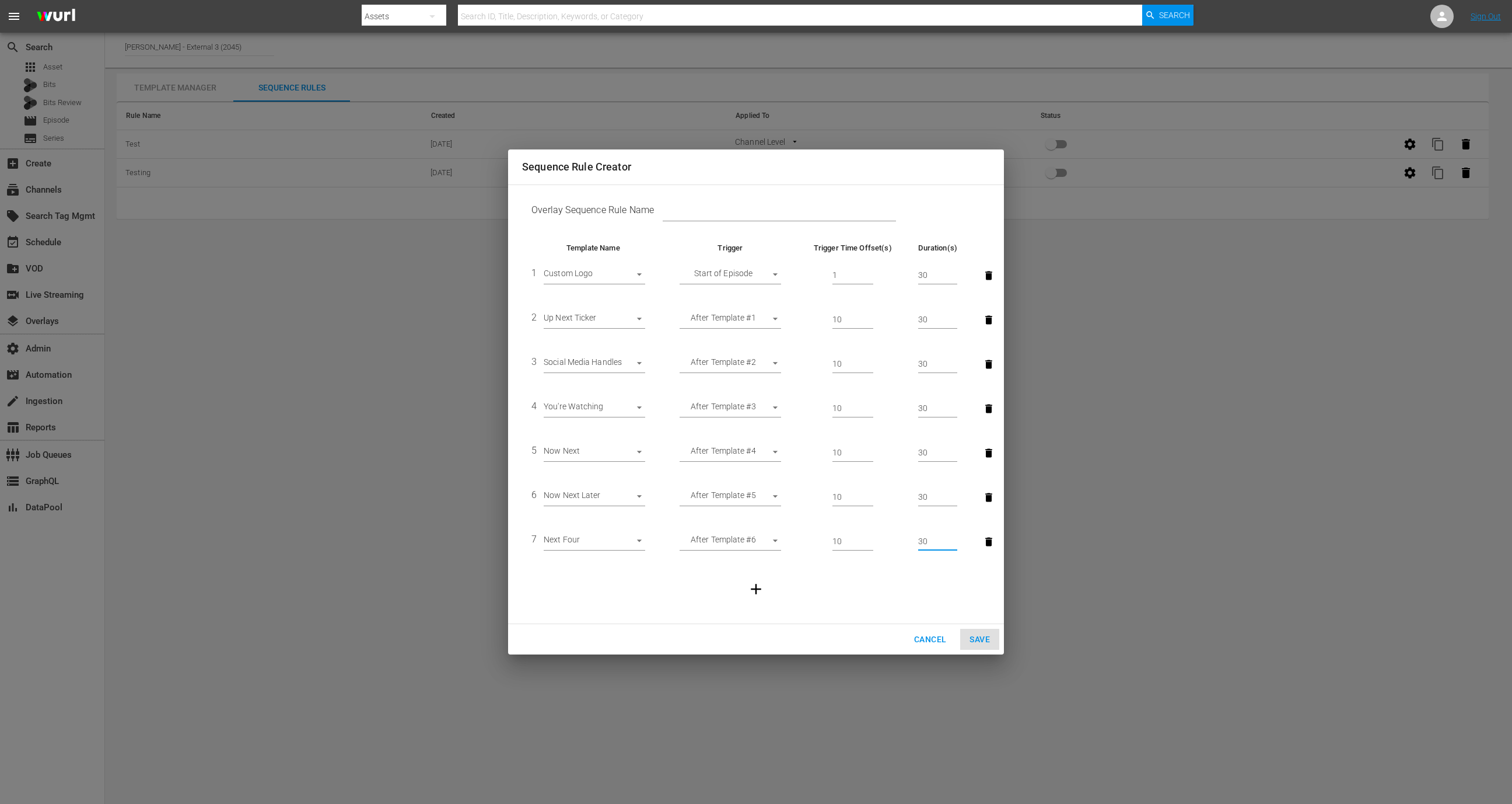
type input "30"
click at [747, 587] on icon "button" at bounding box center [756, 589] width 18 height 18
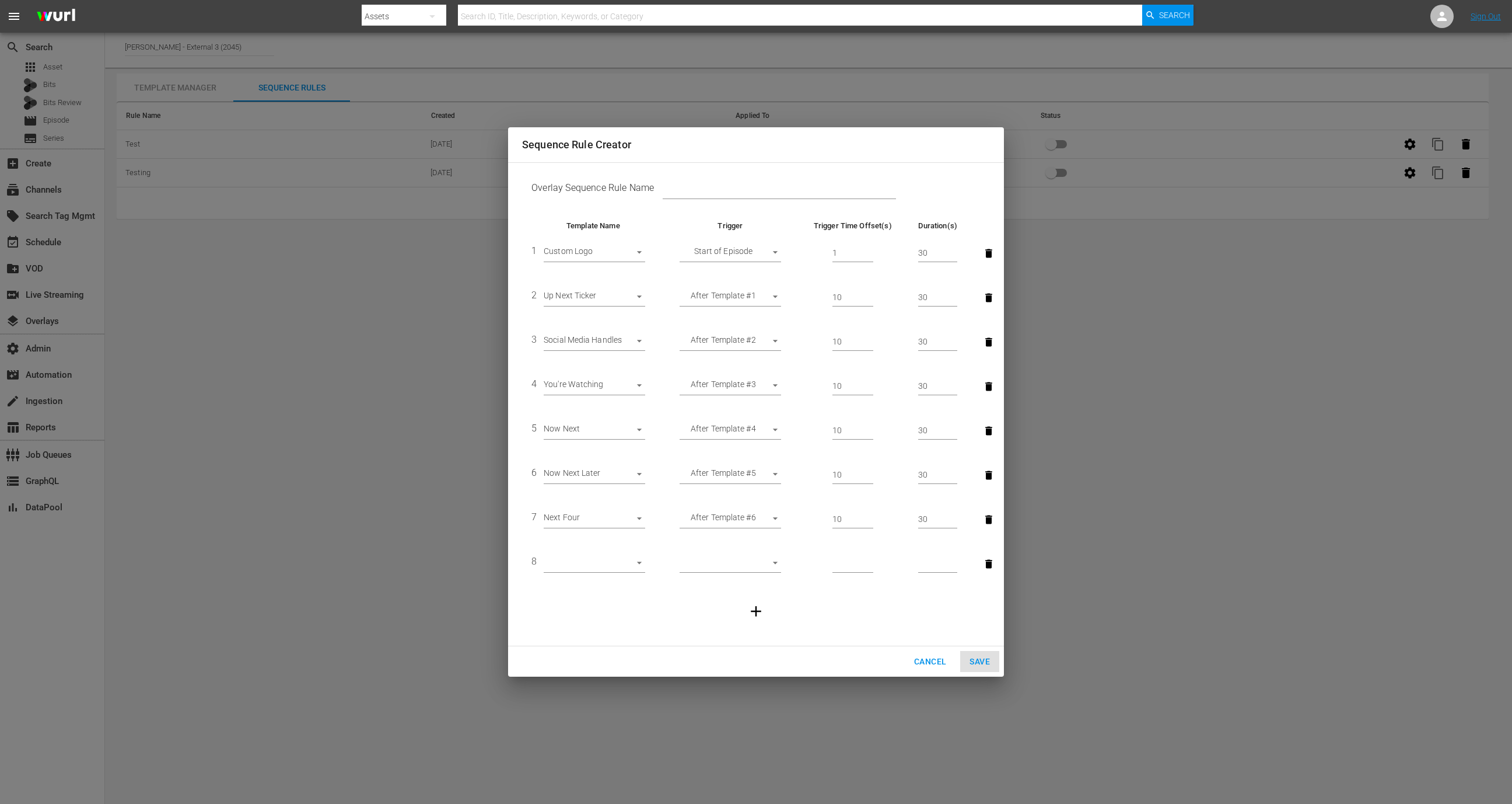
click at [594, 548] on td "8 ​" at bounding box center [592, 564] width 142 height 45
click at [595, 565] on body "menu Search By Assets Search ID, Title, Description, Keywords, or Category Sear…" at bounding box center [756, 402] width 1512 height 804
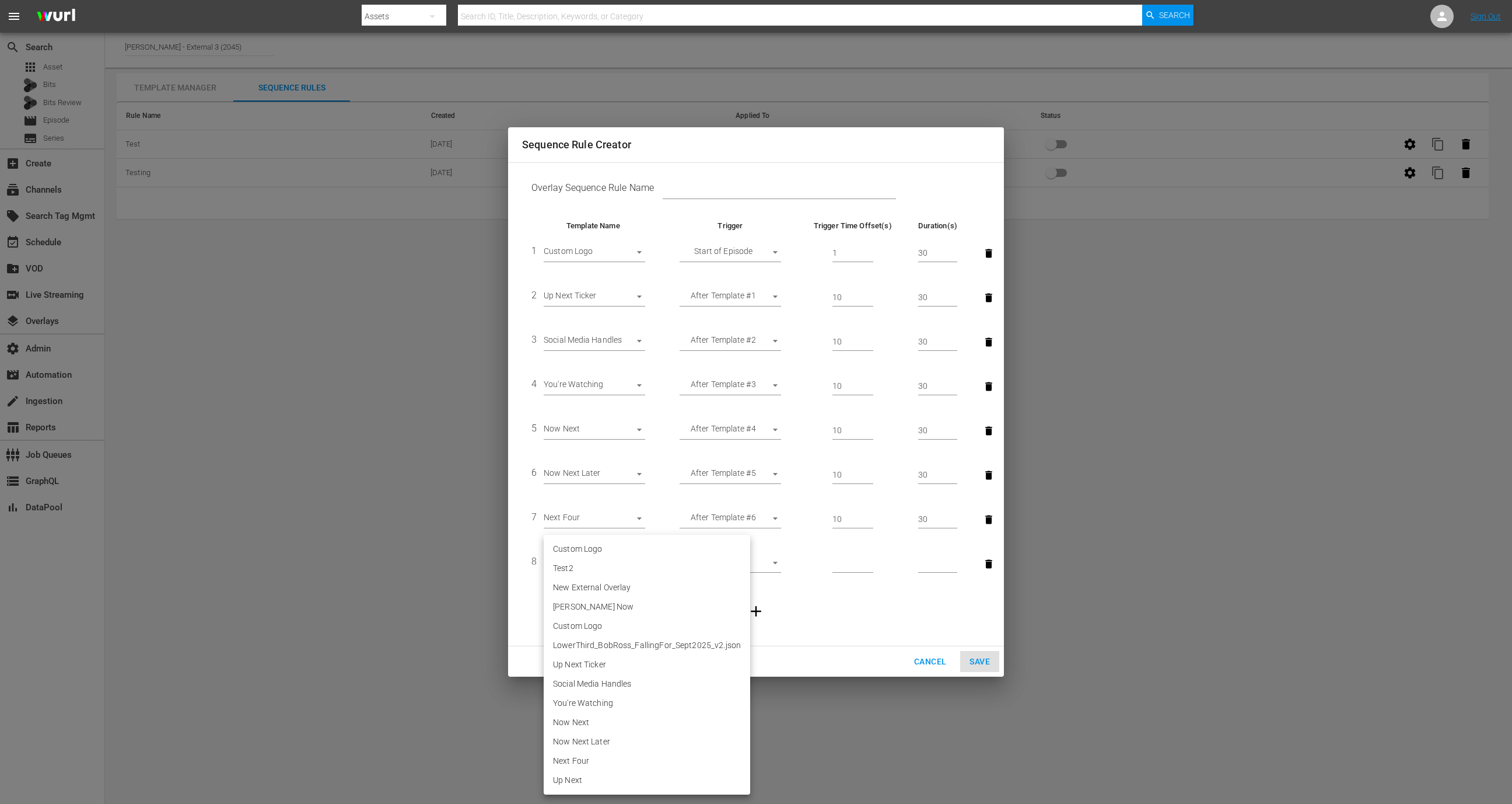
click at [585, 779] on li "Up Next" at bounding box center [647, 779] width 206 height 19
type input "30691"
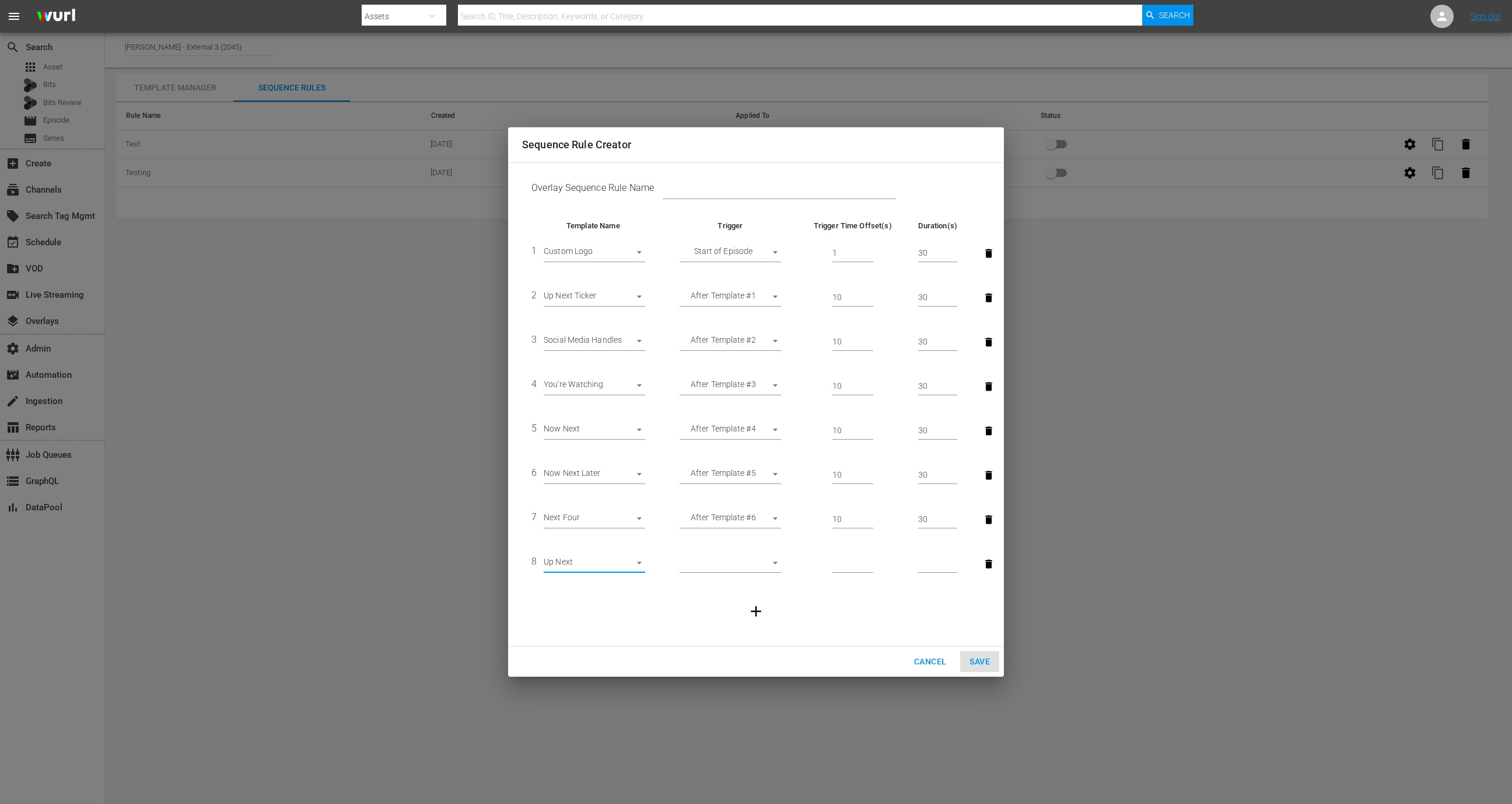
click at [744, 560] on body "menu Search By Assets Search ID, Title, Description, Keywords, or Category Sear…" at bounding box center [756, 402] width 1512 height 804
click at [731, 638] on li "After Template #7" at bounding box center [730, 640] width 101 height 19
type input "AFTER_PREVIOUS_RULE"
click at [850, 565] on input "number" at bounding box center [852, 564] width 41 height 18
type input "10"
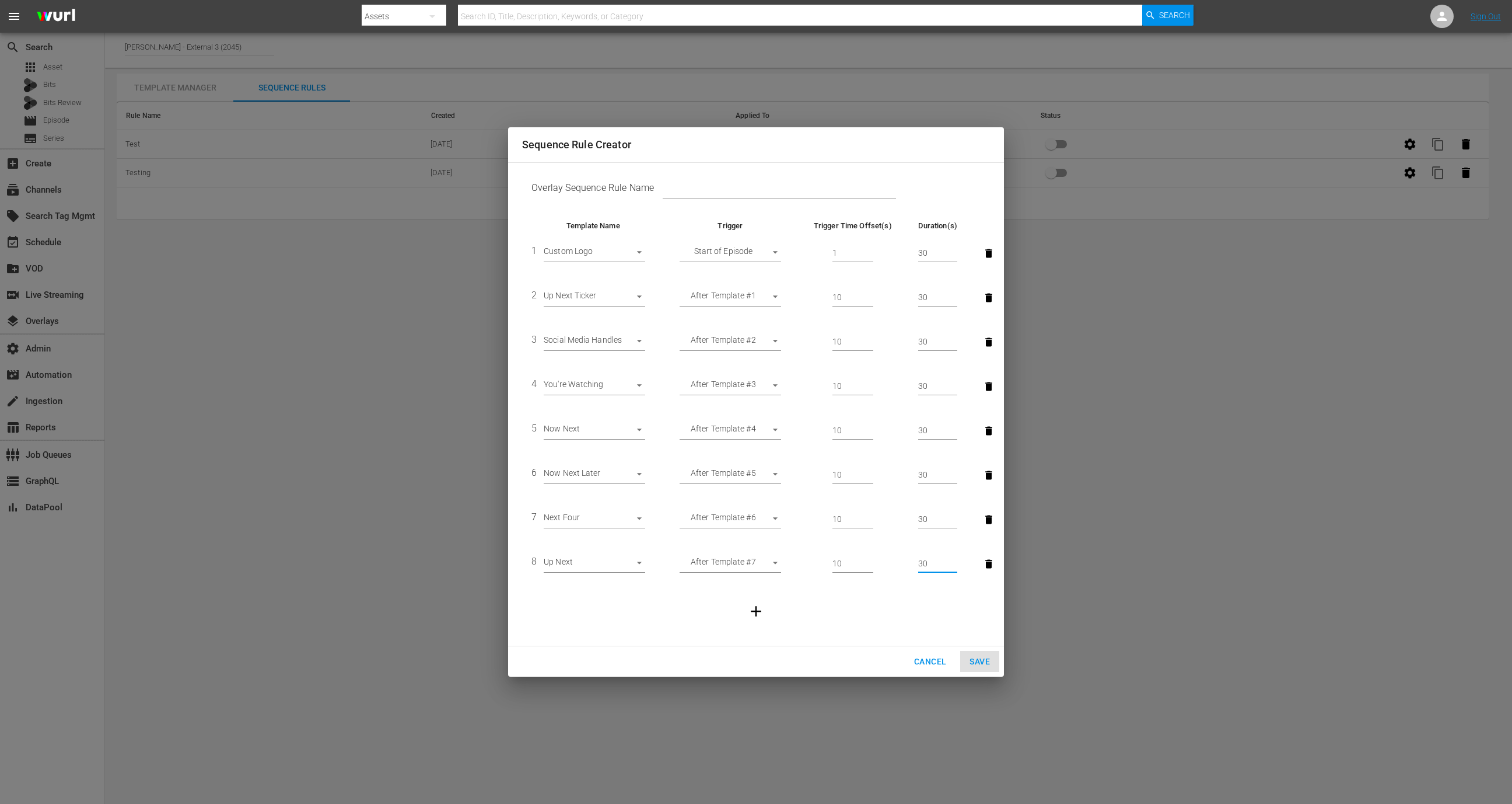
type input "30"
click at [754, 611] on icon "button" at bounding box center [756, 610] width 11 height 11
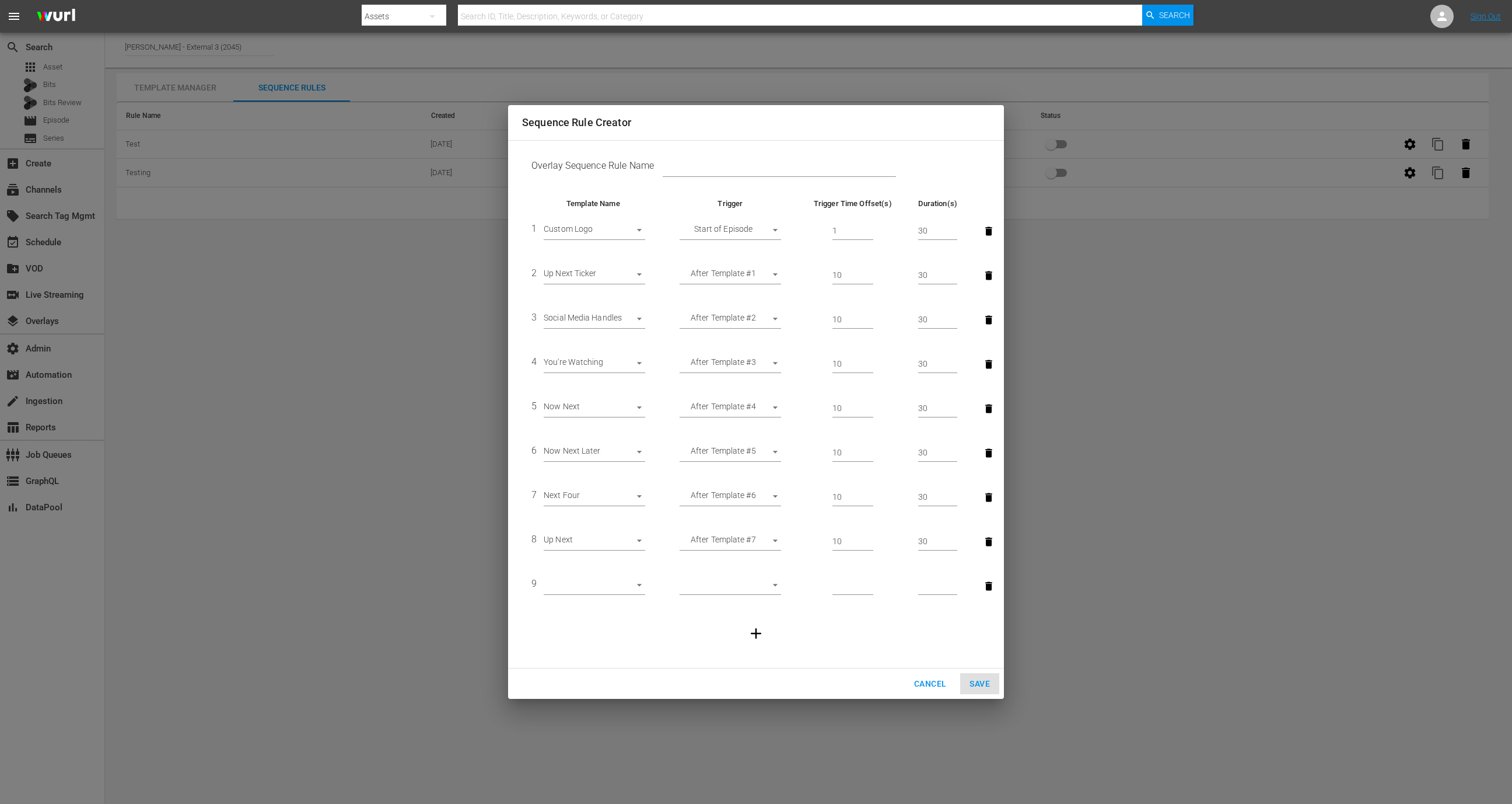
click at [600, 590] on body "menu Search By Assets Search ID, Title, Description, Keywords, or Category Sear…" at bounding box center [756, 402] width 1512 height 804
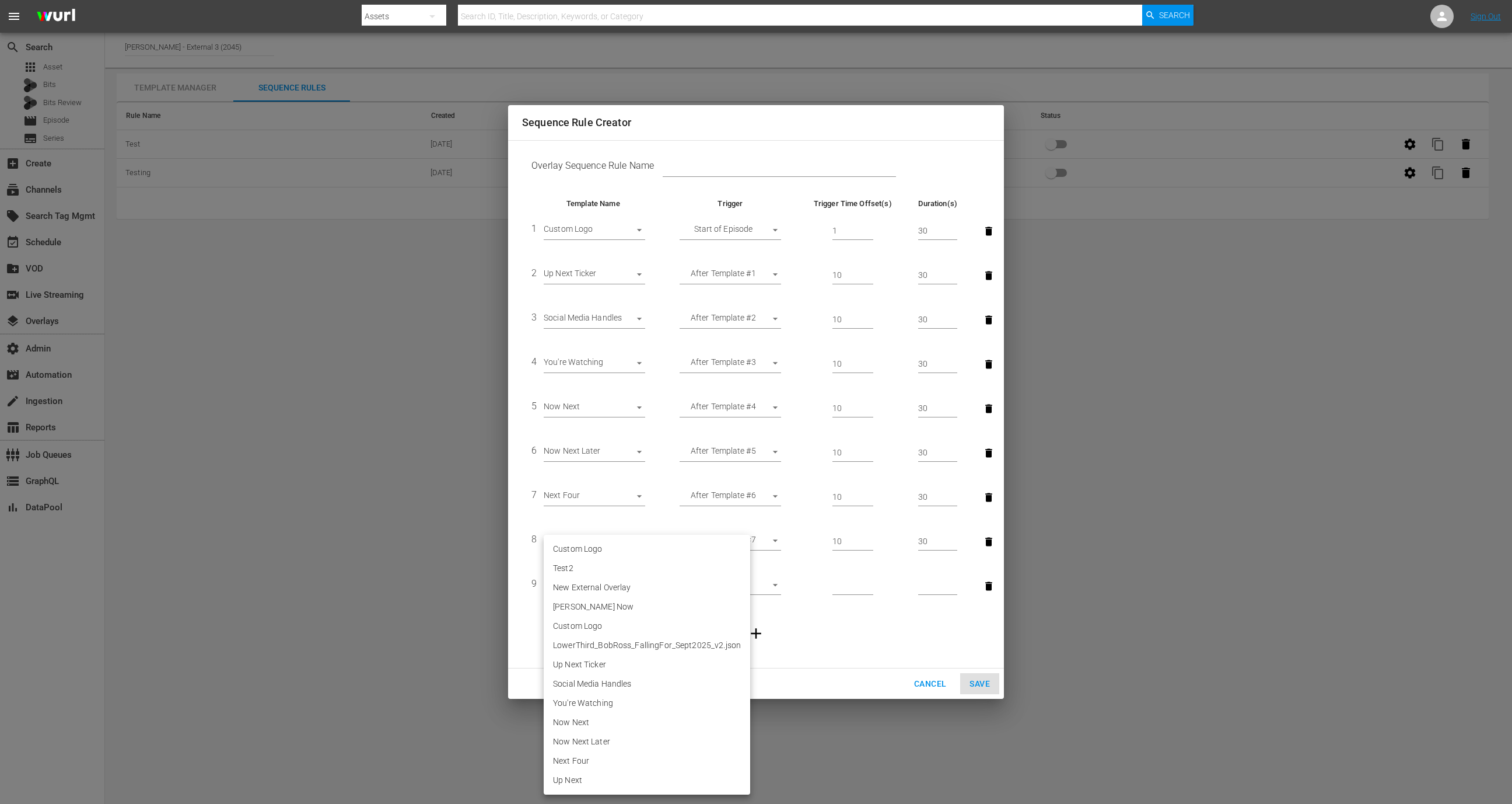
click at [870, 622] on div at bounding box center [756, 402] width 1512 height 804
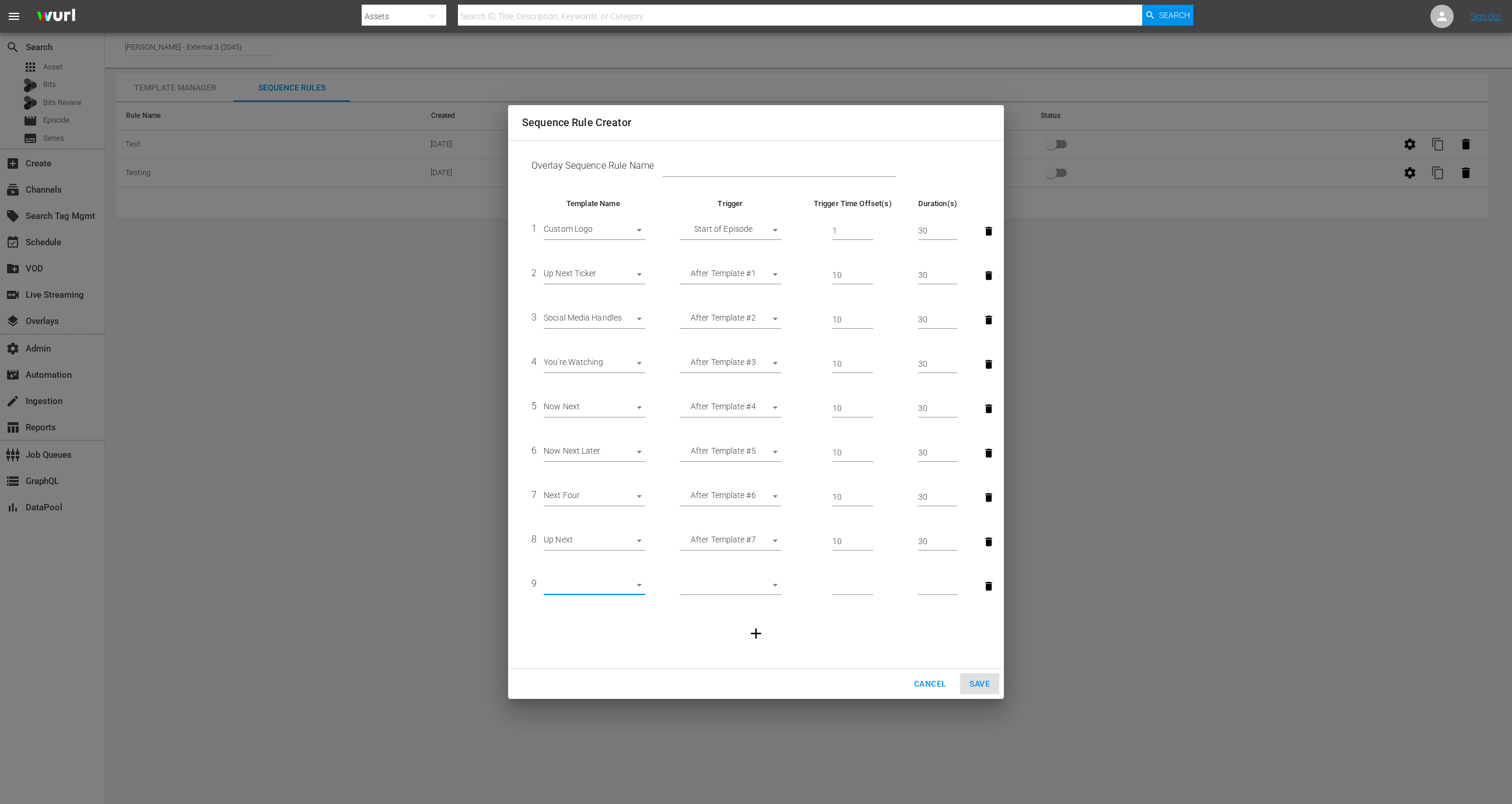
click at [739, 591] on body "menu Search By Assets Search ID, Title, Description, Keywords, or Category Sear…" at bounding box center [756, 402] width 1512 height 804
click at [737, 627] on li "After Ad Break" at bounding box center [730, 624] width 101 height 19
type input "AFTER_AD_BREAK"
click at [622, 589] on body "menu Search By Assets Search ID, Title, Description, Keywords, or Category Sear…" at bounding box center [756, 402] width 1512 height 804
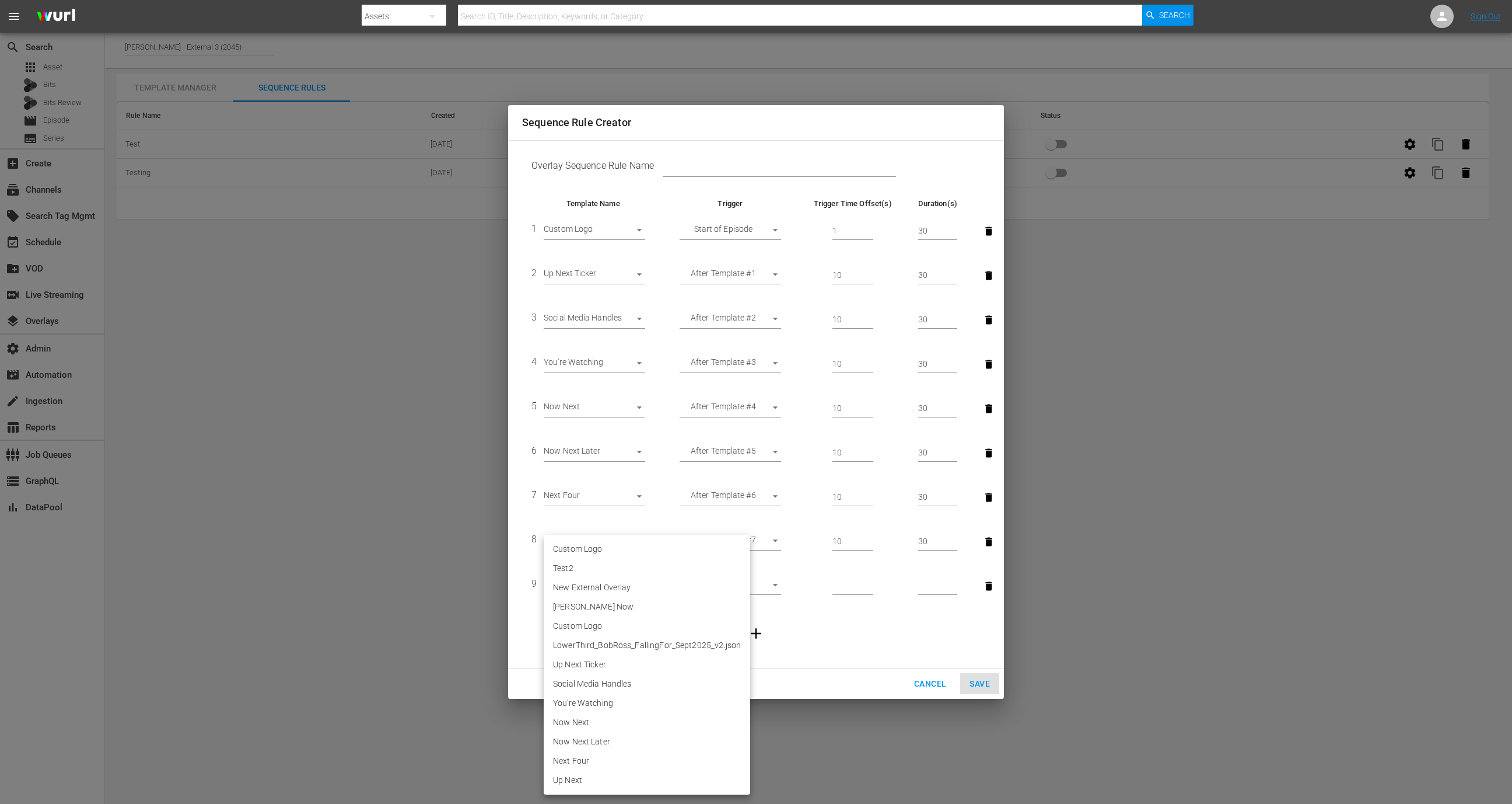
click at [925, 232] on div at bounding box center [756, 402] width 1512 height 804
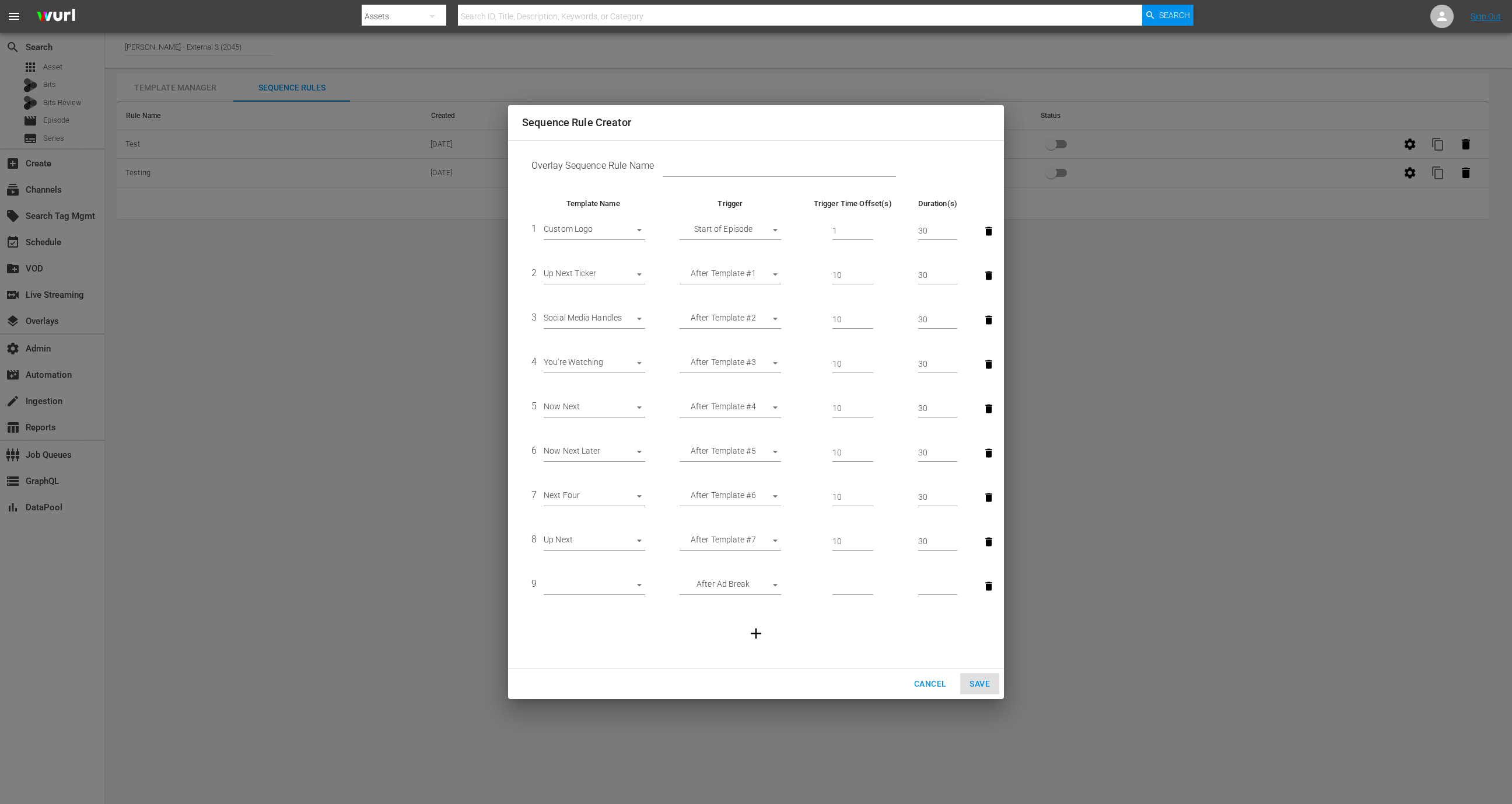
click at [925, 232] on div "Custom Logo Test2 New External Overlay Isara Wurl Now Custom Logo LowerThird_Bo…" at bounding box center [756, 402] width 1512 height 804
click at [920, 226] on input "30" at bounding box center [937, 231] width 39 height 18
type input "20"
click at [834, 261] on td "10" at bounding box center [851, 275] width 112 height 45
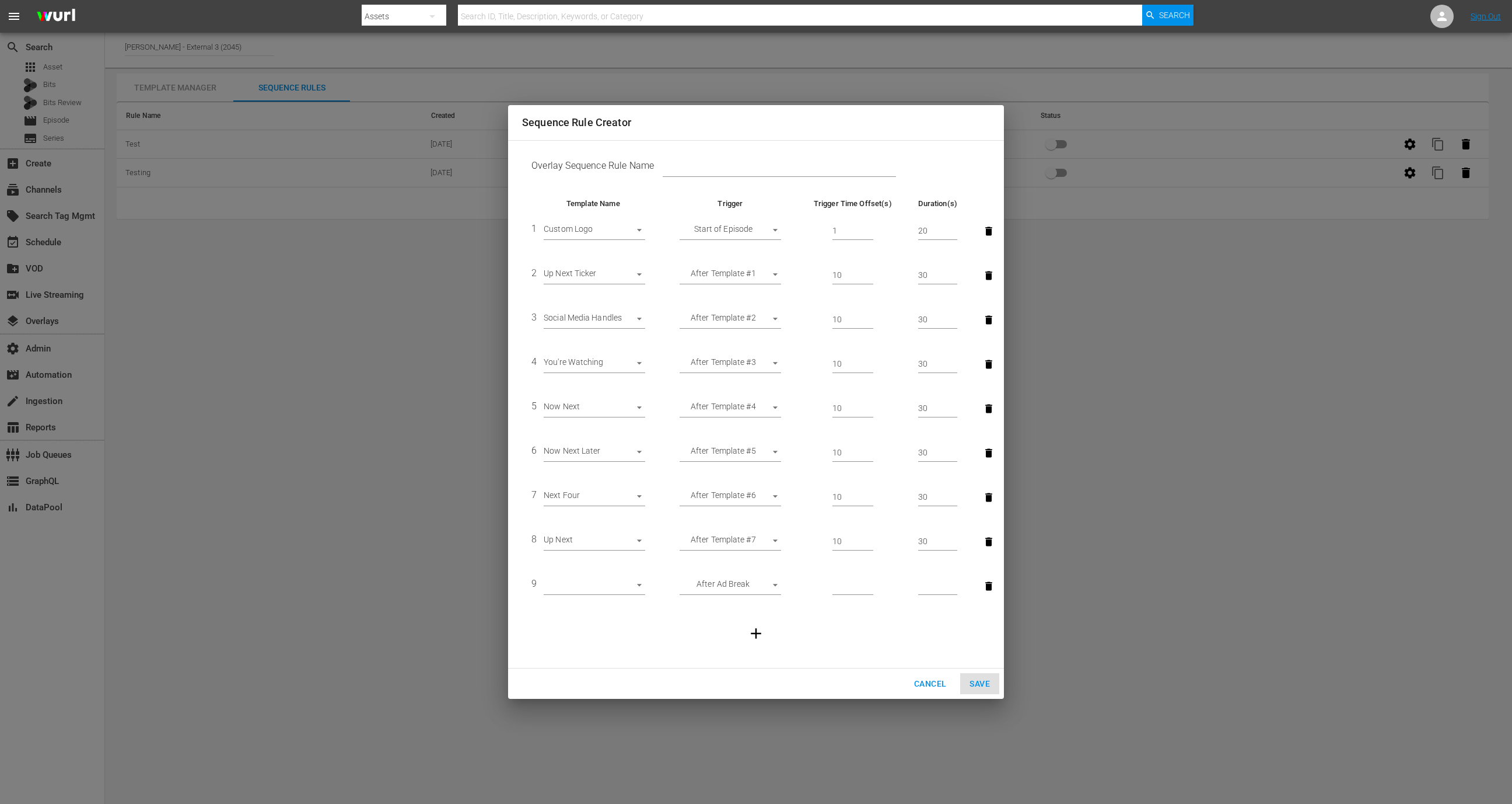
click at [834, 261] on td "10" at bounding box center [851, 275] width 112 height 45
click at [834, 265] on td "10" at bounding box center [851, 275] width 112 height 45
click at [846, 271] on input "10" at bounding box center [852, 276] width 41 height 18
type input "1"
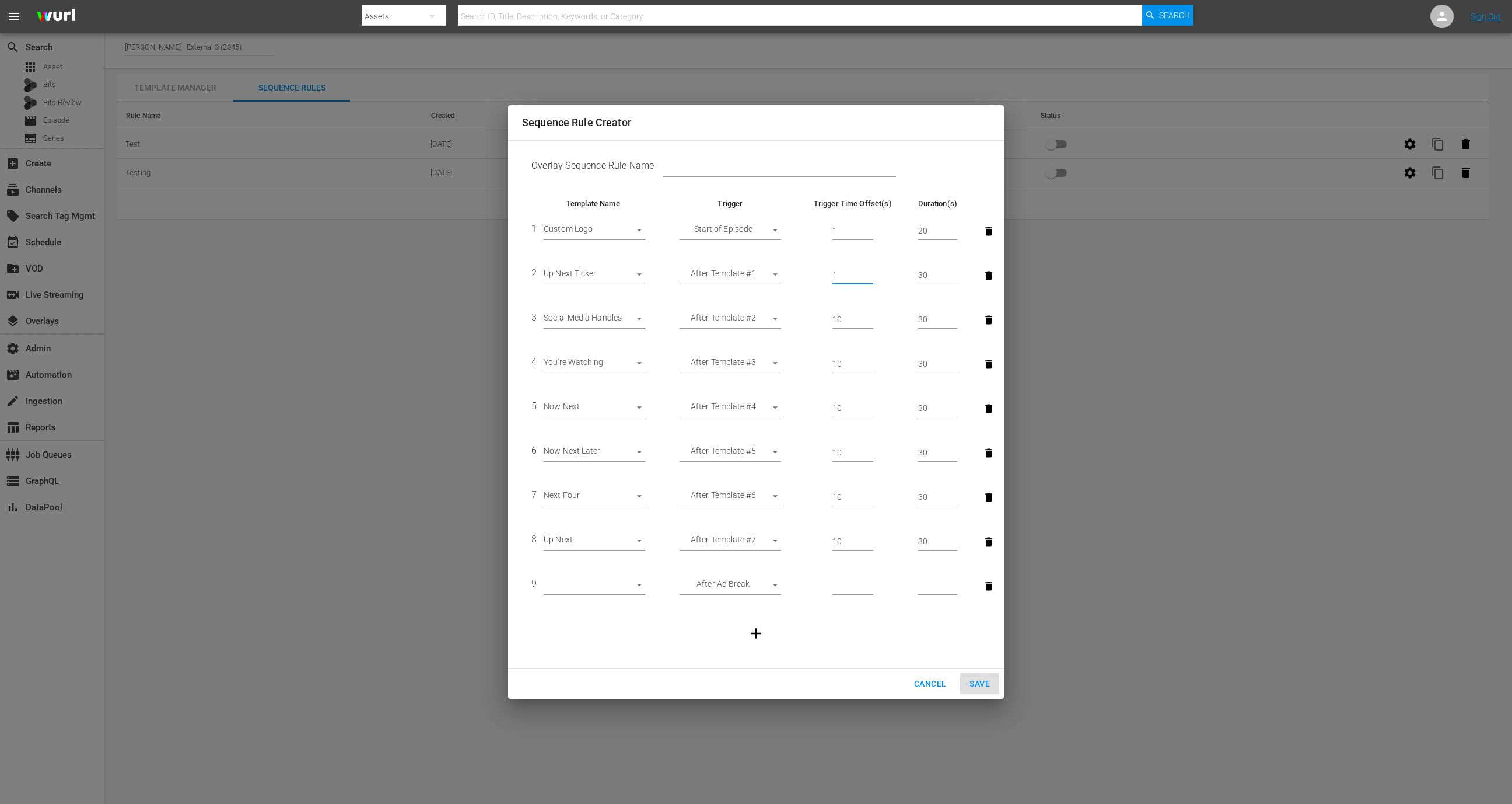
type input "1"
type input "20"
click at [832, 313] on input "10" at bounding box center [852, 320] width 41 height 18
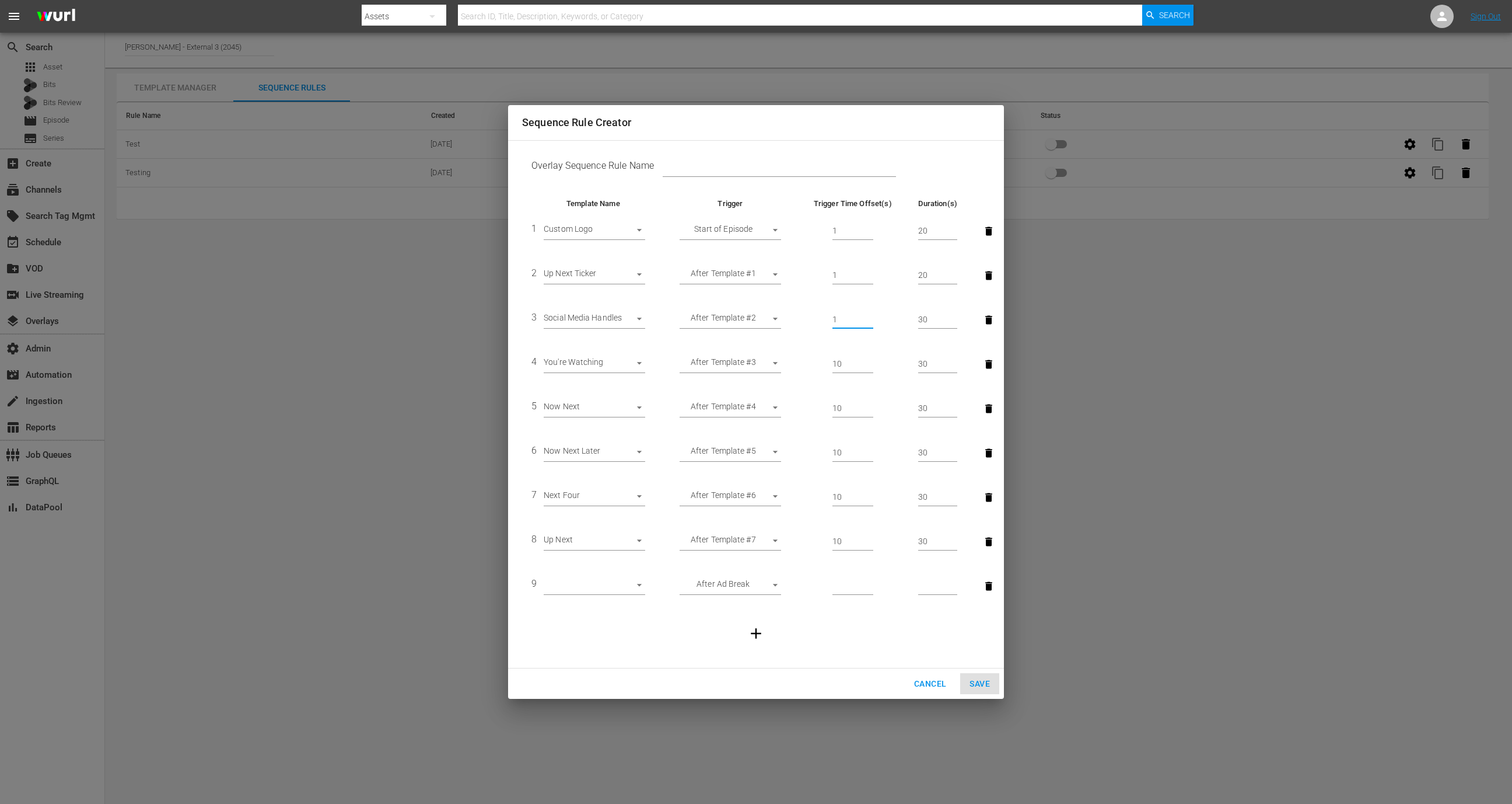
type input "1"
type input "20"
click at [843, 366] on input "10" at bounding box center [852, 364] width 41 height 18
type input "1"
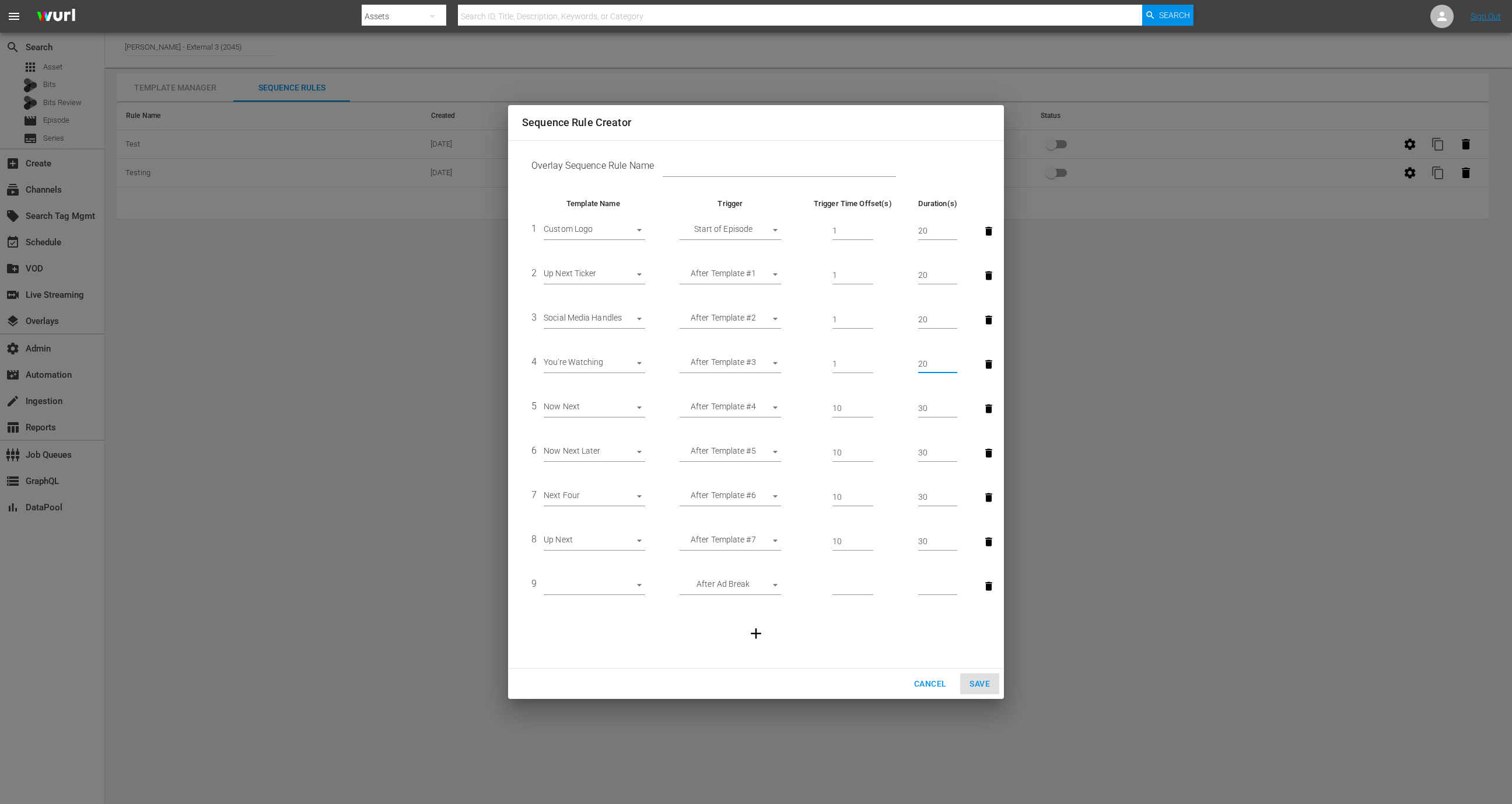
type input "20"
click at [847, 406] on input "10" at bounding box center [852, 409] width 41 height 18
type input "1"
type input "20"
click at [844, 451] on input "10" at bounding box center [852, 453] width 41 height 18
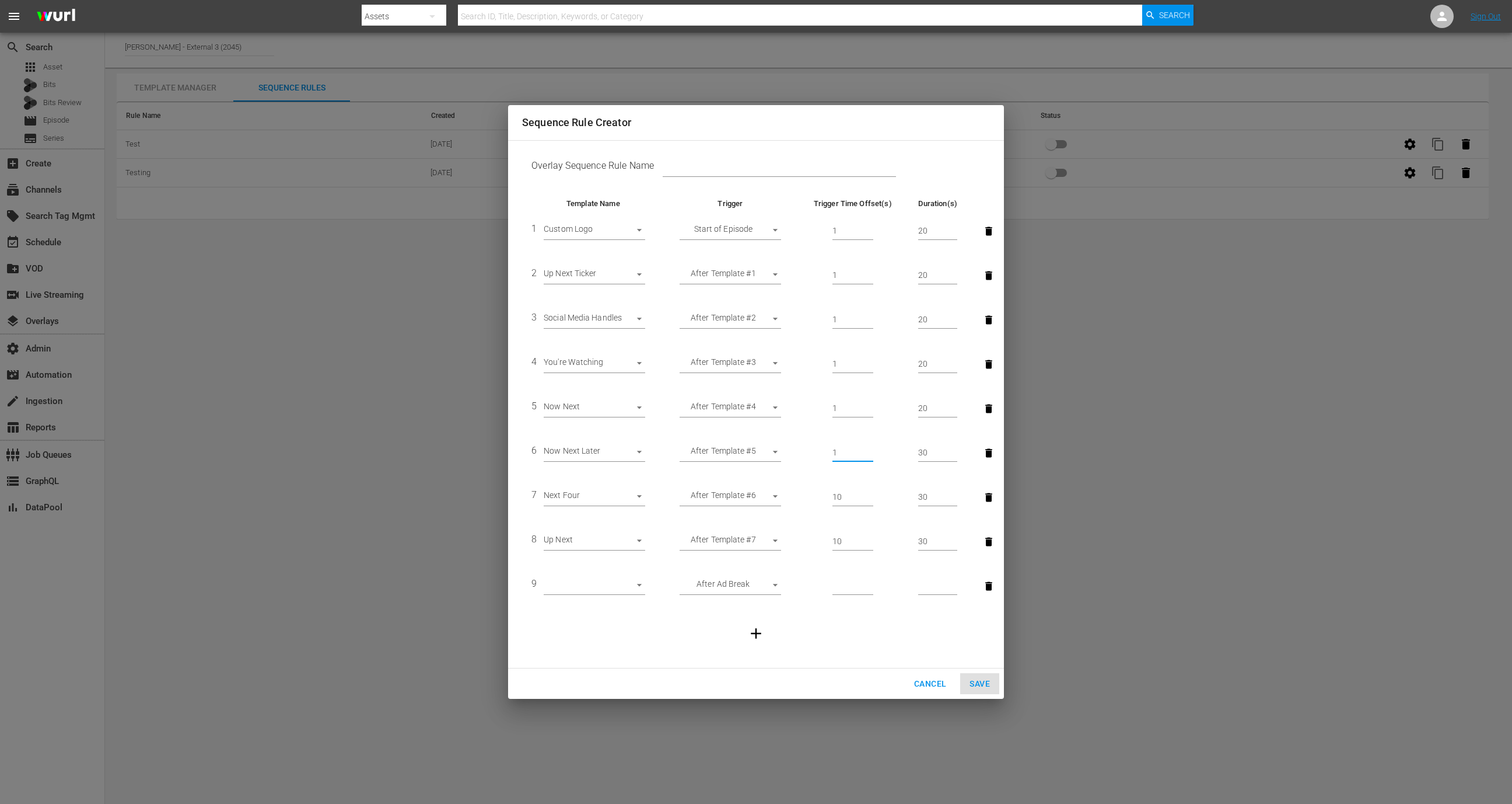
type input "1"
click at [919, 456] on input "30" at bounding box center [937, 453] width 39 height 18
type input "20"
click at [837, 494] on input "10" at bounding box center [852, 497] width 41 height 18
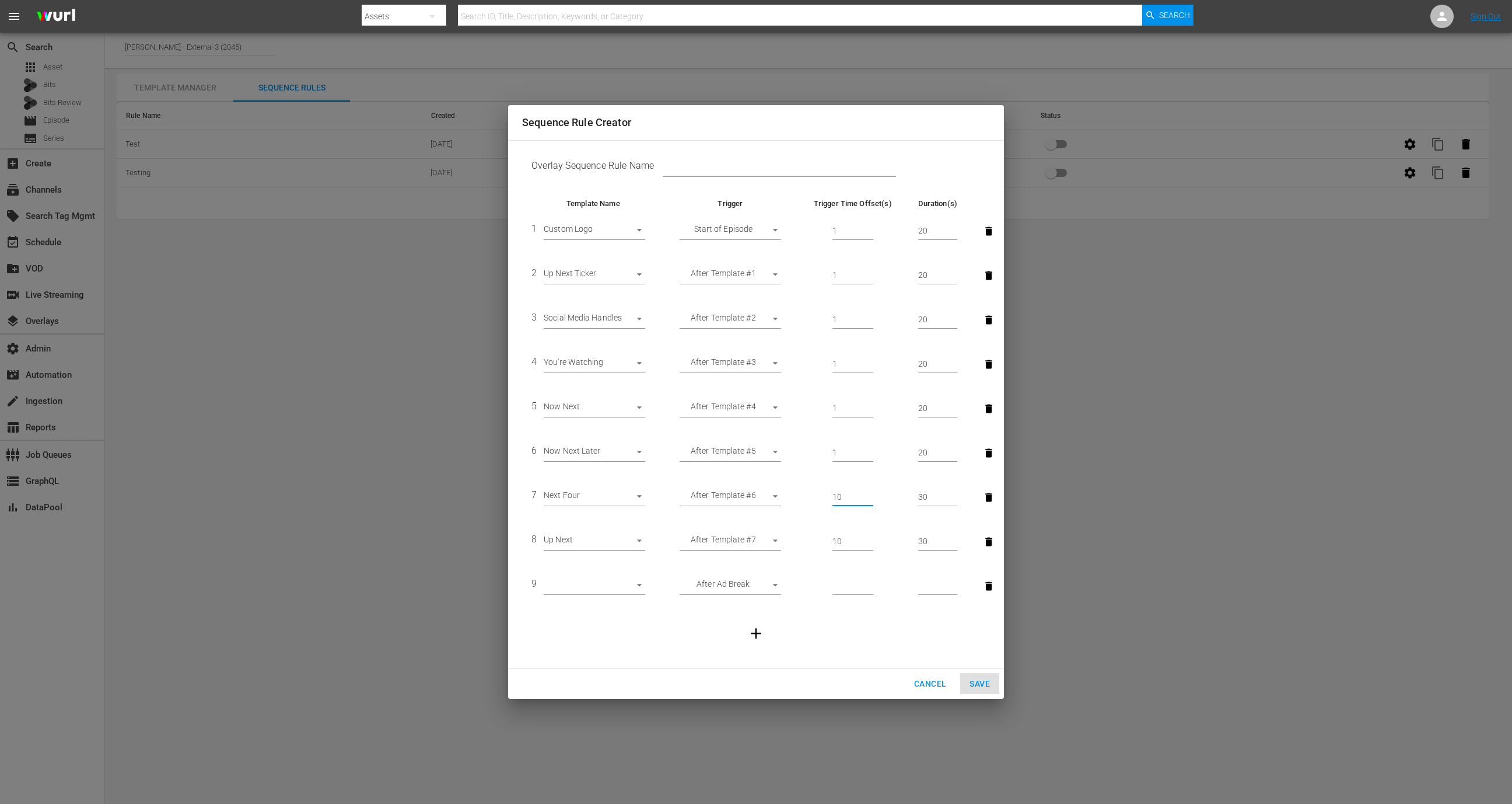
click at [837, 494] on input "10" at bounding box center [852, 497] width 41 height 18
type input "1"
click at [927, 496] on input "30" at bounding box center [937, 497] width 39 height 18
type input "3"
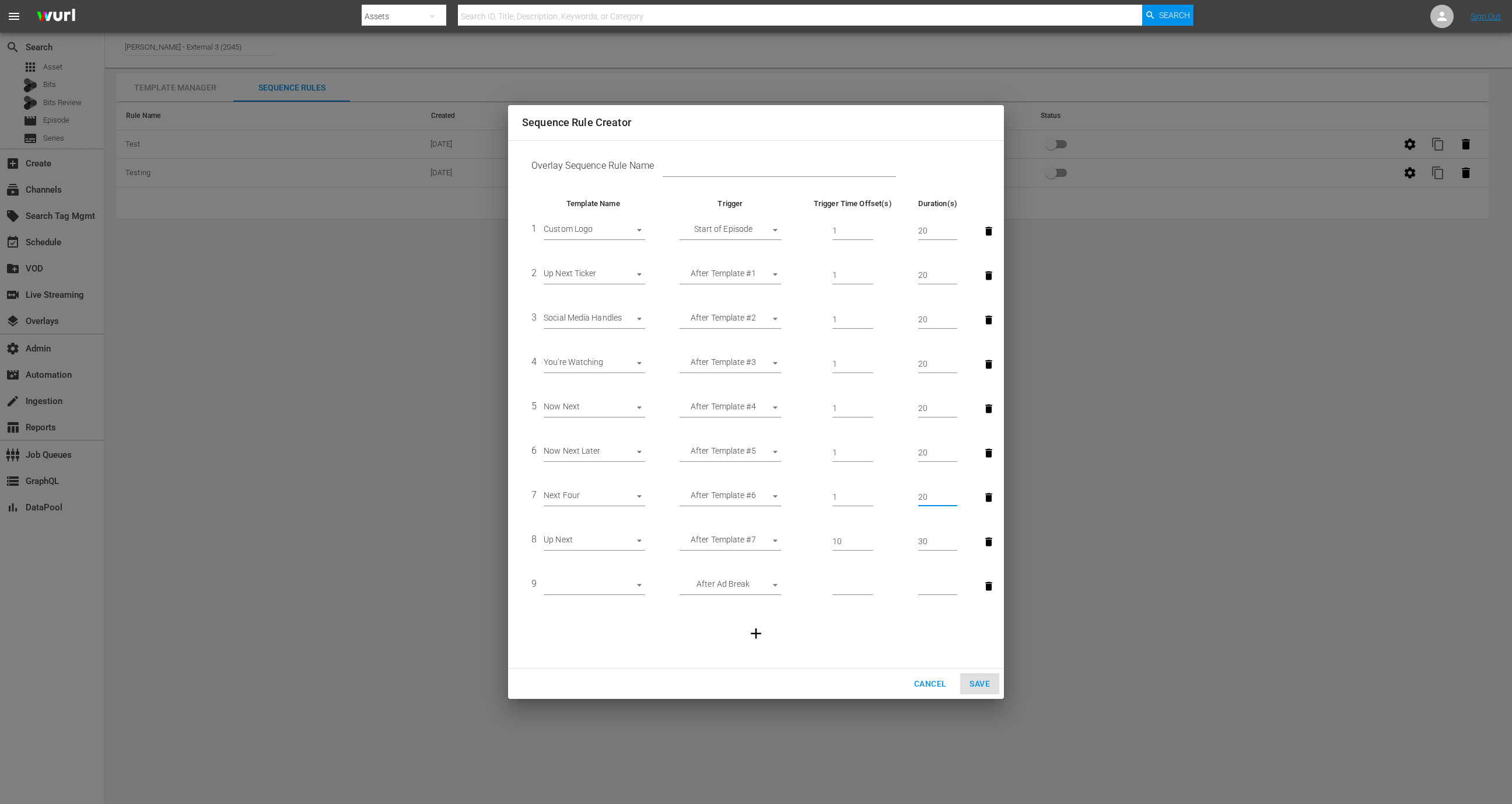
type input "20"
click at [834, 539] on input "10" at bounding box center [852, 542] width 41 height 18
type input "1"
type input "20"
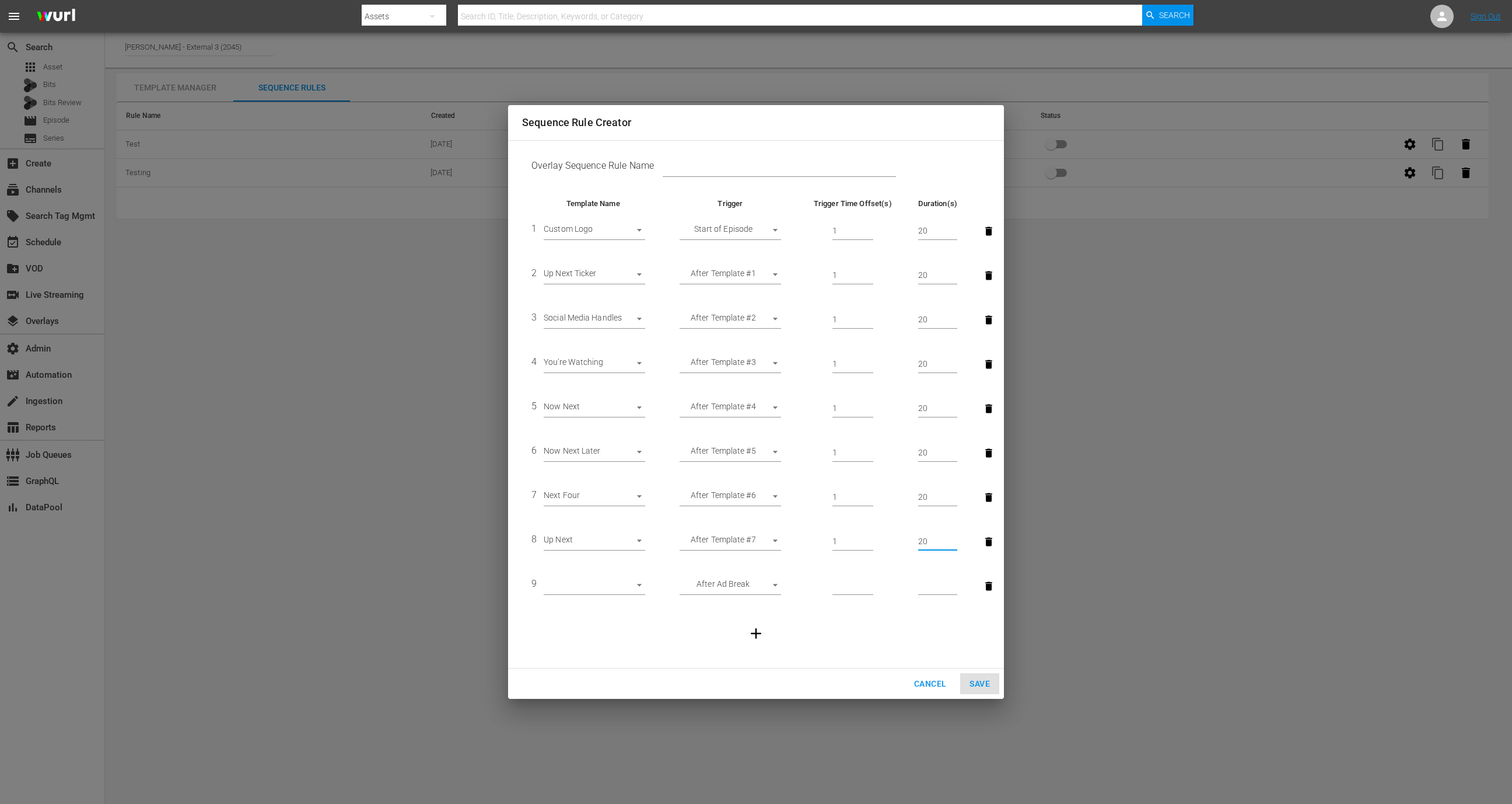
click at [776, 578] on body "menu Search By Assets Search ID, Title, Description, Keywords, or Category Sear…" at bounding box center [756, 402] width 1512 height 804
click at [744, 626] on li "After Template #8" at bounding box center [730, 624] width 101 height 19
type input "AFTER_PREVIOUS_RULE"
click at [639, 591] on body "menu Search By Assets Search ID, Title, Description, Keywords, or Category Sear…" at bounding box center [756, 402] width 1512 height 804
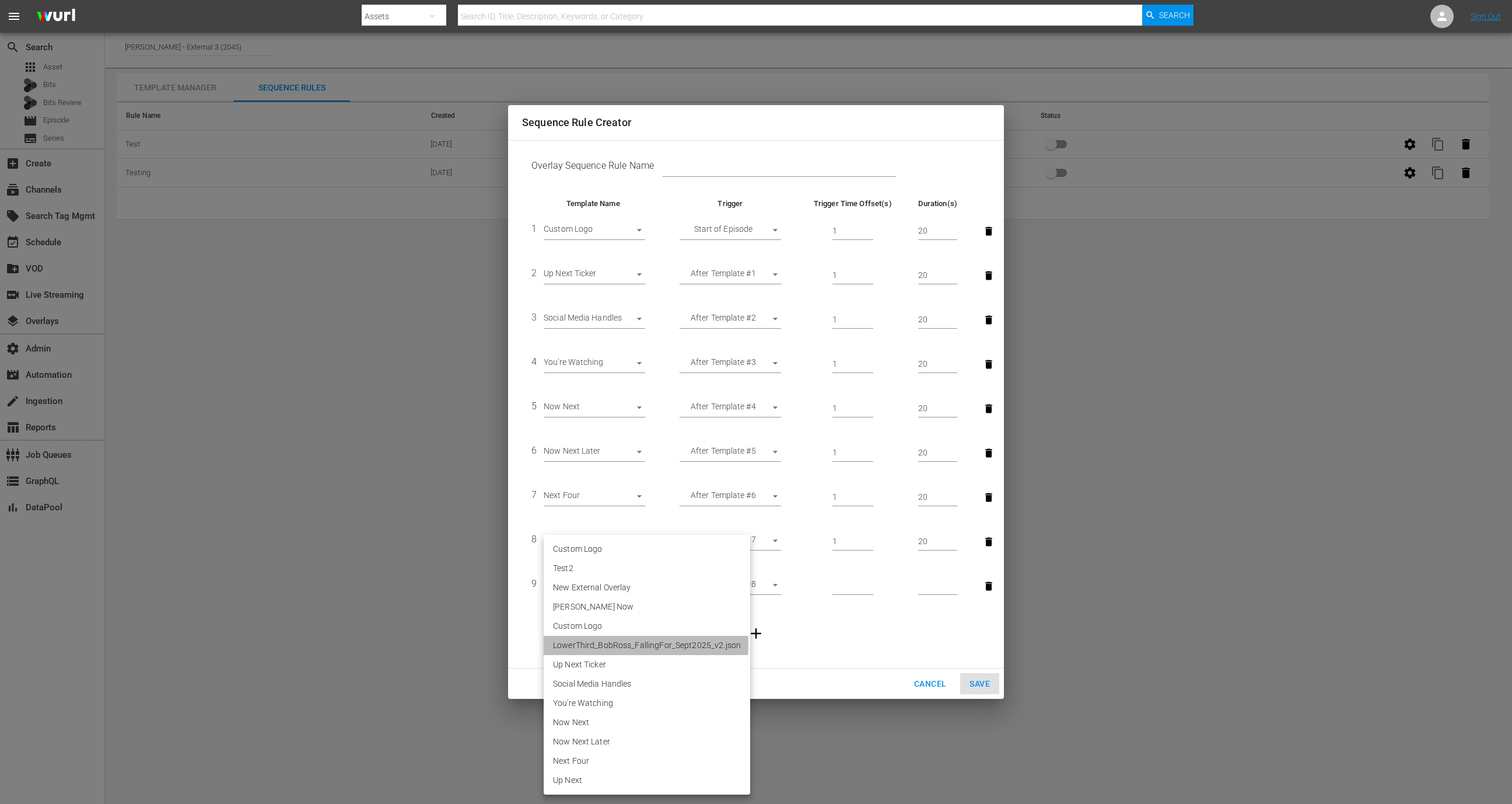
click at [623, 644] on li "LowerThird_BobRoss_FallingFor_Sept2025_v2.json" at bounding box center [647, 644] width 206 height 19
type input "30604"
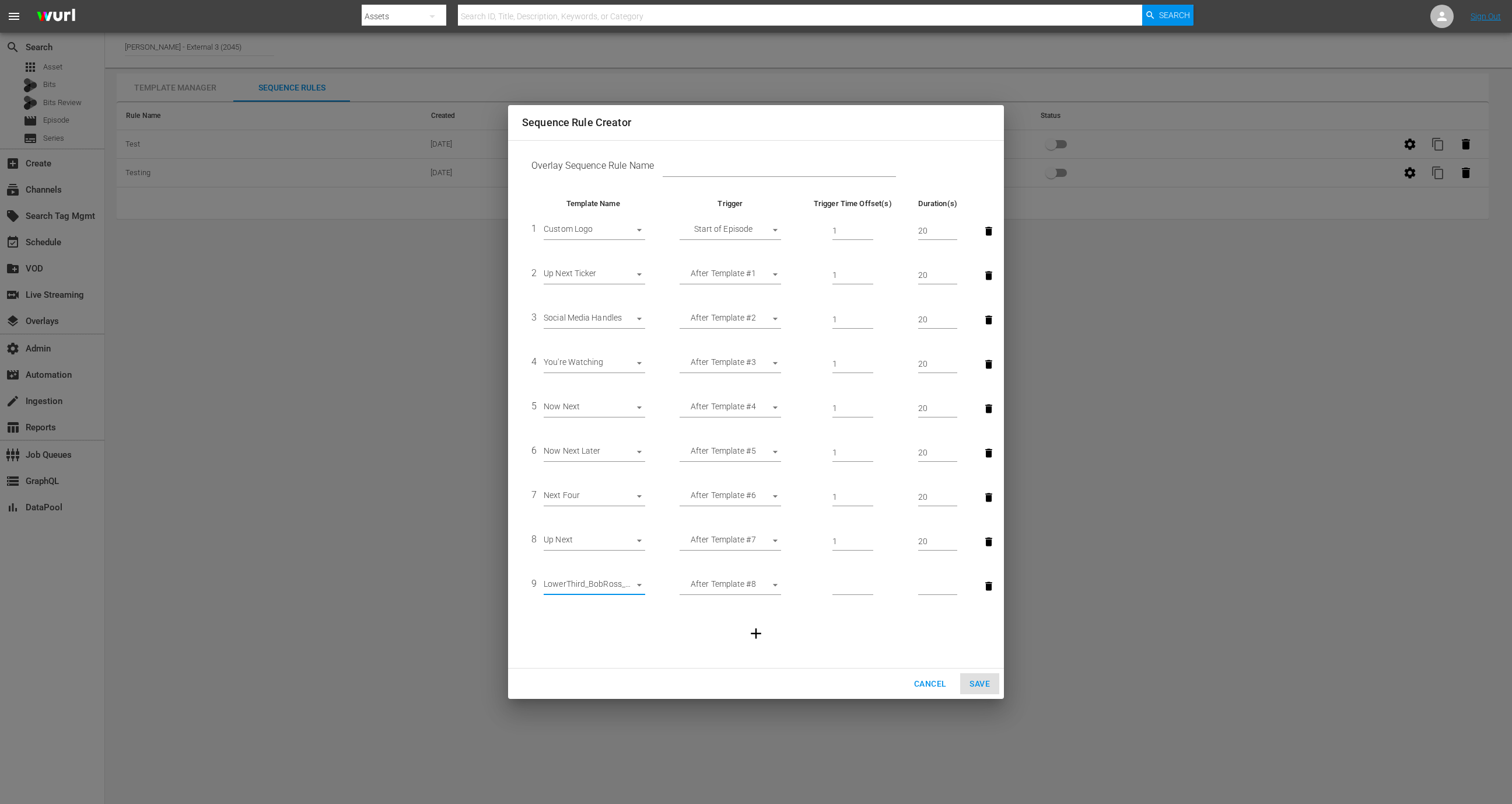
click at [822, 582] on td at bounding box center [851, 586] width 112 height 45
click at [838, 583] on input "number" at bounding box center [852, 586] width 41 height 18
type input "1"
type input "3"
type input "20"
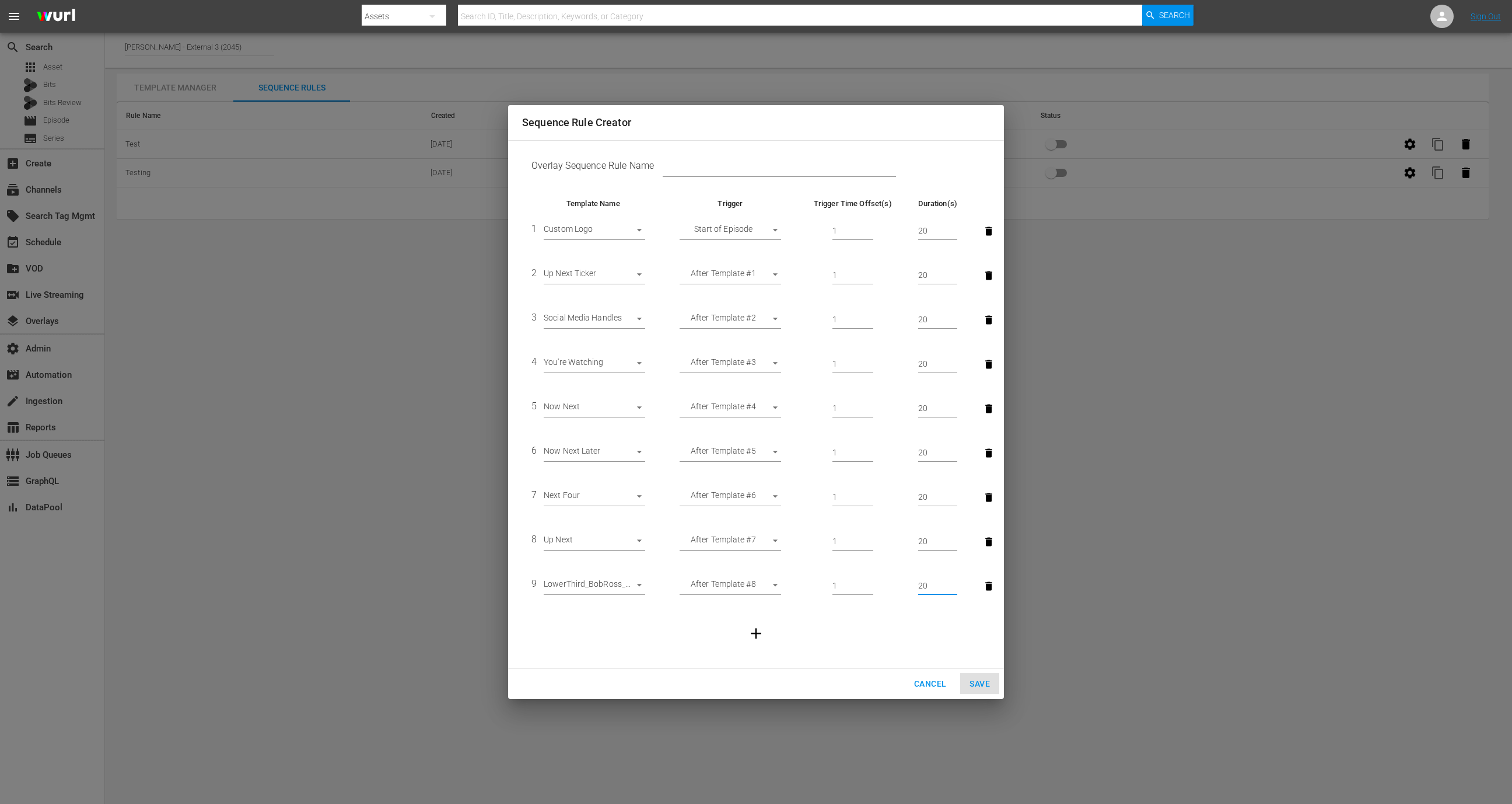
click at [757, 629] on icon "button" at bounding box center [756, 633] width 18 height 18
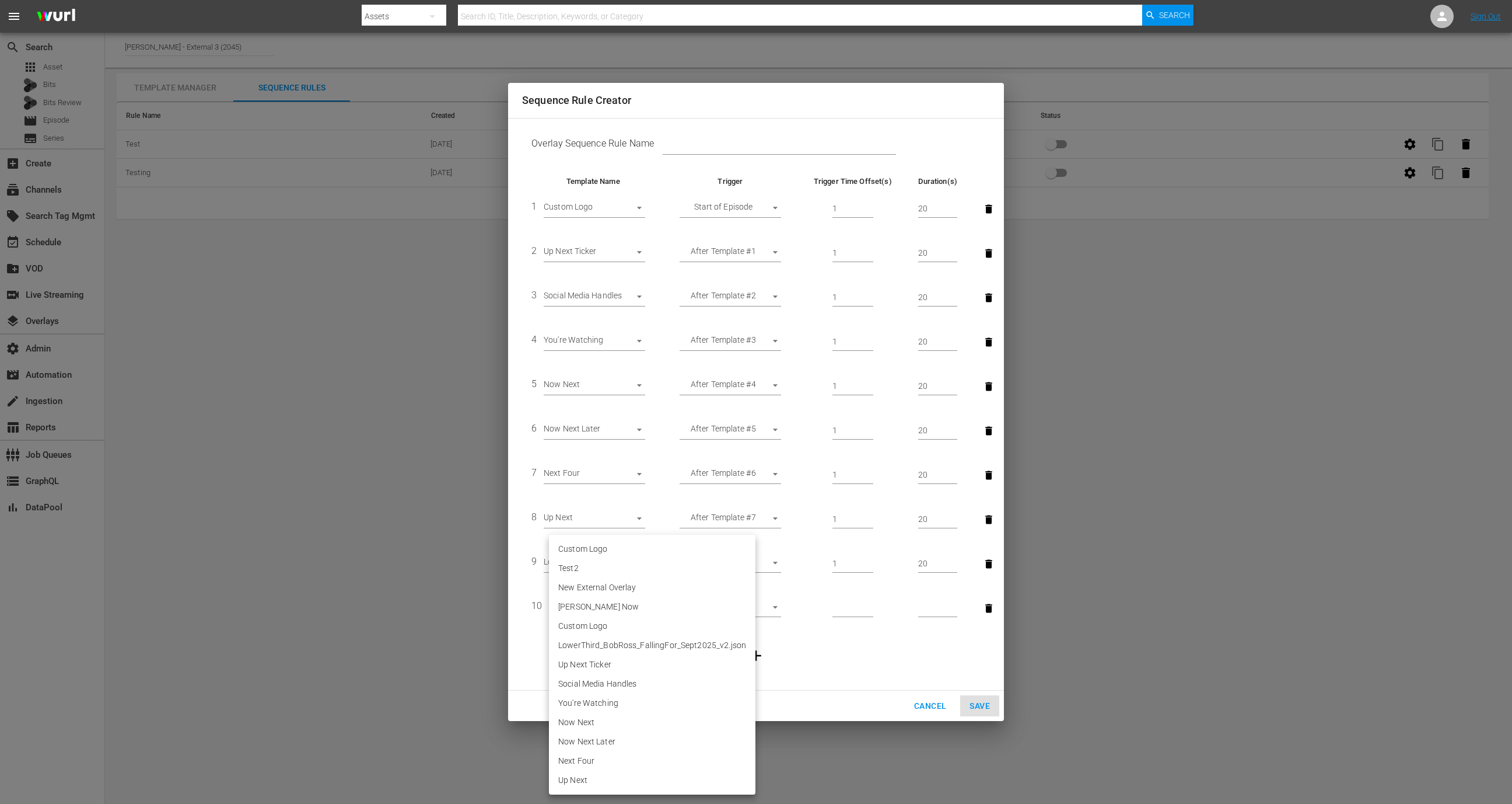
click at [617, 608] on body "menu Search By Assets Search ID, Title, Description, Keywords, or Category Sear…" at bounding box center [756, 402] width 1512 height 804
click at [621, 628] on li "Custom Logo" at bounding box center [652, 625] width 206 height 19
type input "30160"
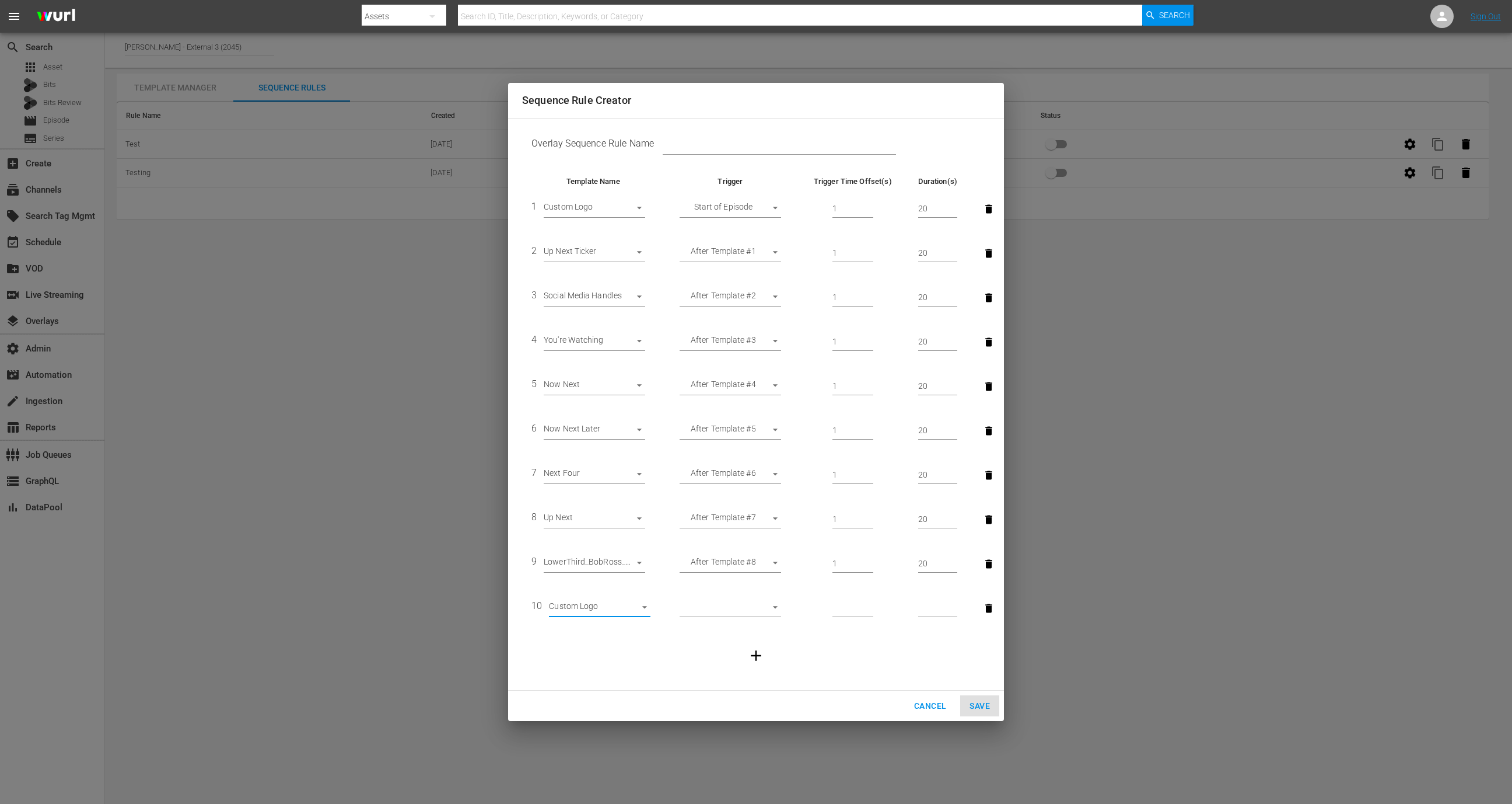
click at [730, 611] on body "menu Search By Assets Search ID, Title, Description, Keywords, or Category Sear…" at bounding box center [756, 402] width 1512 height 804
click at [731, 611] on li "Start of Episode" at bounding box center [730, 607] width 101 height 19
click at [732, 605] on body "menu Search By Assets Search ID, Title, Description, Keywords, or Category Sear…" at bounding box center [756, 402] width 1512 height 804
click at [733, 647] on li "After Ad Break" at bounding box center [730, 646] width 101 height 19
type input "AFTER_AD_BREAK"
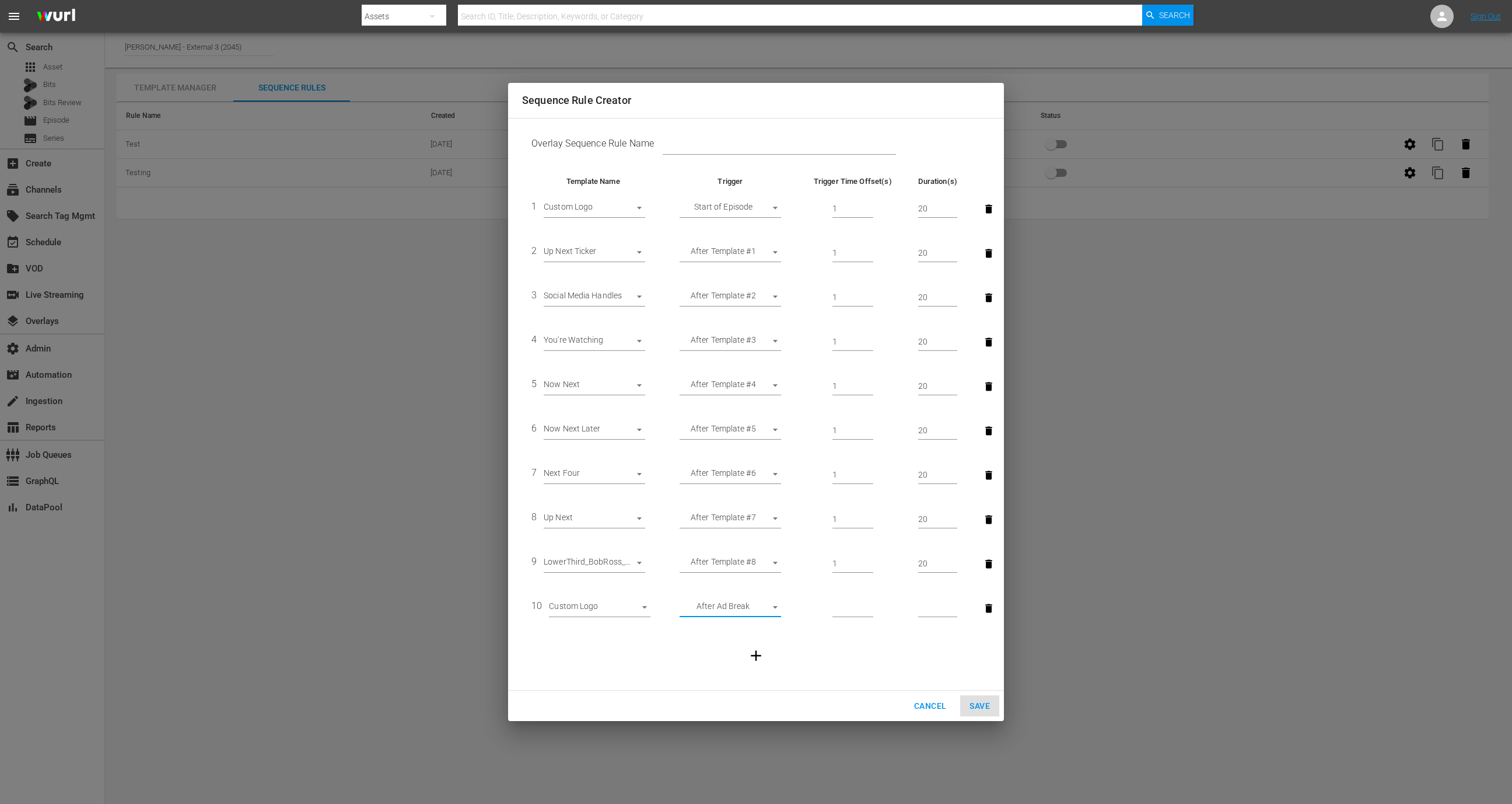
click at [835, 602] on input "number" at bounding box center [852, 608] width 41 height 18
type input "1"
type input "3"
type input "20"
click at [768, 652] on button "button" at bounding box center [756, 655] width 32 height 32
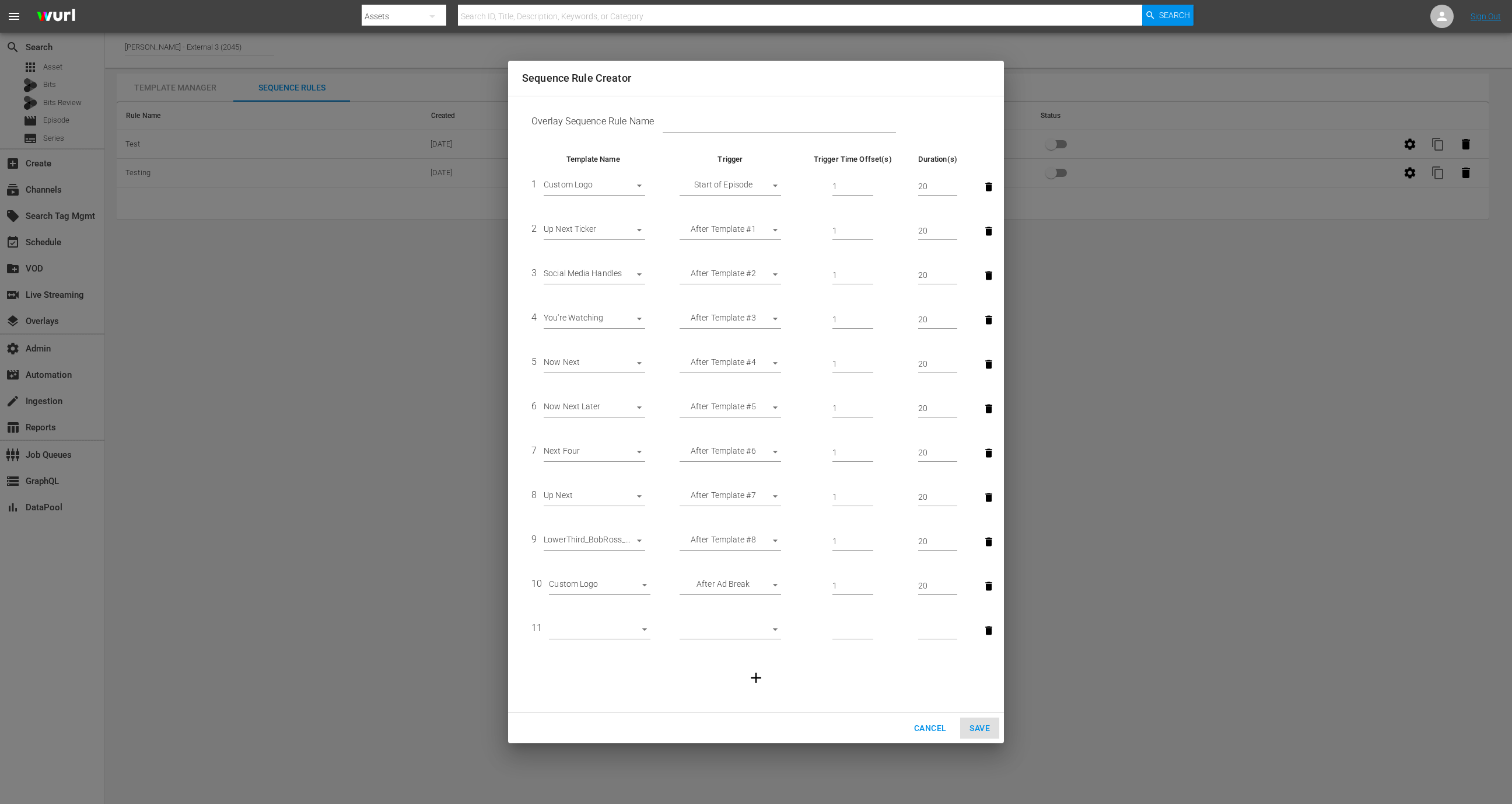
click at [572, 621] on body "menu Search By Assets Search ID, Title, Description, Keywords, or Category Sear…" at bounding box center [756, 402] width 1512 height 804
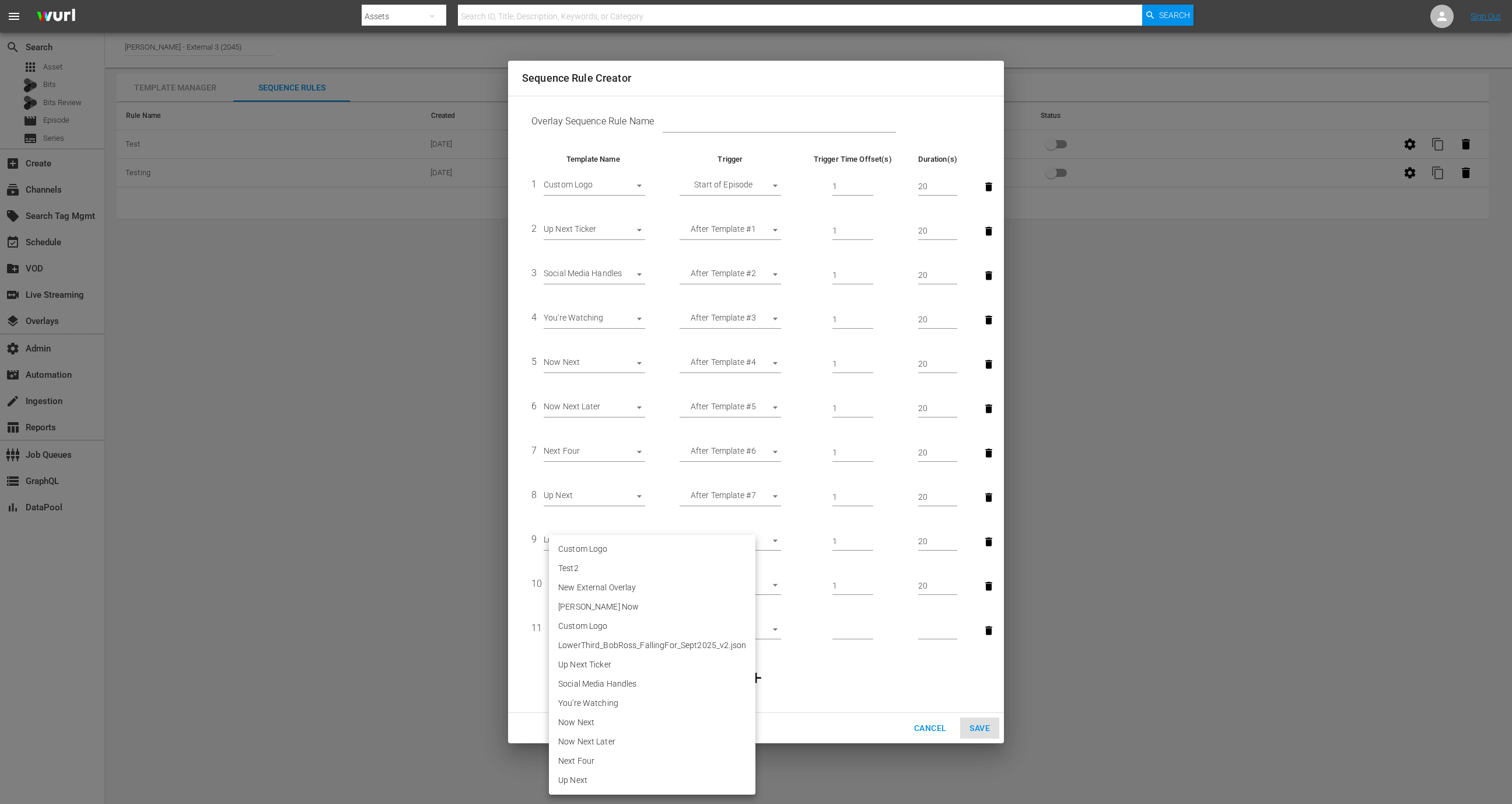
click at [586, 665] on li "Up Next Ticker" at bounding box center [652, 664] width 206 height 19
type input "30685"
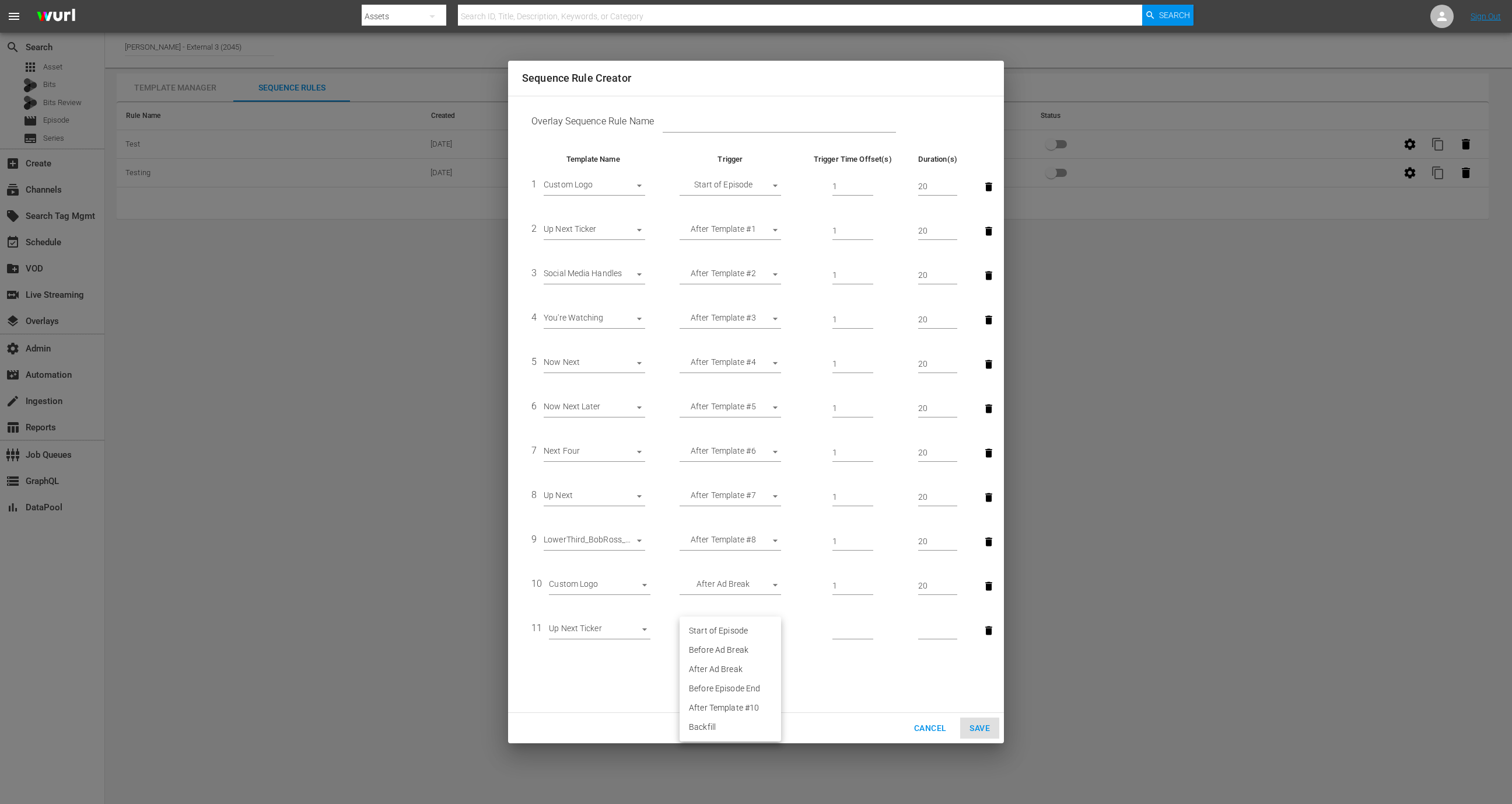
click at [733, 628] on body "menu Search By Assets Search ID, Title, Description, Keywords, or Category Sear…" at bounding box center [756, 402] width 1512 height 804
click at [741, 706] on li "After Template #10" at bounding box center [730, 707] width 101 height 19
type input "AFTER_PREVIOUS_RULE"
click at [832, 635] on input "number" at bounding box center [852, 630] width 41 height 18
type input "1"
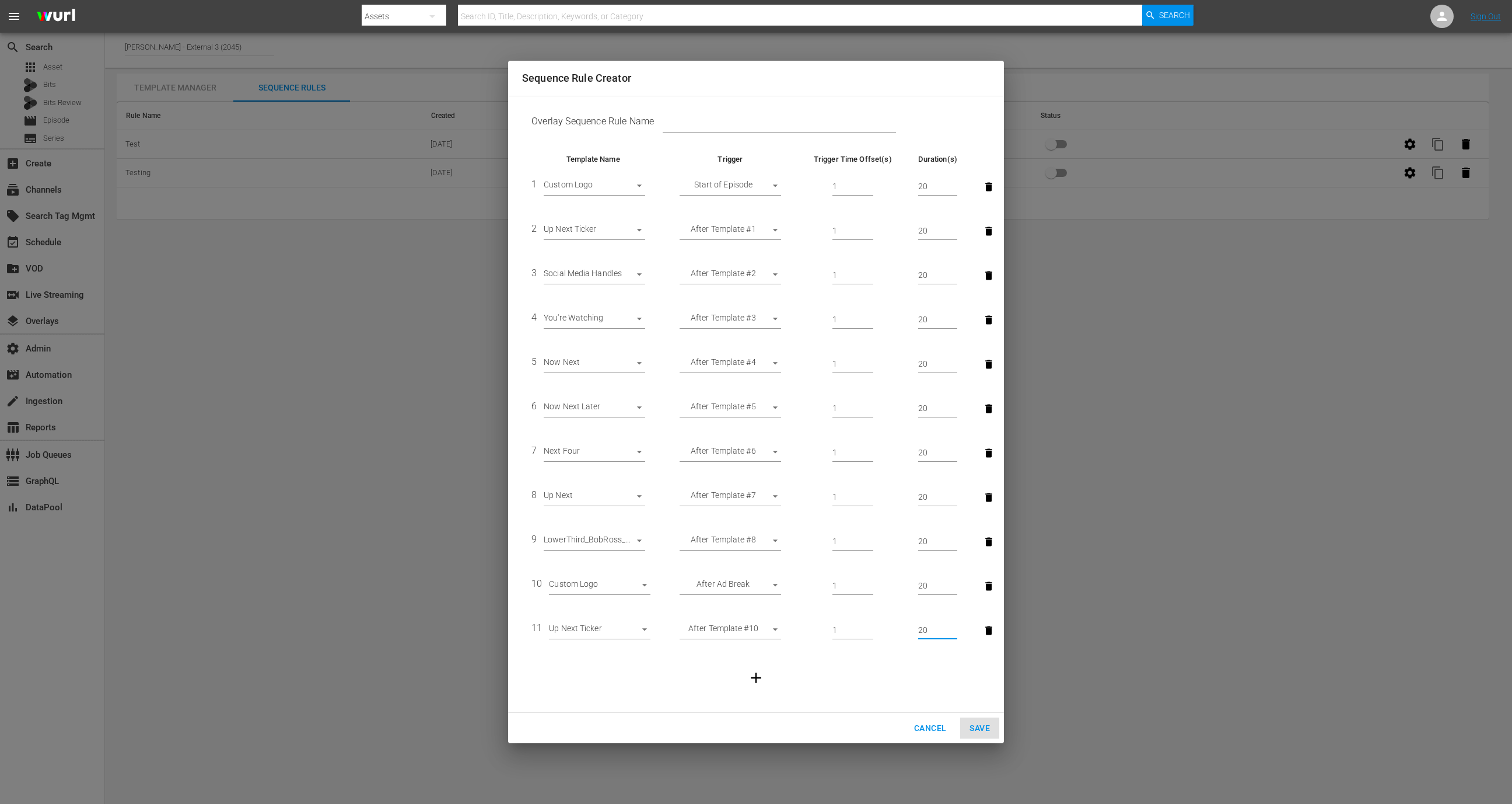
type input "20"
click at [739, 676] on td at bounding box center [755, 677] width 467 height 51
click at [755, 680] on icon "button" at bounding box center [756, 677] width 11 height 11
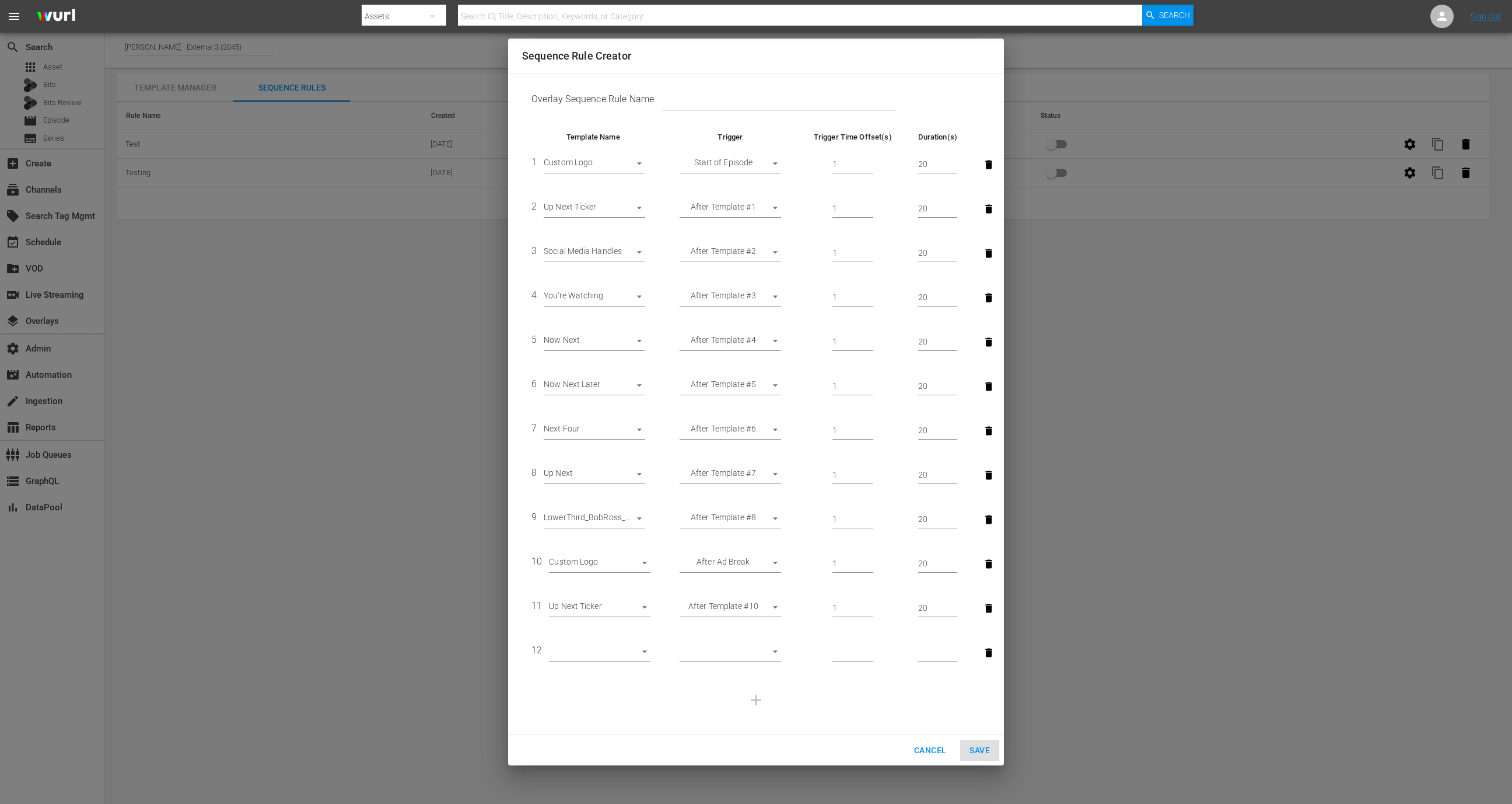
click at [602, 626] on td "11 Up Next Ticker 30685" at bounding box center [592, 607] width 142 height 45
click at [602, 639] on td "12 ​" at bounding box center [592, 652] width 142 height 45
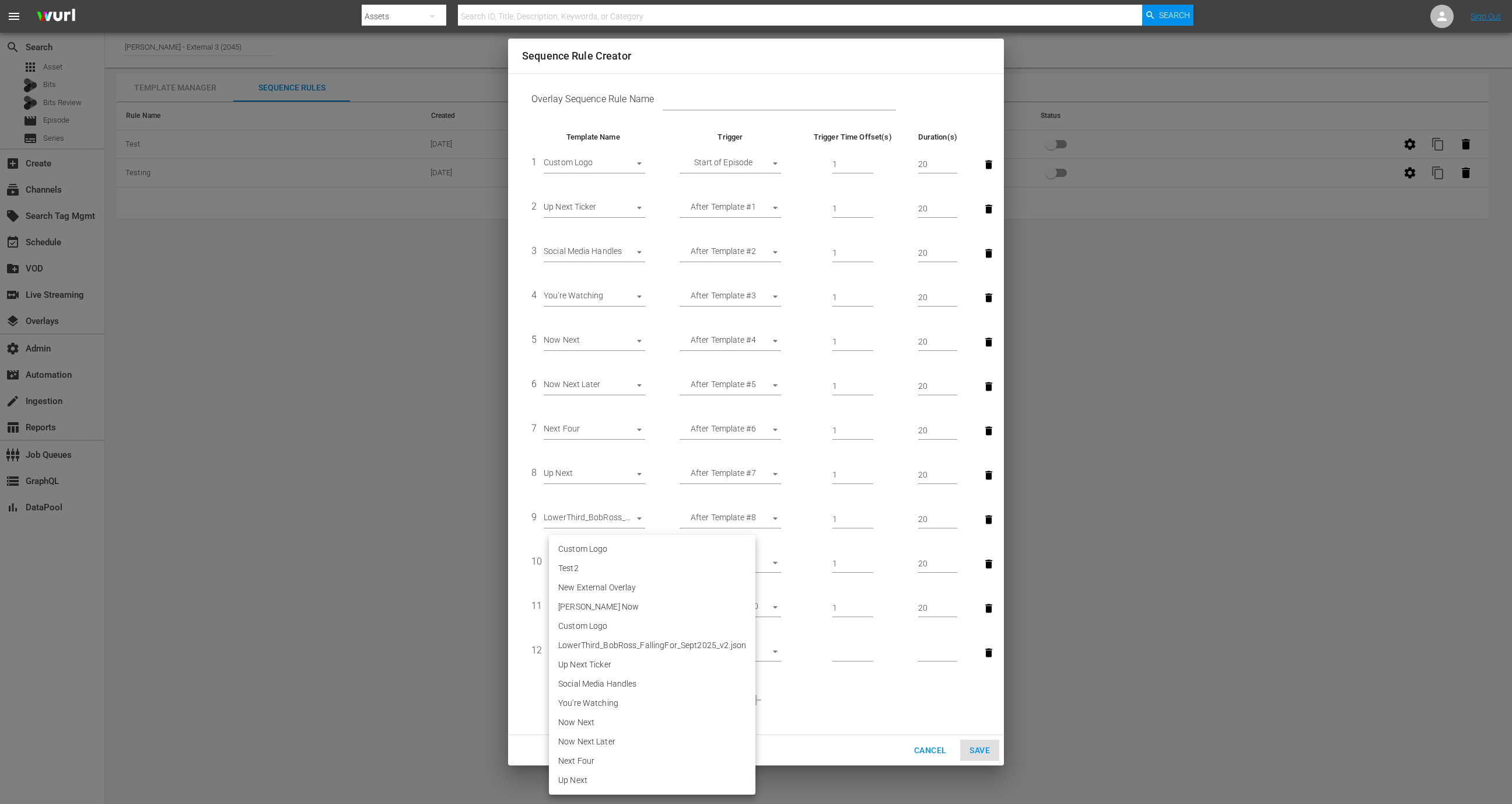
click at [602, 648] on body "menu Search By Assets Search ID, Title, Description, Keywords, or Category Sear…" at bounding box center [756, 402] width 1512 height 804
click at [615, 681] on li "Social Media Handles" at bounding box center [652, 683] width 206 height 19
type input "30686"
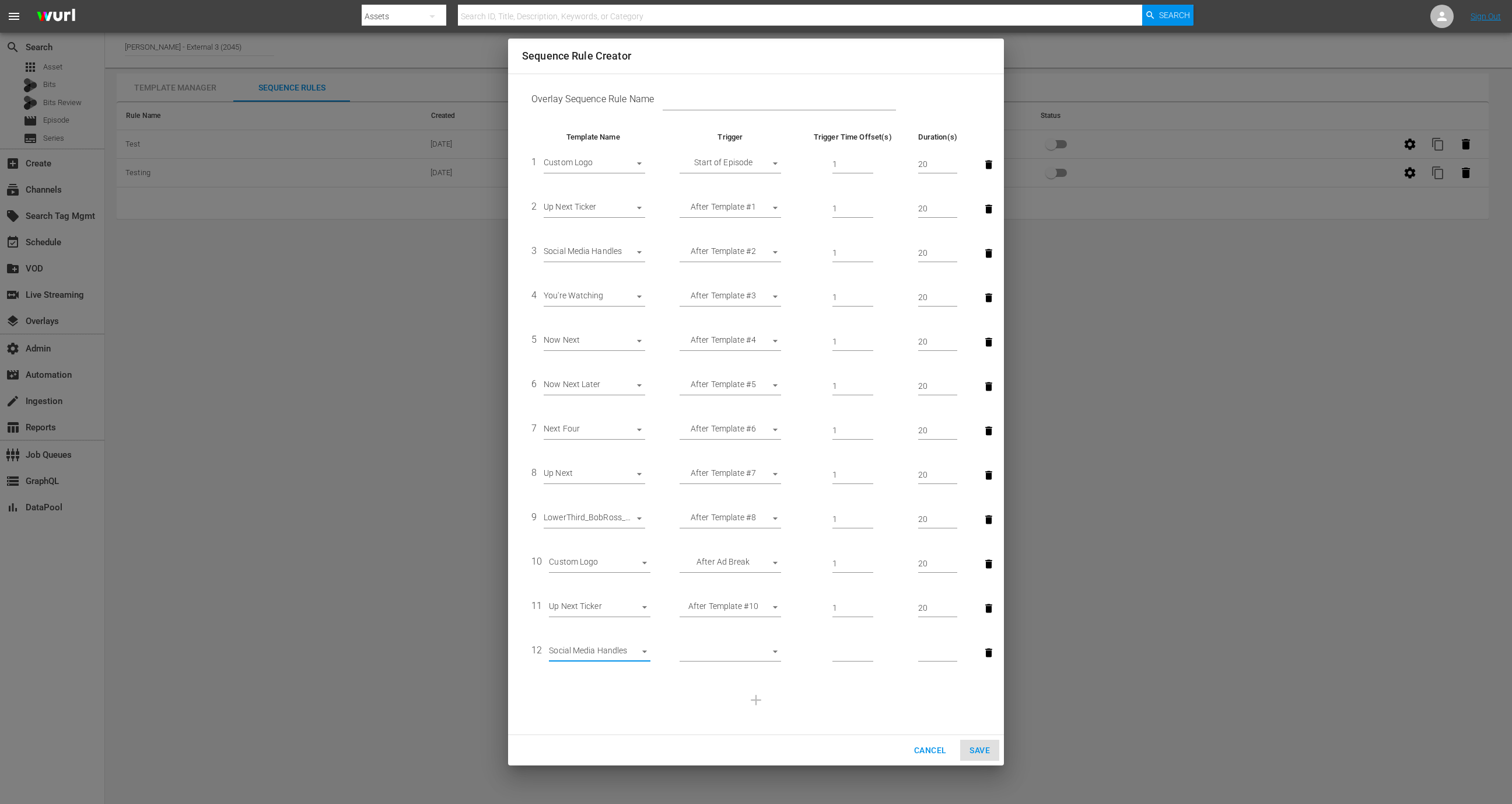
click at [744, 652] on body "menu Search By Assets Search ID, Title, Description, Keywords, or Category Sear…" at bounding box center [756, 402] width 1512 height 804
click at [754, 725] on li "After Template #11" at bounding box center [730, 729] width 101 height 19
type input "AFTER_PREVIOUS_RULE"
click at [855, 657] on input "number" at bounding box center [852, 652] width 41 height 18
type input "1"
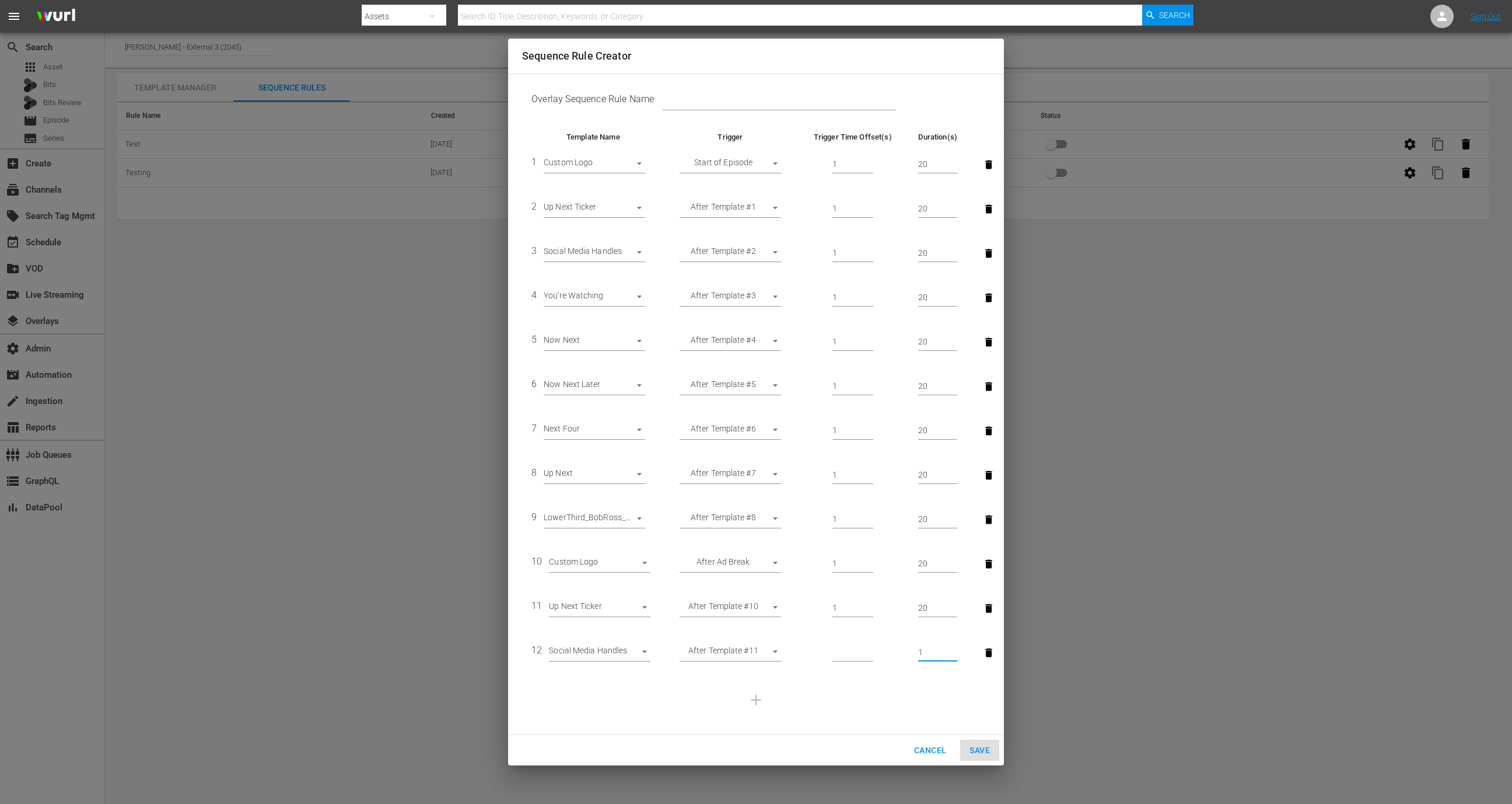
click at [855, 655] on input "number" at bounding box center [852, 652] width 41 height 18
type input "1"
type input "20"
click at [754, 689] on td at bounding box center [755, 700] width 467 height 51
click at [914, 165] on td "20" at bounding box center [938, 164] width 58 height 45
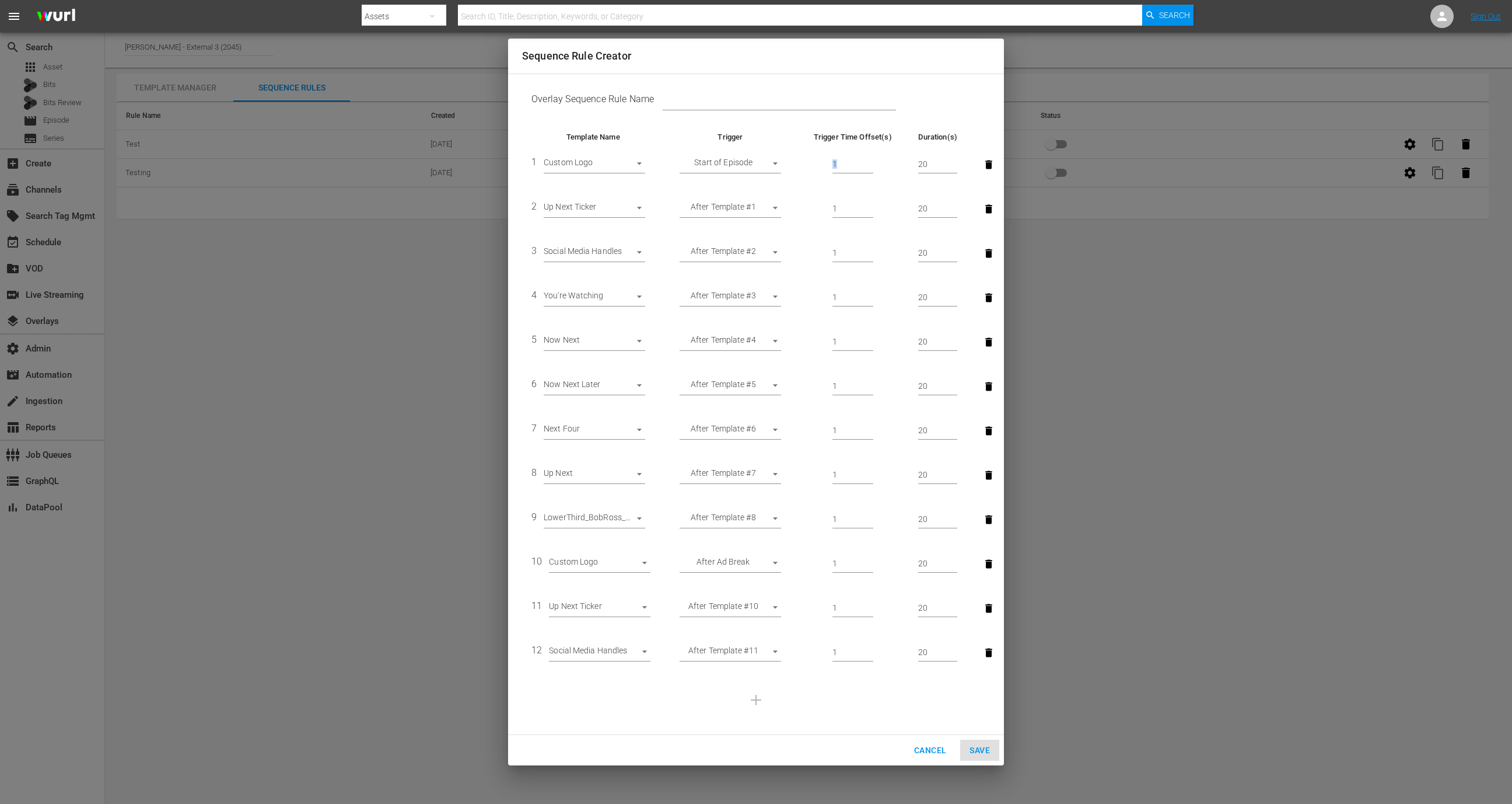
click at [914, 165] on td "20" at bounding box center [938, 164] width 58 height 45
click at [923, 162] on input "20" at bounding box center [937, 165] width 39 height 18
type input "30"
click at [914, 212] on td "20" at bounding box center [938, 208] width 58 height 45
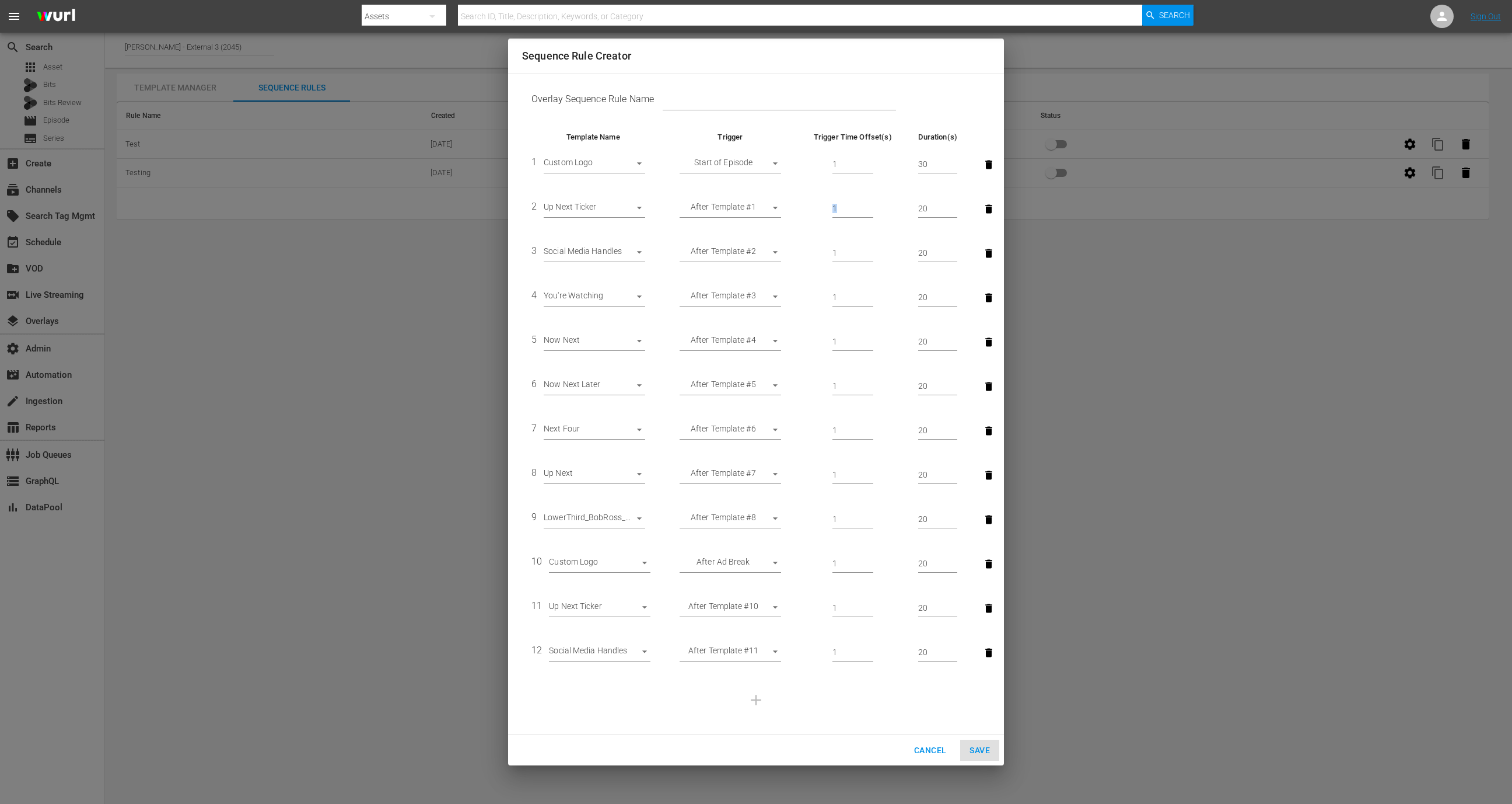
click at [914, 212] on td "20" at bounding box center [938, 208] width 58 height 45
click at [924, 212] on input "20" at bounding box center [937, 209] width 39 height 18
type input "30"
click at [927, 251] on input "20" at bounding box center [937, 253] width 39 height 18
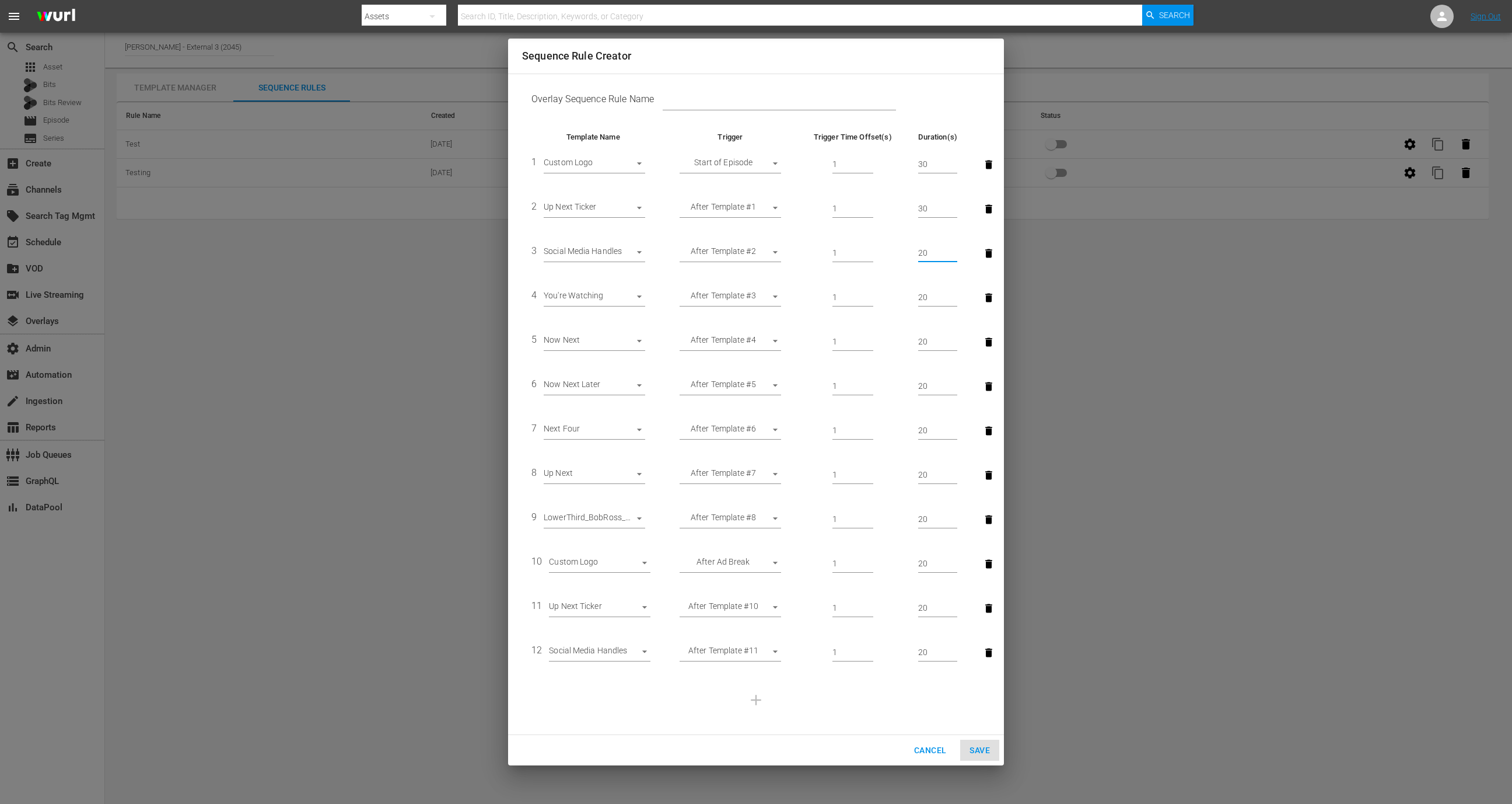
click at [927, 251] on input "20" at bounding box center [937, 253] width 39 height 18
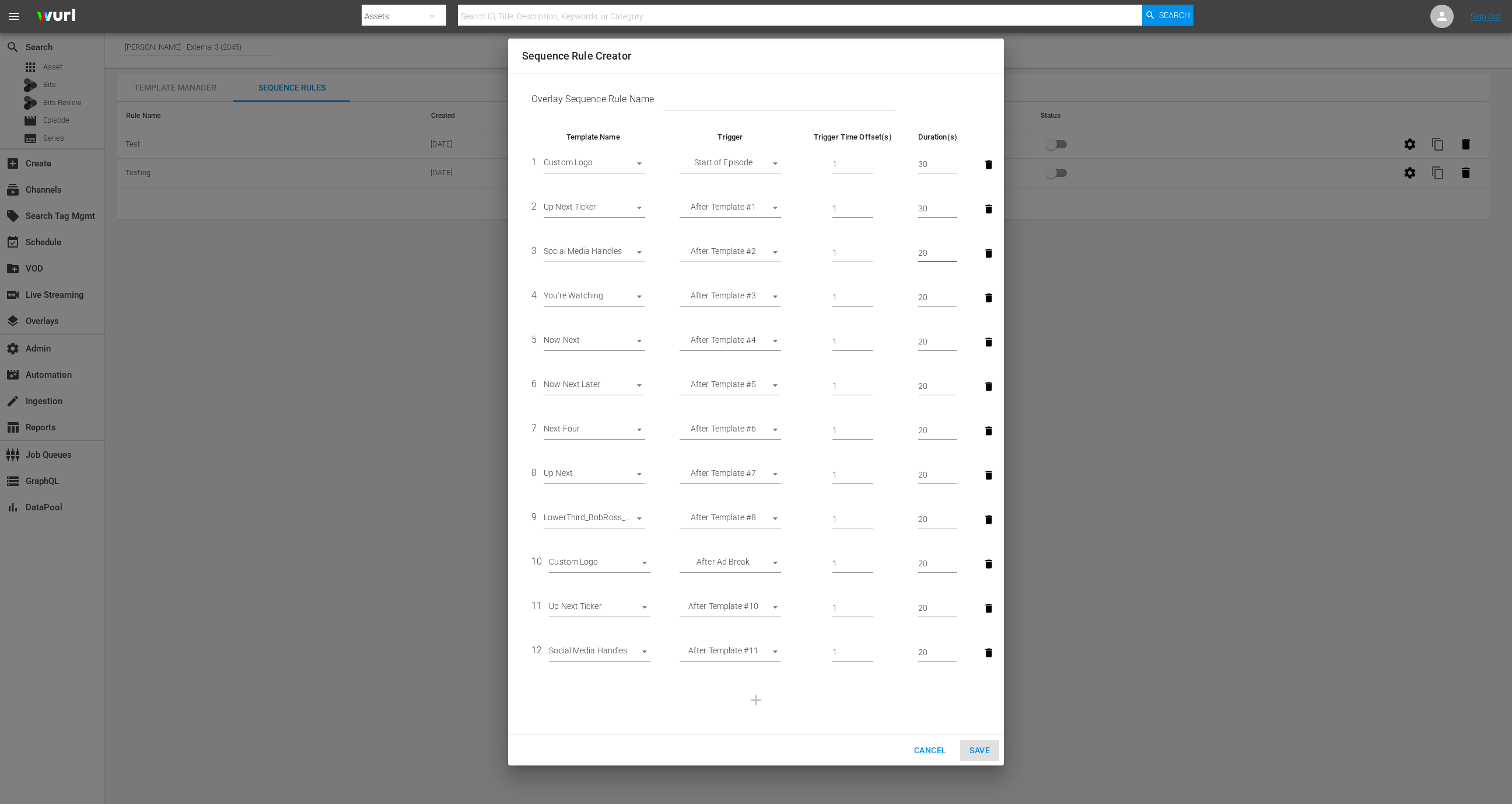
click at [927, 251] on input "20" at bounding box center [937, 253] width 39 height 18
type input "30"
click at [920, 302] on input "20" at bounding box center [937, 298] width 39 height 18
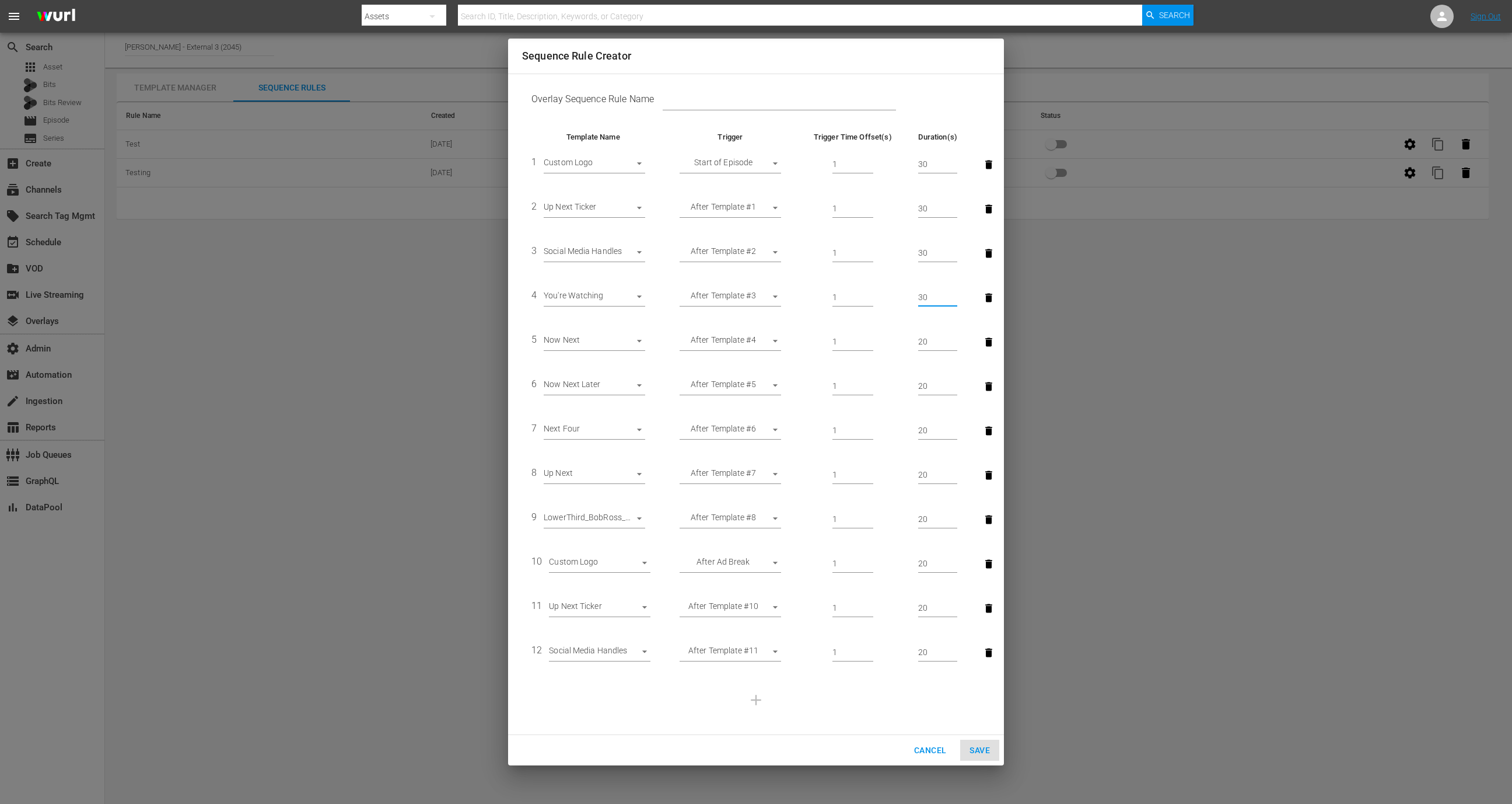
type input "30"
click at [923, 342] on input "20" at bounding box center [937, 342] width 39 height 18
type input "30"
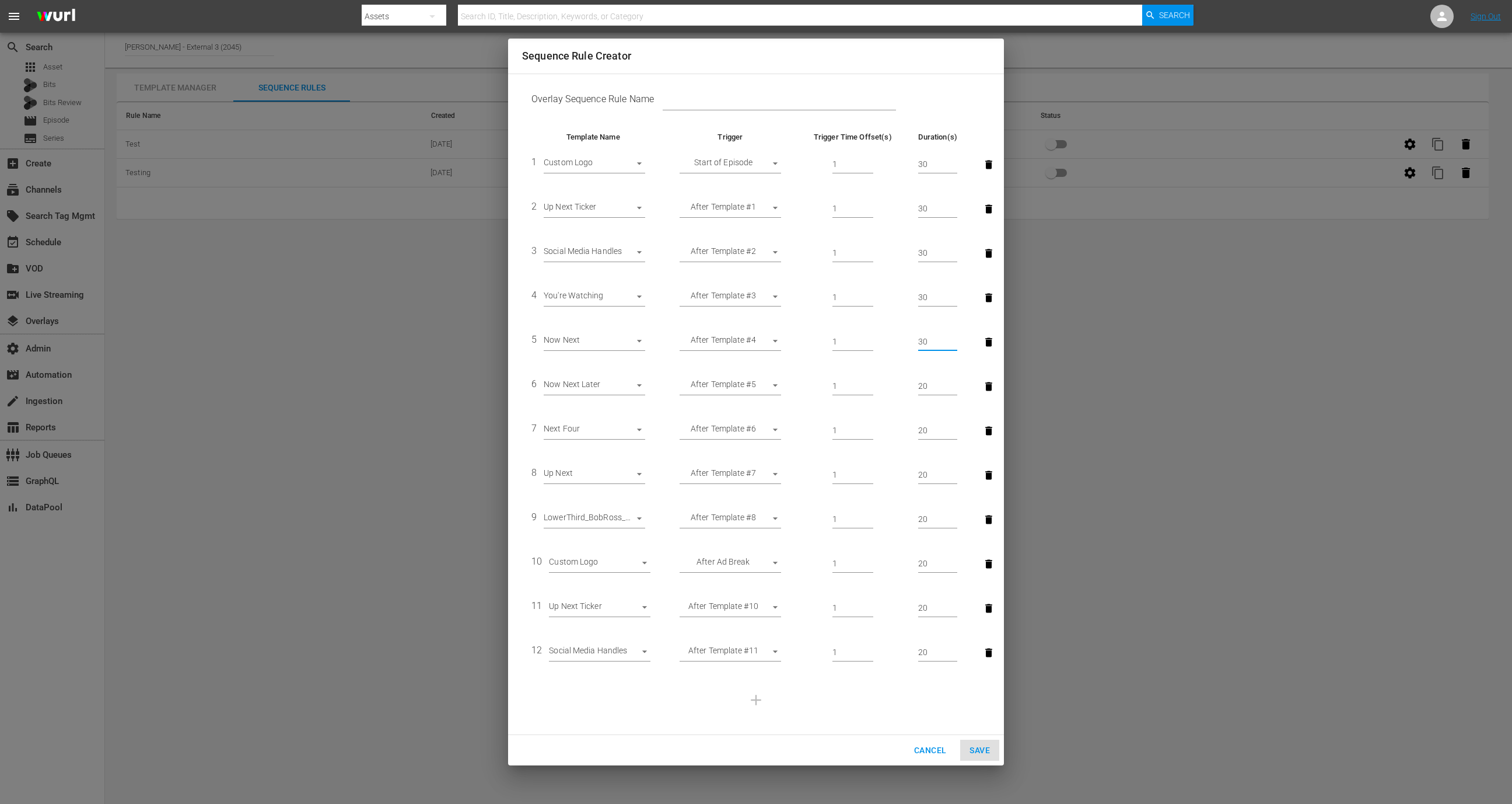
click at [925, 381] on input "20" at bounding box center [937, 386] width 39 height 18
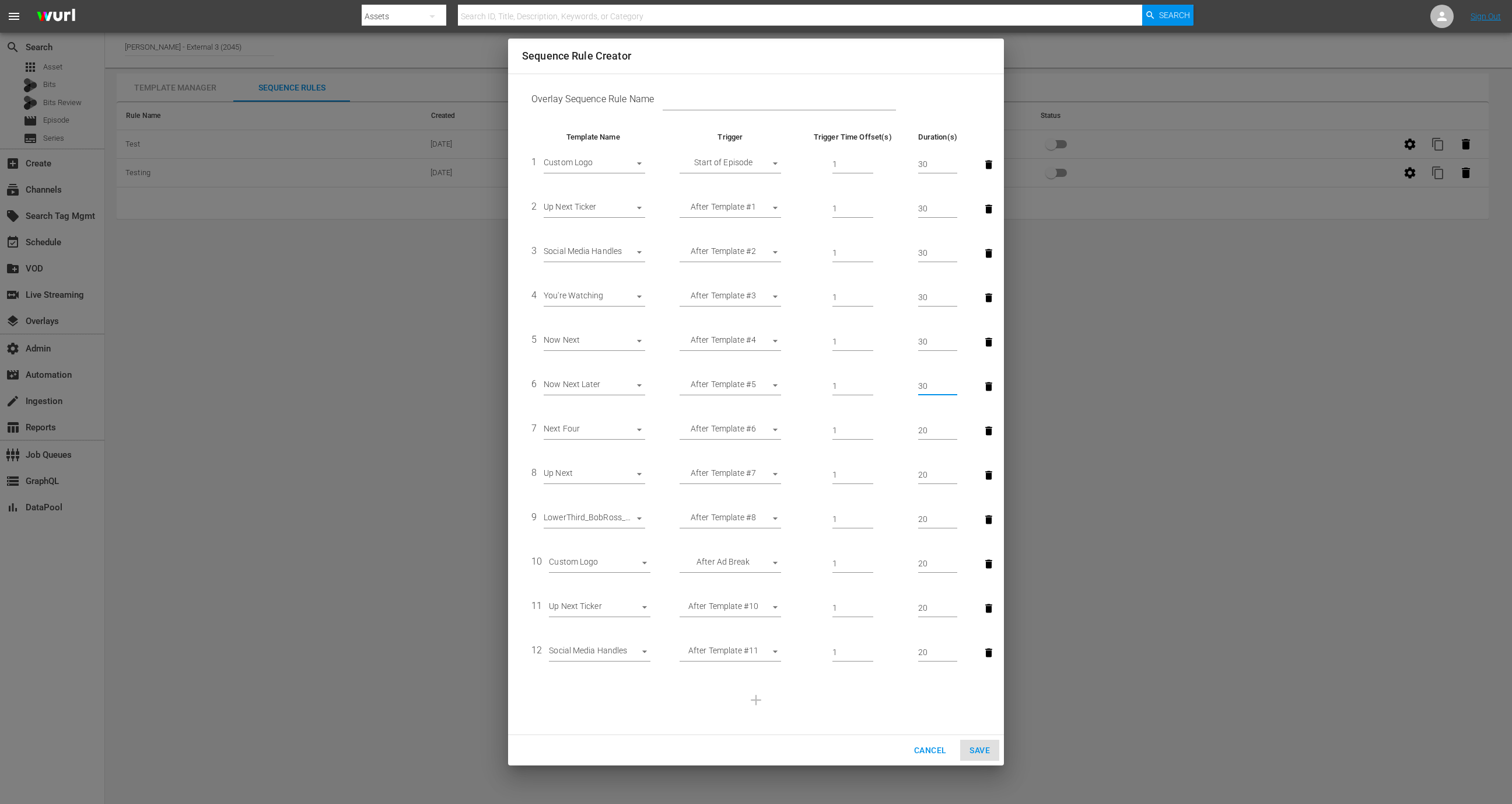
type input "30"
click at [728, 427] on body "menu Search By Assets Search ID, Title, Description, Keywords, or Category Sear…" at bounding box center [756, 402] width 1512 height 804
click at [731, 389] on li "After Ad Break" at bounding box center [730, 392] width 101 height 19
type input "AFTER_AD_BREAK"
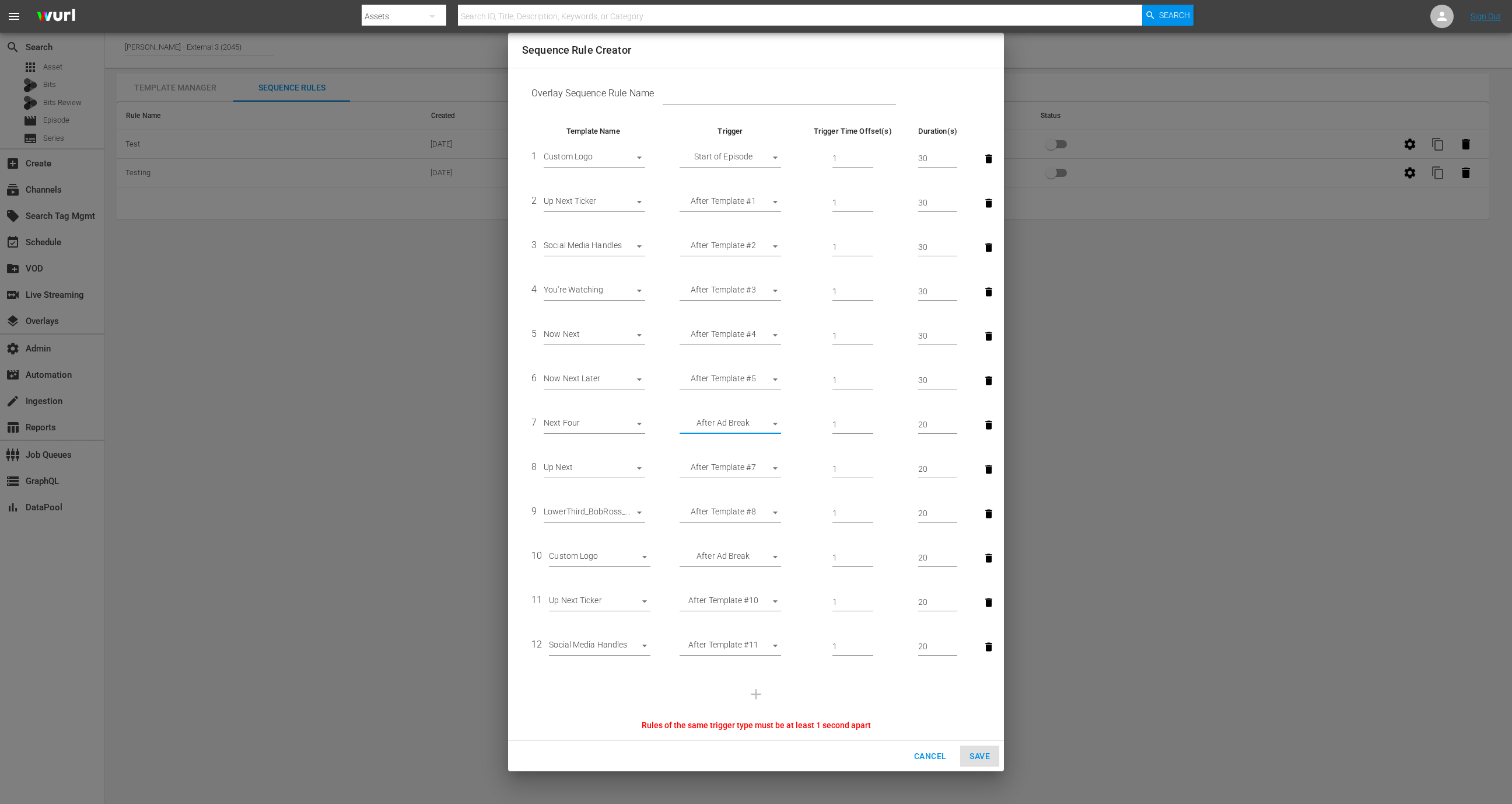
click at [939, 426] on input "20" at bounding box center [937, 425] width 39 height 18
click at [922, 424] on input "20" at bounding box center [937, 425] width 39 height 18
type input "30"
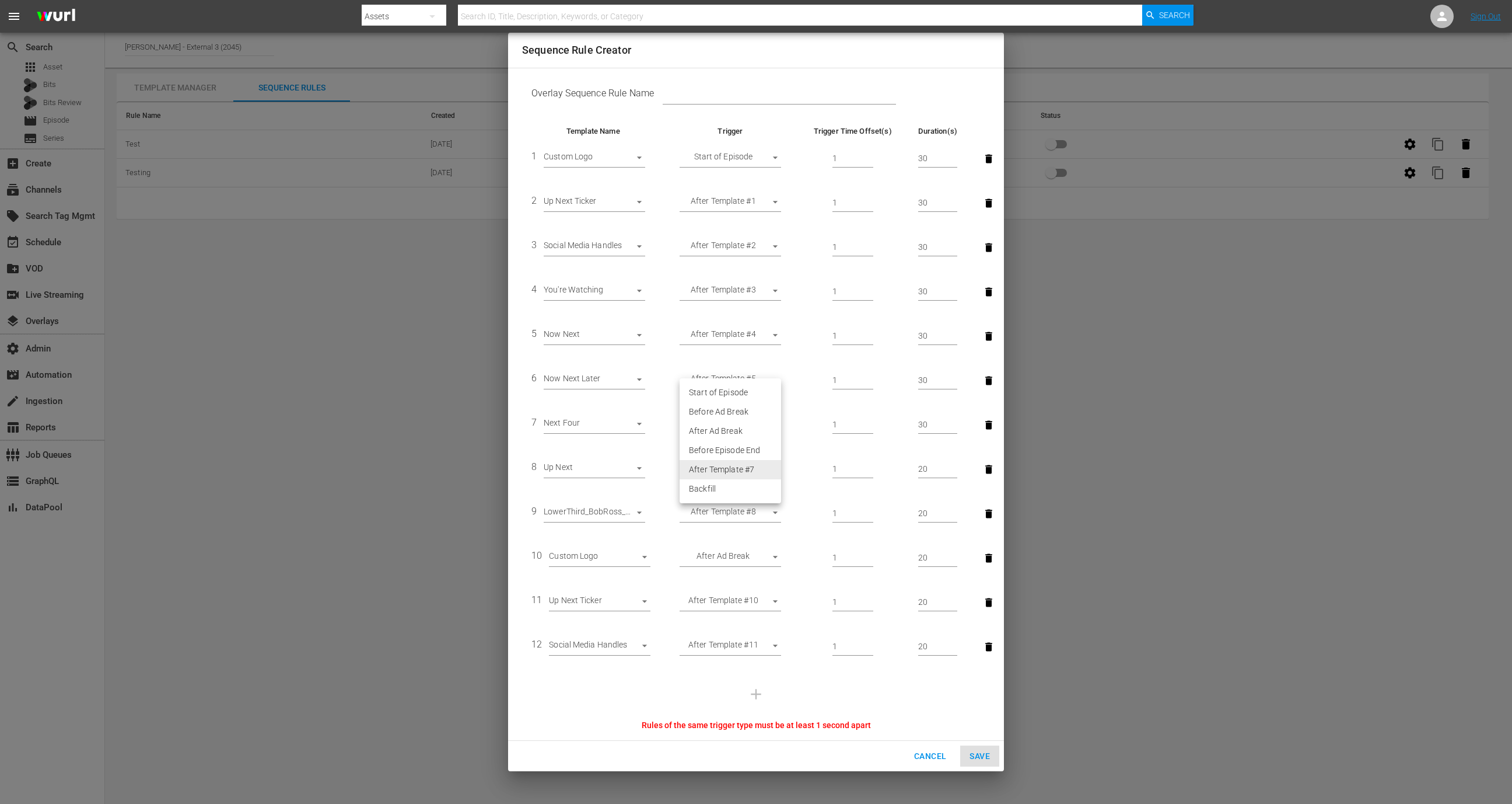
click at [754, 469] on body "menu Search By Assets Search ID, Title, Description, Keywords, or Category Sear…" at bounding box center [756, 402] width 1512 height 804
click at [748, 471] on li "After Template #7" at bounding box center [730, 469] width 101 height 19
click at [922, 469] on input "20" at bounding box center [937, 469] width 39 height 18
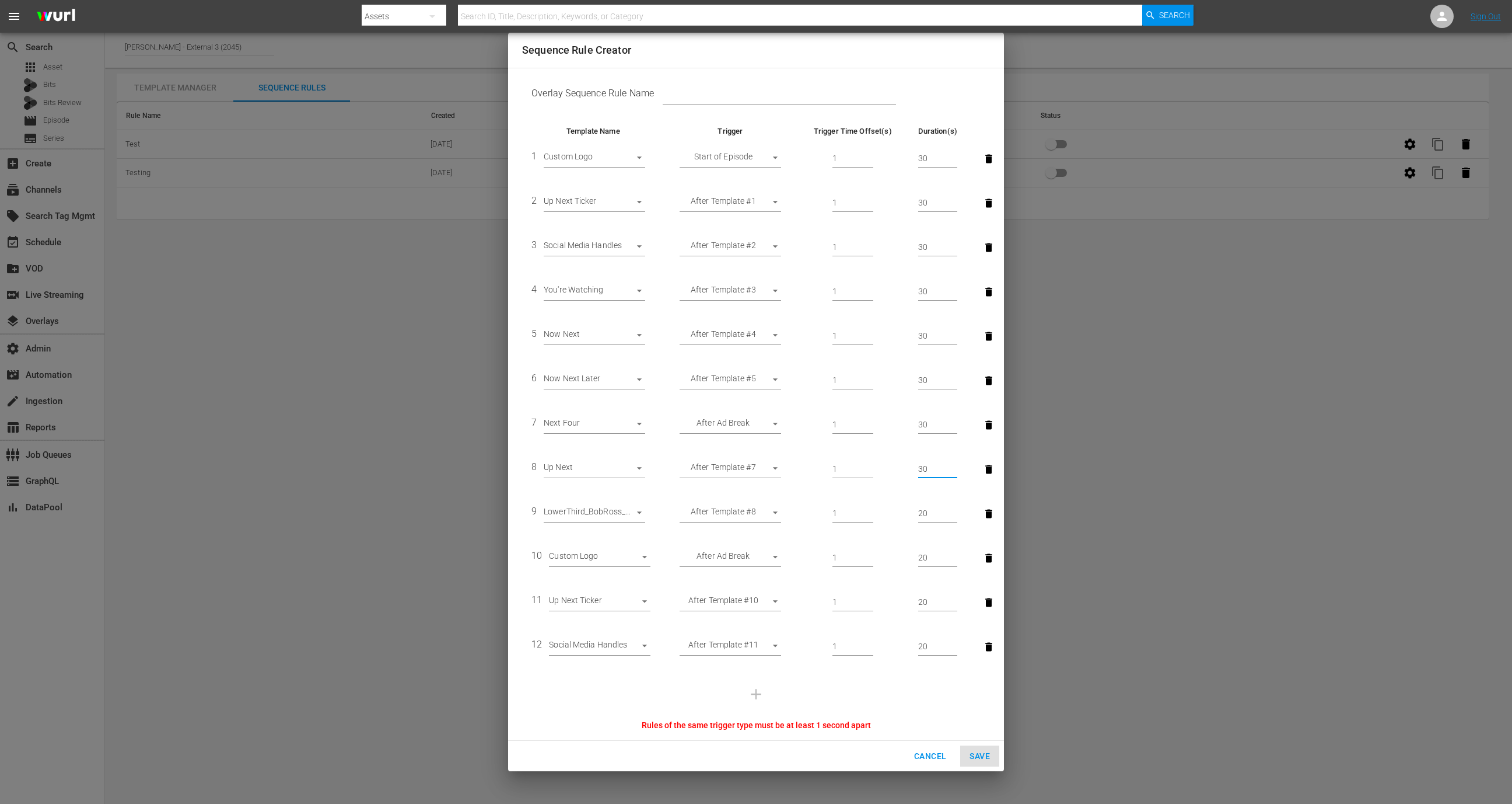
type input "30"
click at [922, 509] on input "20" at bounding box center [937, 514] width 39 height 18
type input "30"
click at [925, 553] on input "20" at bounding box center [937, 558] width 39 height 18
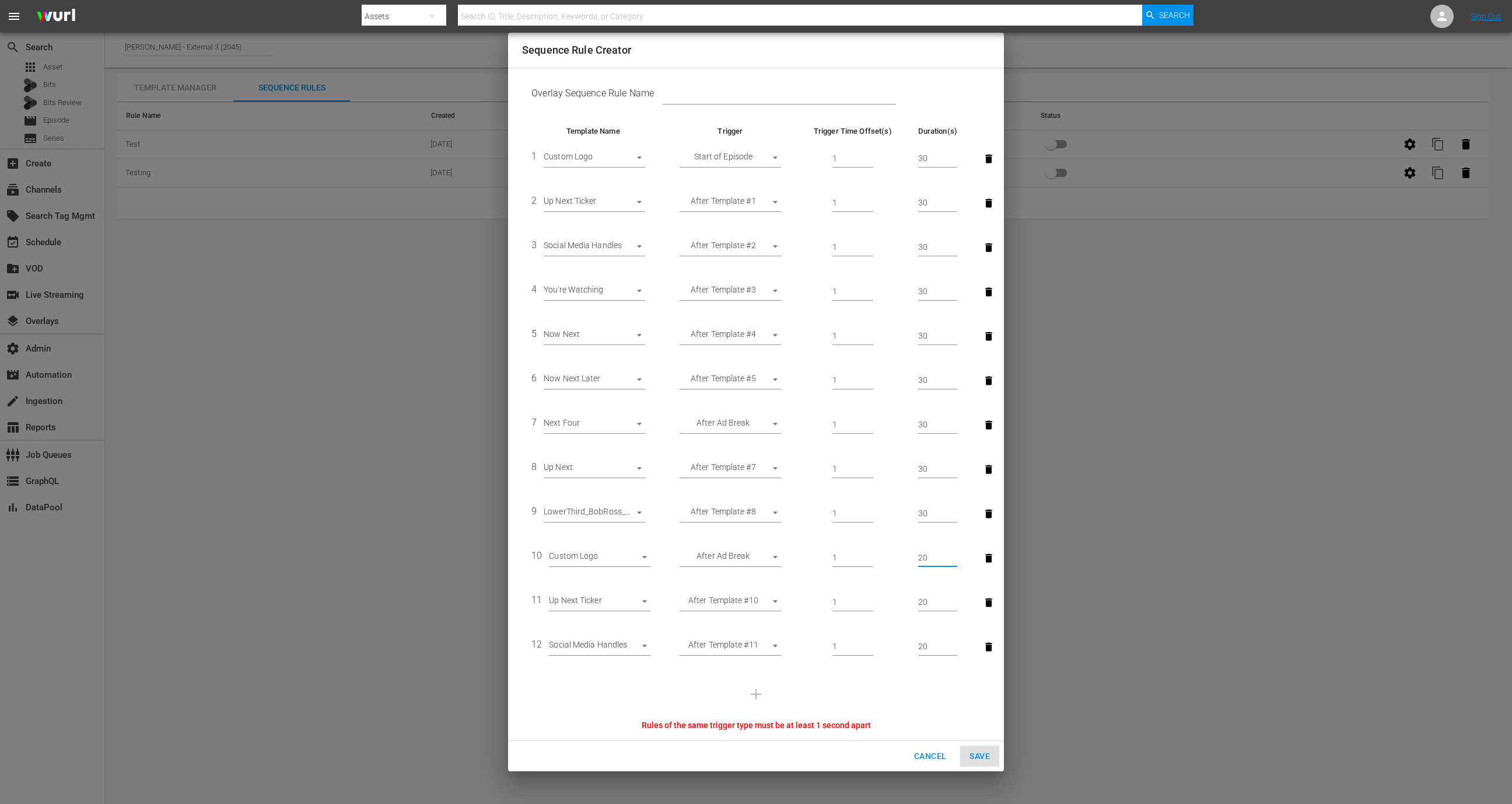
click at [925, 553] on input "20" at bounding box center [937, 558] width 39 height 18
type input "30"
click at [923, 605] on input "20" at bounding box center [937, 603] width 39 height 18
type input "30"
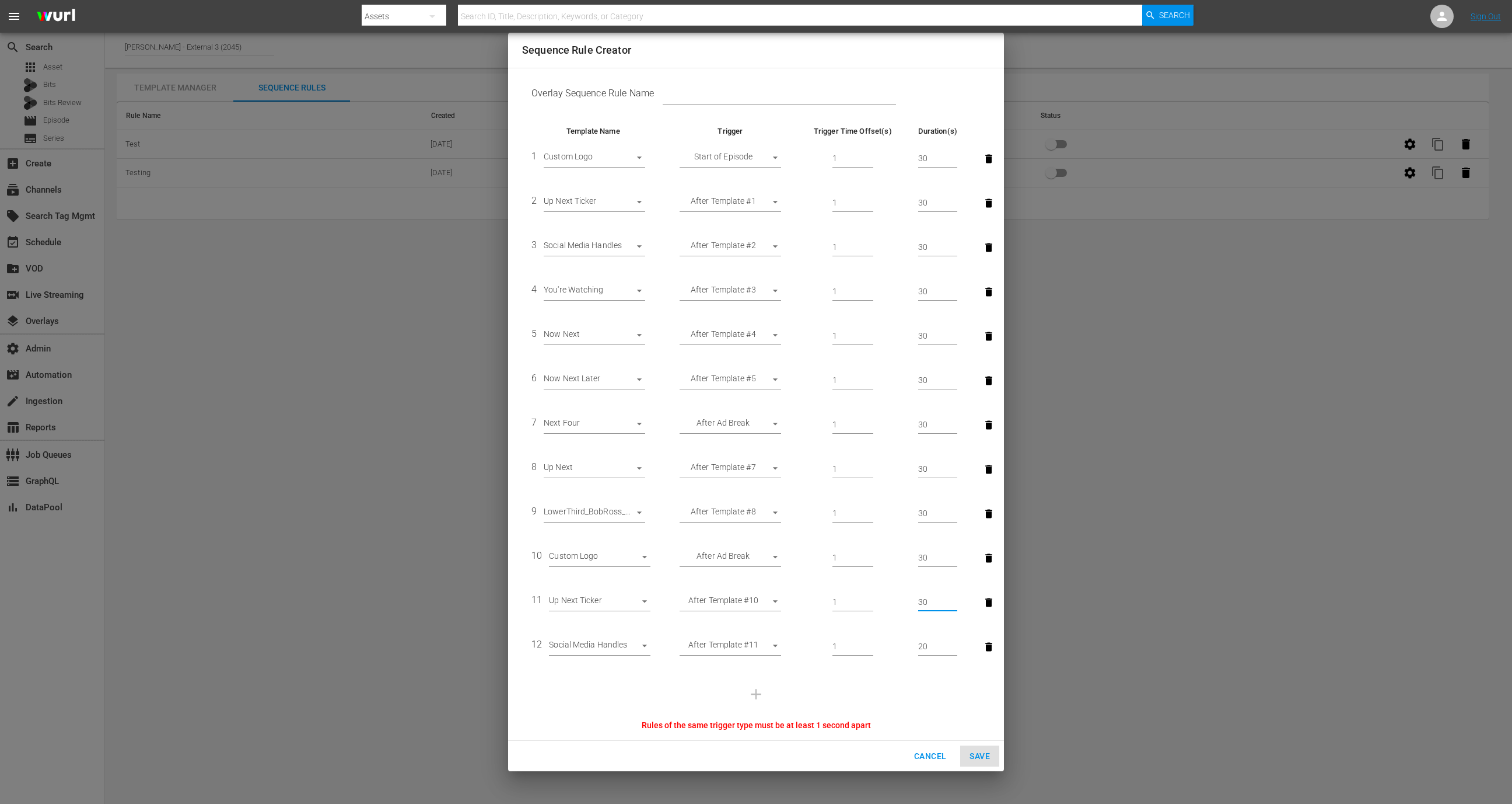
click at [925, 641] on input "20" at bounding box center [937, 647] width 39 height 18
type input "30"
click at [754, 555] on body "menu Search By Assets Search ID, Title, Description, Keywords, or Category Sear…" at bounding box center [756, 402] width 1512 height 804
click at [745, 596] on li "After Template #9" at bounding box center [730, 596] width 101 height 19
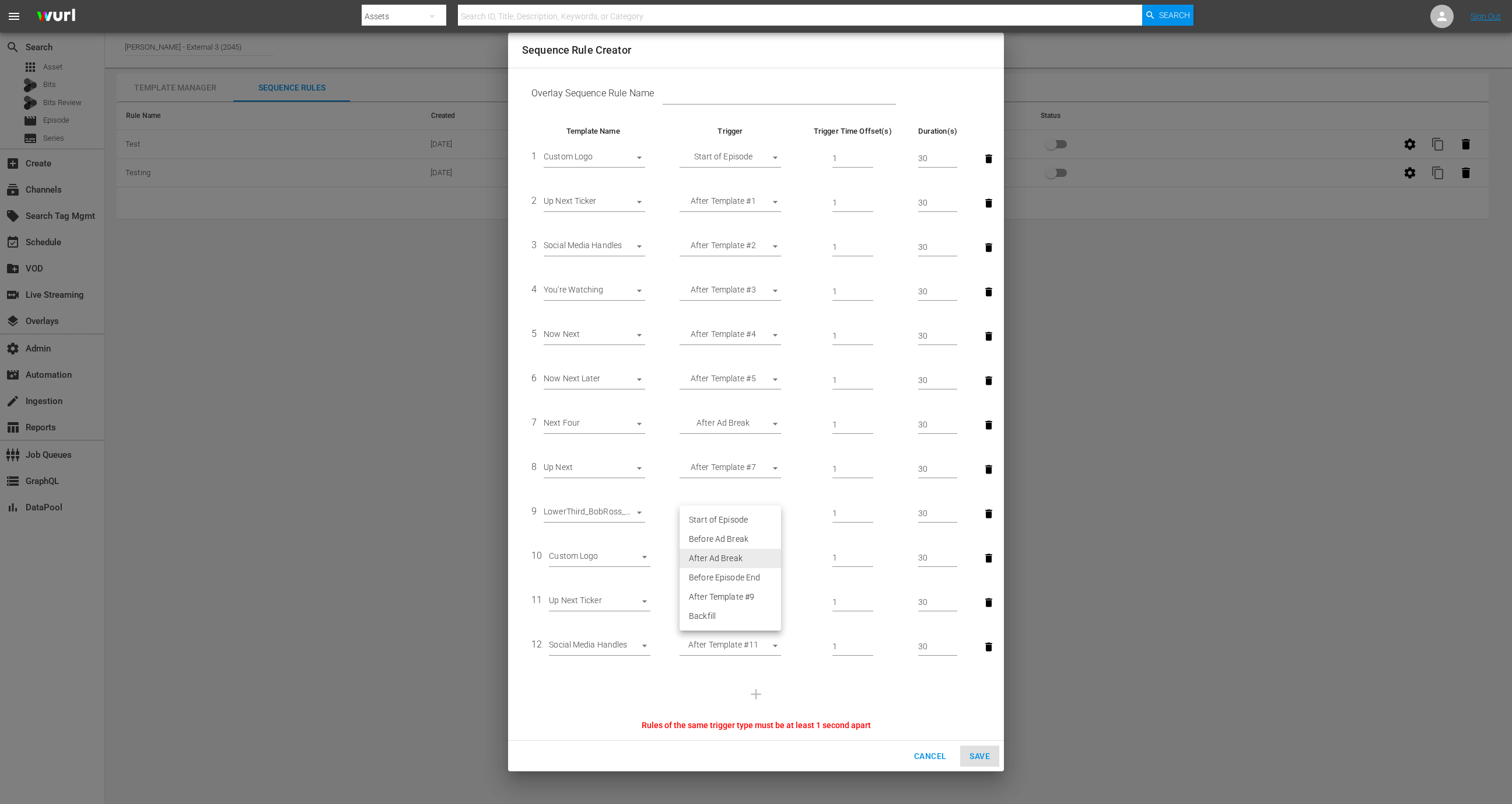
type input "AFTER_PREVIOUS_RULE"
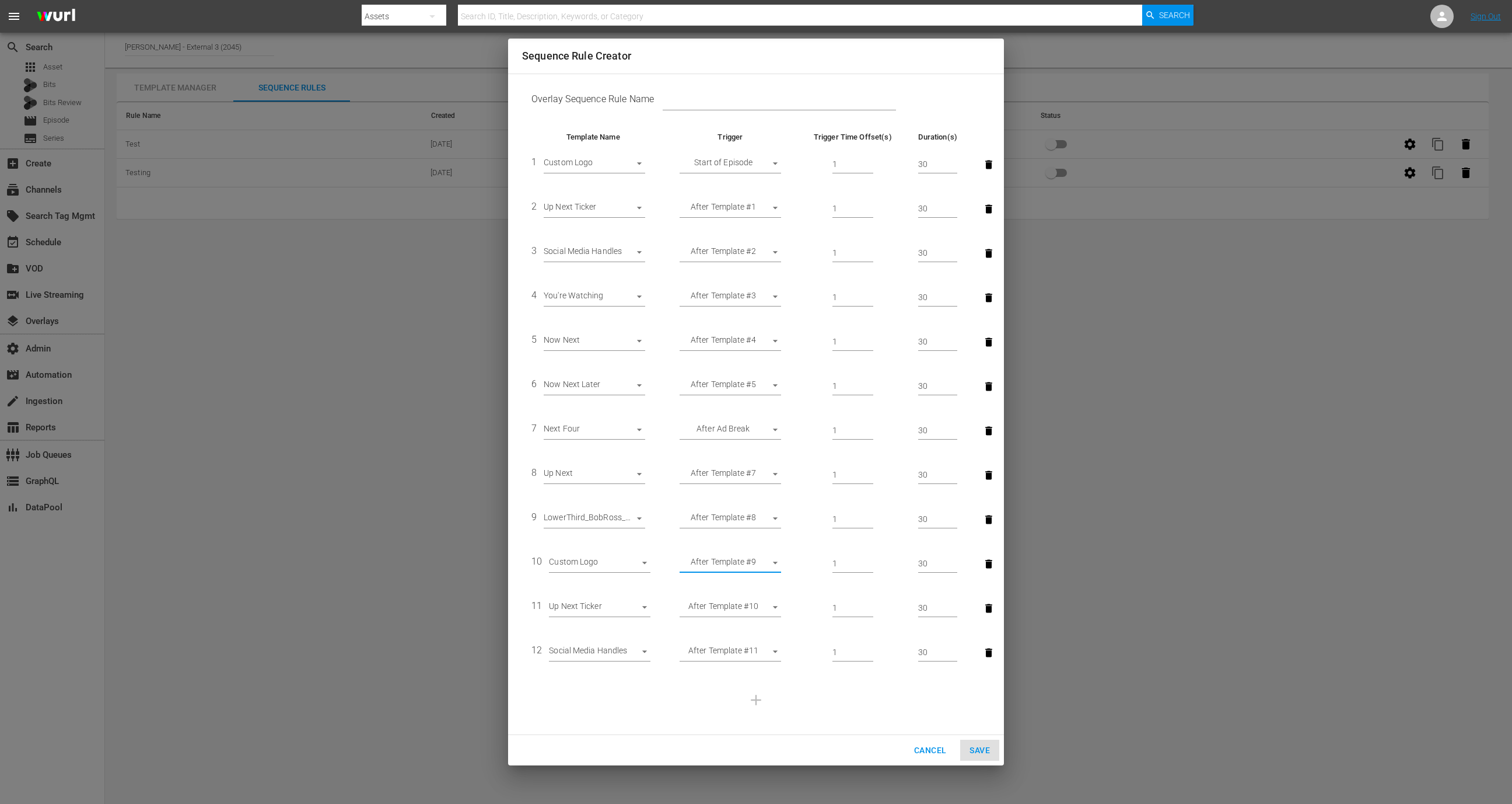
click at [917, 719] on td at bounding box center [755, 700] width 467 height 51
click at [740, 105] on input "text" at bounding box center [779, 101] width 233 height 18
type input "Wurl Test"
click at [971, 753] on span "Save" at bounding box center [979, 749] width 21 height 15
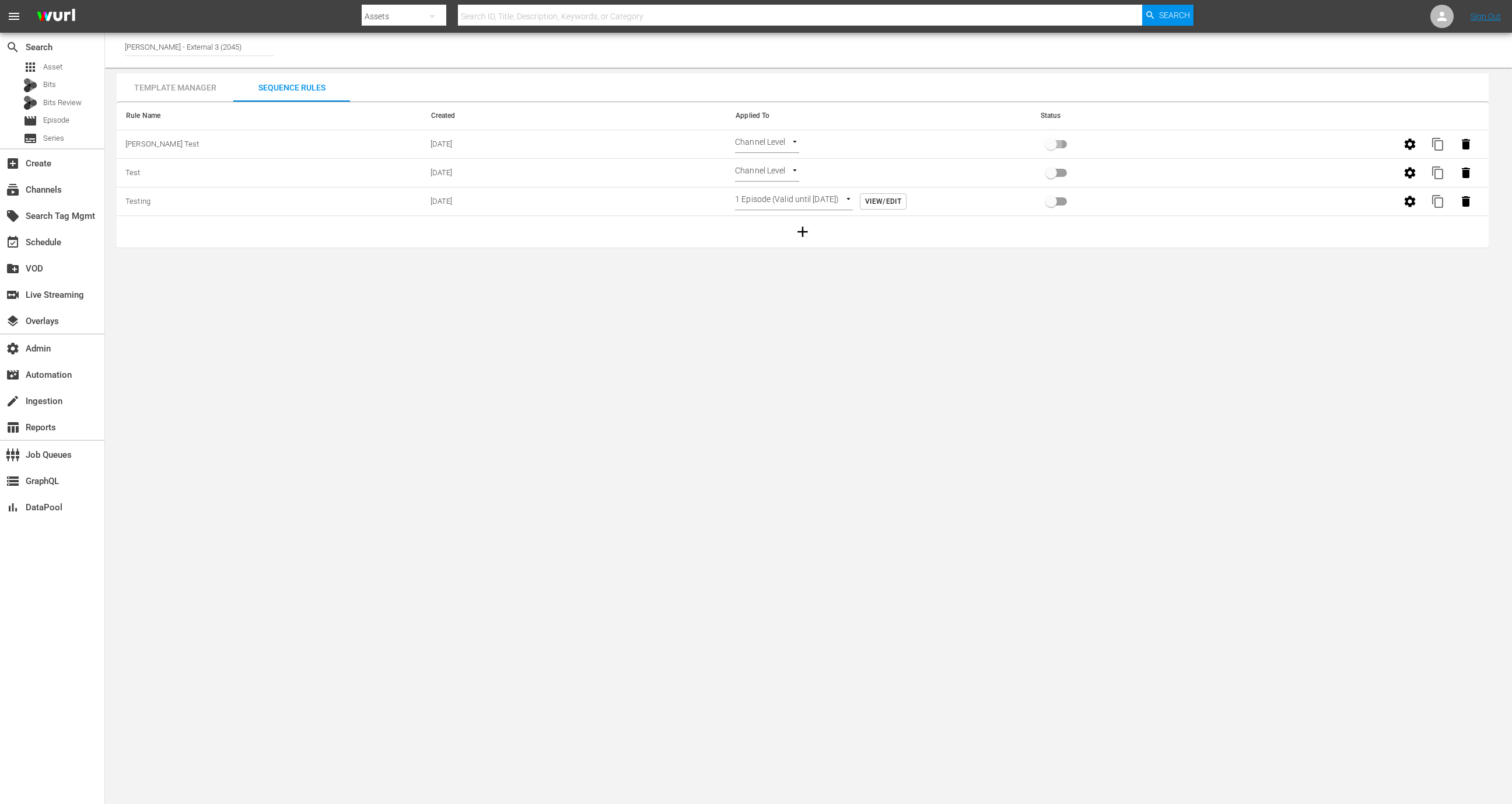
click at [1061, 145] on input "primary checkbox" at bounding box center [1051, 146] width 66 height 22
checkbox input "true"
click at [53, 240] on div "event_available Schedule" at bounding box center [33, 240] width 65 height 11
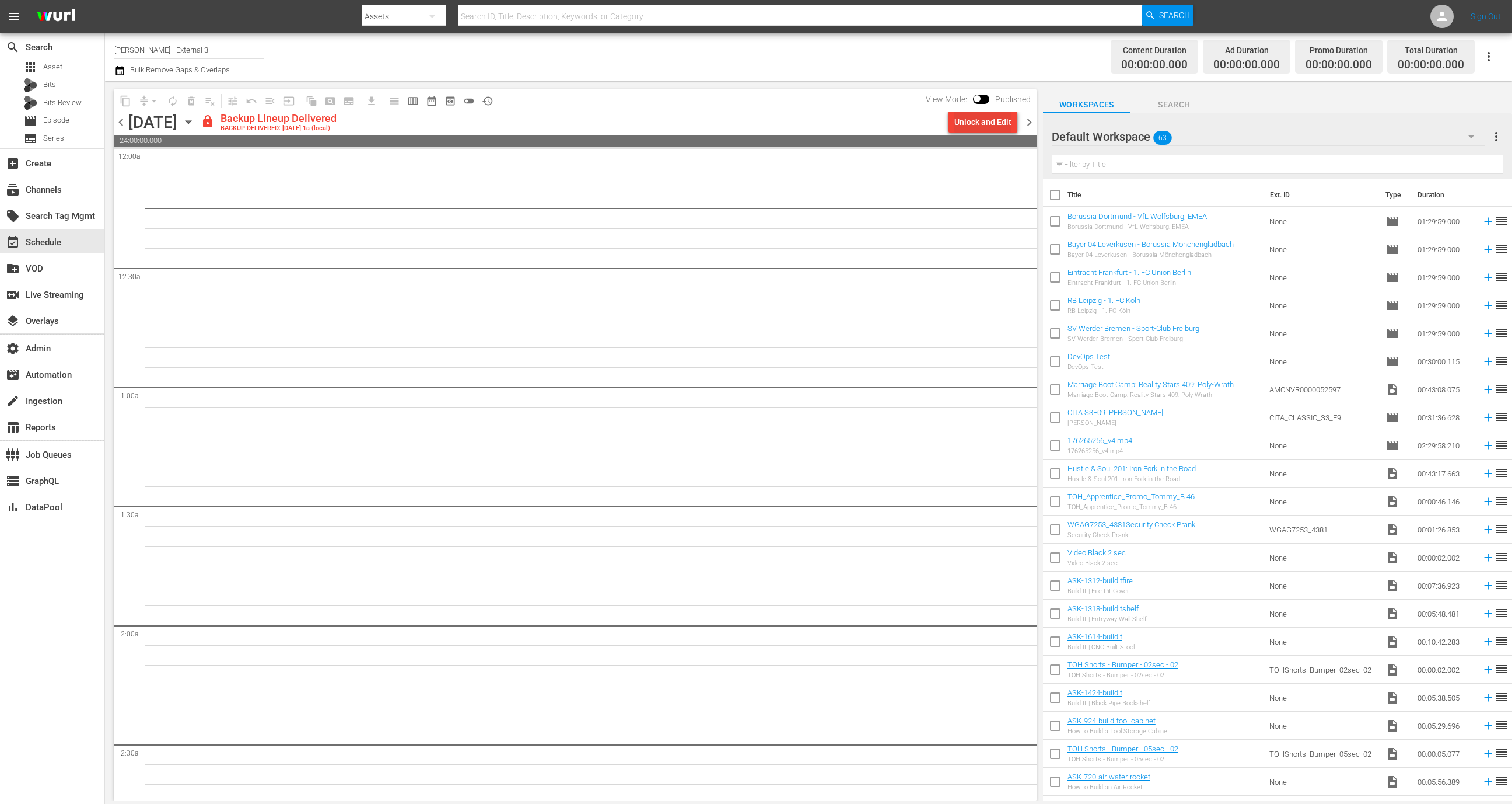
click at [977, 128] on div "Unlock and Edit" at bounding box center [983, 121] width 58 height 21
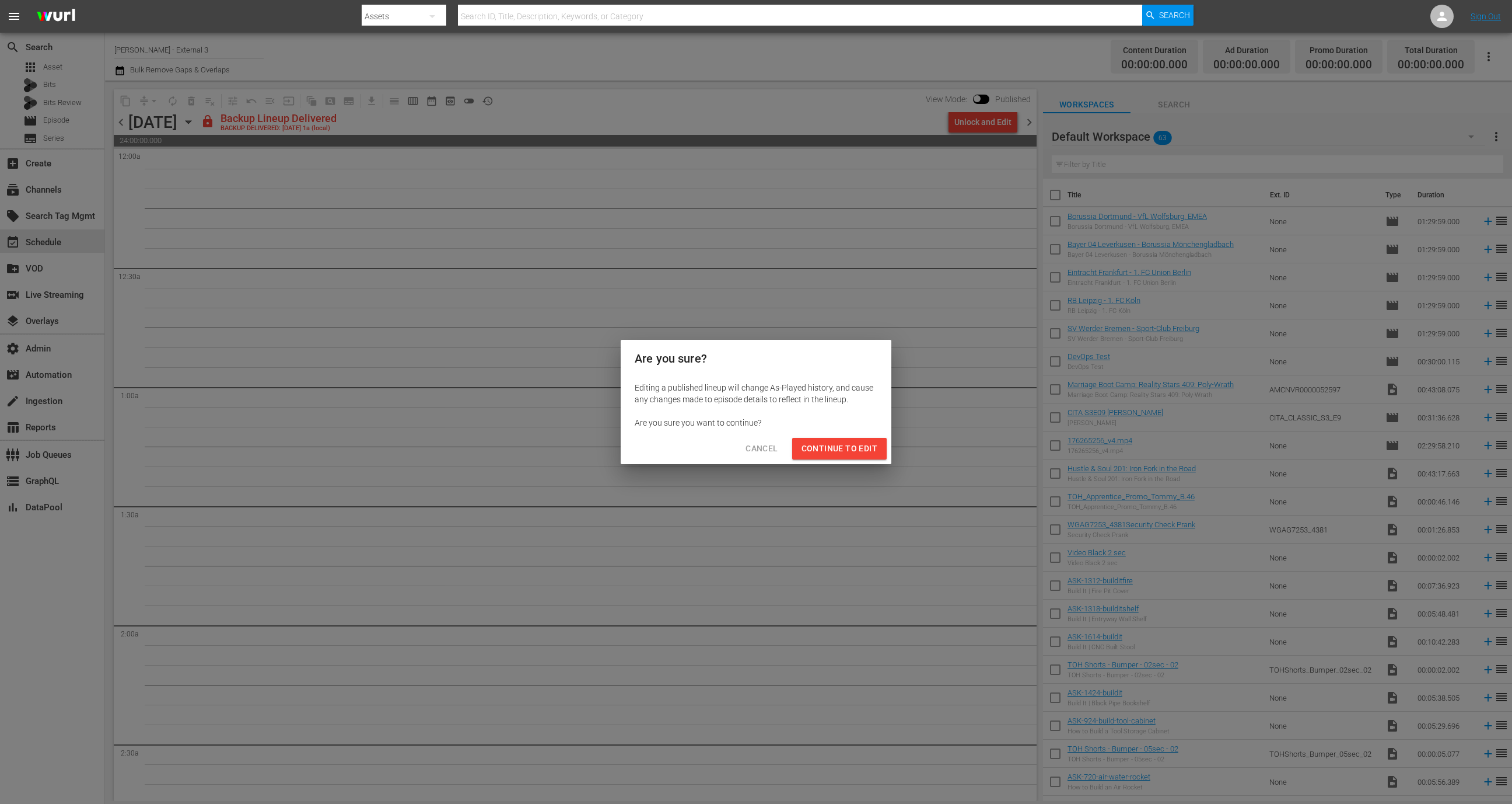
click at [865, 434] on div "Cancel Continue to Edit" at bounding box center [756, 448] width 271 height 31
click at [865, 440] on button "Continue to Edit" at bounding box center [838, 449] width 94 height 22
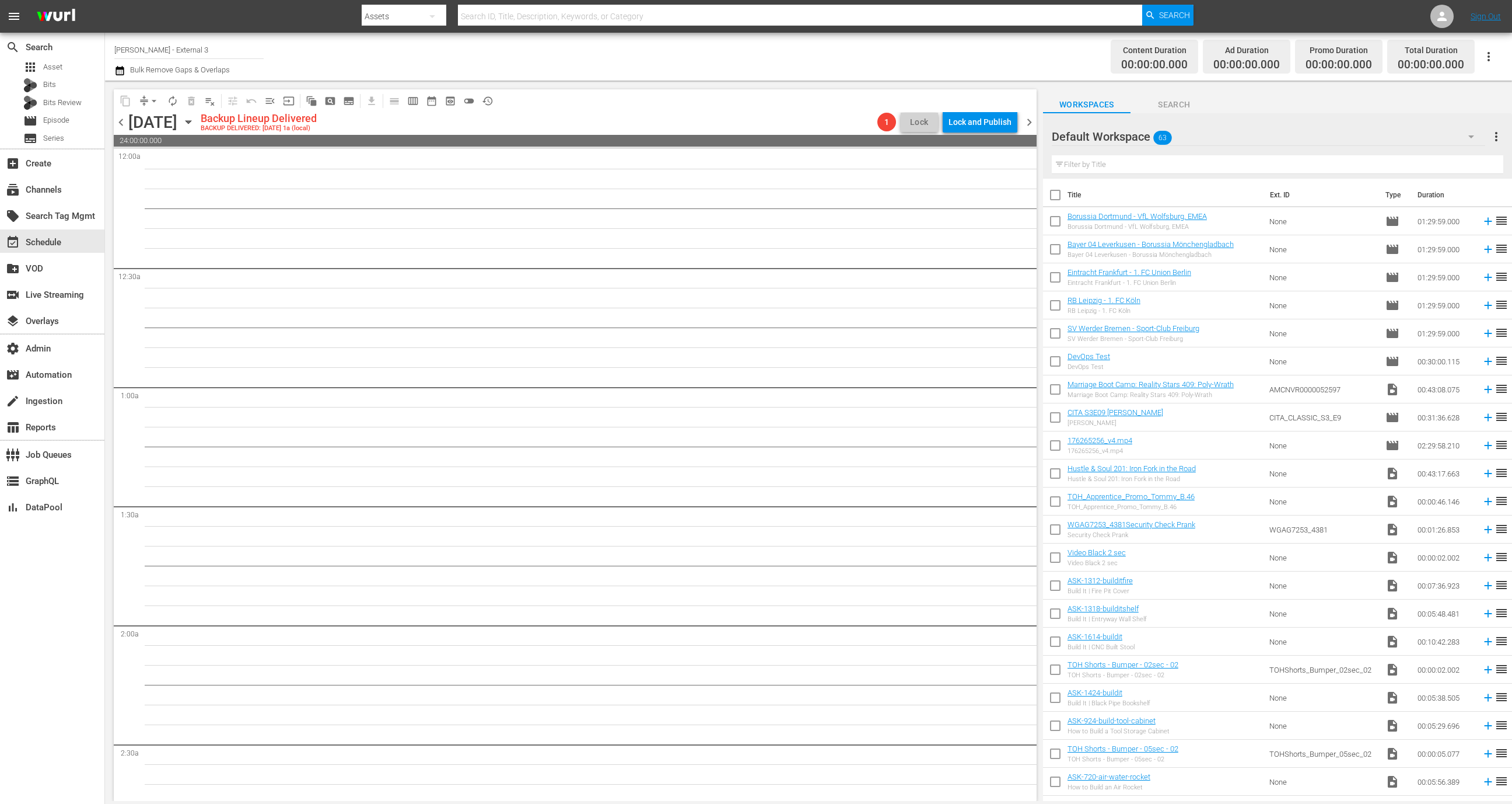
click at [1119, 159] on input "text" at bounding box center [1277, 164] width 451 height 19
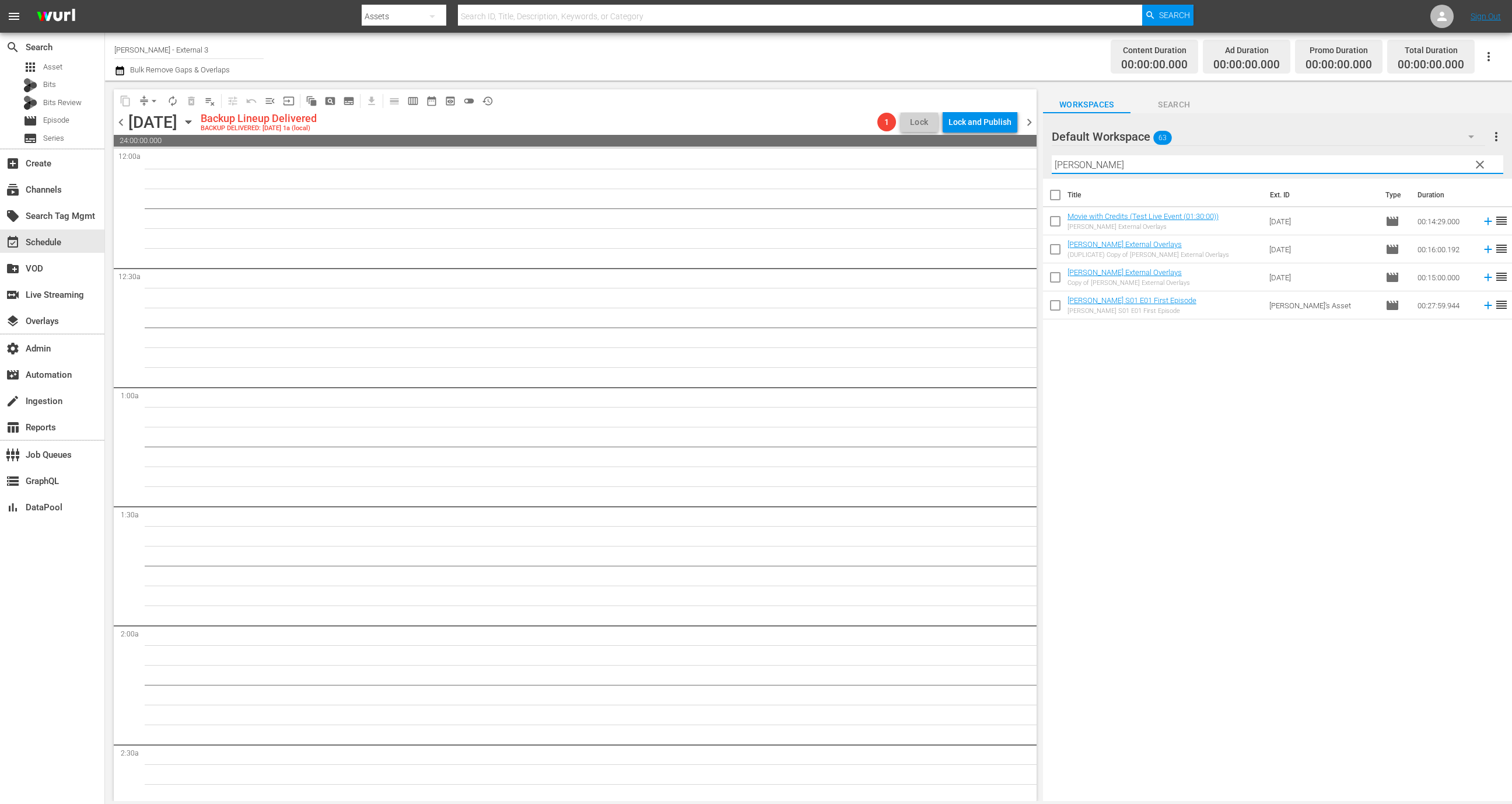
type input "[PERSON_NAME]"
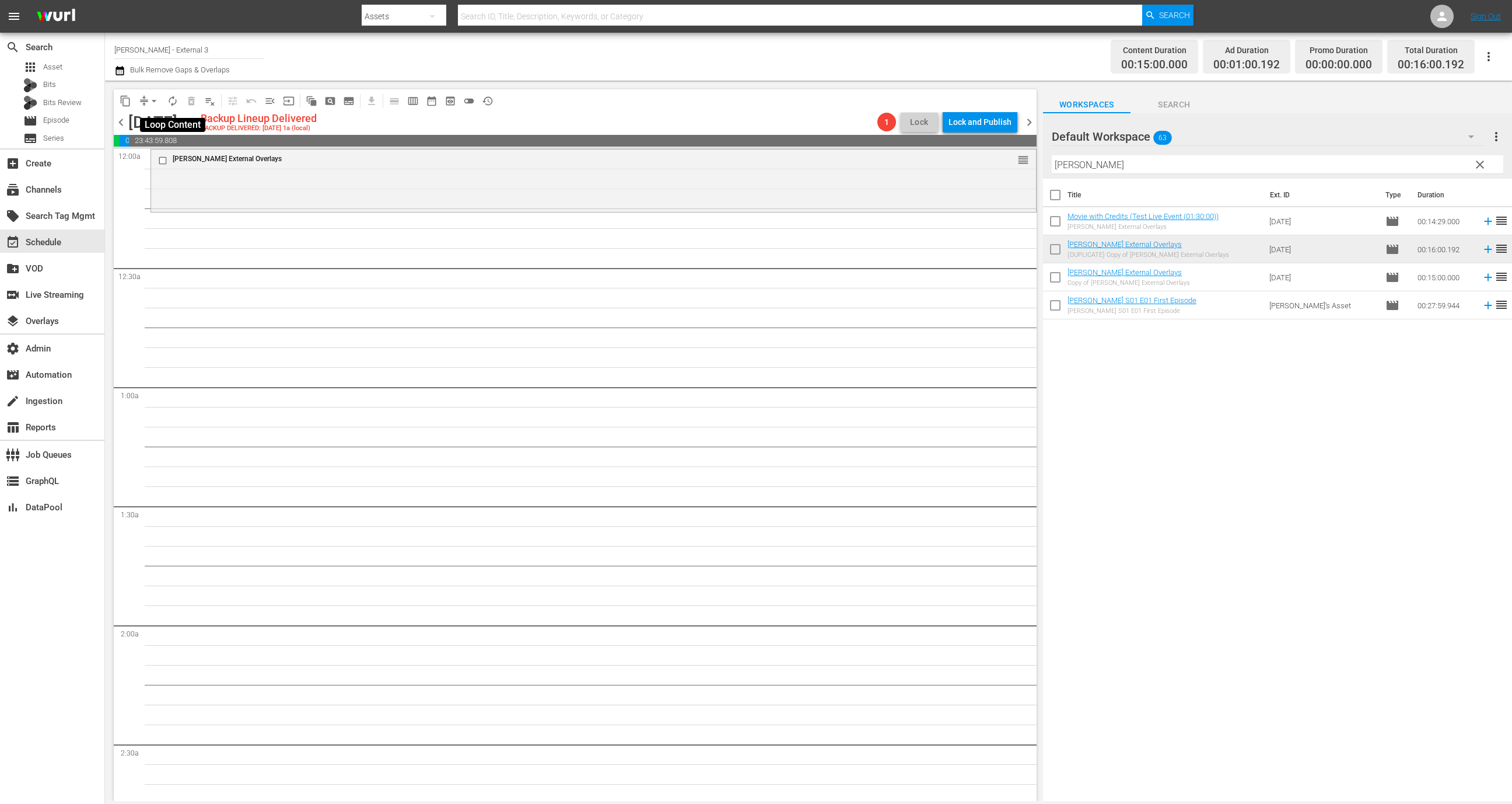
click at [174, 100] on span "autorenew_outlined" at bounding box center [173, 101] width 12 height 12
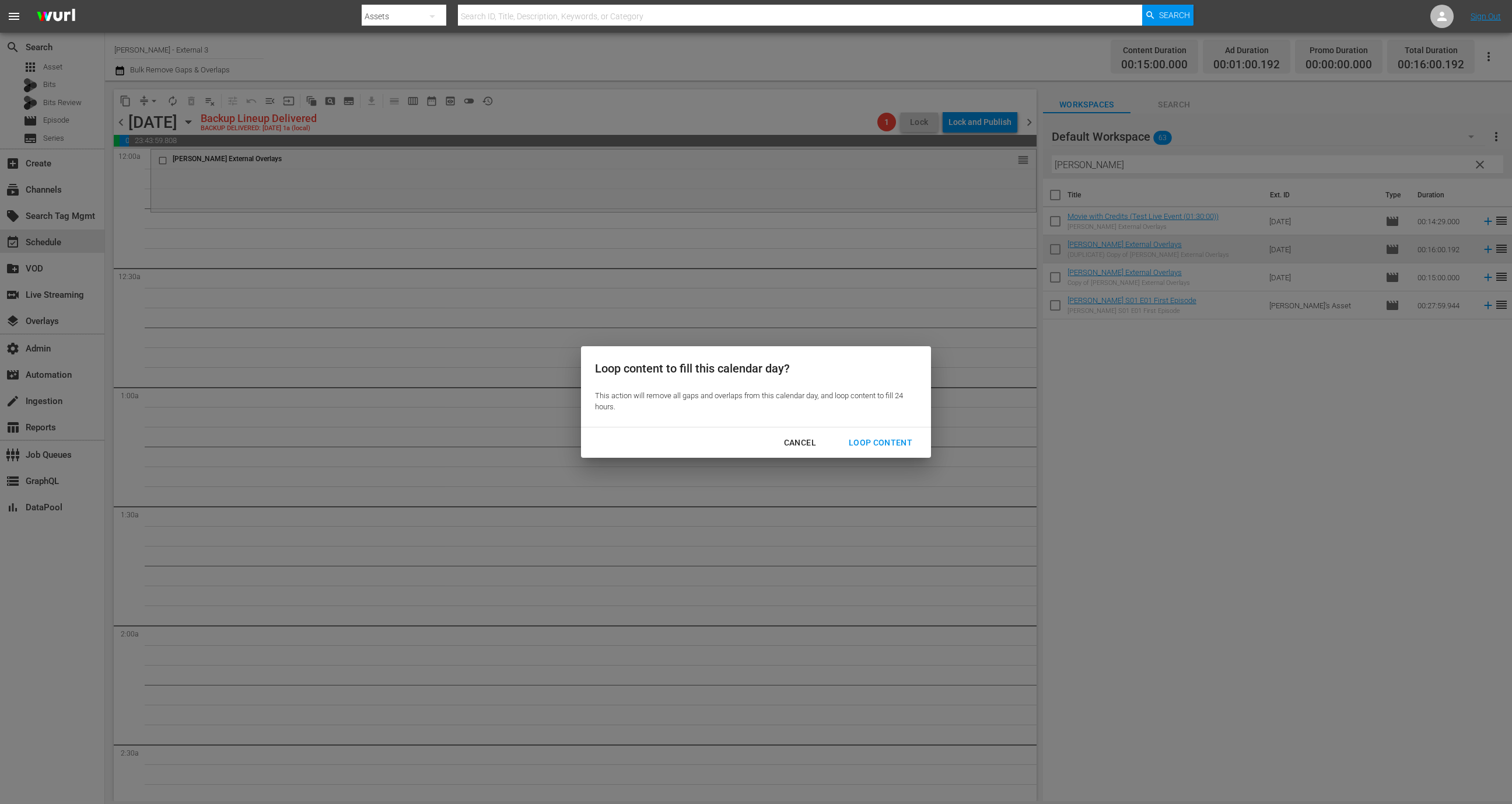
click at [894, 449] on div "Loop Content" at bounding box center [880, 443] width 82 height 15
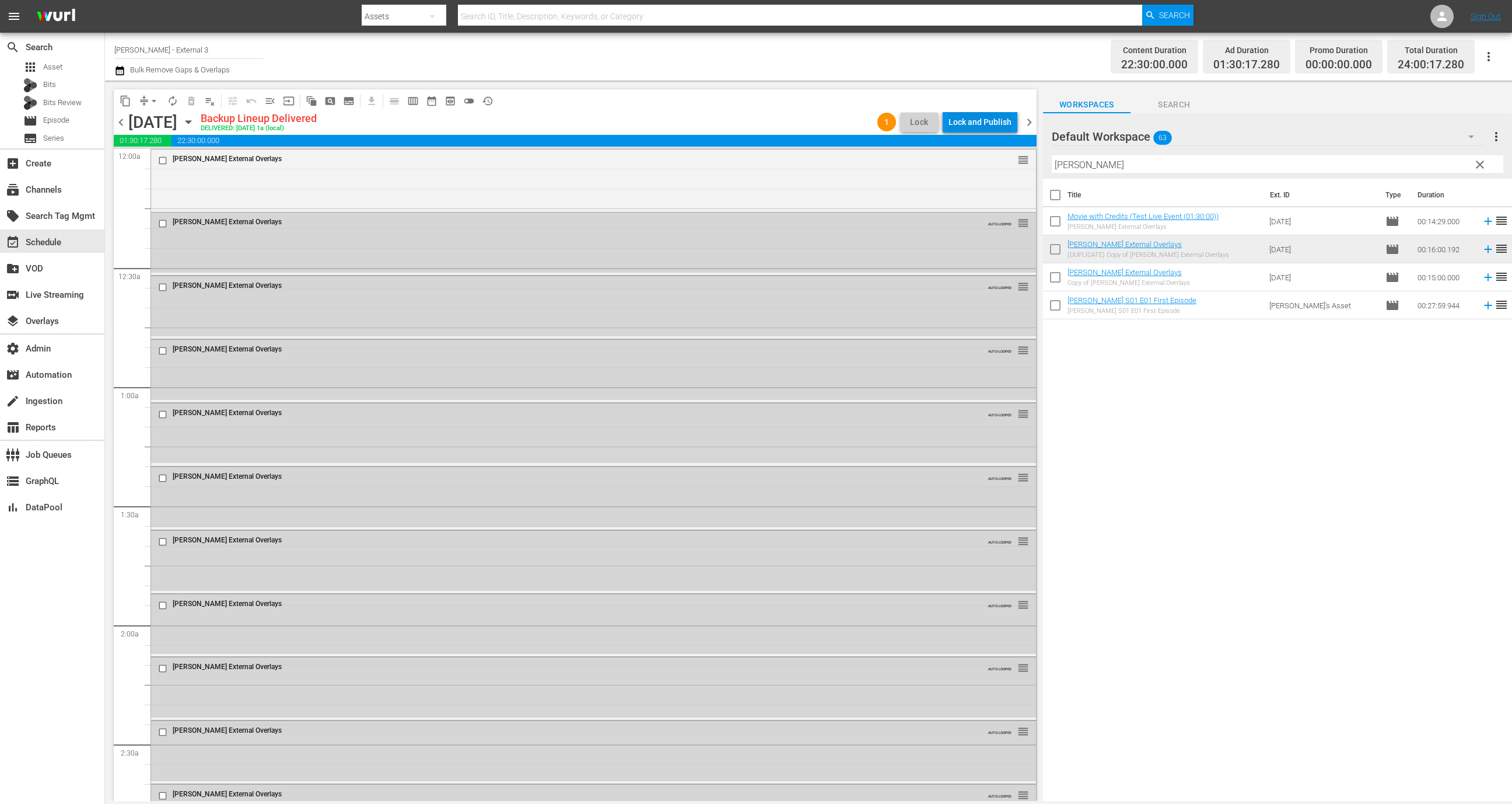
click at [1001, 127] on div "Lock and Publish" at bounding box center [979, 121] width 63 height 21
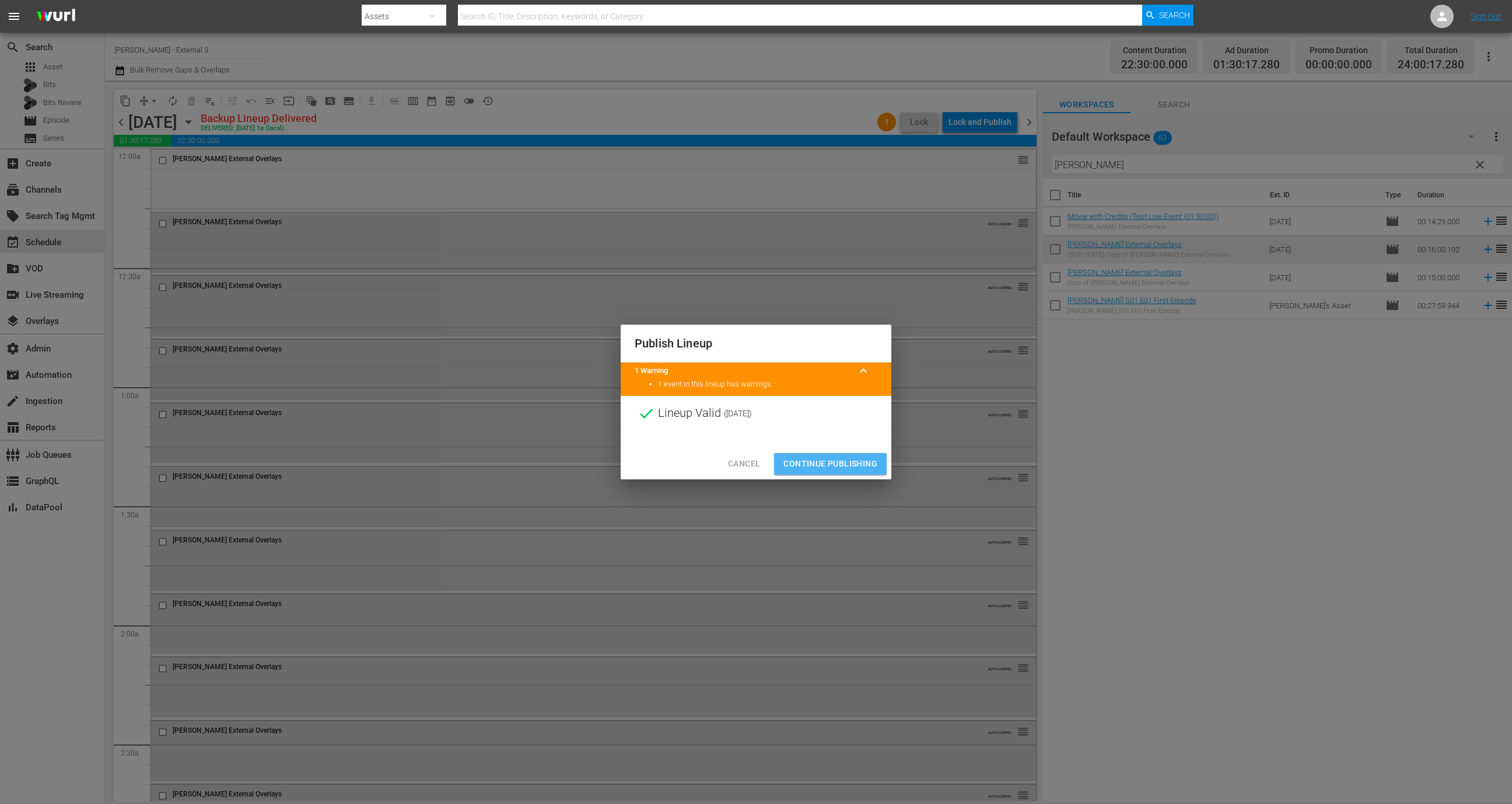
click at [843, 463] on span "Continue Publishing" at bounding box center [830, 464] width 94 height 15
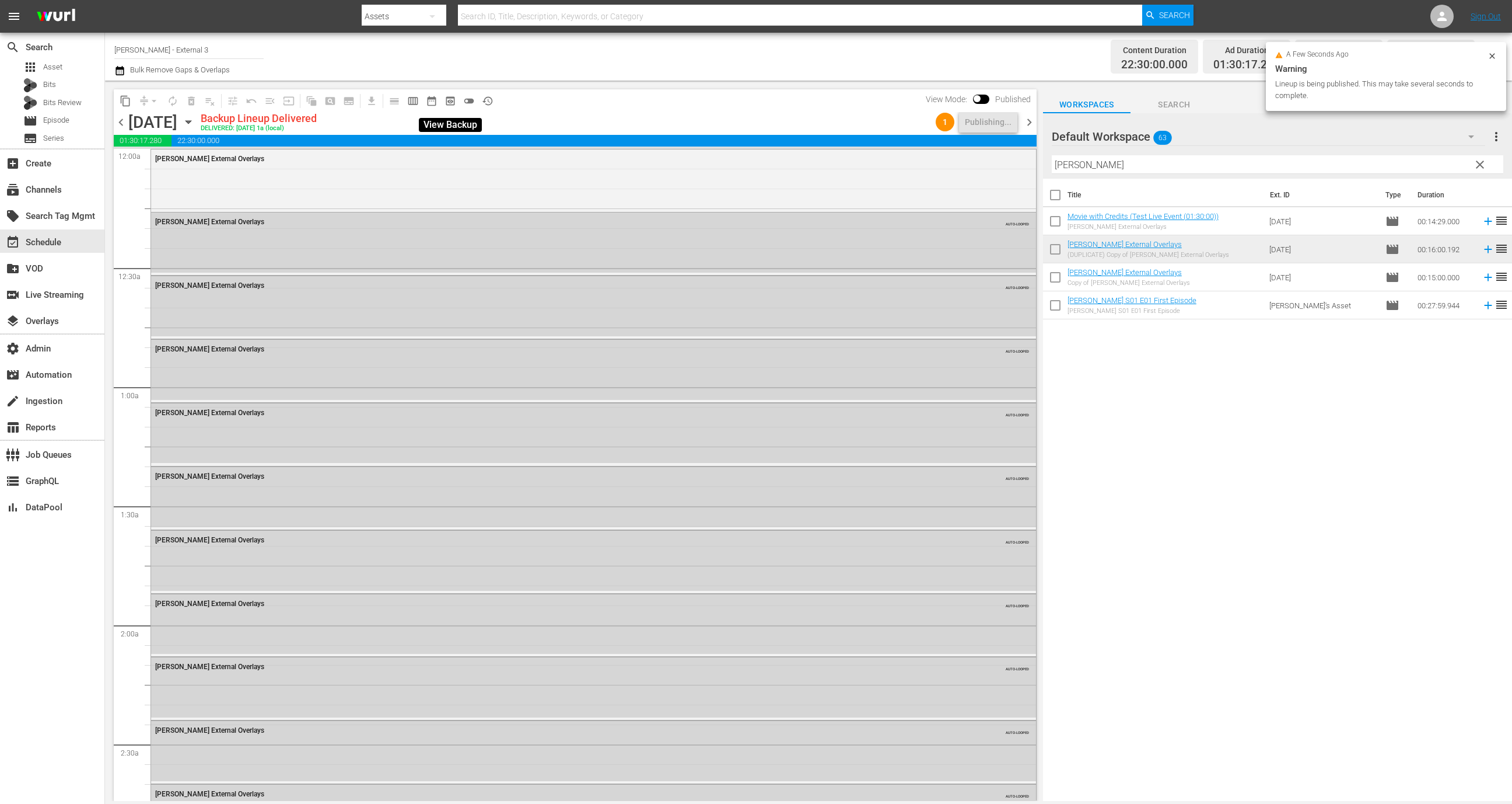
click at [453, 101] on span "preview_outlined" at bounding box center [450, 101] width 12 height 12
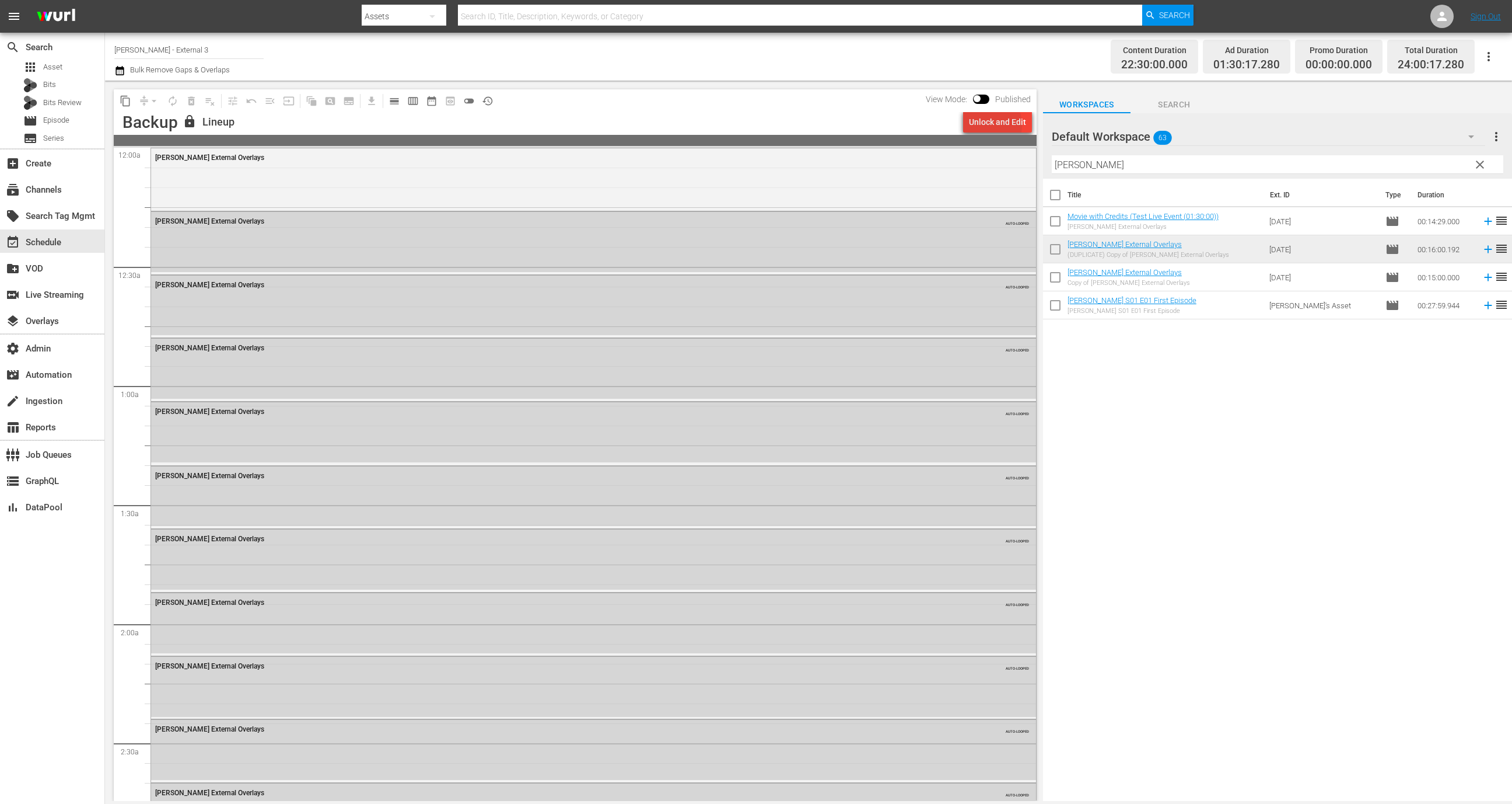
click at [987, 125] on div "Unlock and Edit" at bounding box center [997, 121] width 58 height 21
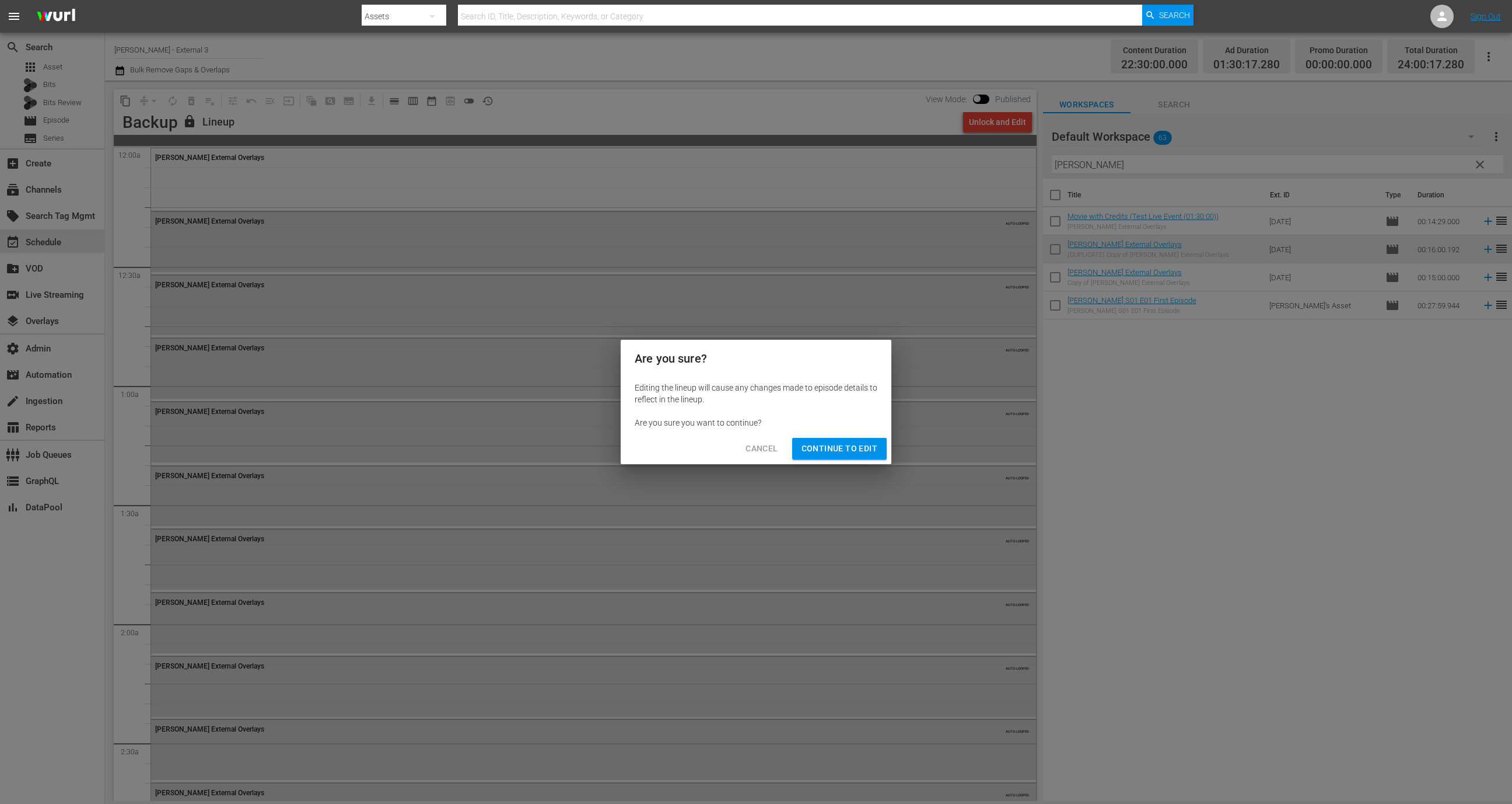
click at [847, 457] on button "Continue to Edit" at bounding box center [838, 449] width 94 height 22
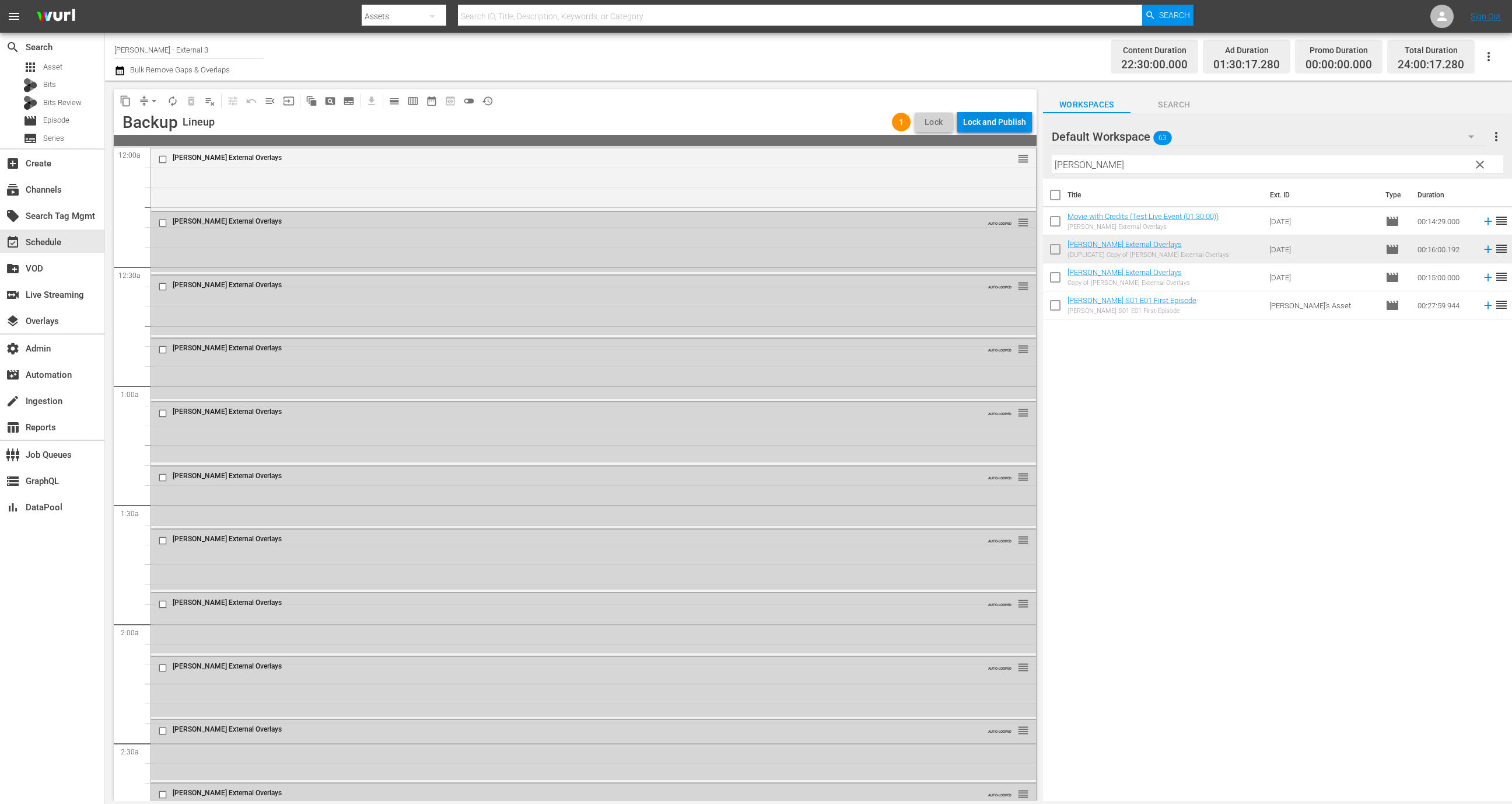
click at [1005, 117] on div "Lock and Publish" at bounding box center [994, 121] width 63 height 21
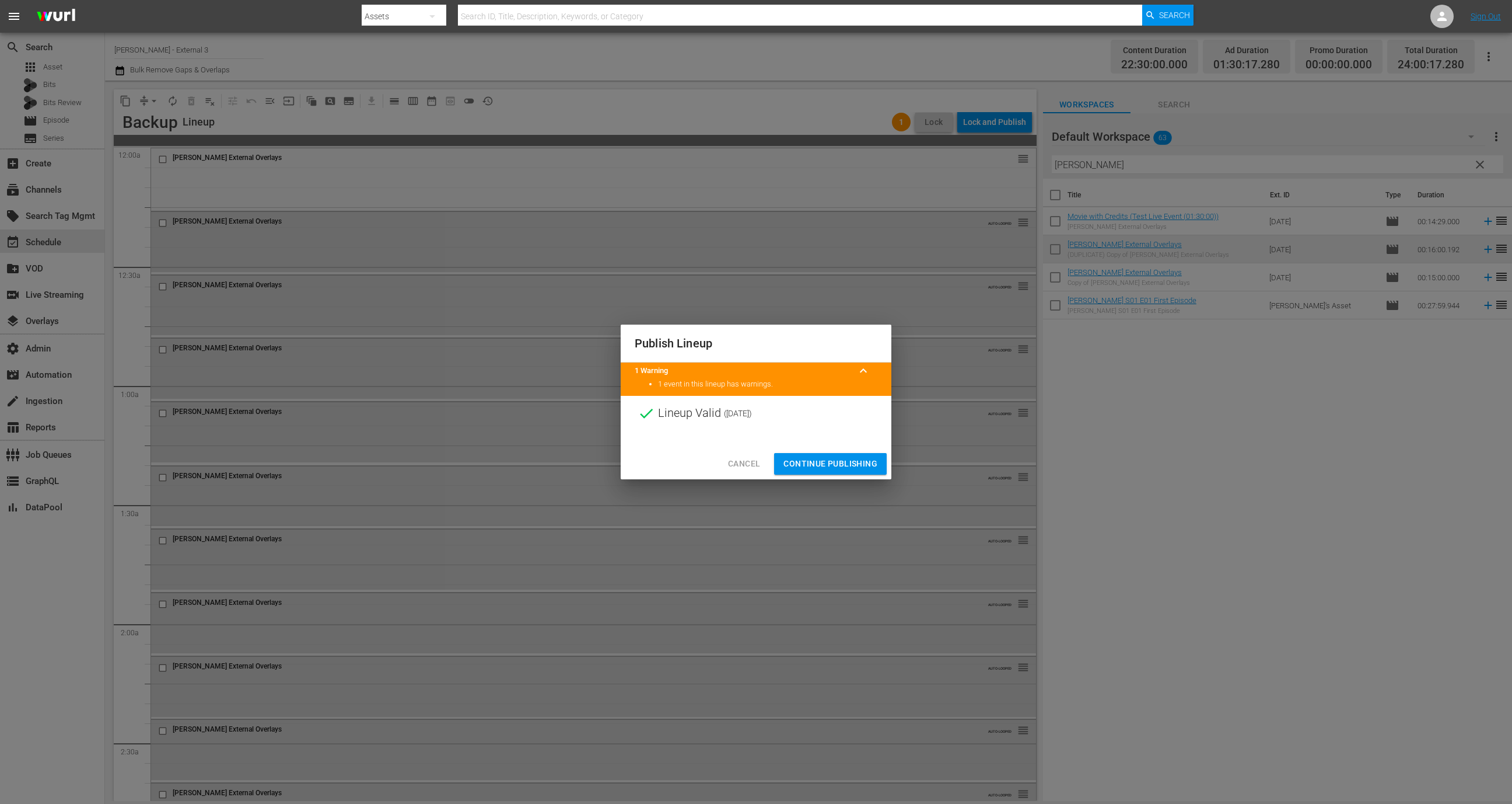
click at [824, 466] on span "Continue Publishing" at bounding box center [830, 464] width 94 height 15
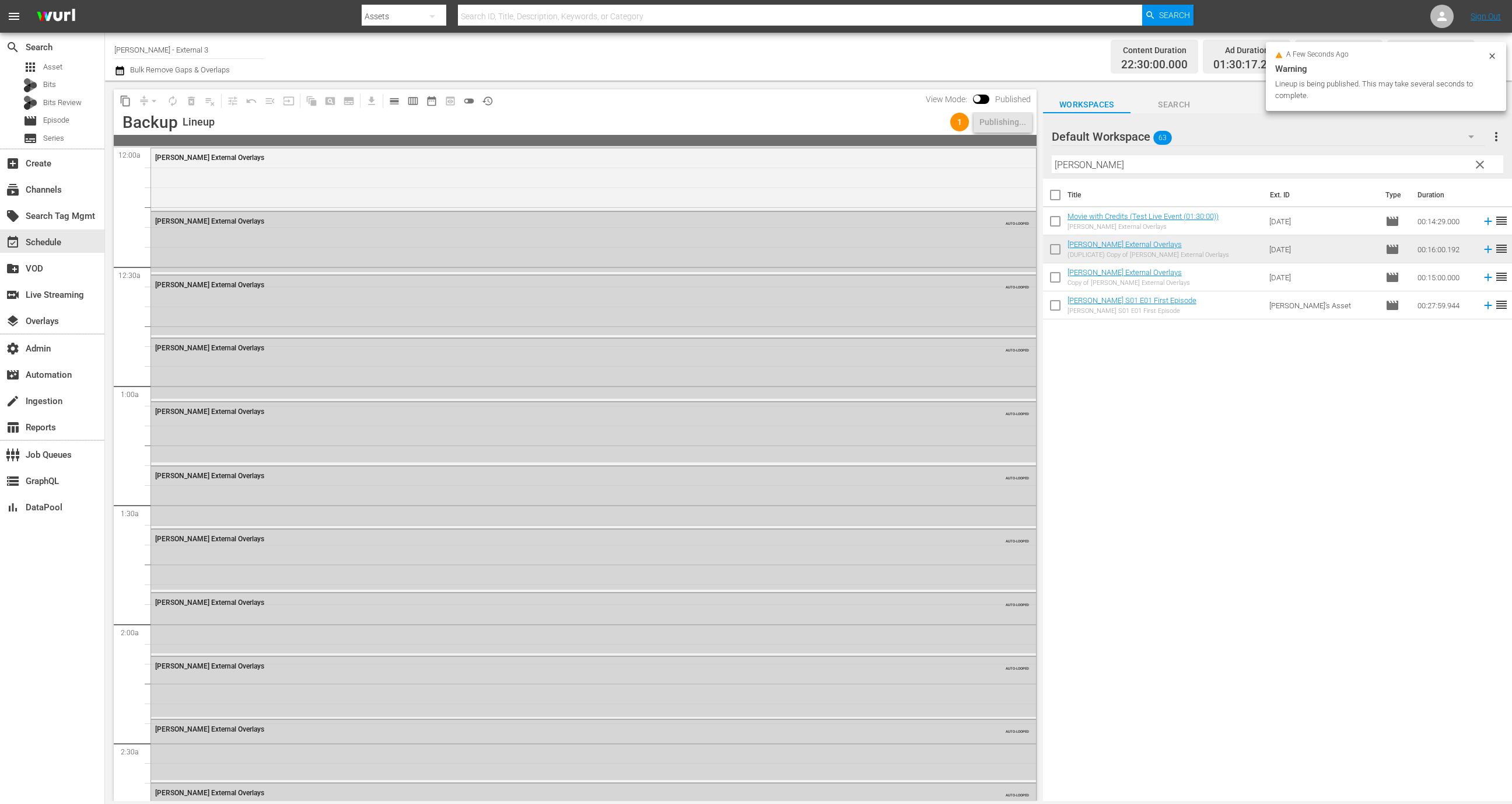
click at [393, 106] on span "calendar_view_day_outlined" at bounding box center [395, 101] width 12 height 12
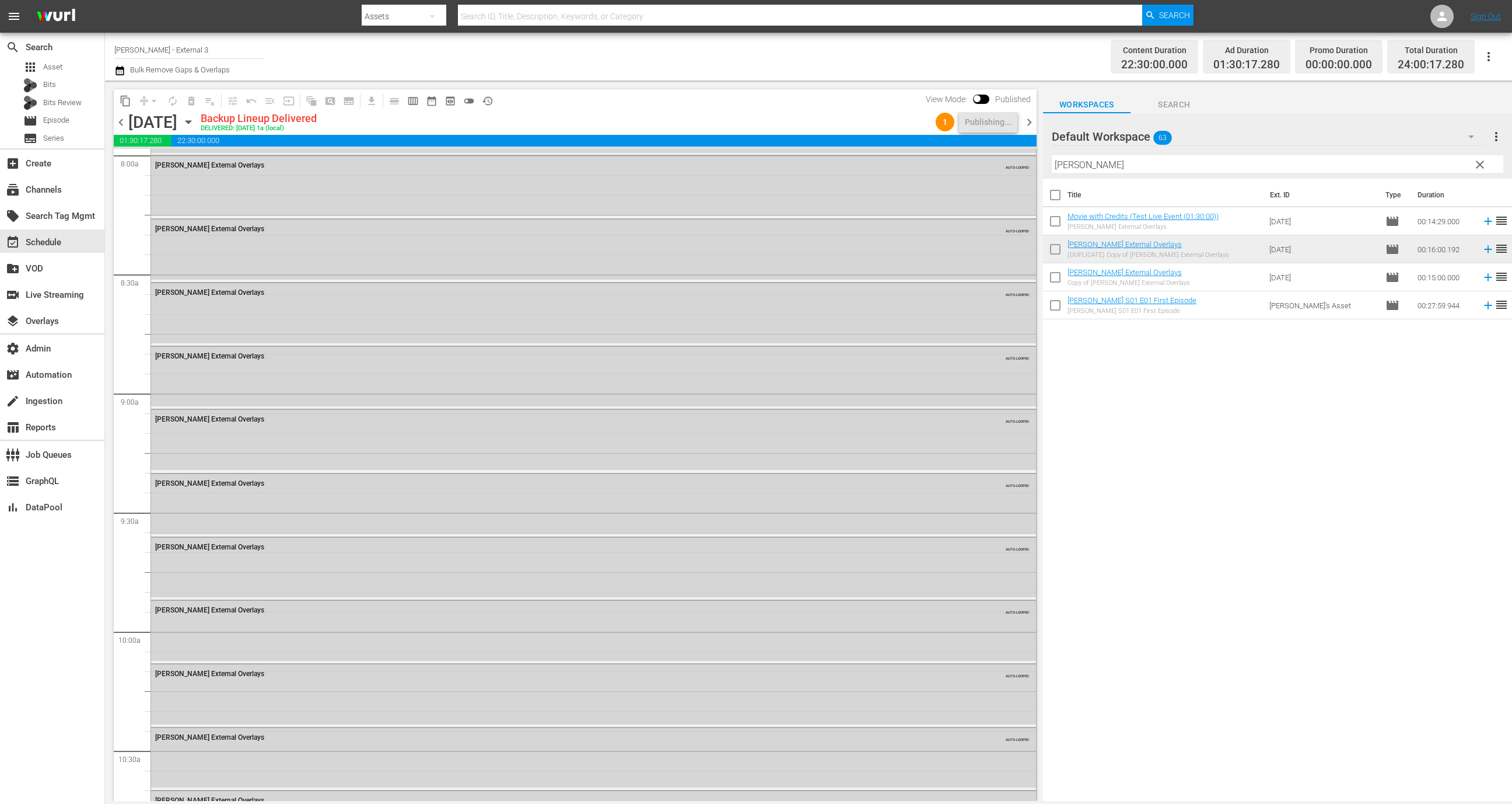
scroll to position [2752, 0]
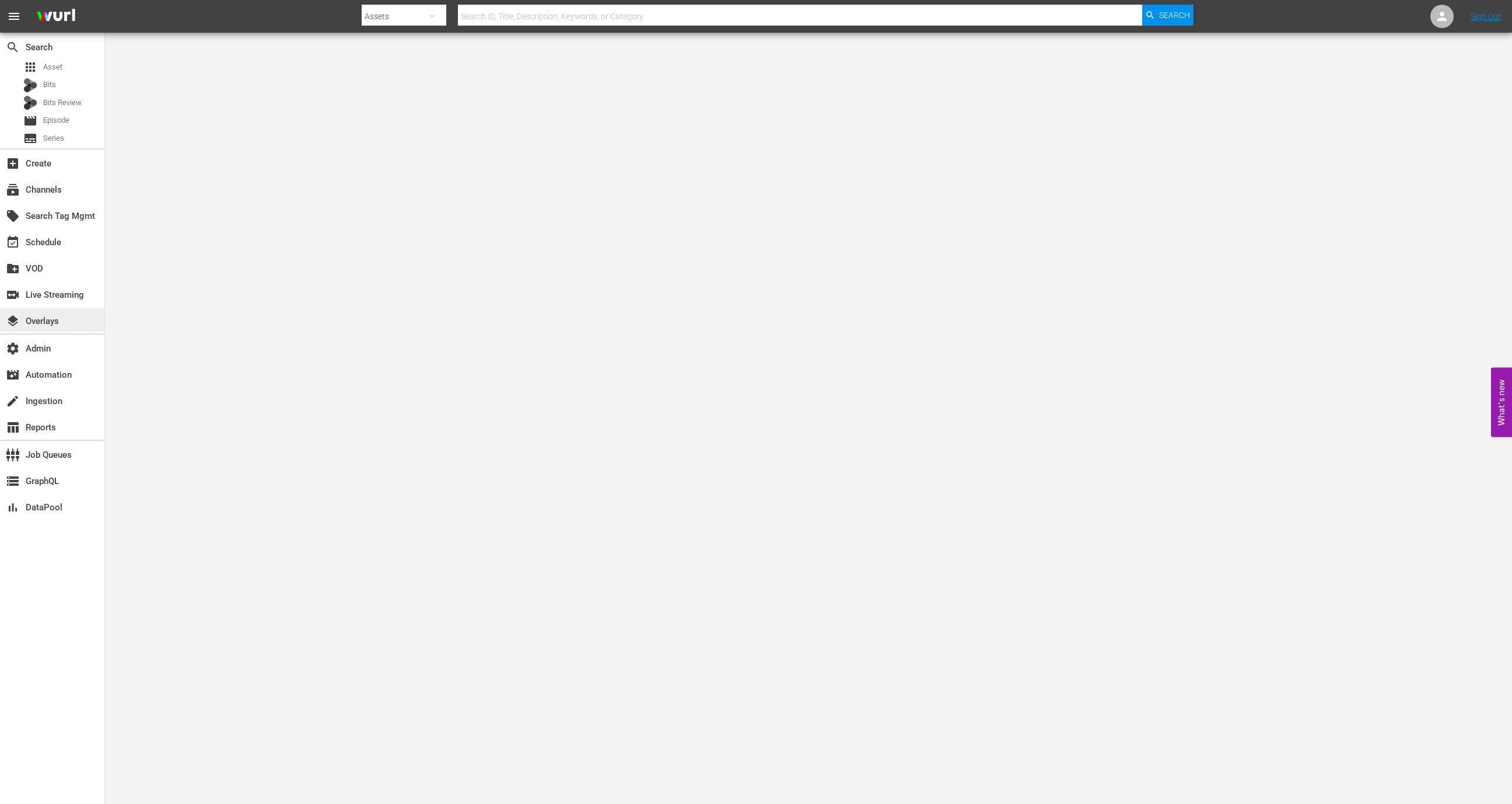
click at [54, 328] on div "layers Overlays" at bounding box center [52, 320] width 104 height 24
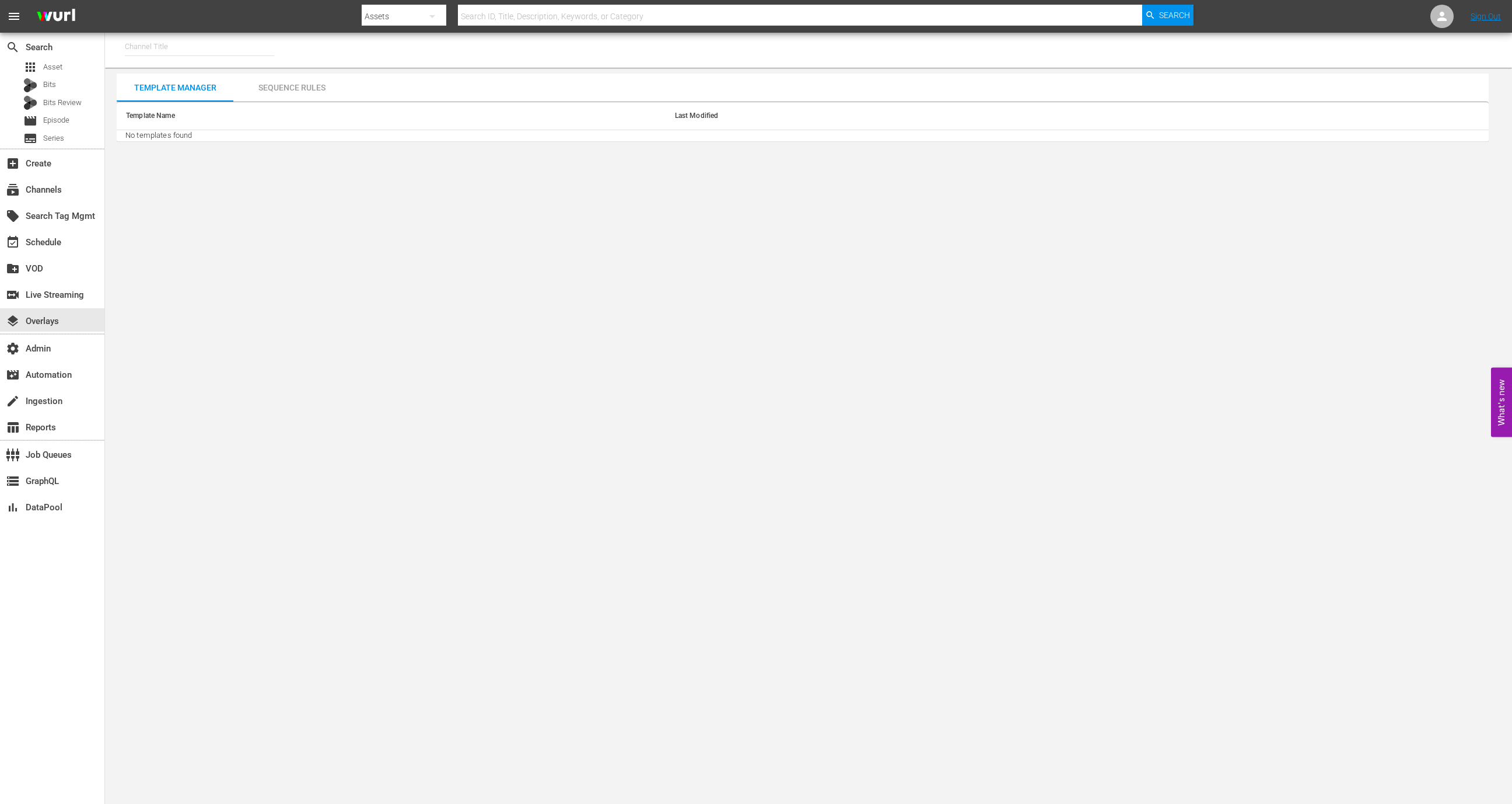
click at [226, 41] on input "text" at bounding box center [199, 47] width 150 height 28
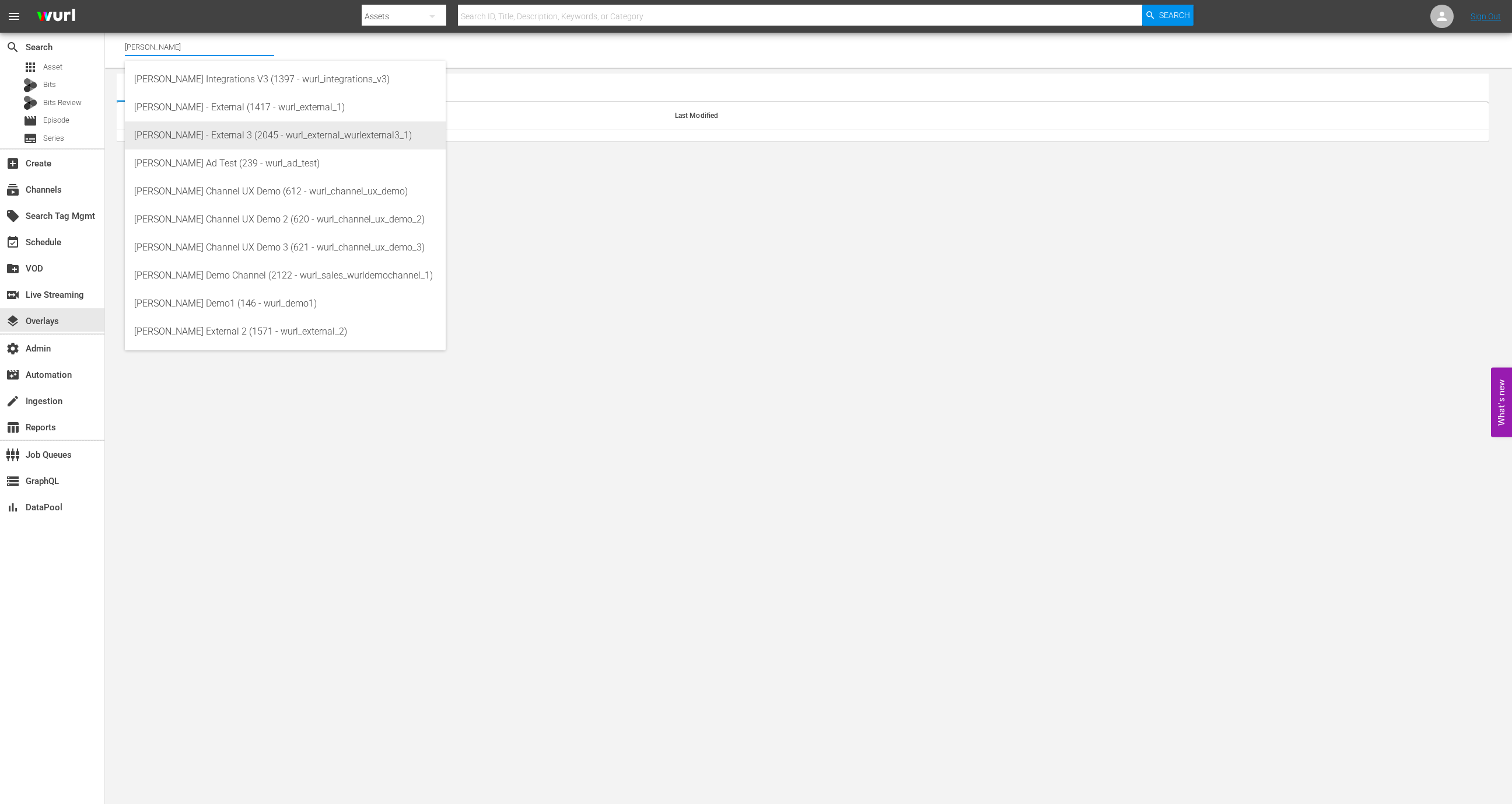
click at [239, 129] on div "[PERSON_NAME] - External 3 (2045 - wurl_external_wurlexternal3_1)" at bounding box center [285, 135] width 303 height 28
type input "[PERSON_NAME] - External 3 (2045 - wurl_external_wurlexternal3_1)"
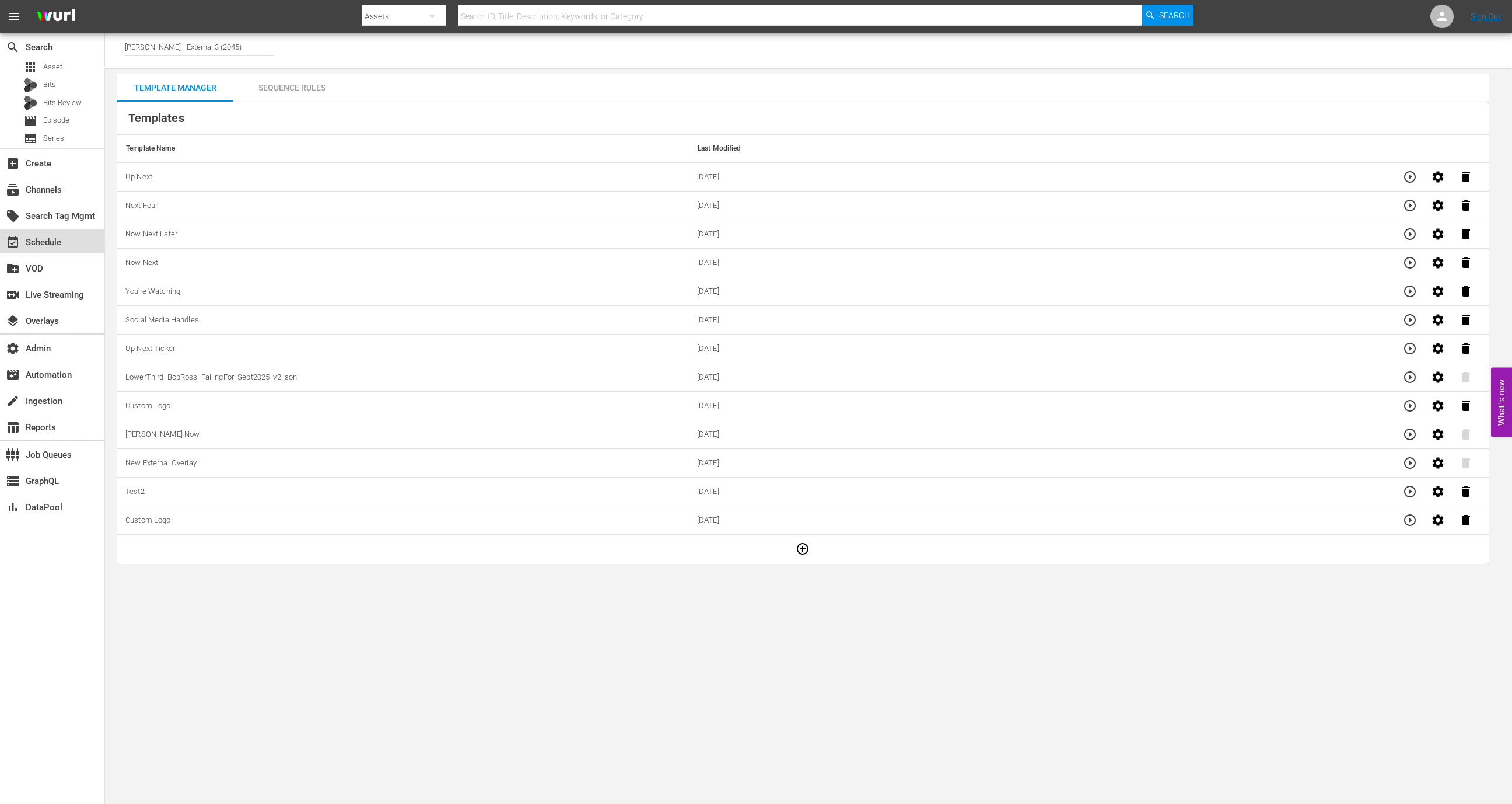
click at [79, 239] on div "event_available Schedule" at bounding box center [52, 241] width 104 height 24
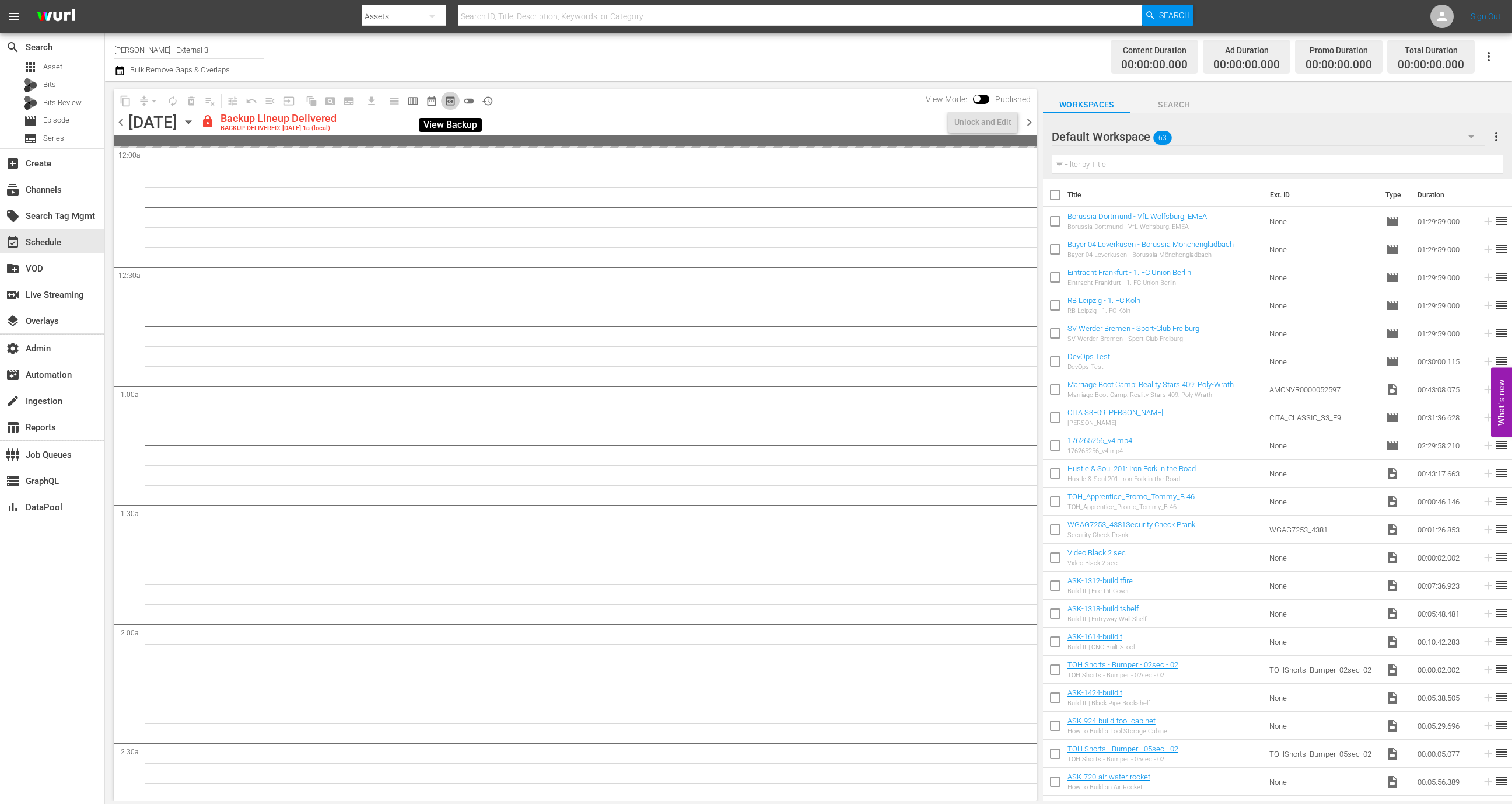
click at [451, 101] on span "preview_outlined" at bounding box center [450, 101] width 12 height 12
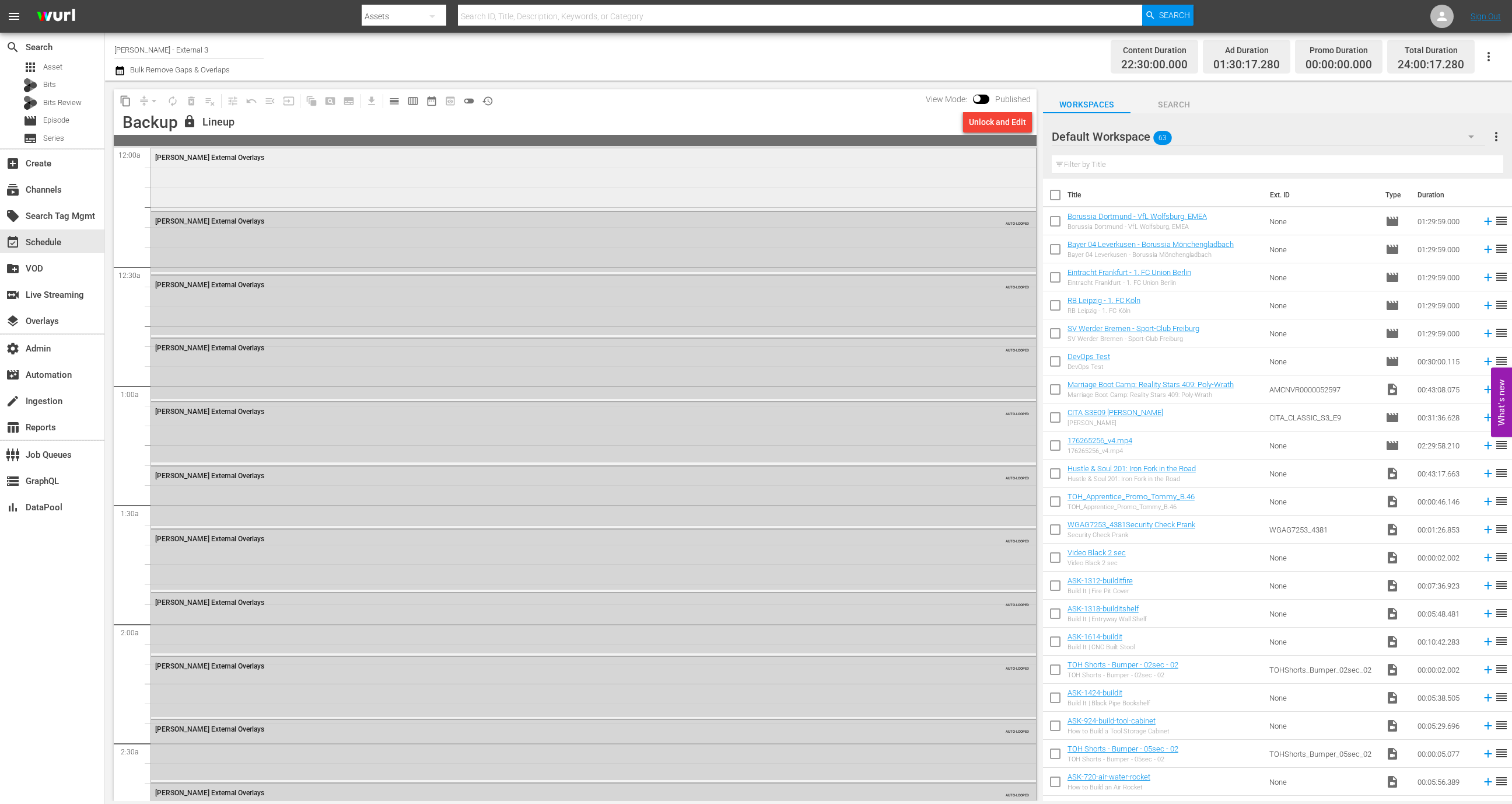
click at [356, 201] on div "[PERSON_NAME] External Overlays" at bounding box center [593, 178] width 885 height 61
